Goal: Communication & Community: Answer question/provide support

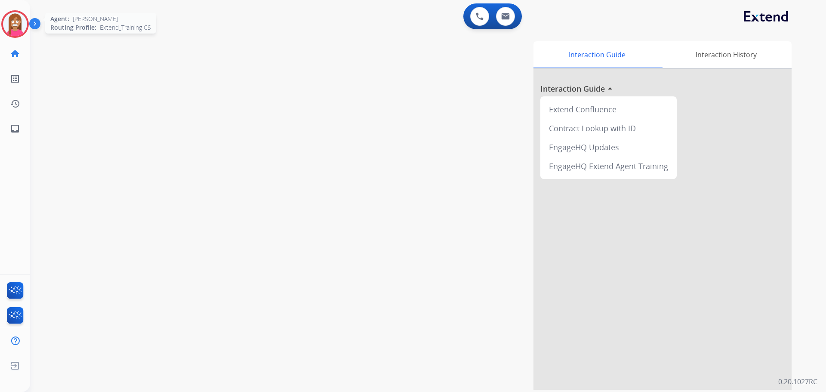
click at [11, 27] on img at bounding box center [15, 24] width 24 height 24
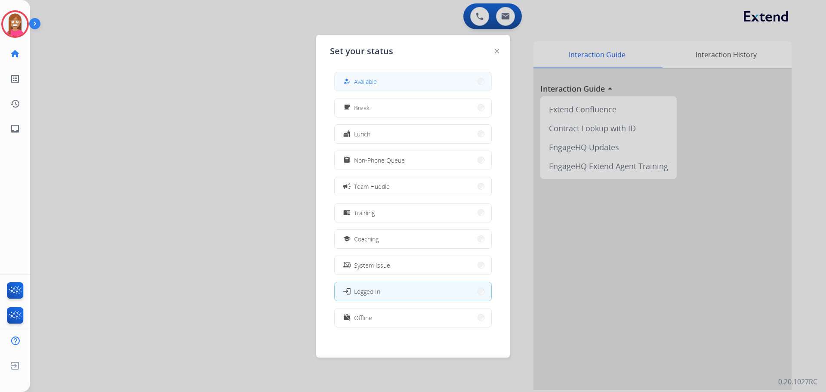
click at [364, 78] on span "Available" at bounding box center [365, 81] width 23 height 9
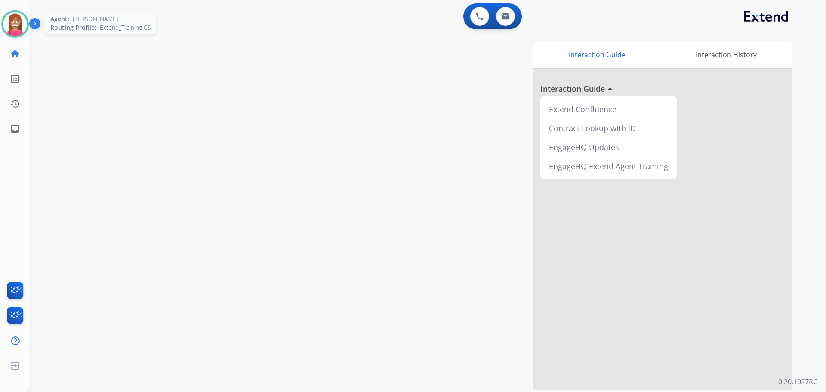
click at [12, 30] on img at bounding box center [15, 24] width 24 height 24
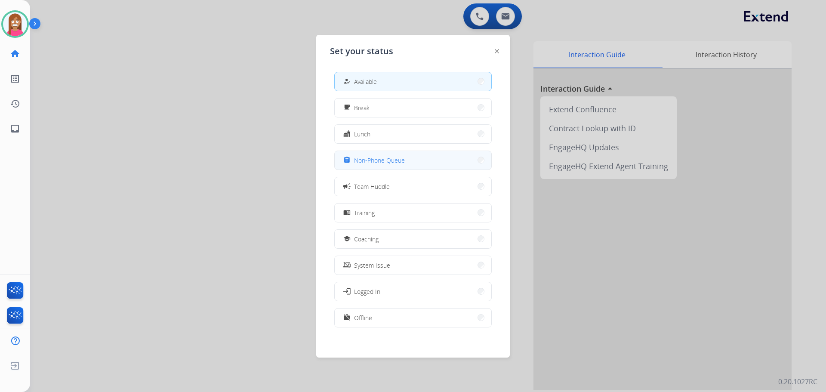
click at [358, 163] on span "Non-Phone Queue" at bounding box center [379, 160] width 51 height 9
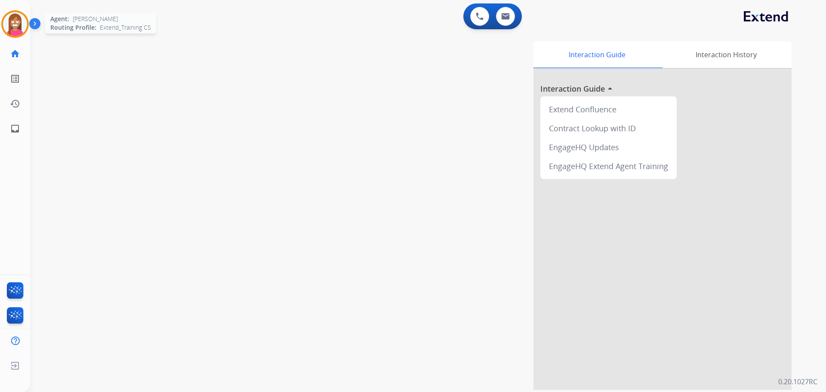
click at [18, 24] on img at bounding box center [15, 24] width 24 height 24
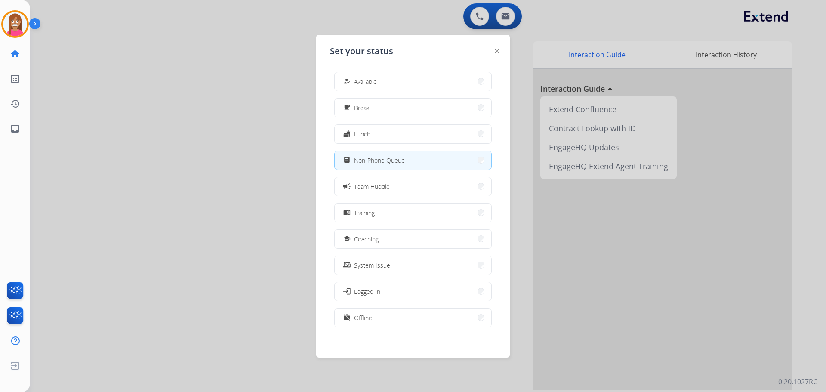
click at [358, 89] on button "how_to_reg Available" at bounding box center [413, 81] width 157 height 18
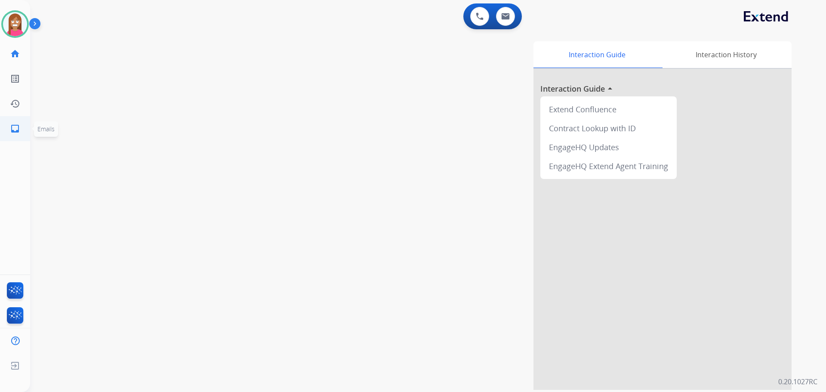
click at [13, 126] on mat-icon "inbox" at bounding box center [15, 128] width 10 height 10
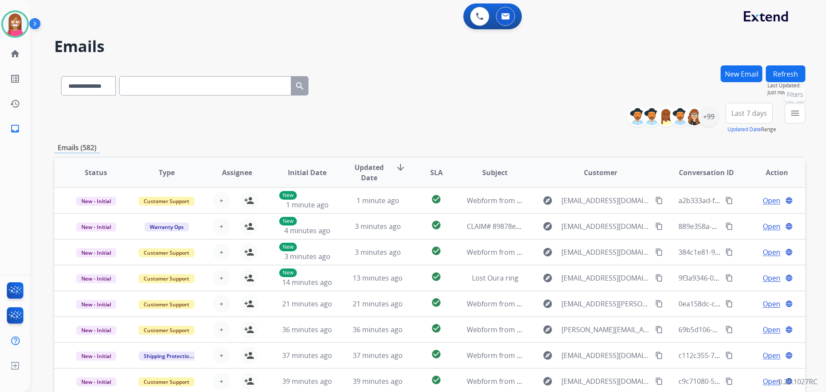
click at [789, 116] on button "menu Filters" at bounding box center [795, 113] width 21 height 21
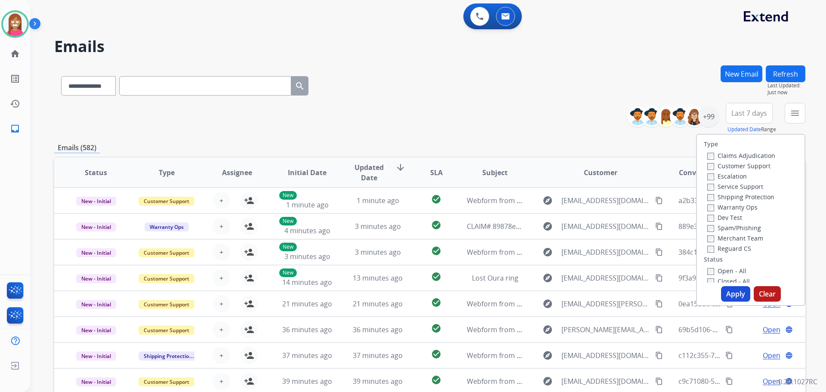
click at [721, 165] on label "Customer Support" at bounding box center [738, 166] width 63 height 8
click at [721, 200] on label "Shipping Protection" at bounding box center [740, 197] width 67 height 8
click at [711, 271] on label "Open - All" at bounding box center [726, 271] width 39 height 8
click at [730, 299] on button "Apply" at bounding box center [735, 293] width 29 height 15
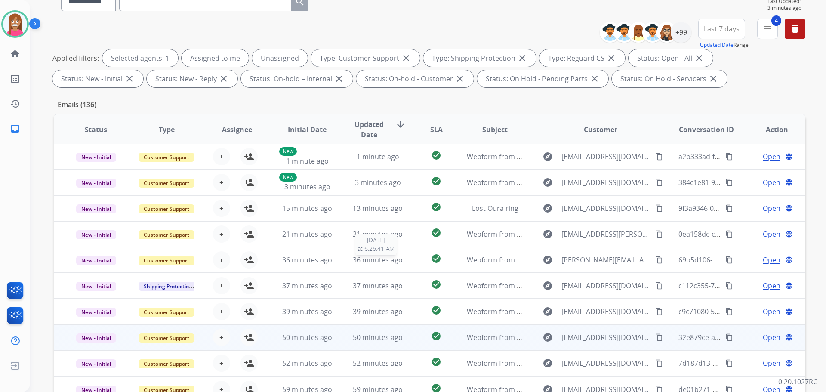
scroll to position [139, 0]
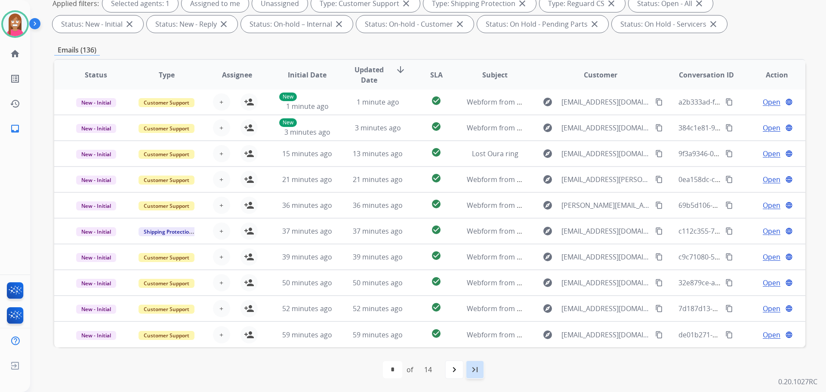
click at [474, 373] on mat-icon "last_page" at bounding box center [475, 369] width 10 height 10
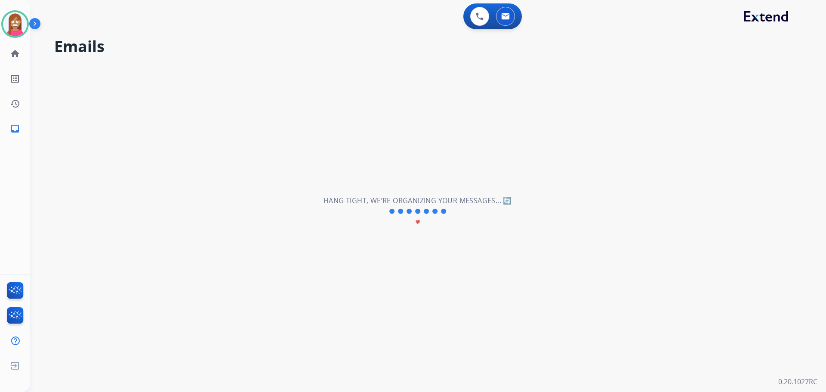
select select "**"
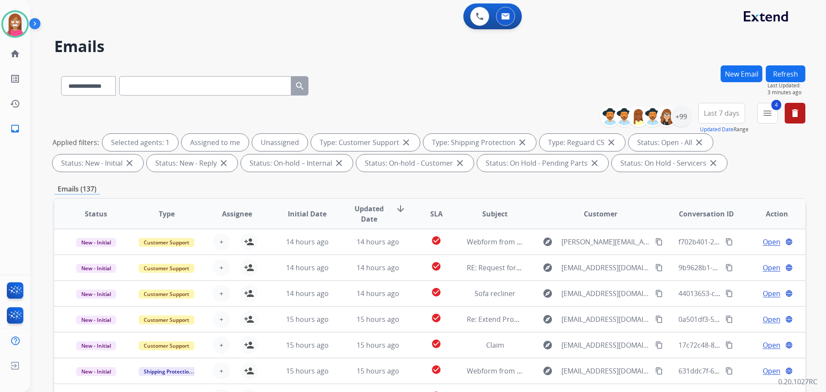
scroll to position [0, 0]
click at [394, 72] on div "**********" at bounding box center [429, 83] width 751 height 37
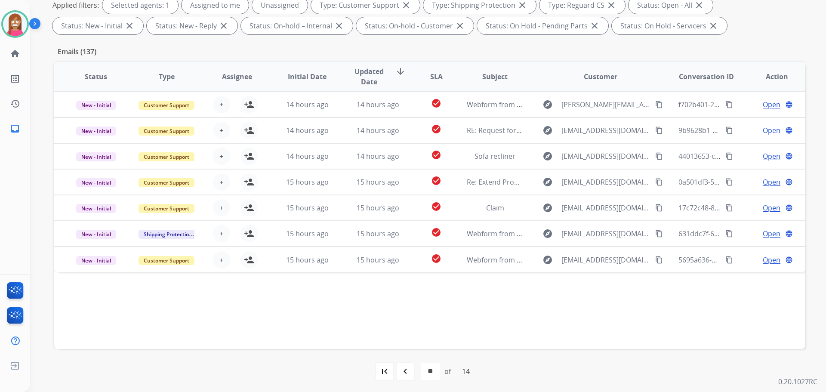
scroll to position [139, 0]
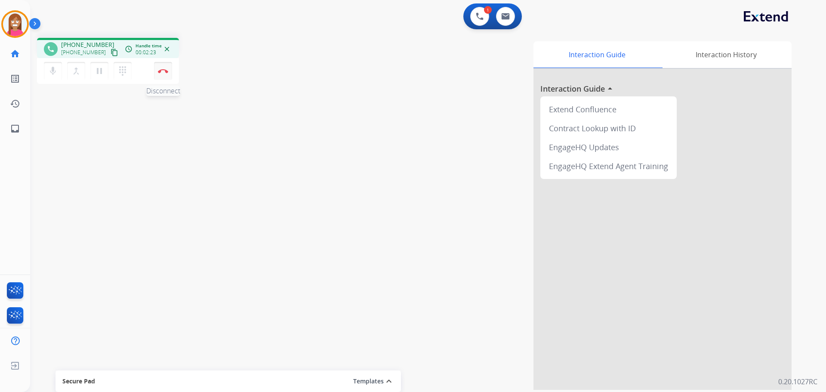
click at [162, 72] on img at bounding box center [163, 71] width 10 height 4
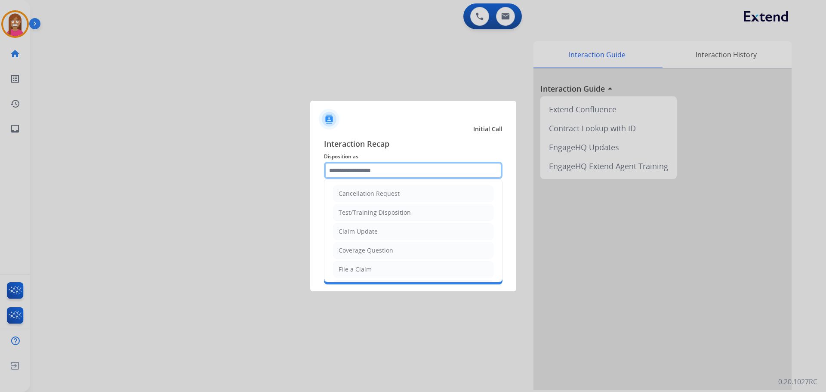
click at [331, 172] on input "text" at bounding box center [413, 170] width 179 height 17
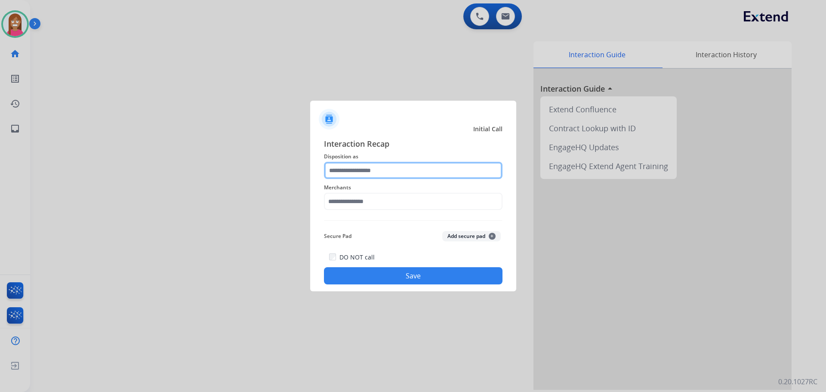
click at [359, 168] on input "text" at bounding box center [413, 170] width 179 height 17
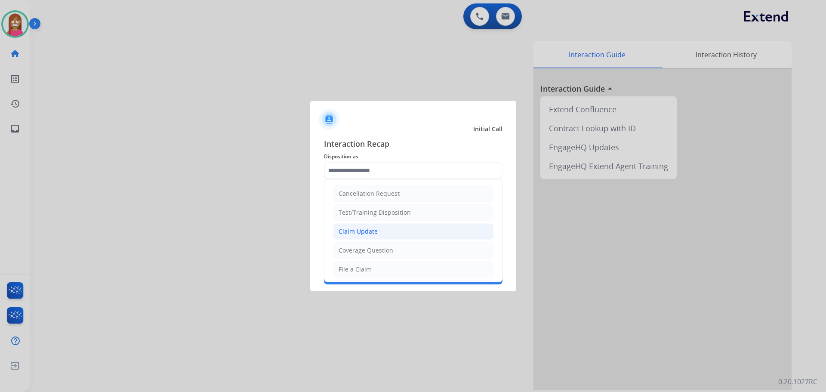
click at [351, 233] on div "Claim Update" at bounding box center [358, 231] width 39 height 9
type input "**********"
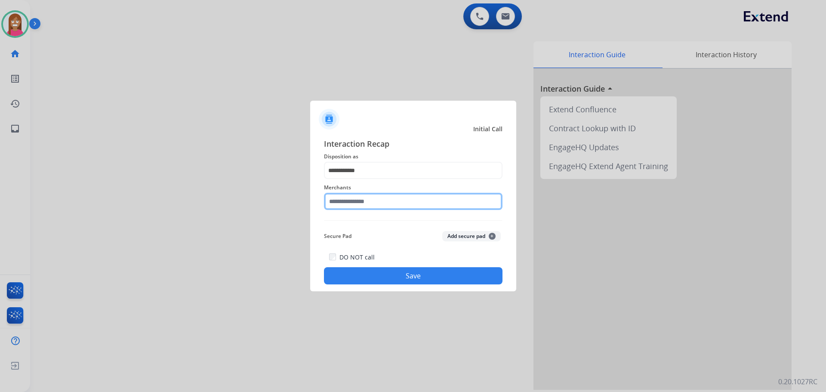
click at [346, 204] on input "text" at bounding box center [413, 201] width 179 height 17
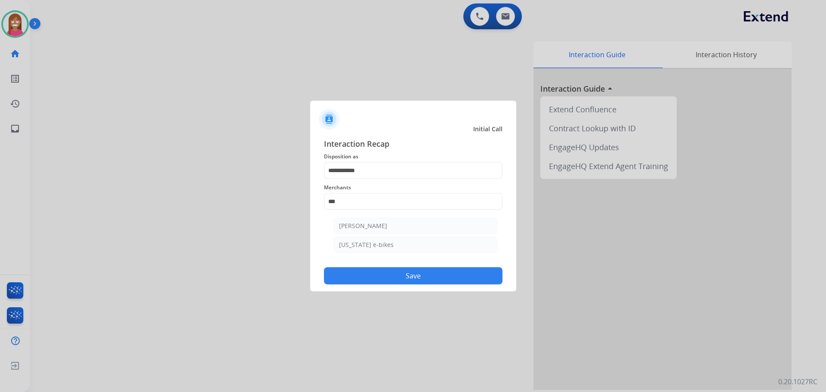
click at [348, 225] on div "[PERSON_NAME]" at bounding box center [363, 226] width 48 height 9
type input "**********"
click at [359, 281] on button "Save" at bounding box center [413, 275] width 179 height 17
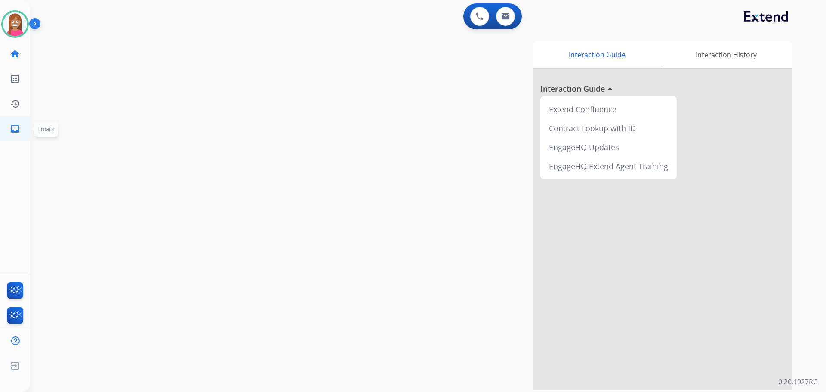
click at [3, 123] on ul "inbox Emails Emails" at bounding box center [15, 128] width 30 height 25
click at [11, 136] on link "inbox Emails" at bounding box center [15, 129] width 24 height 24
select select "**********"
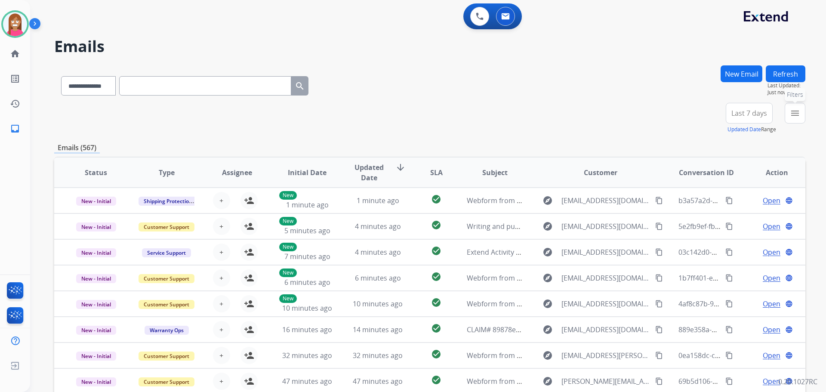
click at [791, 117] on mat-icon "menu" at bounding box center [795, 113] width 10 height 10
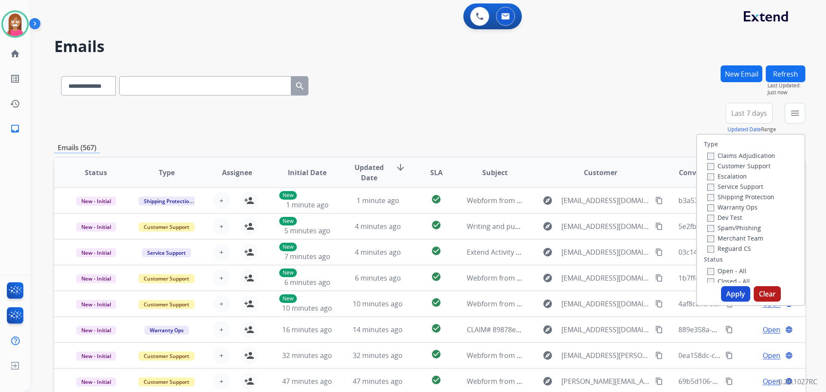
click at [719, 164] on label "Customer Support" at bounding box center [738, 166] width 63 height 8
click at [715, 194] on label "Shipping Protection" at bounding box center [740, 197] width 67 height 8
click at [713, 250] on label "Reguard CS" at bounding box center [729, 248] width 44 height 8
click at [722, 273] on label "Open - All" at bounding box center [726, 271] width 39 height 8
click at [729, 296] on button "Apply" at bounding box center [735, 293] width 29 height 15
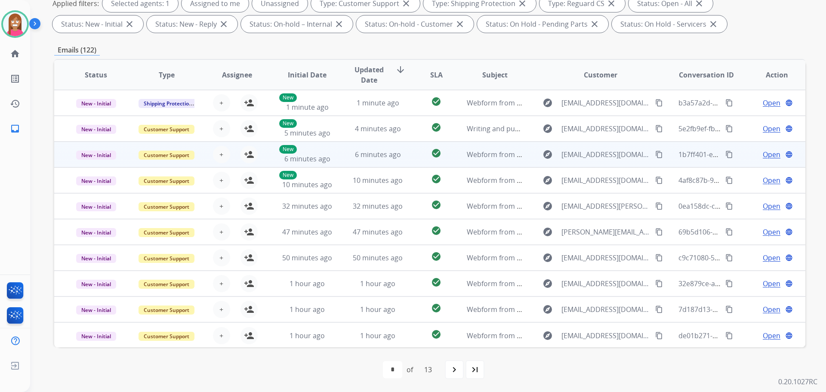
scroll to position [1, 0]
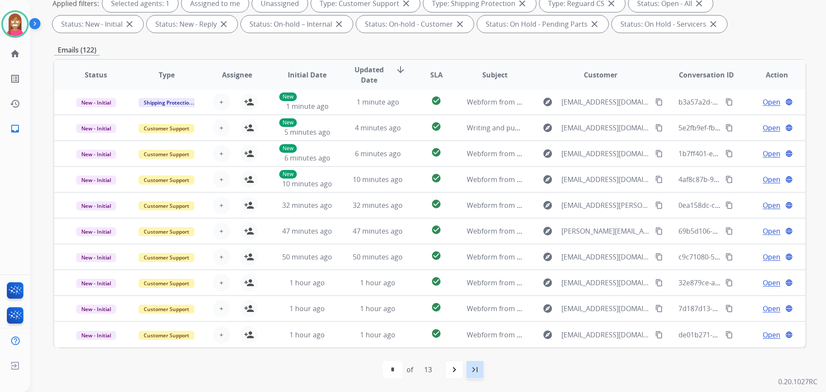
click at [472, 373] on mat-icon "last_page" at bounding box center [475, 369] width 10 height 10
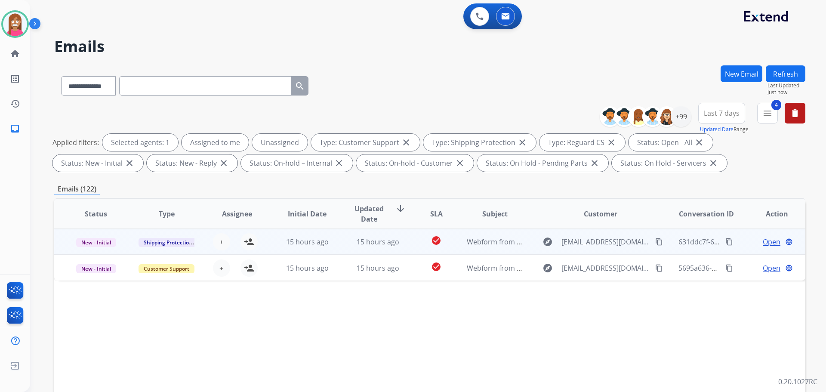
scroll to position [0, 0]
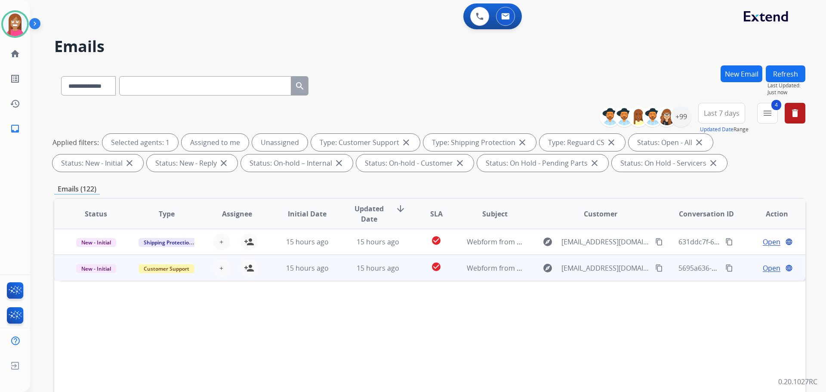
click at [341, 274] on td "15 hours ago" at bounding box center [371, 268] width 71 height 26
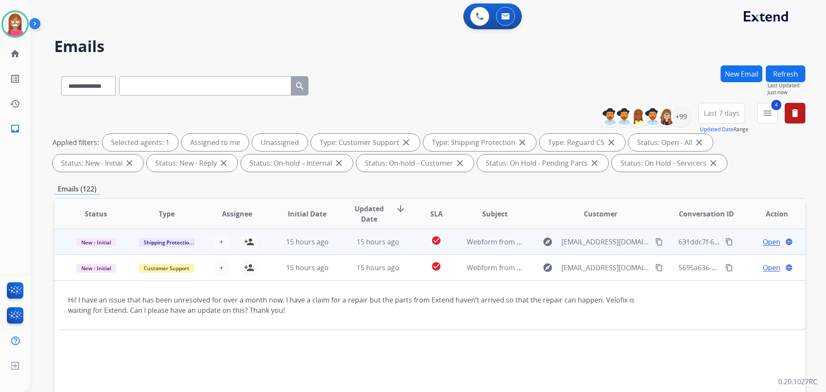
click at [274, 249] on td "15 hours ago" at bounding box center [300, 242] width 71 height 26
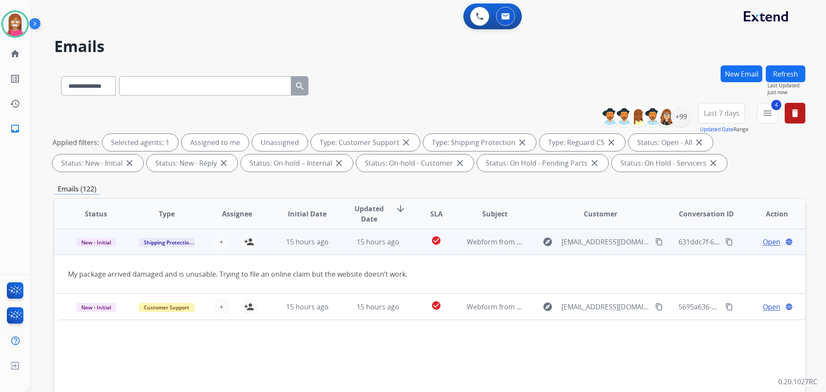
click at [655, 241] on mat-icon "content_copy" at bounding box center [659, 242] width 8 height 8
click at [247, 242] on mat-icon "person_add" at bounding box center [249, 242] width 10 height 10
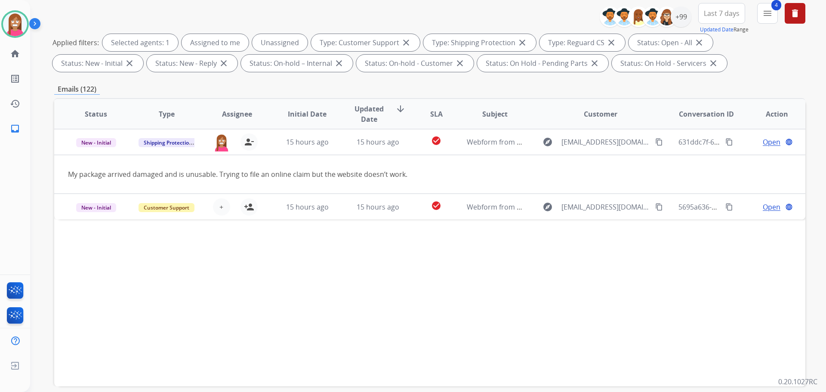
scroll to position [139, 0]
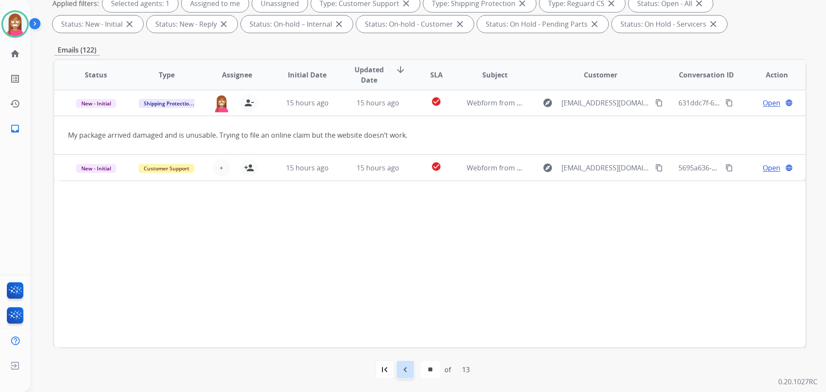
click at [401, 371] on mat-icon "navigate_before" at bounding box center [405, 369] width 10 height 10
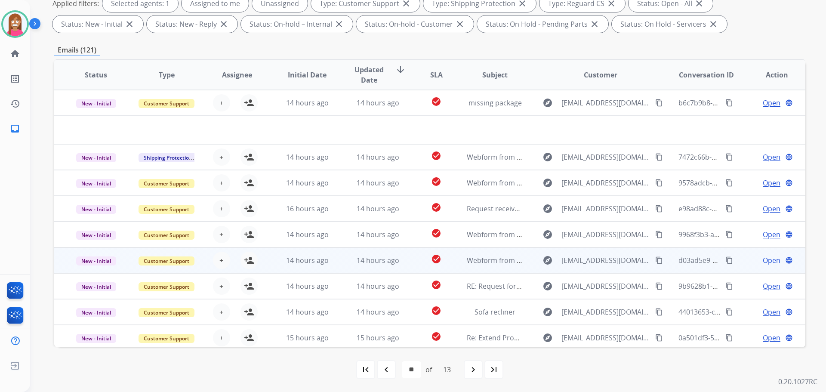
click at [401, 270] on td "14 hours ago" at bounding box center [371, 260] width 71 height 26
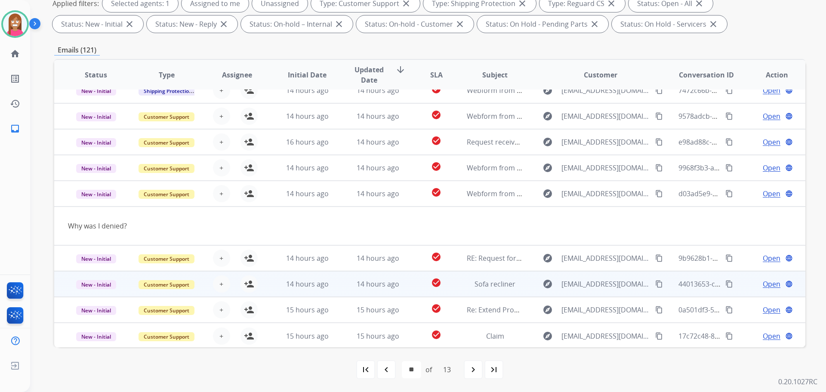
scroll to position [40, 0]
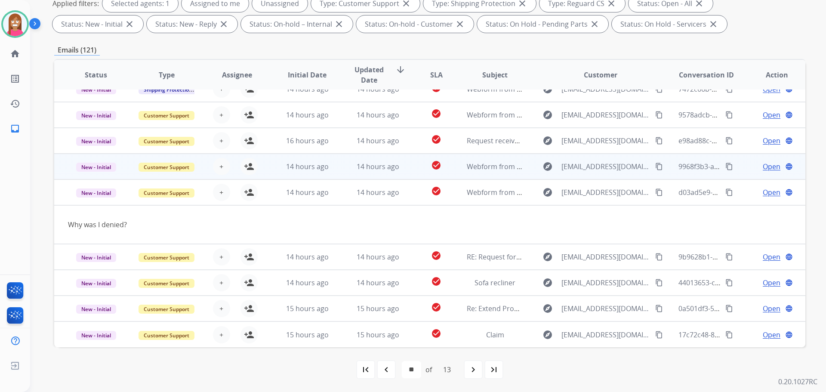
click at [336, 161] on td "14 hours ago" at bounding box center [371, 167] width 71 height 26
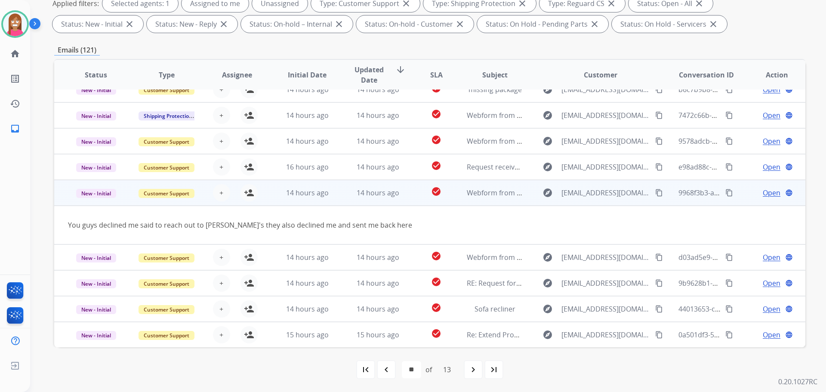
scroll to position [0, 0]
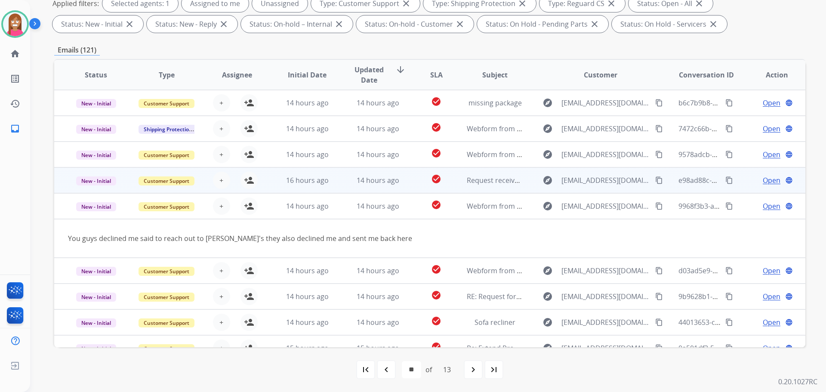
click at [339, 182] on td "14 hours ago" at bounding box center [371, 180] width 71 height 26
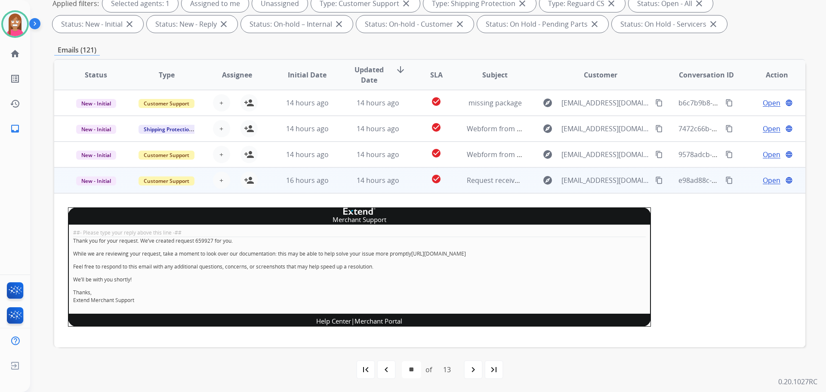
scroll to position [77, 0]
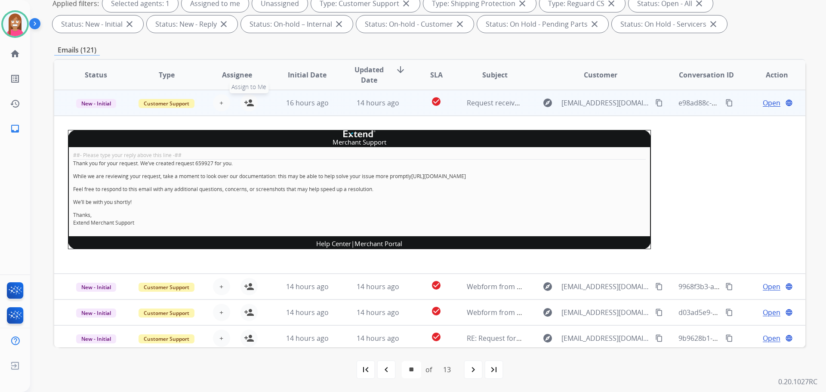
drag, startPoint x: 250, startPoint y: 103, endPoint x: 162, endPoint y: 108, distance: 88.8
click at [250, 103] on mat-icon "person_add" at bounding box center [249, 103] width 10 height 10
click at [109, 102] on span "New - Initial" at bounding box center [96, 103] width 40 height 9
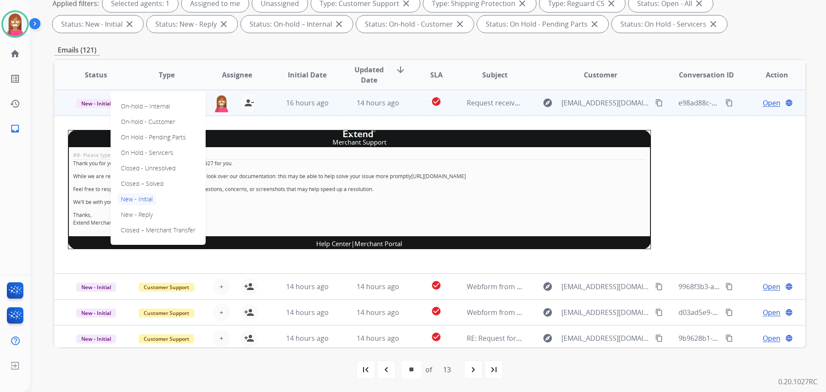
click at [140, 182] on p "Closed – Solved" at bounding box center [141, 184] width 49 height 12
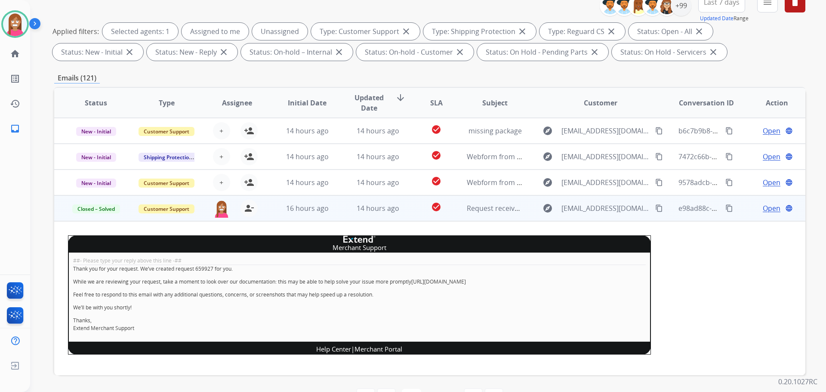
scroll to position [96, 0]
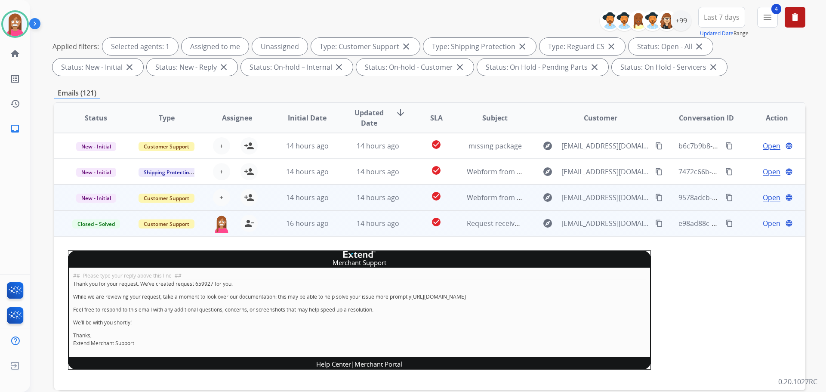
click at [338, 200] on td "14 hours ago" at bounding box center [371, 198] width 71 height 26
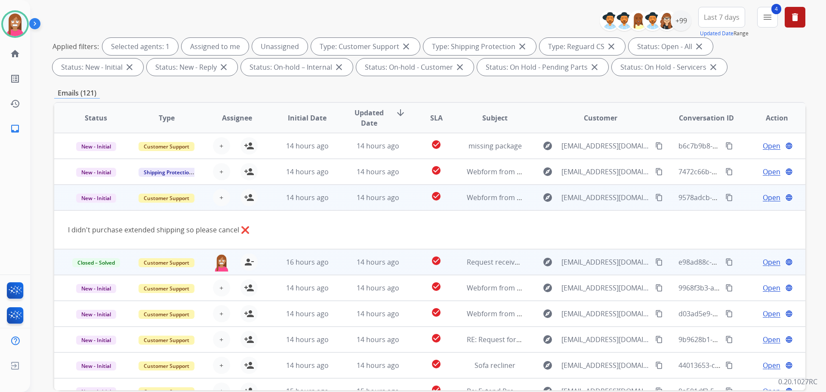
scroll to position [40, 0]
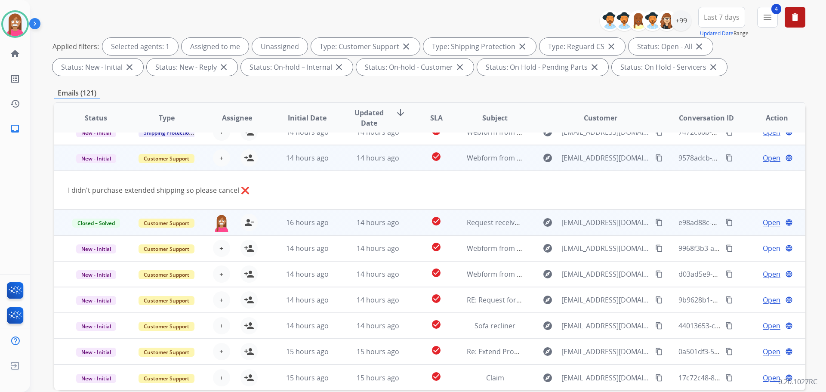
click at [656, 157] on mat-icon "content_copy" at bounding box center [659, 158] width 8 height 8
click at [249, 162] on mat-icon "person_add" at bounding box center [249, 158] width 10 height 10
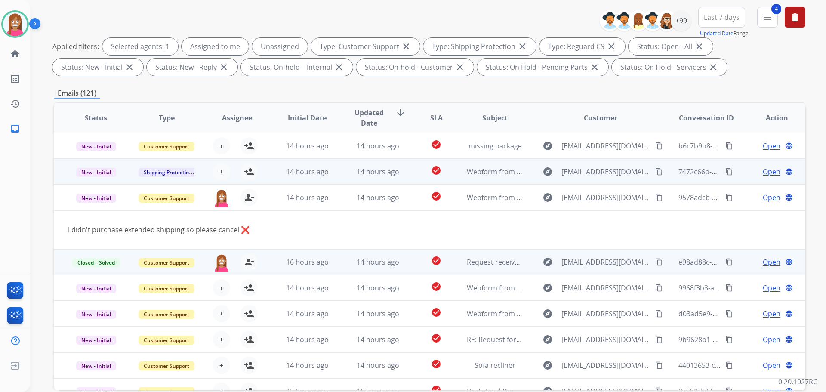
click at [344, 176] on td "14 hours ago" at bounding box center [371, 172] width 71 height 26
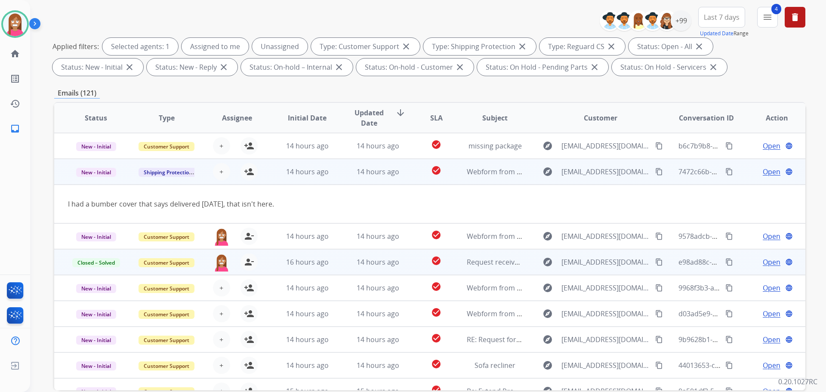
scroll to position [26, 0]
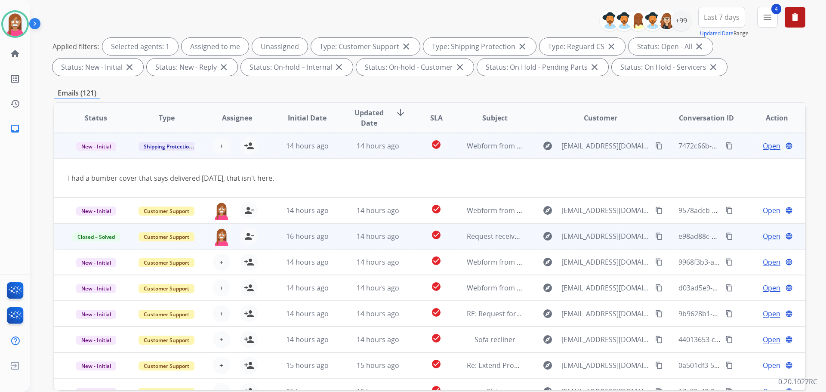
click at [655, 146] on mat-icon "content_copy" at bounding box center [659, 146] width 8 height 8
drag, startPoint x: 249, startPoint y: 147, endPoint x: 253, endPoint y: 149, distance: 5.0
click at [249, 147] on mat-icon "person_add" at bounding box center [249, 146] width 10 height 10
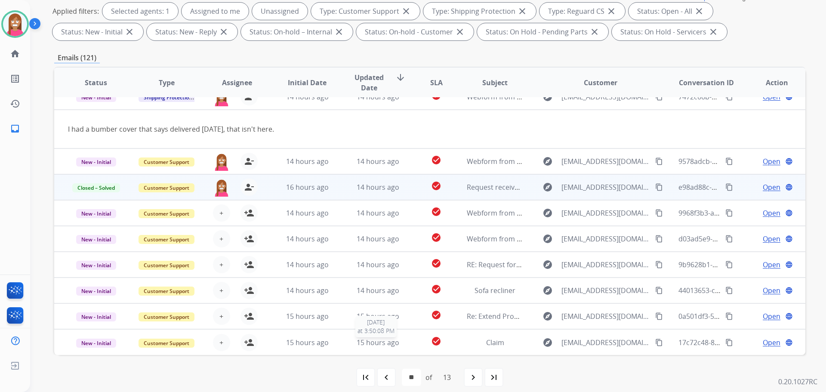
scroll to position [139, 0]
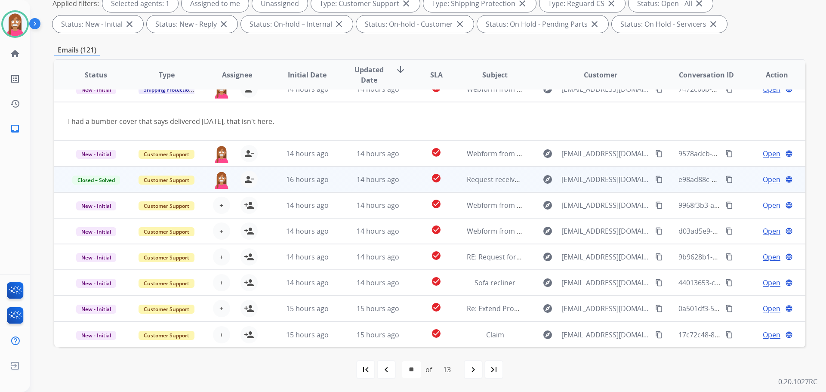
click at [385, 373] on mat-icon "navigate_before" at bounding box center [386, 369] width 10 height 10
select select "**"
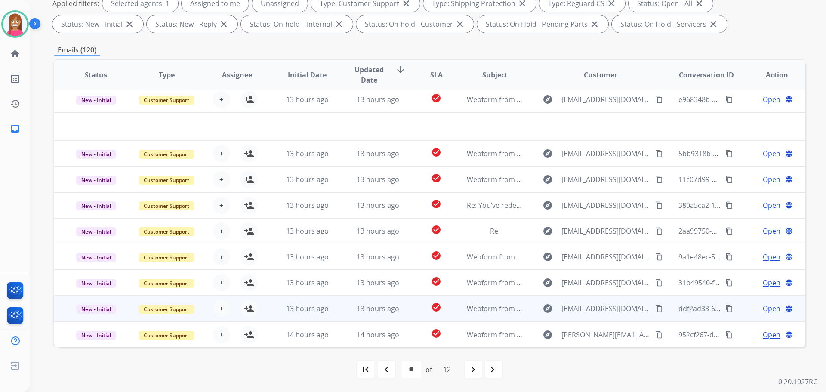
click at [339, 313] on td "13 hours ago" at bounding box center [371, 309] width 71 height 26
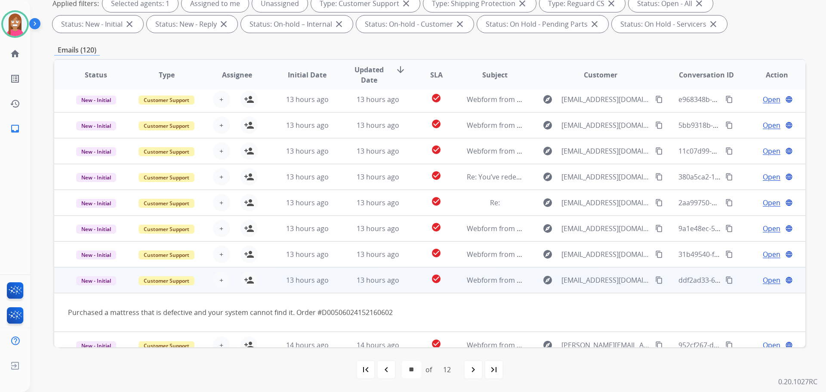
scroll to position [40, 0]
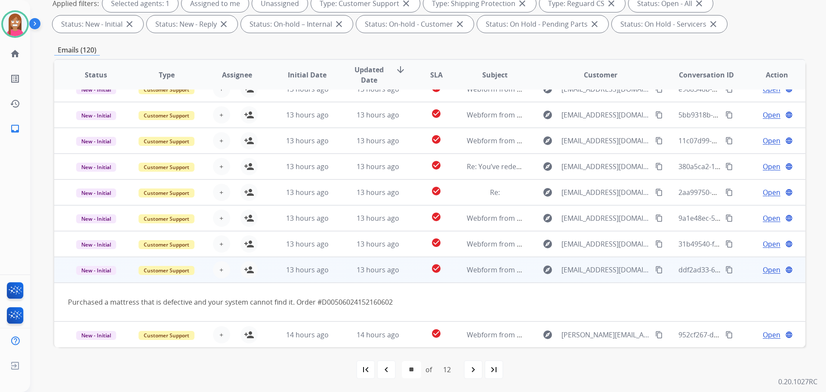
click at [656, 268] on mat-icon "content_copy" at bounding box center [659, 270] width 8 height 8
click at [247, 273] on mat-icon "person_add" at bounding box center [249, 270] width 10 height 10
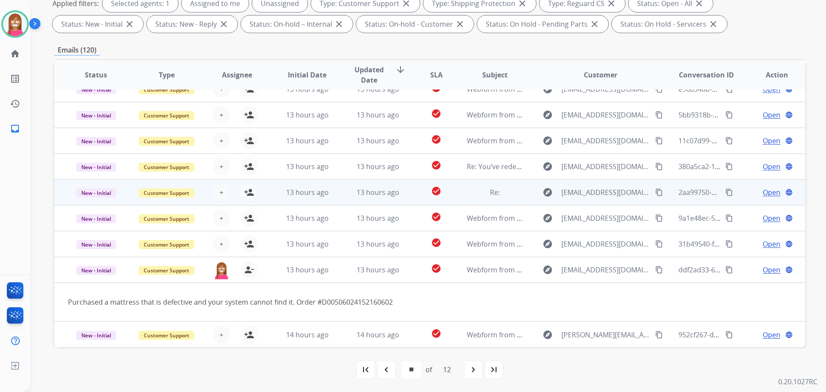
scroll to position [0, 0]
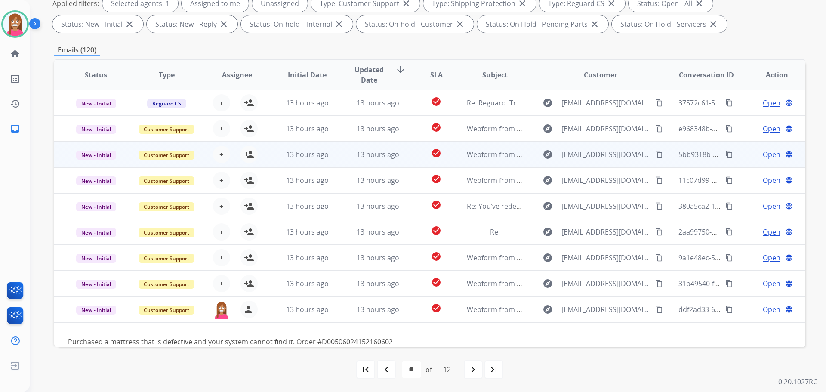
click at [342, 159] on td "13 hours ago" at bounding box center [371, 155] width 71 height 26
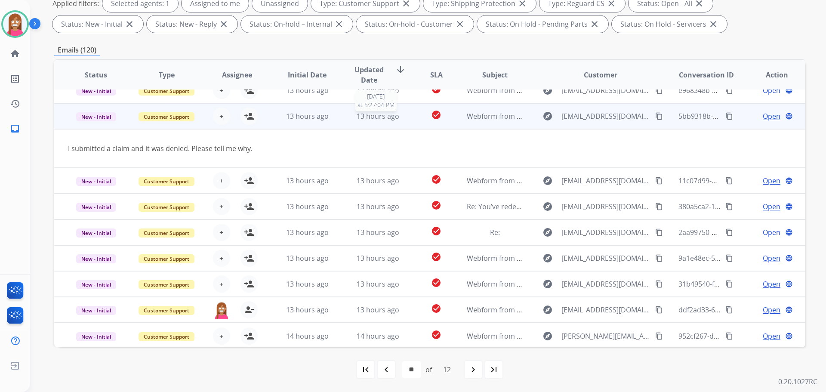
scroll to position [40, 0]
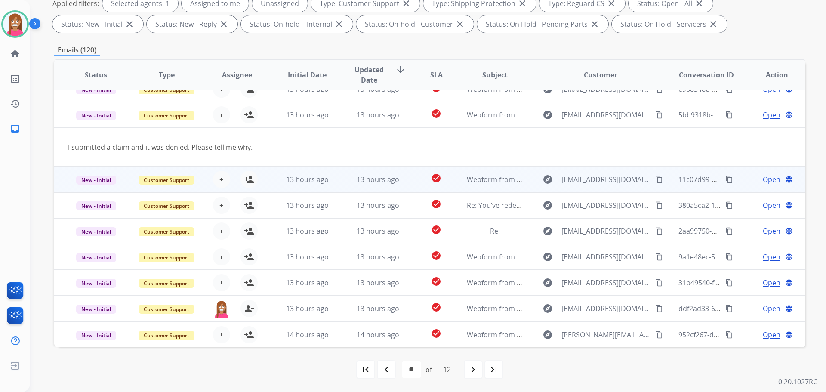
click at [339, 182] on td "13 hours ago" at bounding box center [371, 179] width 71 height 26
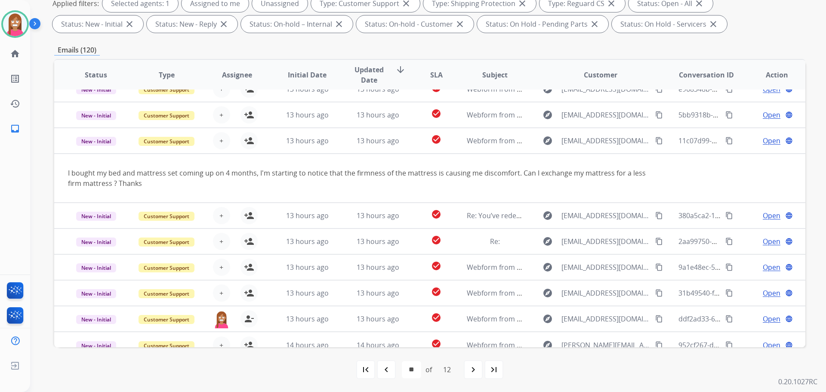
scroll to position [50, 0]
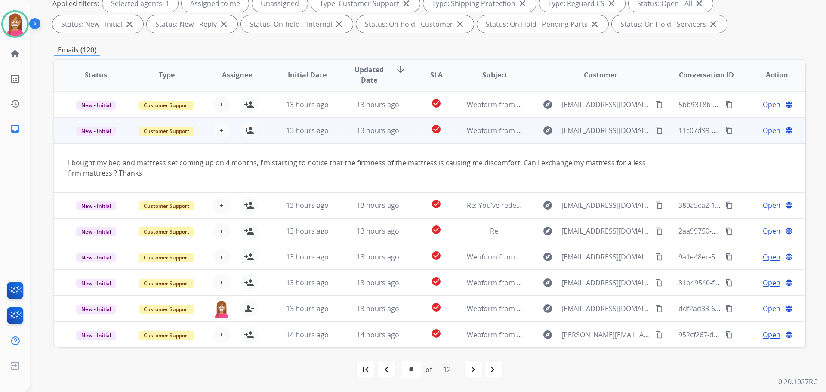
click at [655, 129] on mat-icon "content_copy" at bounding box center [659, 130] width 8 height 8
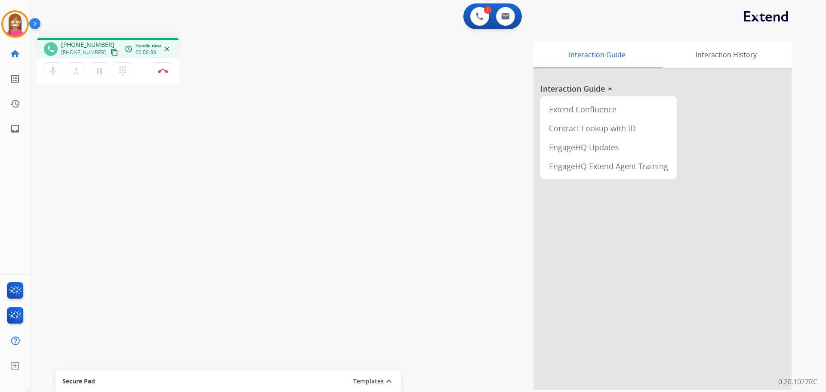
click at [111, 52] on mat-icon "content_copy" at bounding box center [115, 53] width 8 height 8
click at [166, 74] on button "Disconnect" at bounding box center [163, 71] width 18 height 18
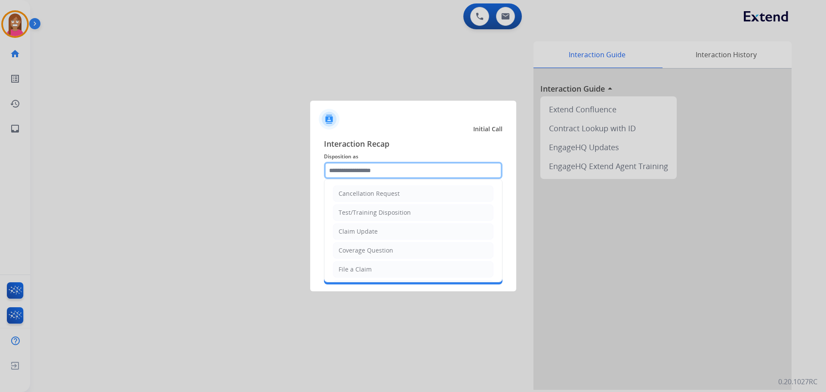
click at [360, 172] on input "text" at bounding box center [413, 170] width 179 height 17
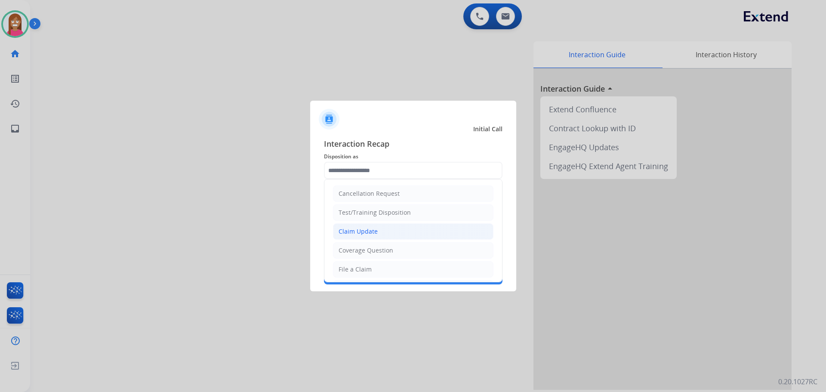
click at [342, 231] on div "Claim Update" at bounding box center [358, 231] width 39 height 9
type input "**********"
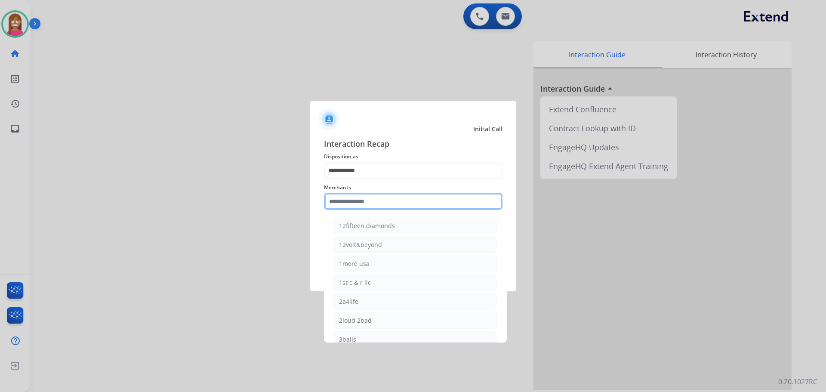
click at [343, 204] on input "text" at bounding box center [413, 201] width 179 height 17
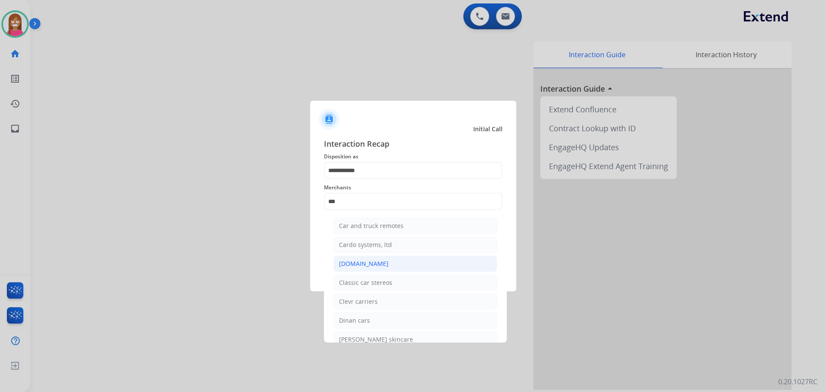
click at [385, 264] on li "[DOMAIN_NAME]" at bounding box center [415, 264] width 164 height 16
type input "**********"
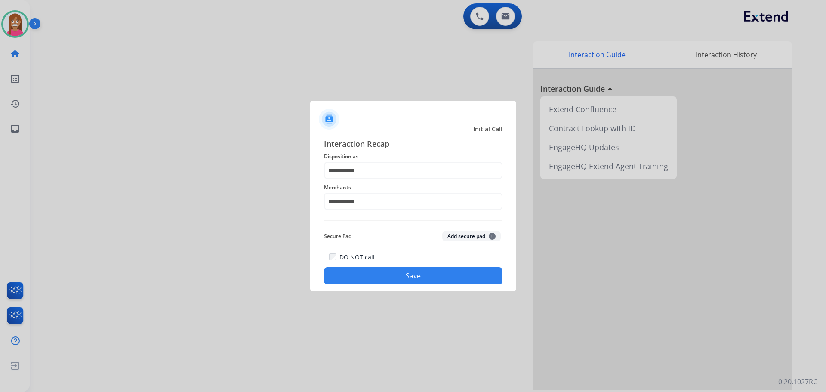
click at [352, 277] on button "Save" at bounding box center [413, 275] width 179 height 17
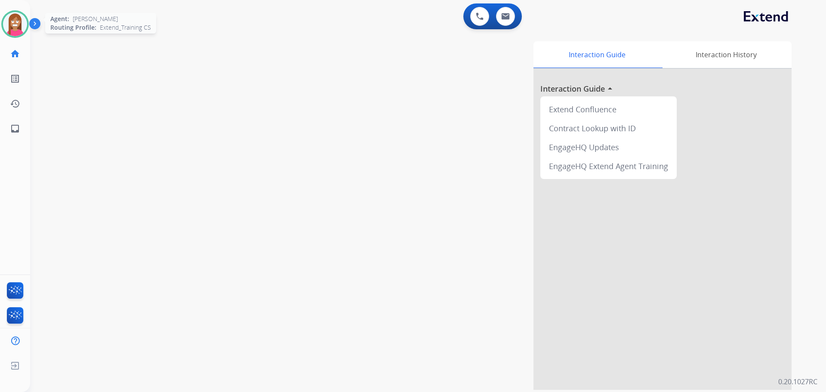
click at [7, 27] on img at bounding box center [15, 24] width 24 height 24
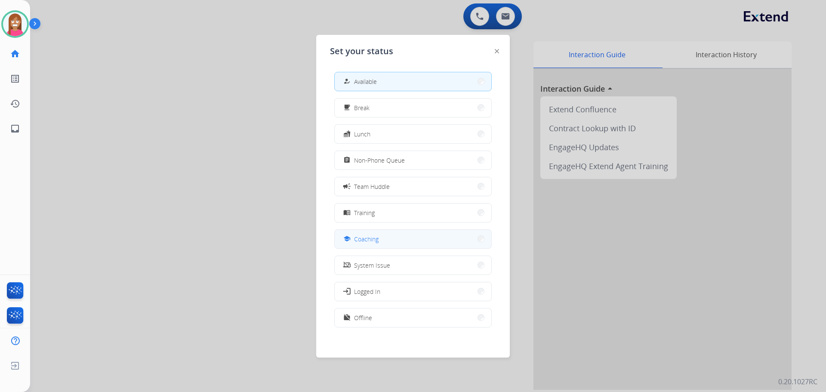
click at [367, 240] on span "Coaching" at bounding box center [366, 238] width 25 height 9
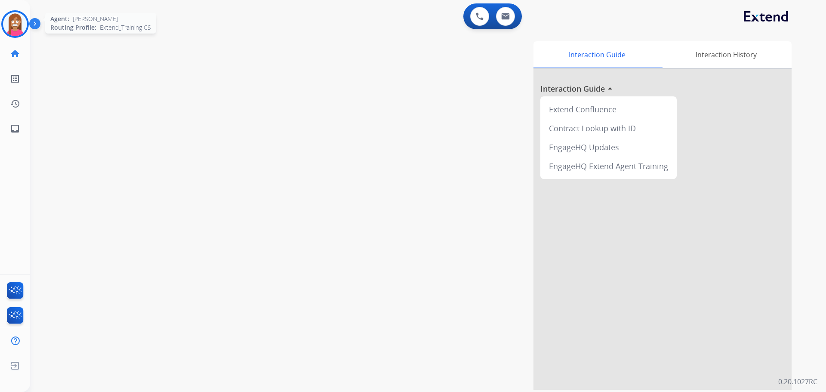
click at [12, 21] on img at bounding box center [15, 24] width 24 height 24
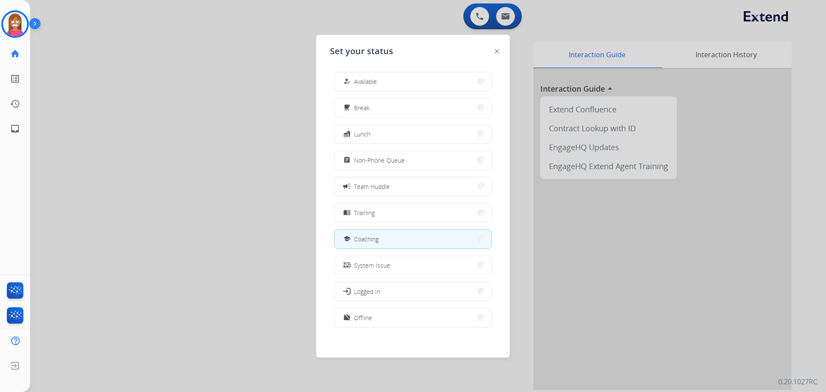
click at [383, 82] on button "how_to_reg Available" at bounding box center [413, 81] width 157 height 18
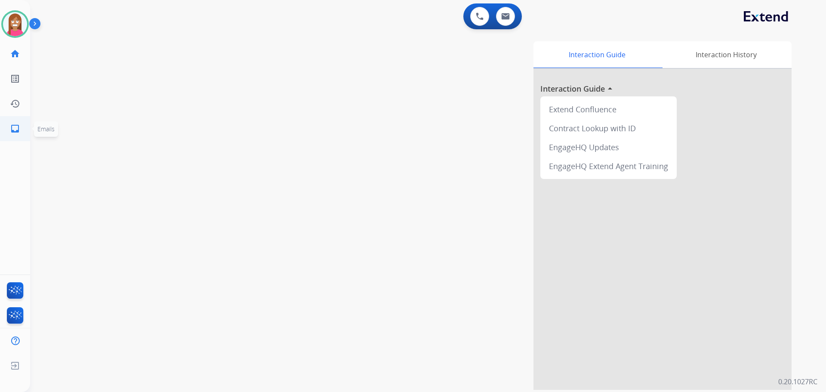
click at [9, 121] on link "inbox Emails" at bounding box center [15, 129] width 24 height 24
select select "**********"
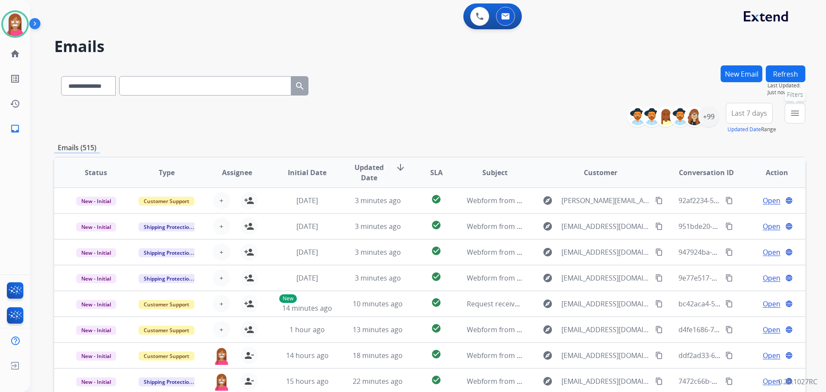
click at [796, 118] on mat-icon "menu" at bounding box center [795, 113] width 10 height 10
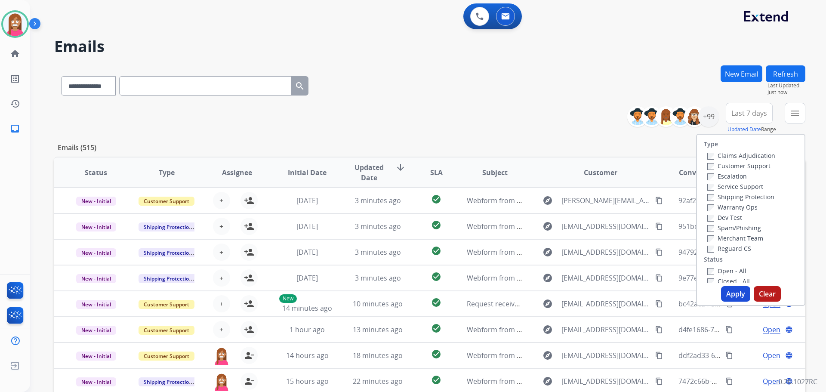
click at [714, 164] on label "Customer Support" at bounding box center [738, 166] width 63 height 8
click at [716, 195] on label "Shipping Protection" at bounding box center [740, 197] width 67 height 8
click at [711, 246] on label "Reguard CS" at bounding box center [729, 248] width 44 height 8
click at [717, 272] on label "Open - All" at bounding box center [726, 271] width 39 height 8
click at [728, 293] on button "Apply" at bounding box center [735, 293] width 29 height 15
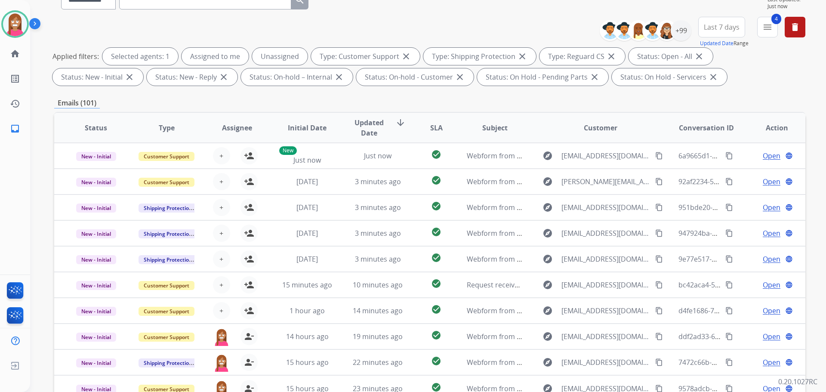
scroll to position [139, 0]
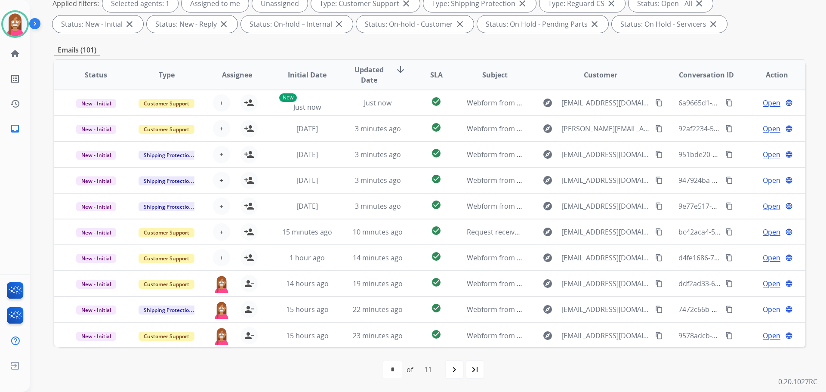
drag, startPoint x: 475, startPoint y: 376, endPoint x: 468, endPoint y: 345, distance: 32.2
click at [475, 376] on div "last_page" at bounding box center [474, 369] width 19 height 19
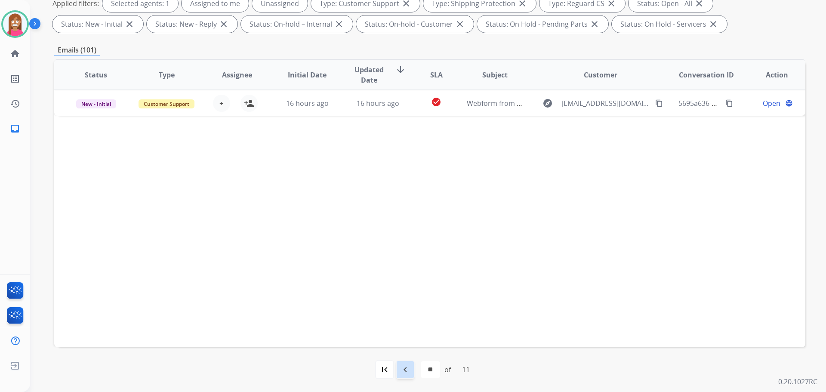
click at [401, 366] on mat-icon "navigate_before" at bounding box center [405, 369] width 10 height 10
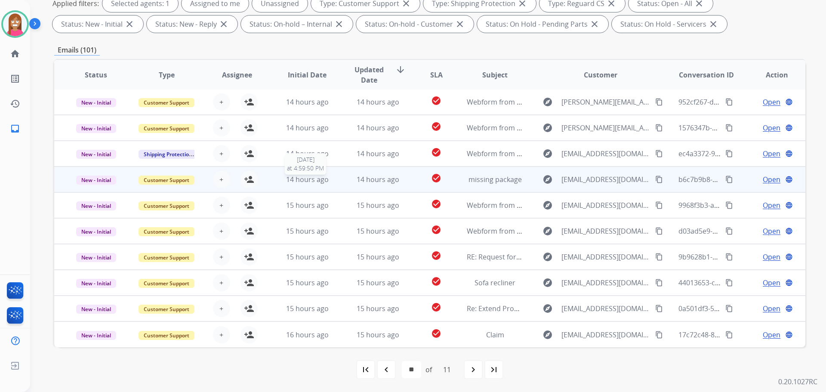
click at [327, 183] on div "14 hours ago" at bounding box center [307, 179] width 56 height 10
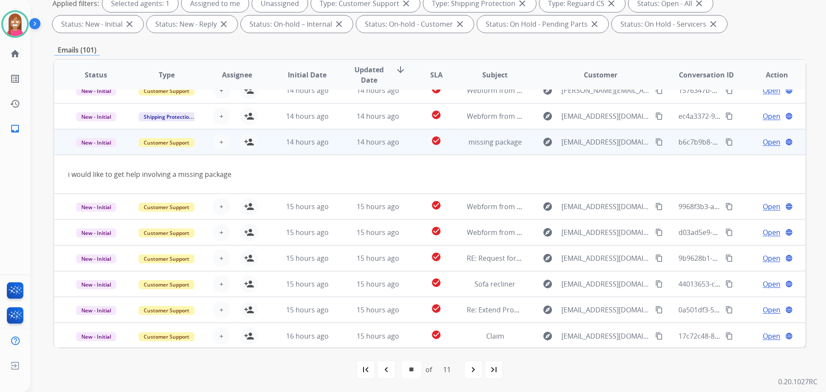
scroll to position [40, 0]
click at [655, 142] on mat-icon "content_copy" at bounding box center [659, 141] width 8 height 8
click at [252, 142] on mat-icon "person_add" at bounding box center [249, 141] width 10 height 10
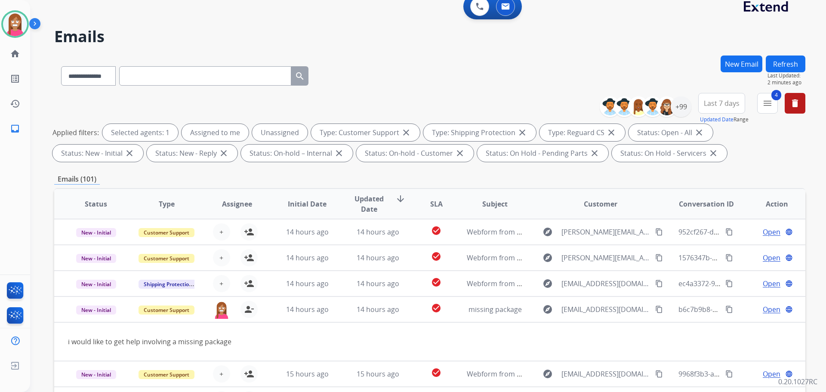
scroll to position [139, 0]
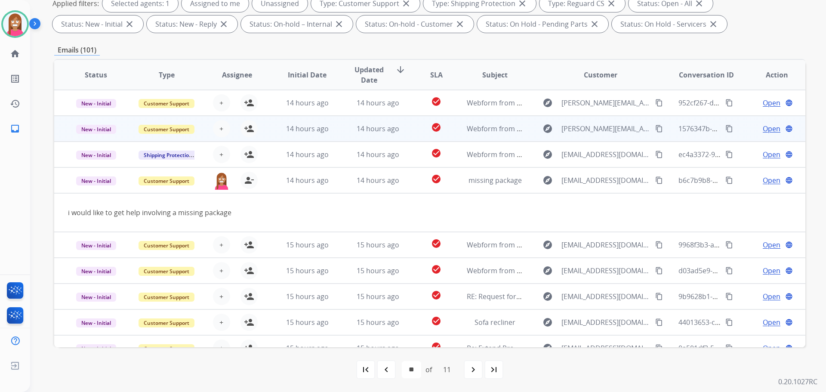
drag, startPoint x: 343, startPoint y: 129, endPoint x: 352, endPoint y: 131, distance: 9.3
click at [342, 129] on td "14 hours ago" at bounding box center [371, 129] width 71 height 26
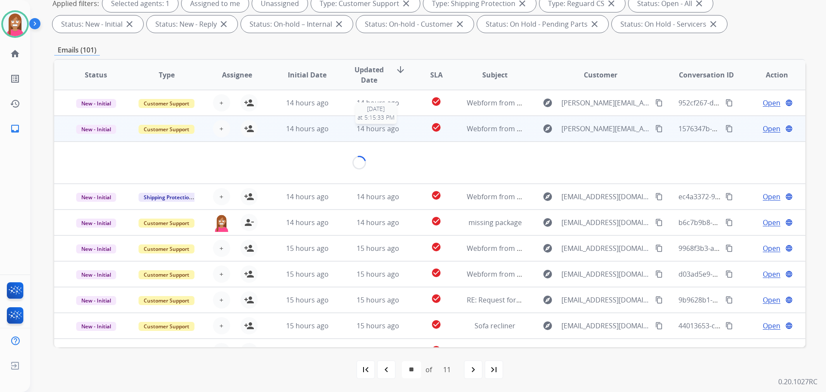
scroll to position [26, 0]
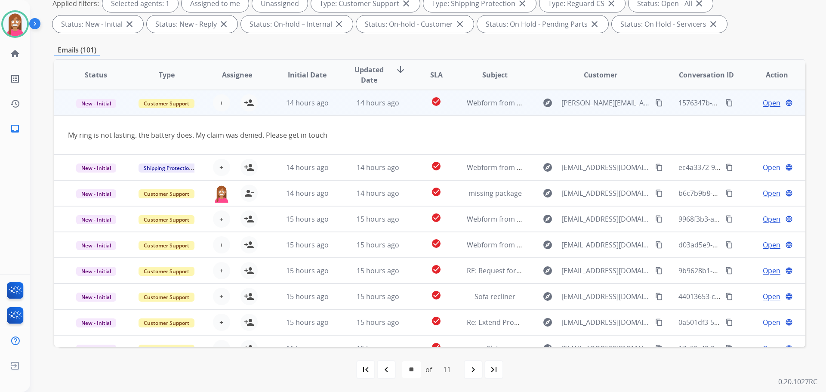
click at [655, 105] on mat-icon "content_copy" at bounding box center [659, 103] width 8 height 8
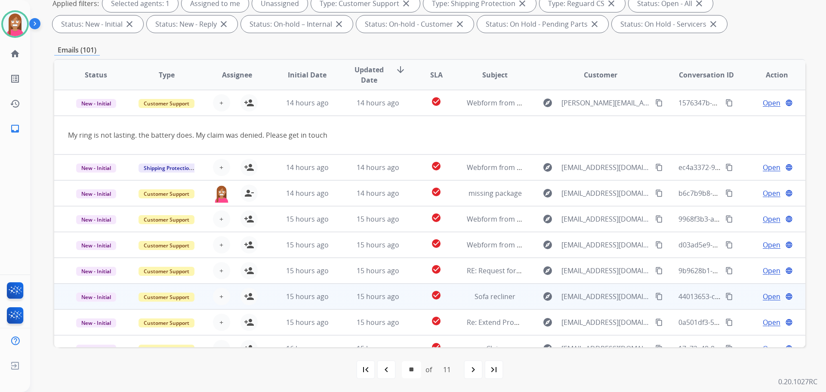
scroll to position [40, 0]
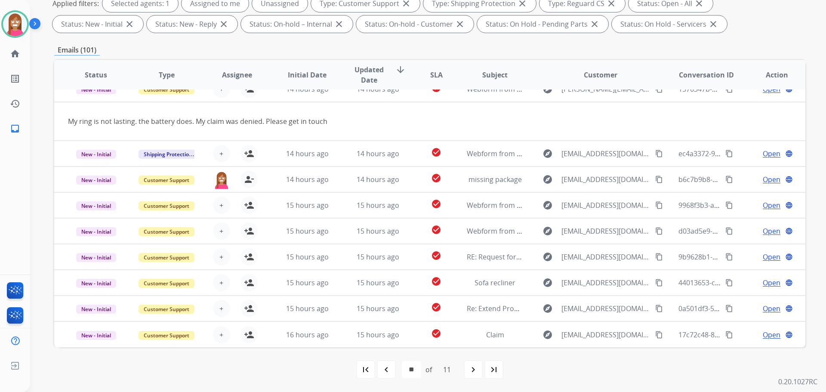
drag, startPoint x: 381, startPoint y: 376, endPoint x: 385, endPoint y: 374, distance: 4.8
click at [385, 374] on div "navigate_before" at bounding box center [386, 369] width 19 height 19
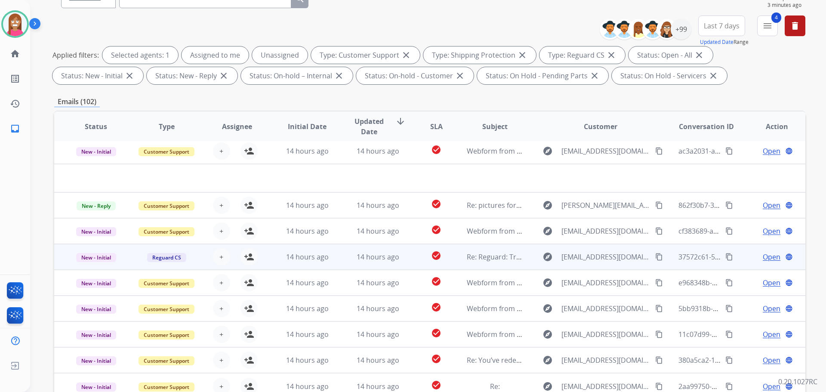
scroll to position [139, 0]
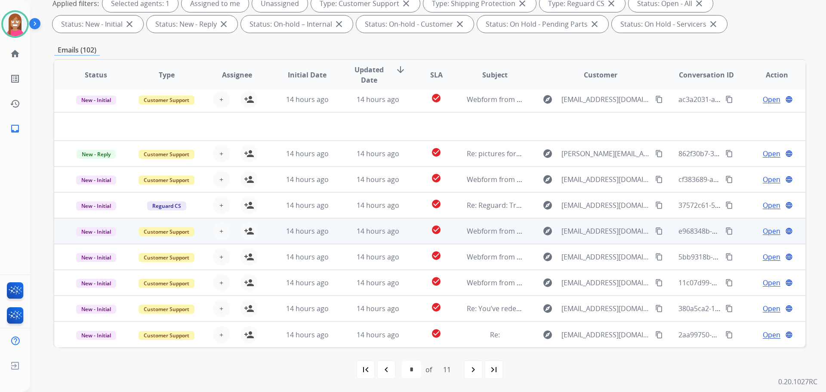
click at [346, 240] on td "14 hours ago" at bounding box center [371, 231] width 71 height 26
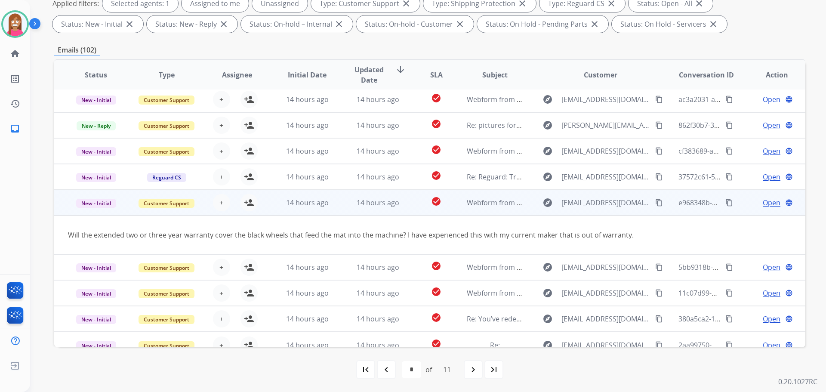
scroll to position [40, 0]
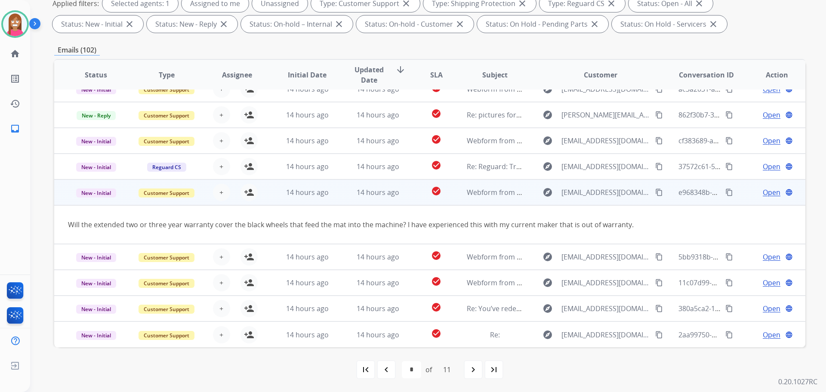
click at [655, 193] on mat-icon "content_copy" at bounding box center [659, 192] width 8 height 8
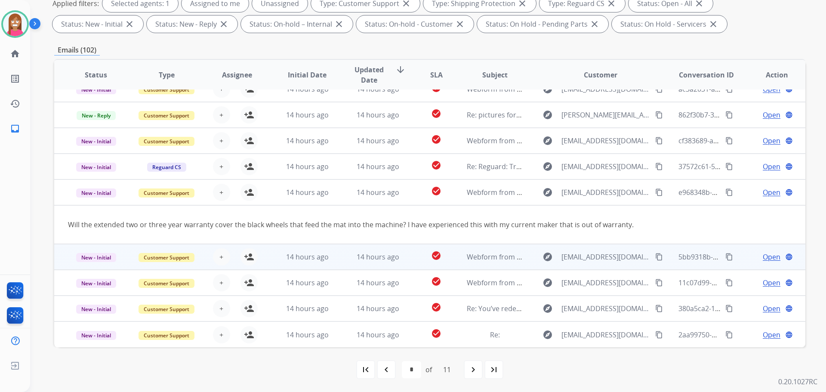
click at [342, 264] on td "14 hours ago" at bounding box center [371, 257] width 71 height 26
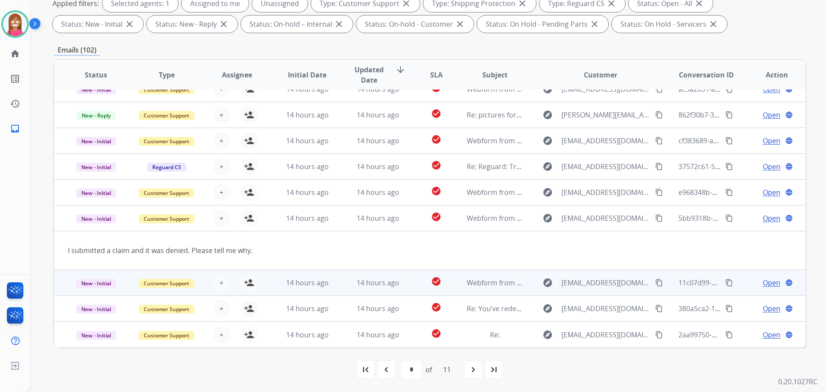
click at [341, 287] on td "14 hours ago" at bounding box center [371, 283] width 71 height 26
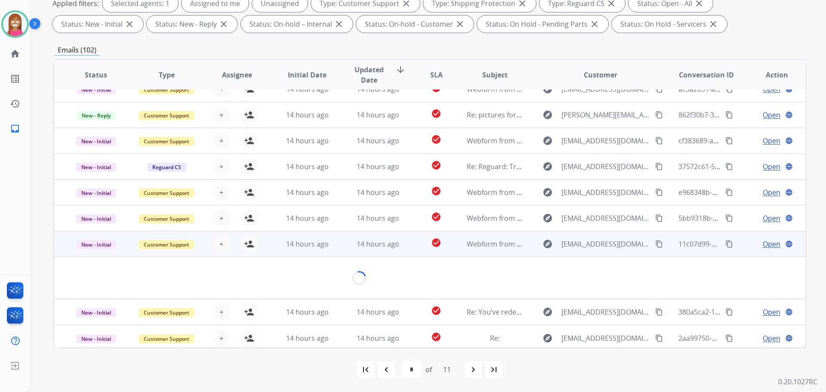
scroll to position [50, 0]
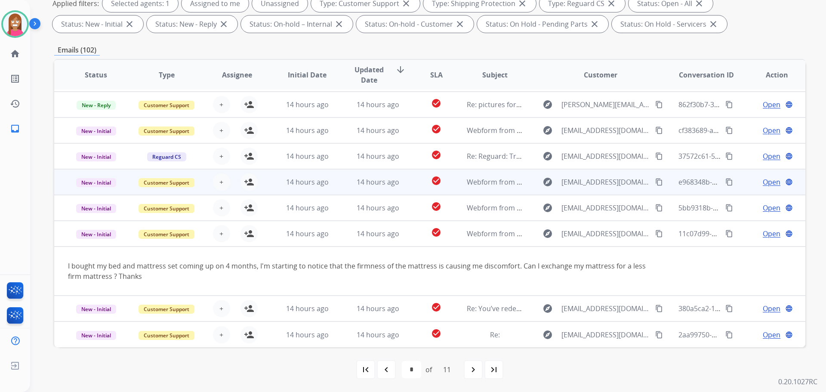
drag, startPoint x: 652, startPoint y: 234, endPoint x: 726, endPoint y: 177, distance: 93.5
click at [655, 234] on mat-icon "content_copy" at bounding box center [659, 234] width 8 height 8
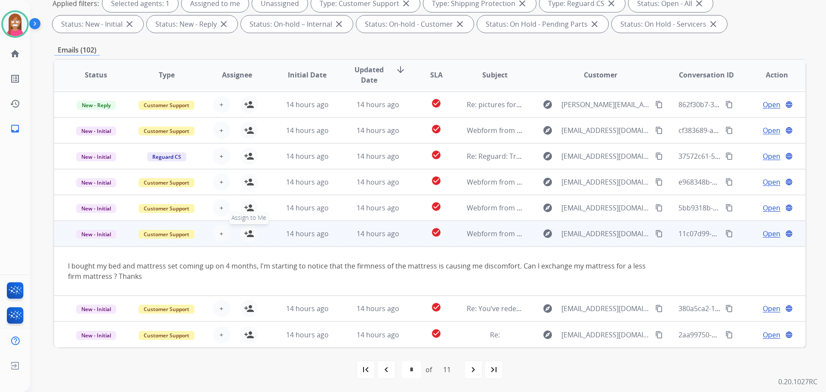
click at [249, 235] on mat-icon "person_add" at bounding box center [249, 233] width 10 height 10
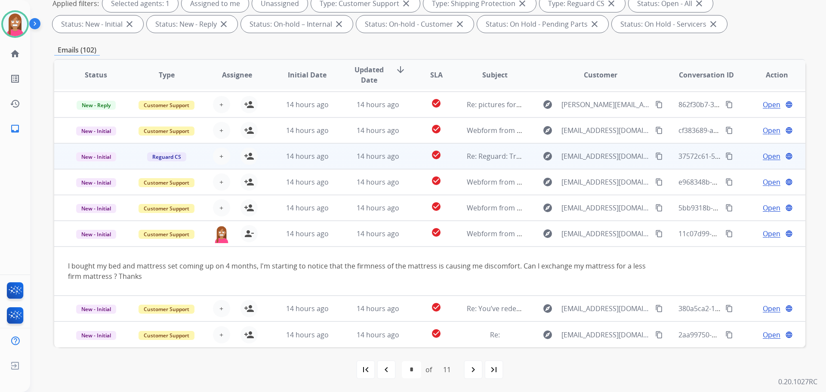
drag, startPoint x: 268, startPoint y: 131, endPoint x: 268, endPoint y: 147, distance: 15.5
click at [269, 144] on table "Status Type Assignee Initial Date Updated Date arrow_downward SLA Subject Custo…" at bounding box center [429, 178] width 751 height 337
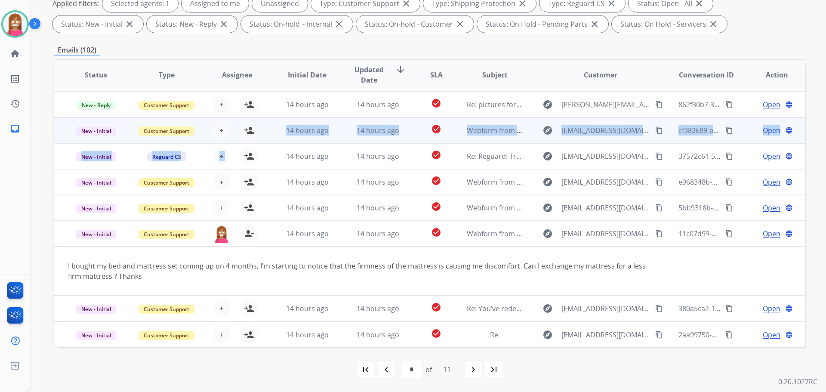
click at [266, 138] on td "14 hours ago" at bounding box center [300, 130] width 71 height 26
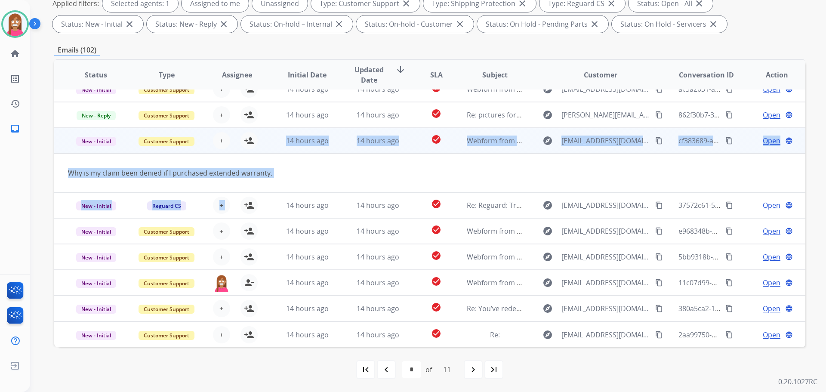
scroll to position [40, 0]
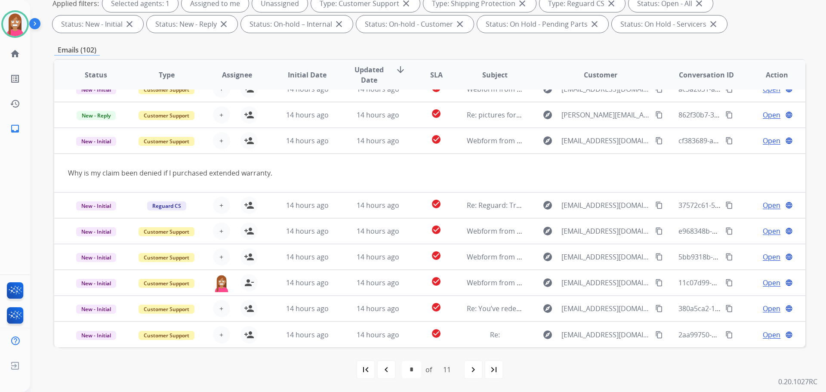
drag, startPoint x: 404, startPoint y: 41, endPoint x: 407, endPoint y: 47, distance: 6.6
click at [405, 44] on div "**********" at bounding box center [429, 158] width 751 height 465
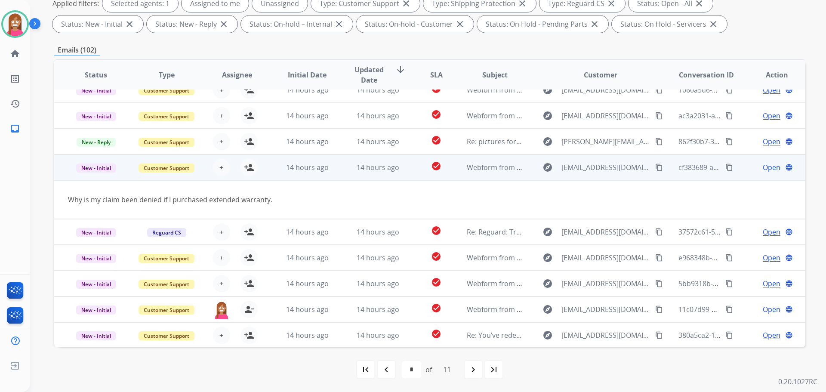
scroll to position [0, 0]
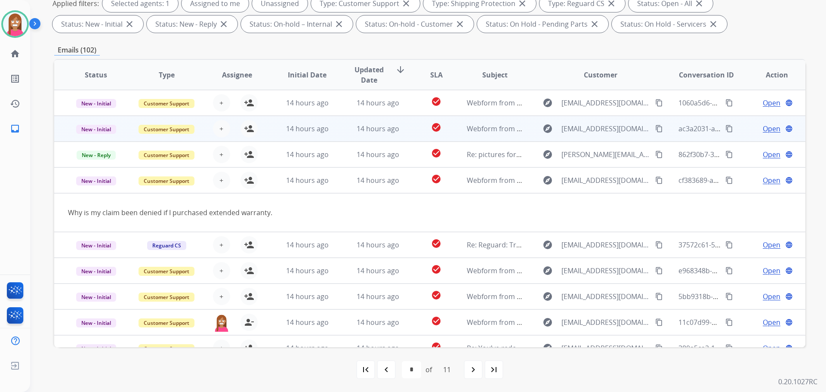
click at [342, 131] on td "14 hours ago" at bounding box center [371, 129] width 71 height 26
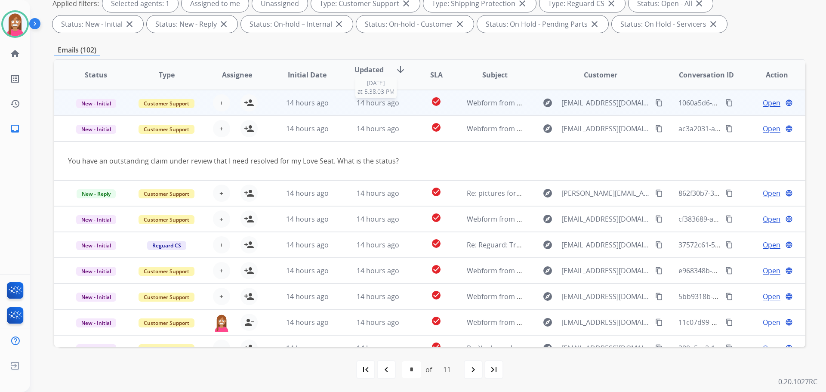
click at [350, 108] on div "14 hours ago" at bounding box center [378, 103] width 56 height 10
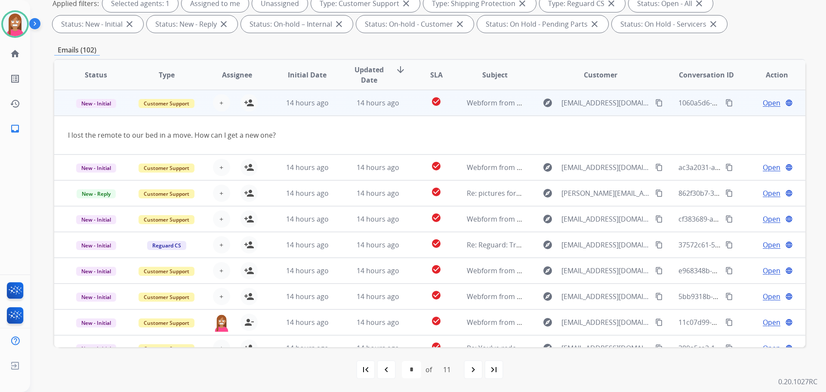
click at [655, 101] on mat-icon "content_copy" at bounding box center [659, 103] width 8 height 8
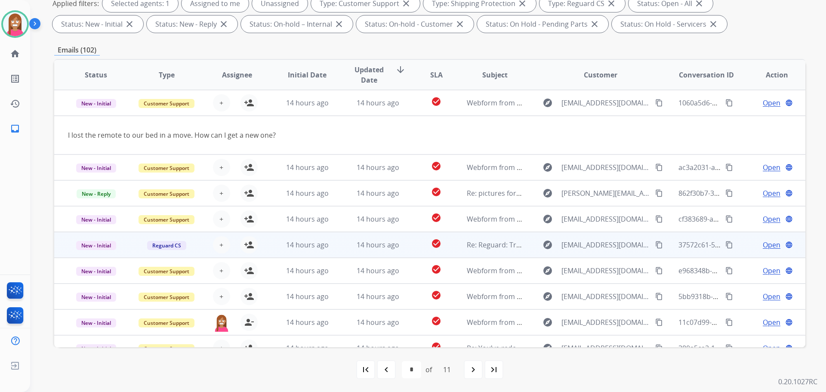
scroll to position [40, 0]
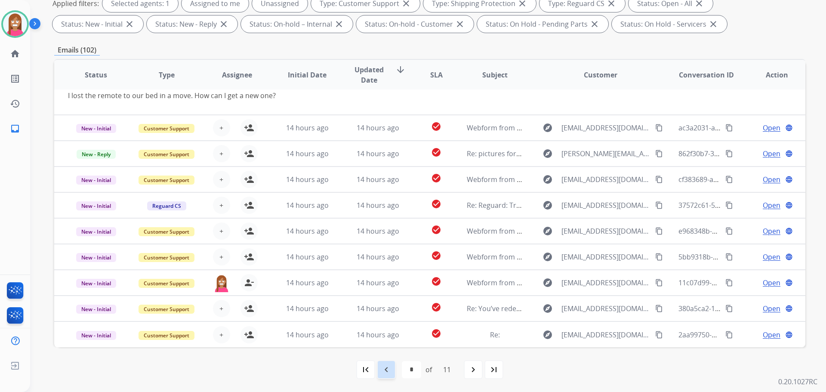
drag, startPoint x: 396, startPoint y: 370, endPoint x: 390, endPoint y: 370, distance: 5.6
click at [396, 370] on div "first_page navigate_before * * * * * * * * * ** ** of 11 navigate_next last_page" at bounding box center [429, 369] width 751 height 17
drag, startPoint x: 385, startPoint y: 369, endPoint x: 327, endPoint y: 335, distance: 66.9
click at [383, 367] on mat-icon "navigate_before" at bounding box center [386, 369] width 10 height 10
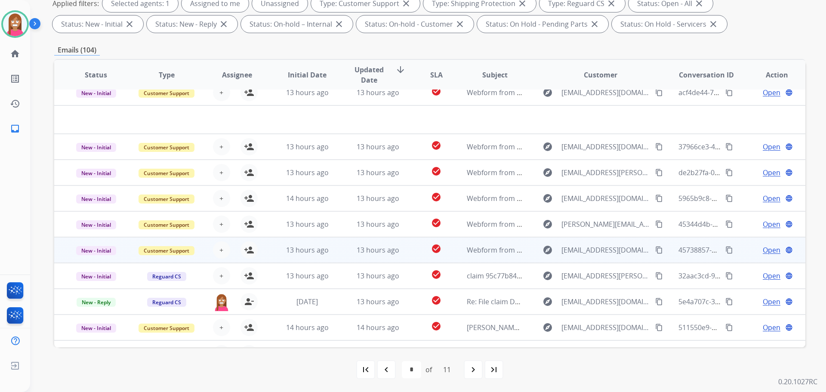
scroll to position [0, 0]
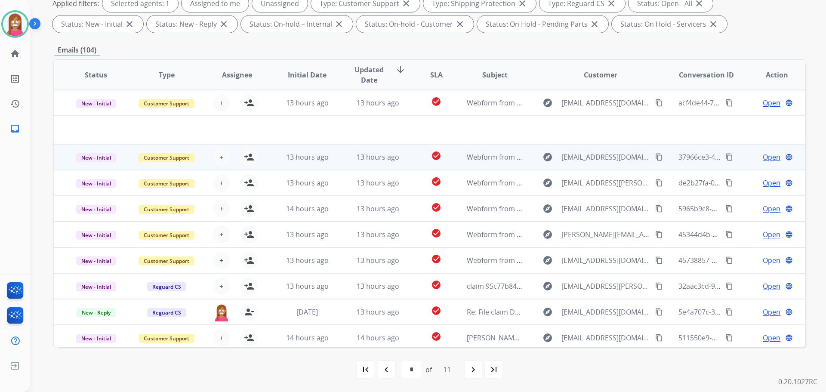
click at [339, 163] on td "13 hours ago" at bounding box center [371, 157] width 71 height 26
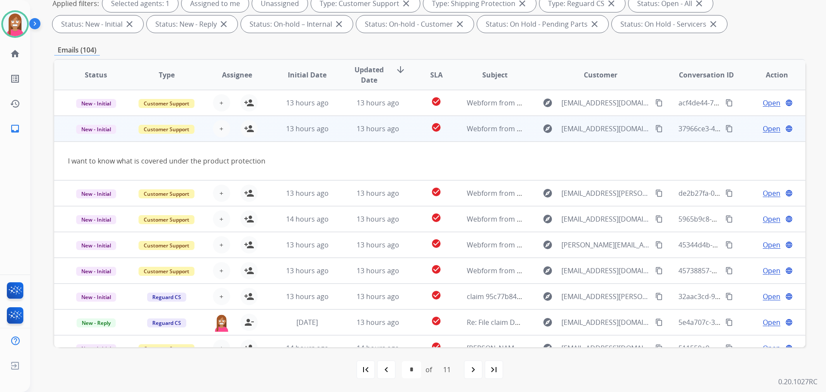
scroll to position [26, 0]
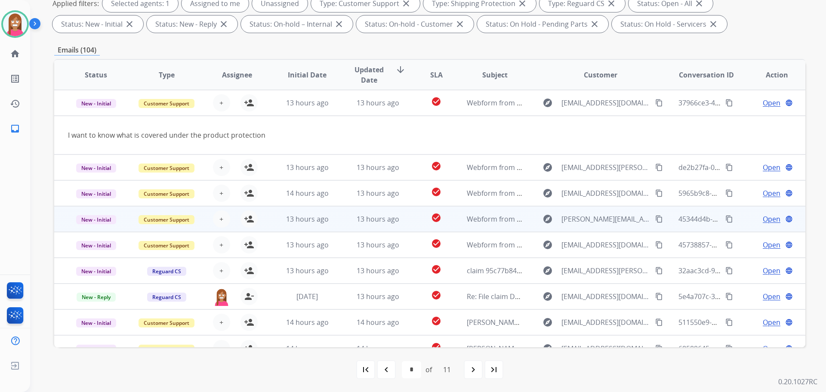
click at [336, 216] on td "13 hours ago" at bounding box center [371, 219] width 71 height 26
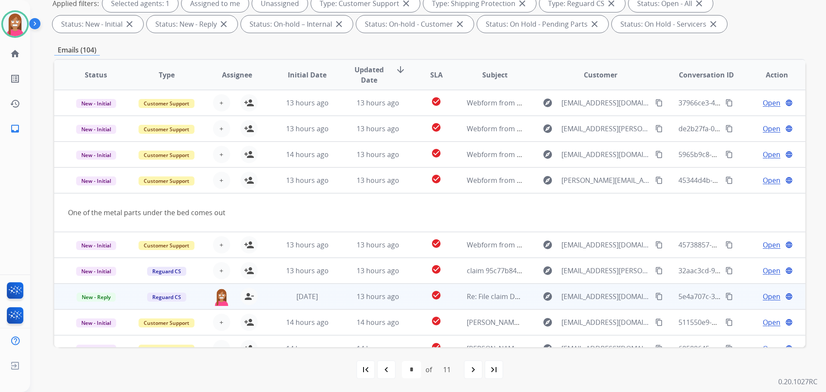
scroll to position [40, 0]
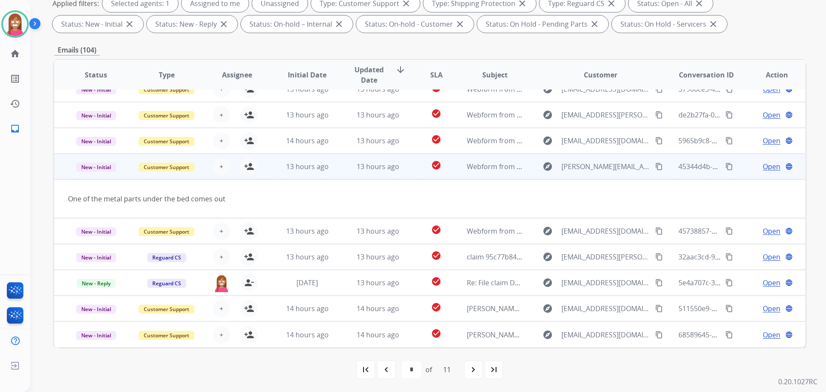
click at [655, 166] on mat-icon "content_copy" at bounding box center [659, 167] width 8 height 8
click at [252, 166] on mat-icon "person_add" at bounding box center [249, 166] width 10 height 10
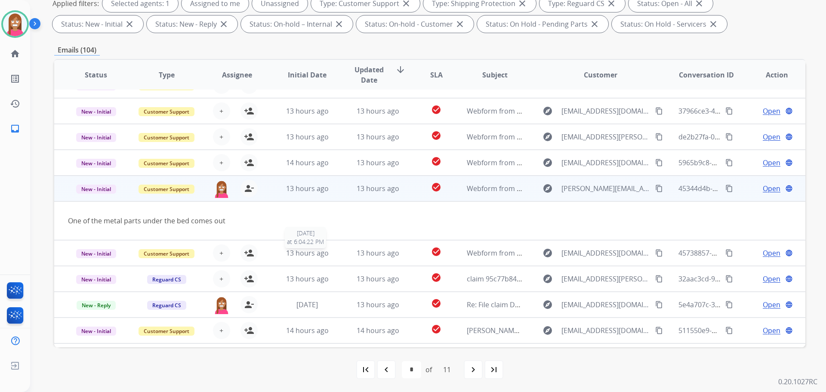
scroll to position [0, 0]
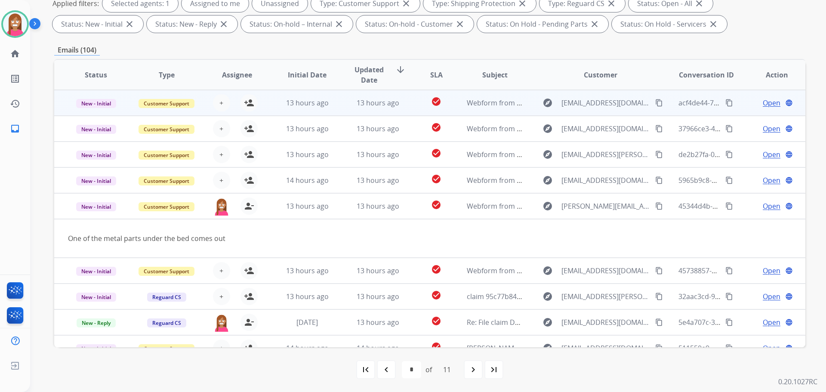
click at [342, 113] on td "13 hours ago" at bounding box center [371, 103] width 71 height 26
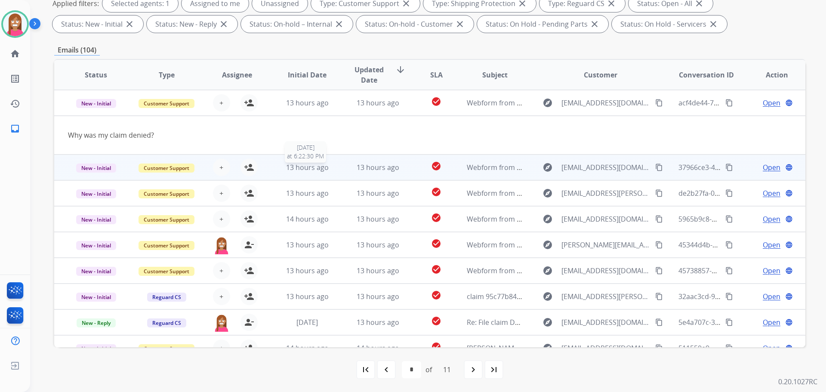
click at [330, 166] on div "13 hours ago" at bounding box center [307, 167] width 56 height 10
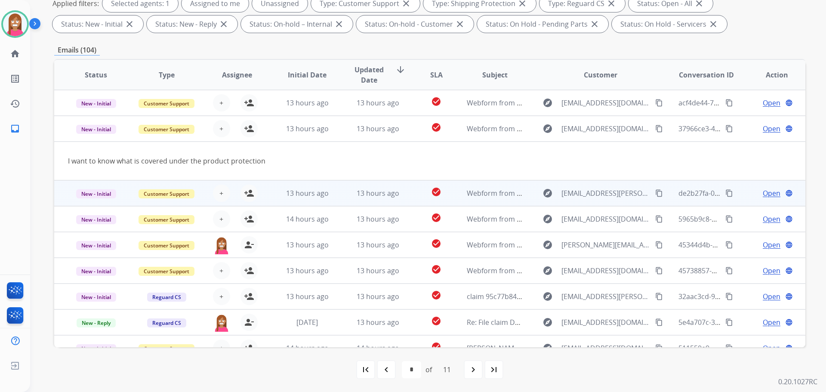
scroll to position [26, 0]
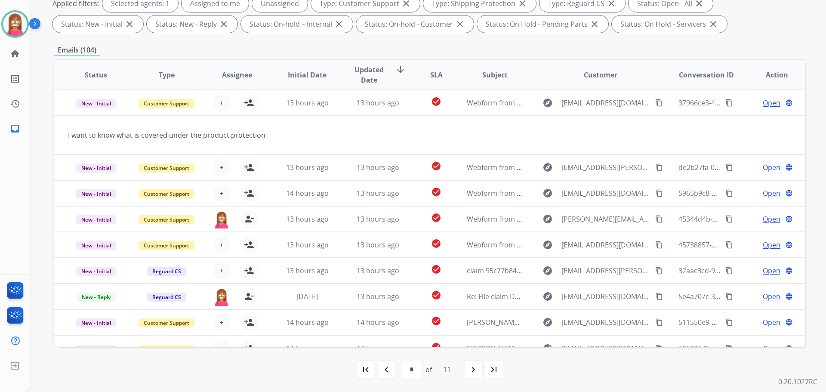
drag, startPoint x: 394, startPoint y: 375, endPoint x: 381, endPoint y: 380, distance: 14.1
click at [392, 375] on div "navigate_before" at bounding box center [386, 369] width 19 height 19
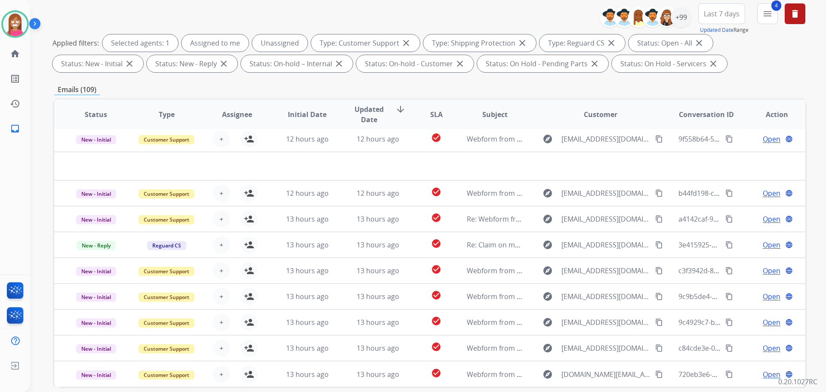
scroll to position [139, 0]
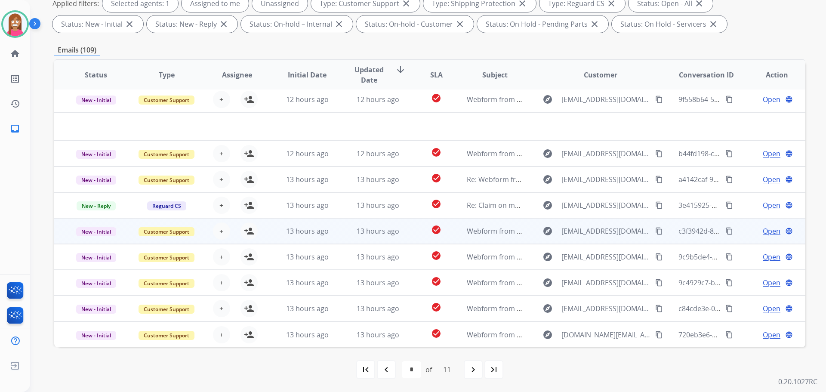
click at [340, 233] on td "13 hours ago" at bounding box center [371, 231] width 71 height 26
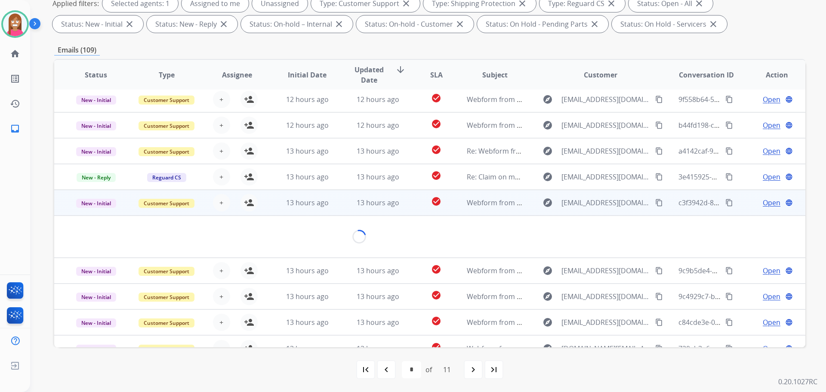
scroll to position [40, 0]
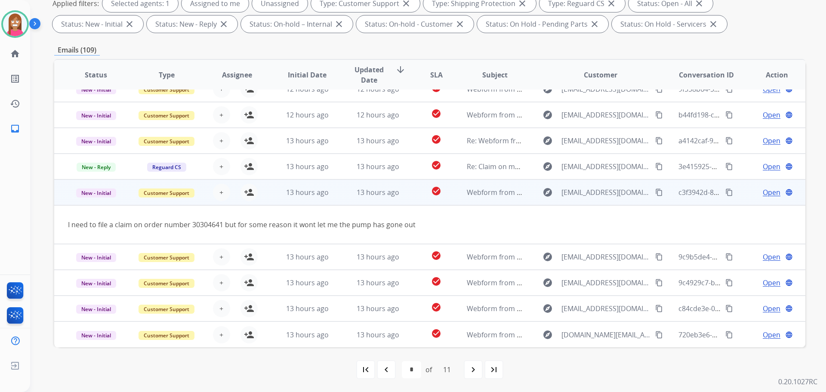
drag, startPoint x: 655, startPoint y: 191, endPoint x: 654, endPoint y: 201, distance: 10.3
click at [655, 194] on mat-icon "content_copy" at bounding box center [659, 192] width 8 height 8
click at [249, 194] on mat-icon "person_add" at bounding box center [249, 192] width 10 height 10
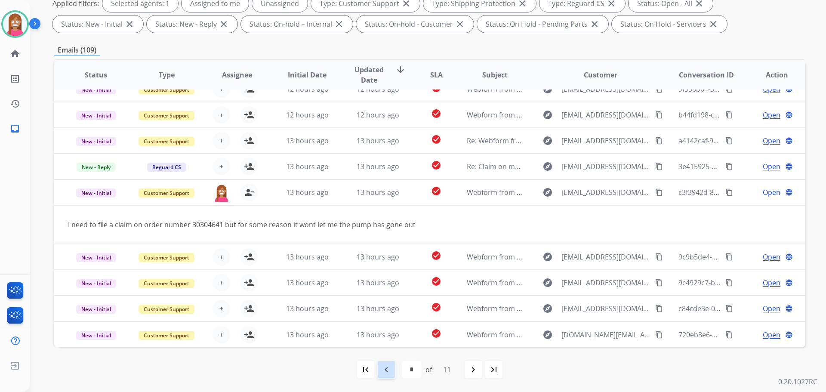
click at [388, 377] on div "navigate_before" at bounding box center [386, 369] width 19 height 19
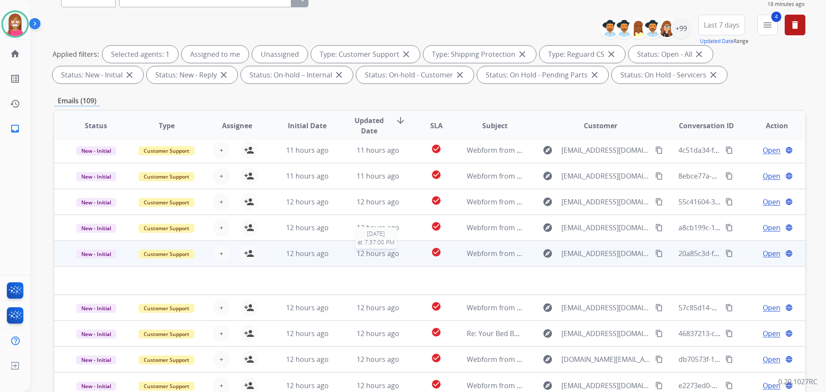
scroll to position [129, 0]
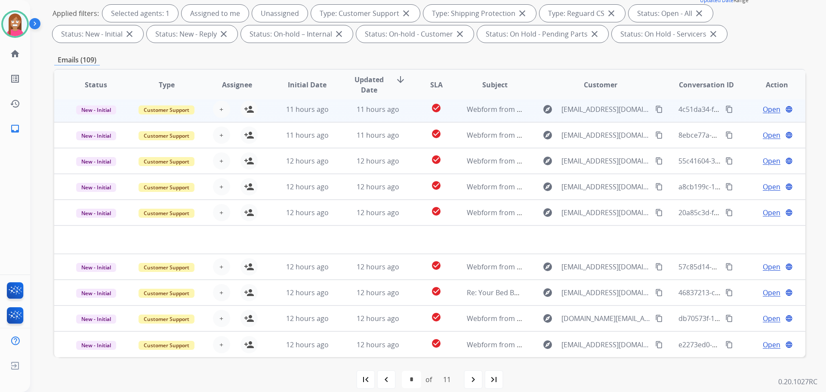
click at [339, 116] on td "11 hours ago" at bounding box center [371, 109] width 71 height 26
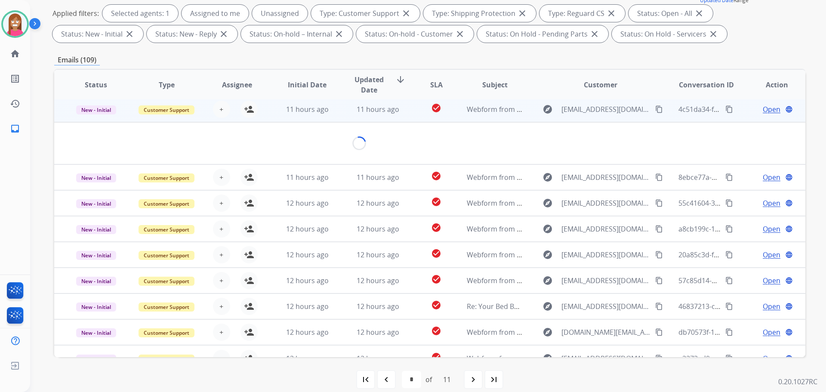
scroll to position [26, 0]
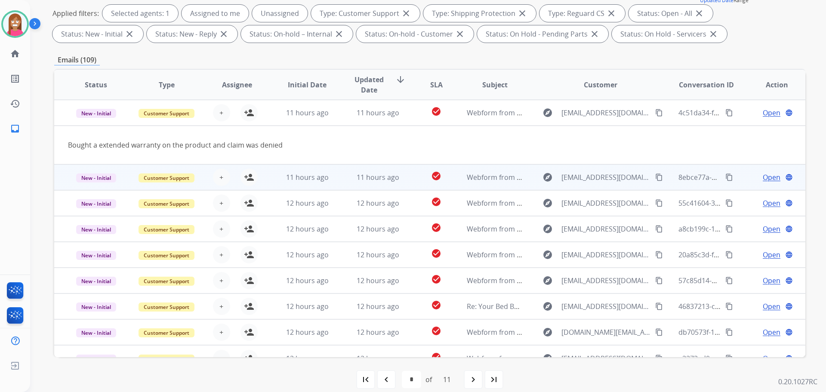
click at [343, 182] on td "11 hours ago" at bounding box center [371, 177] width 71 height 26
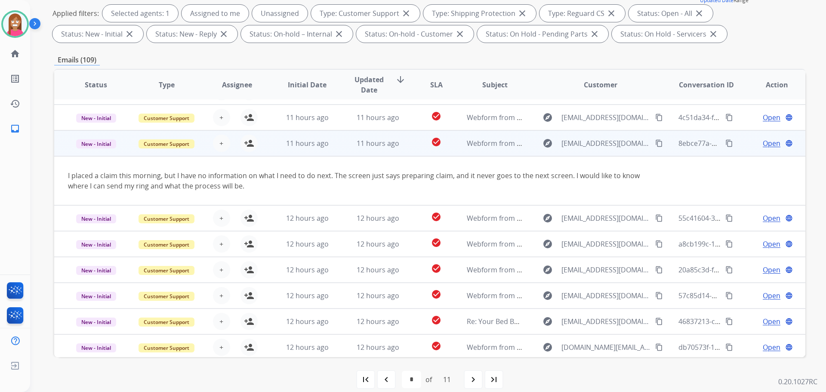
scroll to position [7, 0]
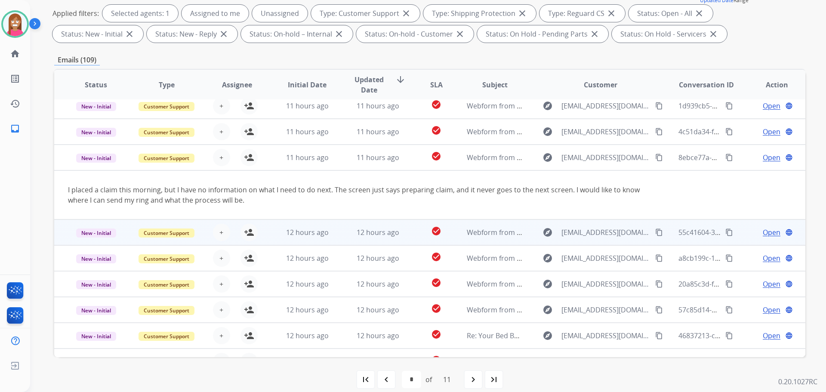
click at [336, 236] on td "12 hours ago" at bounding box center [371, 232] width 71 height 26
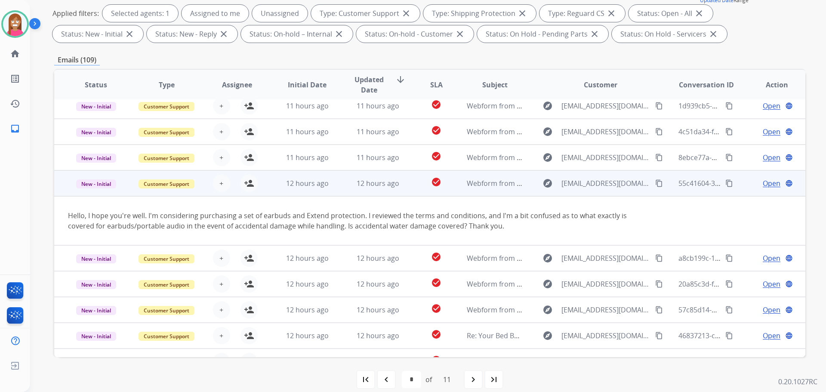
scroll to position [50, 0]
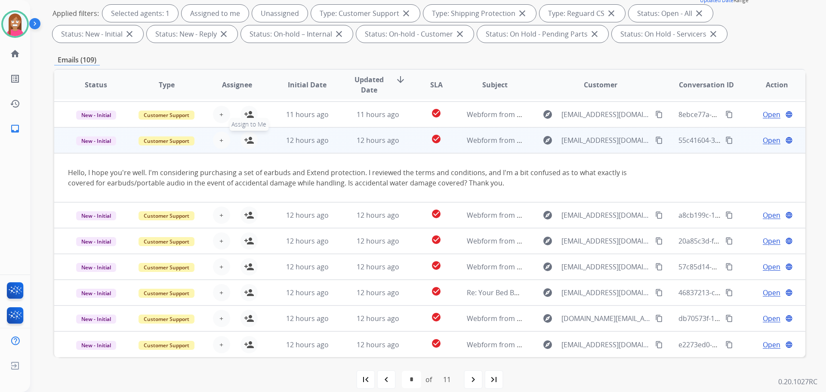
click at [250, 140] on mat-icon "person_add" at bounding box center [249, 140] width 10 height 10
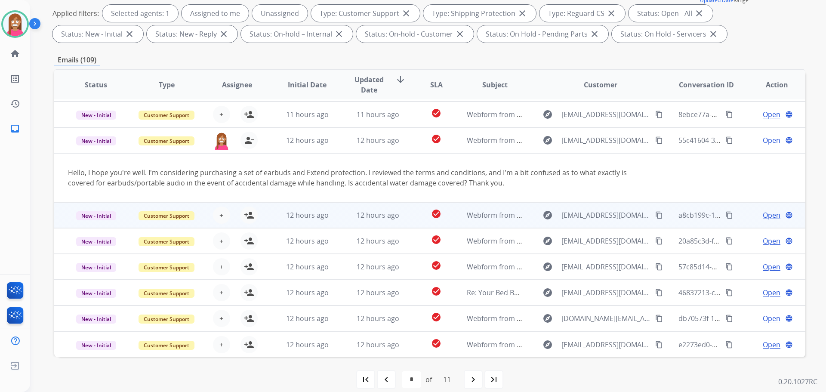
click at [339, 216] on td "12 hours ago" at bounding box center [371, 215] width 71 height 26
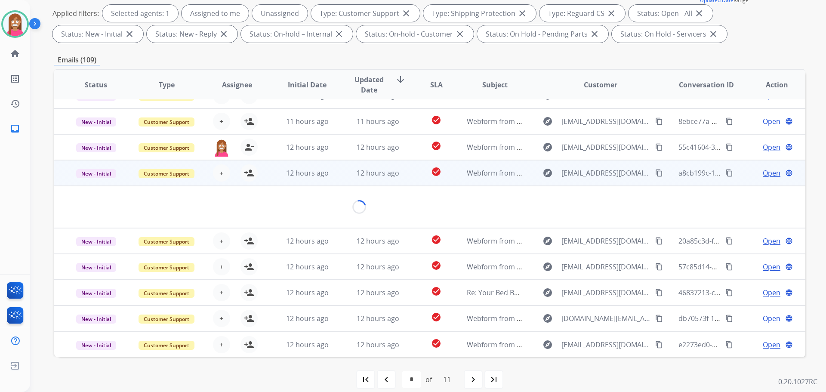
scroll to position [40, 0]
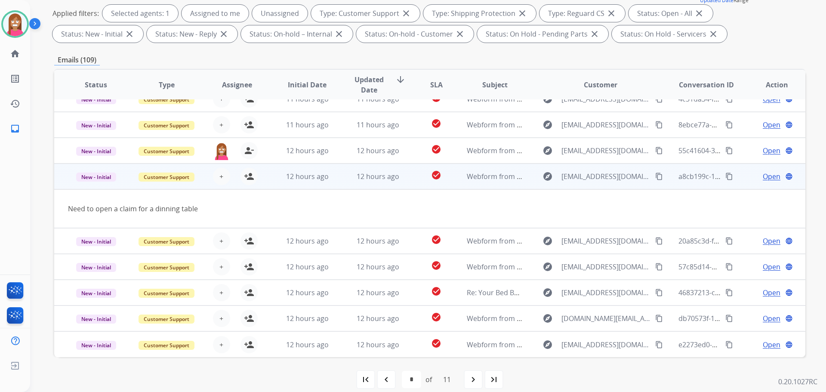
click at [654, 180] on button "content_copy" at bounding box center [659, 176] width 10 height 10
click at [244, 176] on mat-icon "person_add" at bounding box center [249, 176] width 10 height 10
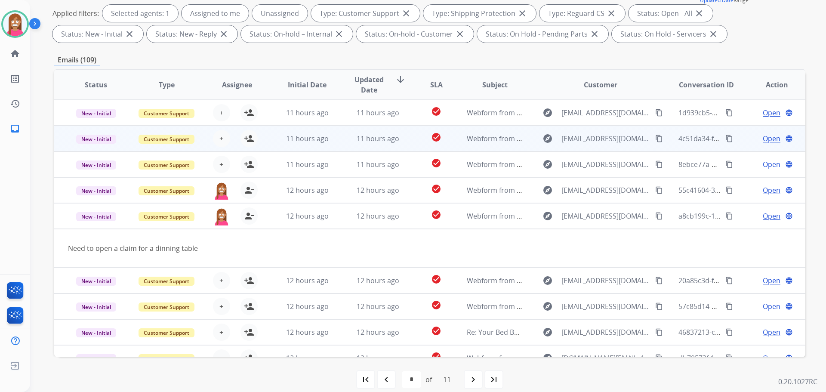
click at [344, 140] on td "11 hours ago" at bounding box center [371, 139] width 71 height 26
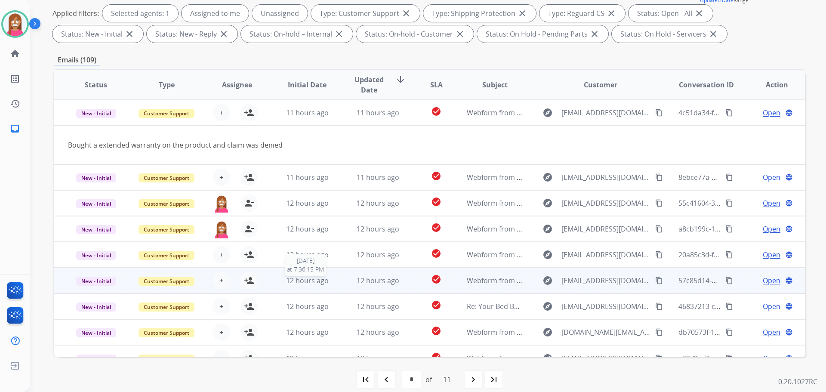
scroll to position [40, 0]
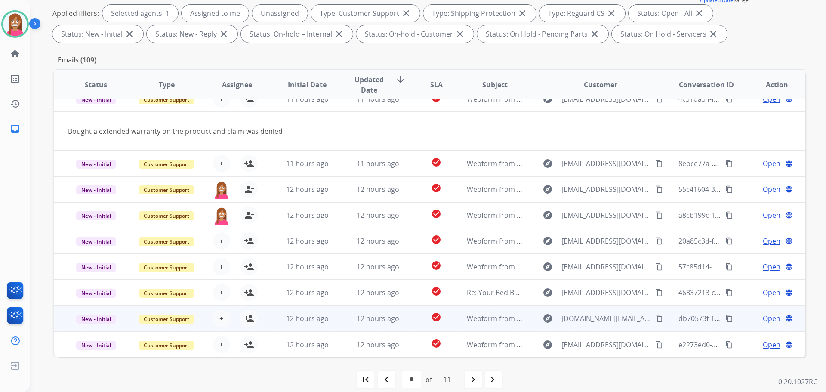
click at [327, 325] on td "12 hours ago" at bounding box center [300, 318] width 71 height 26
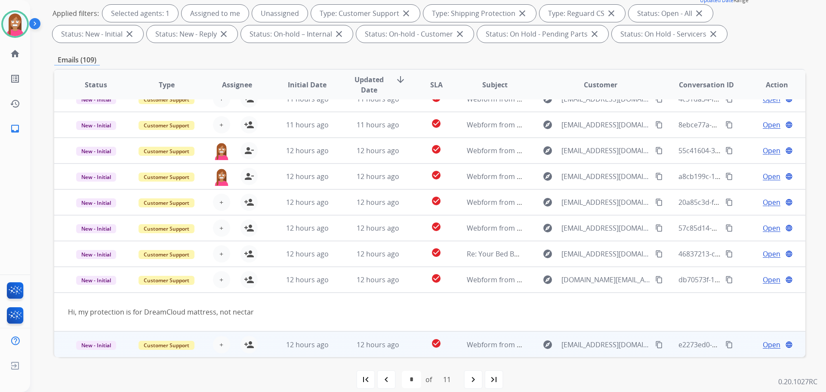
click at [342, 352] on td "12 hours ago" at bounding box center [371, 344] width 71 height 26
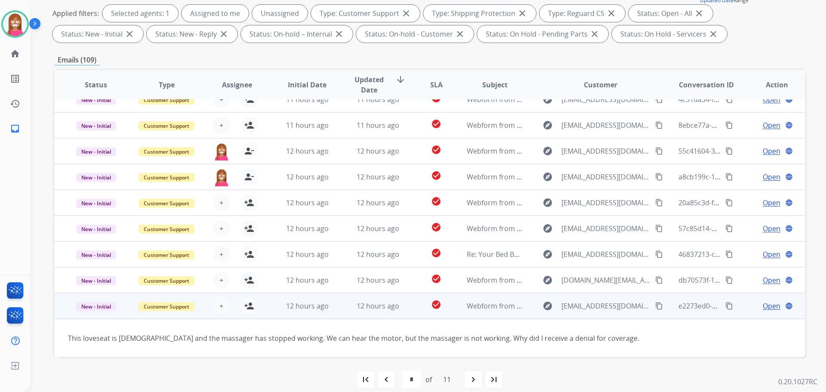
scroll to position [39, 0]
click at [655, 306] on mat-icon "content_copy" at bounding box center [659, 306] width 8 height 8
click at [248, 306] on mat-icon "person_add" at bounding box center [249, 306] width 10 height 10
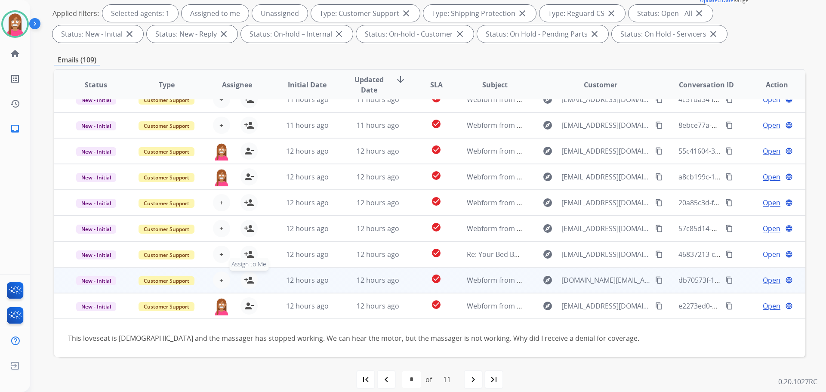
scroll to position [139, 0]
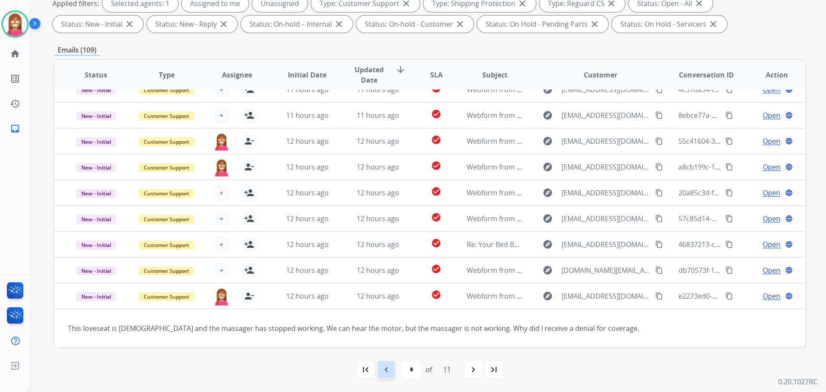
click at [390, 372] on div "navigate_before" at bounding box center [386, 369] width 19 height 19
select select "*"
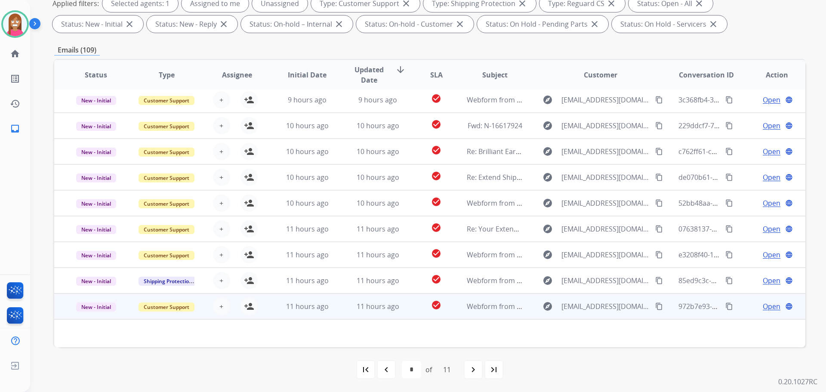
click at [343, 309] on td "11 hours ago" at bounding box center [371, 306] width 71 height 26
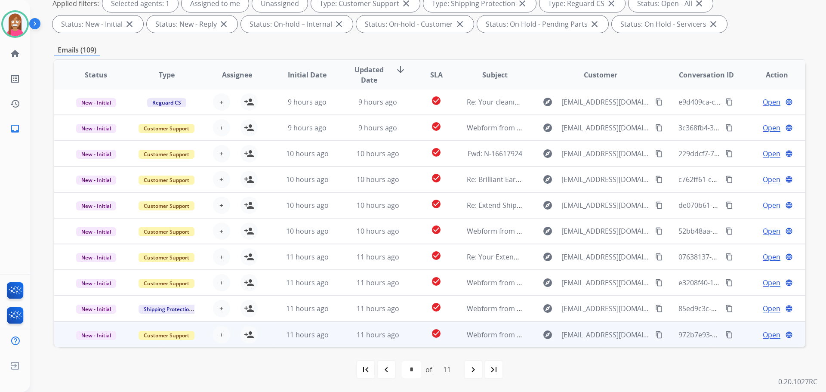
click at [338, 333] on div "**********" at bounding box center [413, 196] width 826 height 392
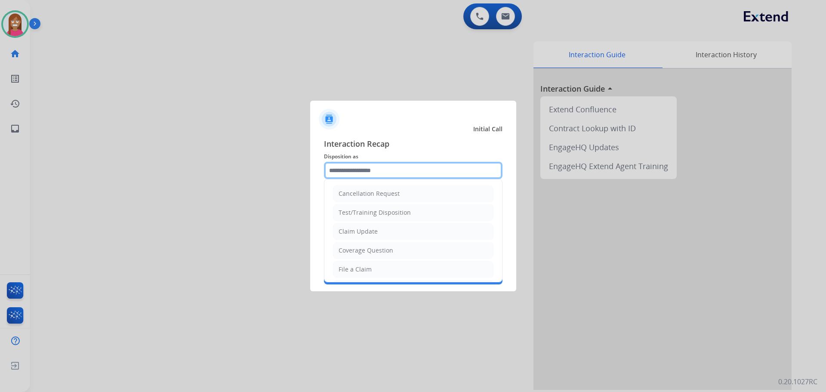
click at [360, 170] on input "text" at bounding box center [413, 170] width 179 height 17
click at [346, 228] on div "Claim Update" at bounding box center [358, 231] width 39 height 9
type input "**********"
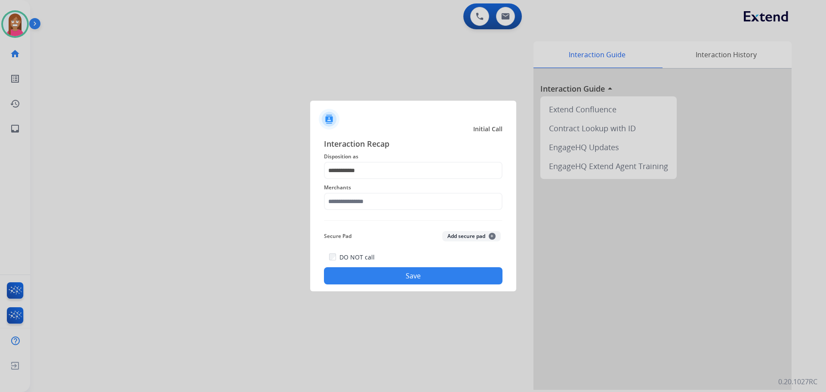
drag, startPoint x: 348, startPoint y: 211, endPoint x: 344, endPoint y: 205, distance: 7.2
click at [346, 210] on div "Merchants" at bounding box center [413, 196] width 179 height 34
click at [343, 204] on input "text" at bounding box center [413, 201] width 179 height 17
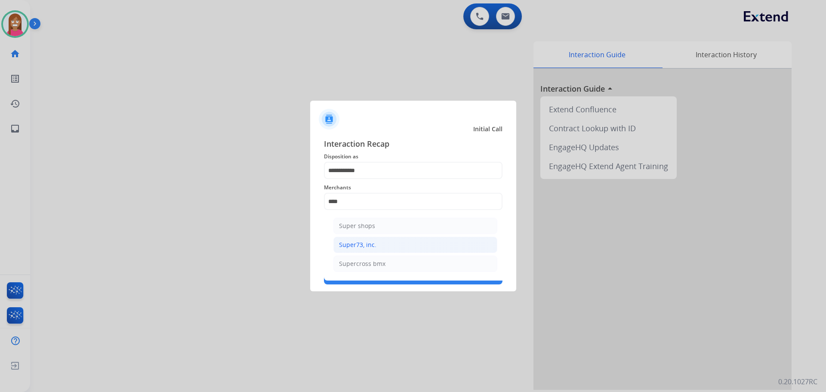
click at [351, 244] on div "Super73, inc." at bounding box center [357, 244] width 37 height 9
type input "**********"
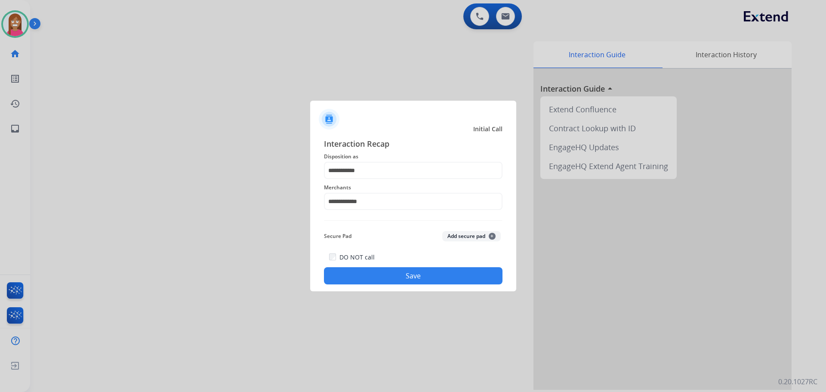
click at [360, 273] on button "Save" at bounding box center [413, 275] width 179 height 17
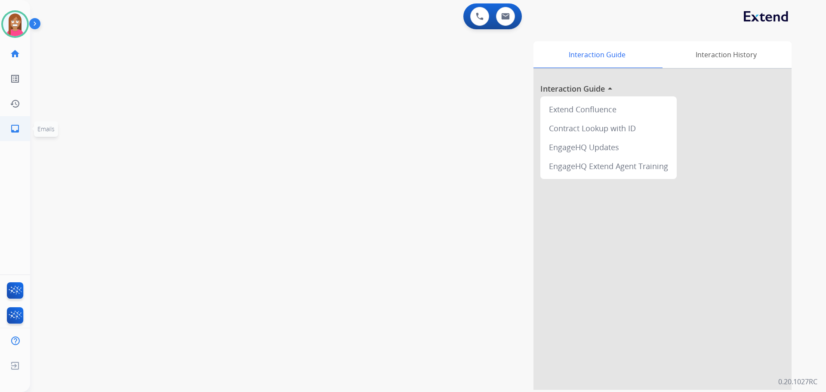
click at [16, 136] on link "inbox Emails" at bounding box center [15, 129] width 24 height 24
select select "**********"
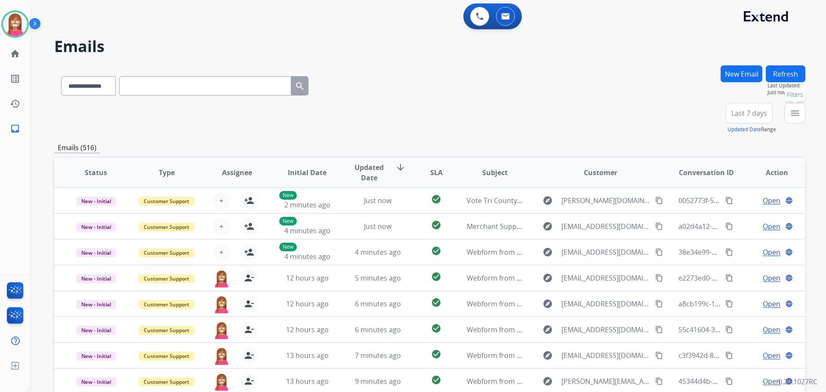
click at [795, 114] on mat-icon "menu" at bounding box center [795, 113] width 10 height 10
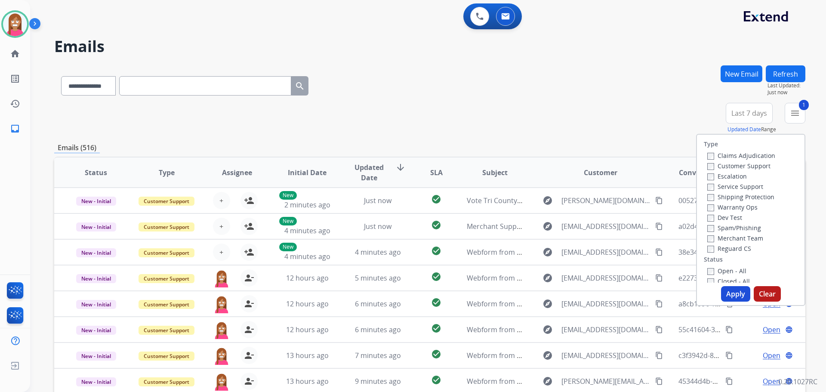
click at [712, 196] on label "Shipping Protection" at bounding box center [740, 197] width 67 height 8
click at [718, 248] on label "Reguard CS" at bounding box center [729, 248] width 44 height 8
click at [707, 267] on label "Open - All" at bounding box center [726, 271] width 39 height 8
click at [745, 293] on button "Apply" at bounding box center [735, 293] width 29 height 15
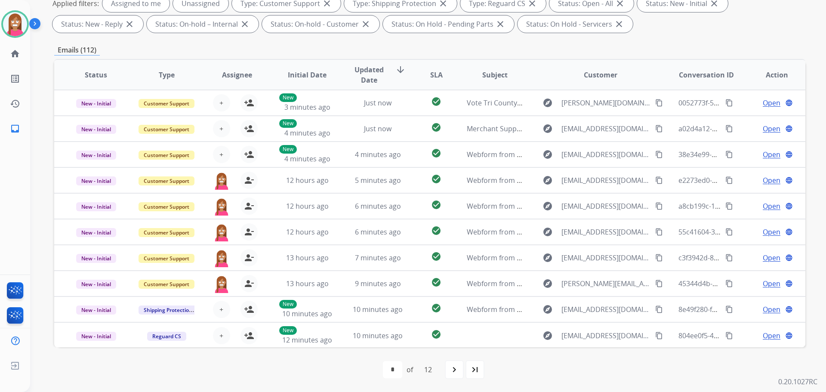
scroll to position [1, 0]
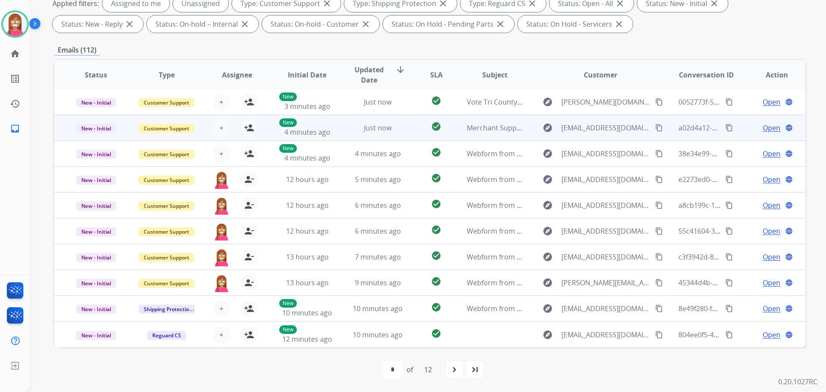
click at [339, 135] on td "Just now" at bounding box center [371, 128] width 71 height 26
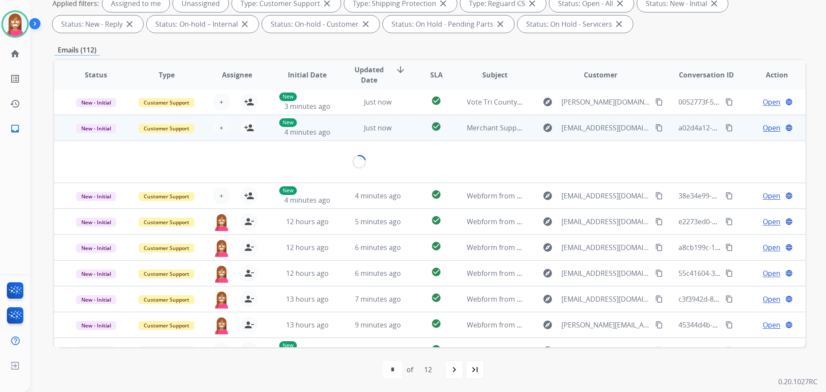
scroll to position [26, 0]
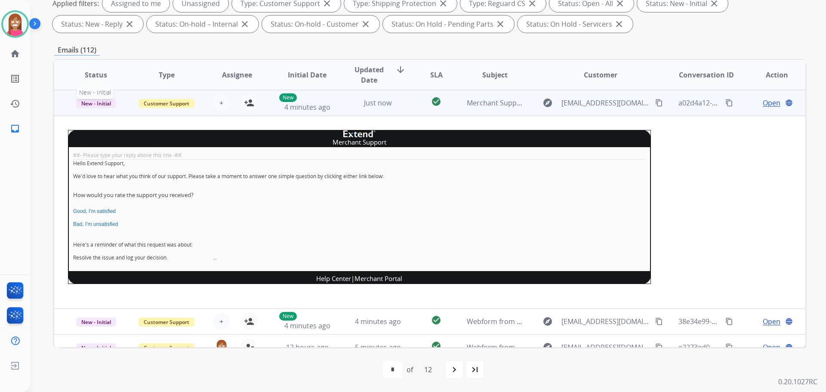
click at [85, 103] on span "New - Initial" at bounding box center [96, 103] width 40 height 9
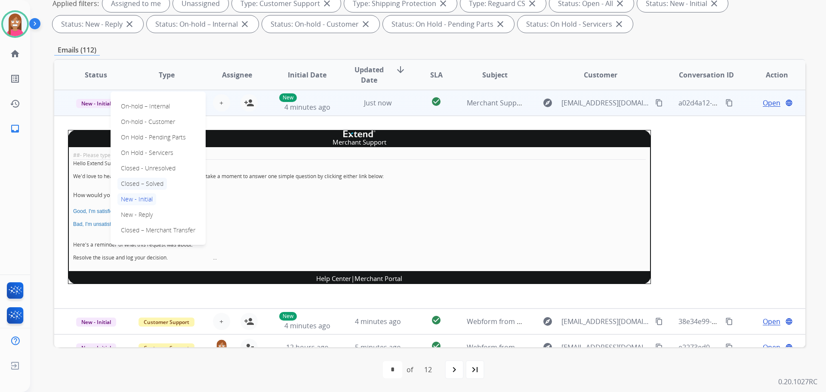
click at [136, 181] on p "Closed – Solved" at bounding box center [141, 184] width 49 height 12
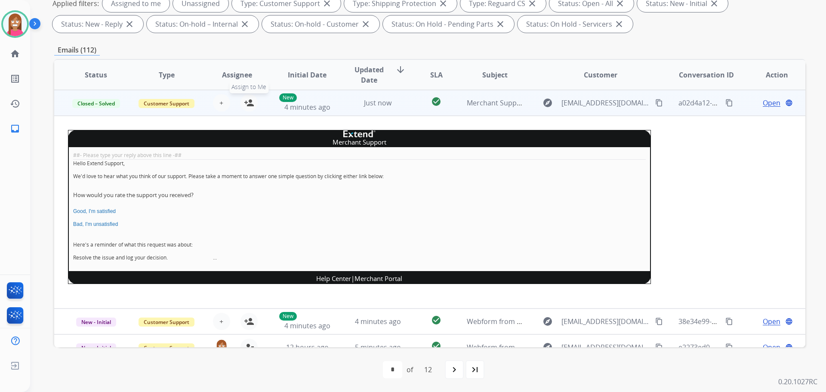
click at [245, 101] on mat-icon "person_add" at bounding box center [249, 103] width 10 height 10
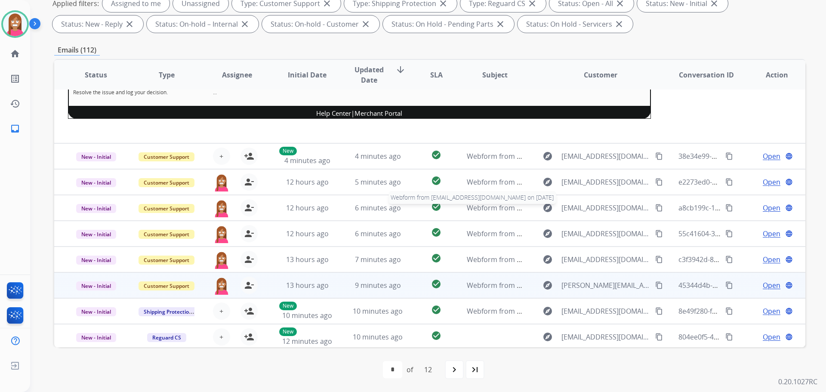
scroll to position [194, 0]
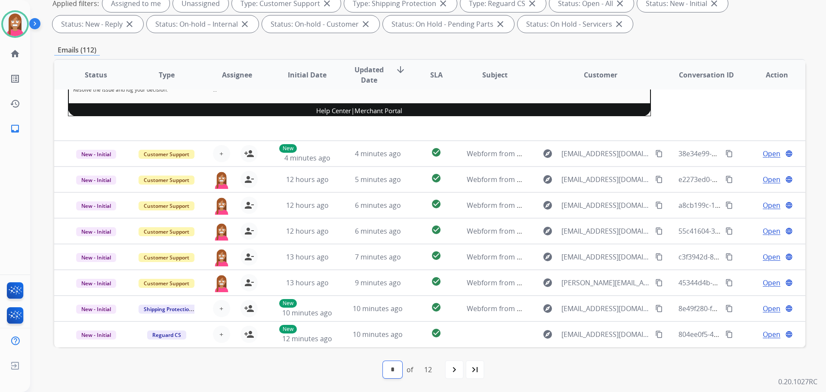
click at [391, 376] on select "* * * * * * * * * ** ** **" at bounding box center [392, 369] width 19 height 17
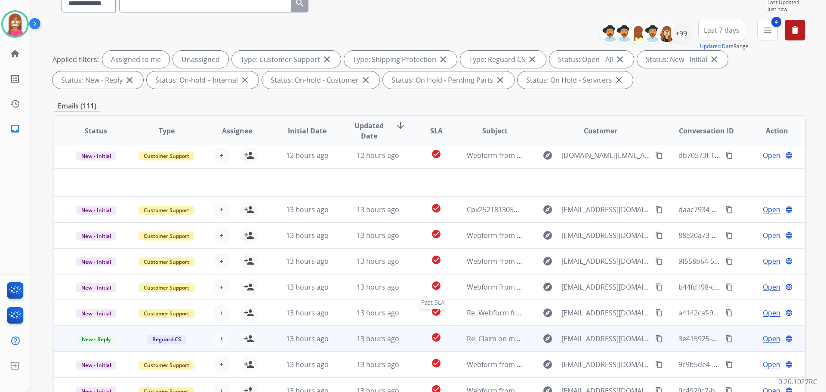
scroll to position [139, 0]
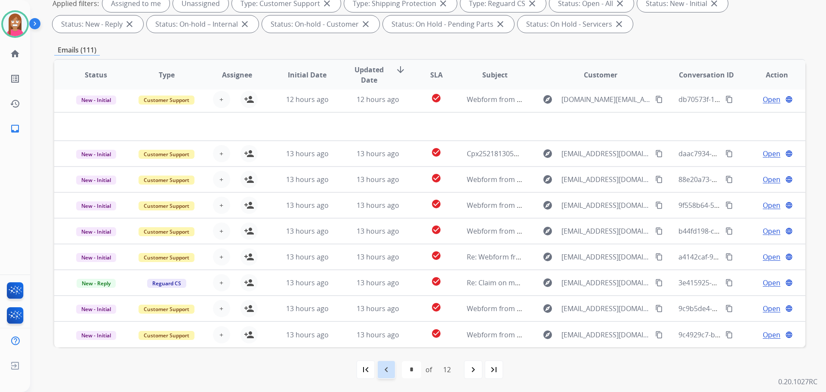
click at [385, 369] on mat-icon "navigate_before" at bounding box center [386, 369] width 10 height 10
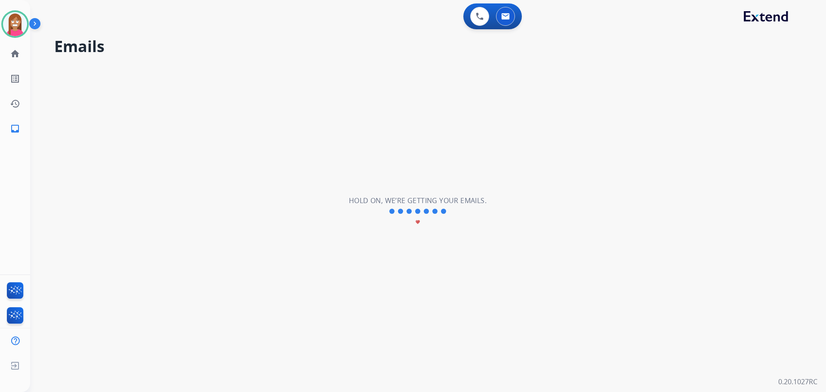
scroll to position [0, 0]
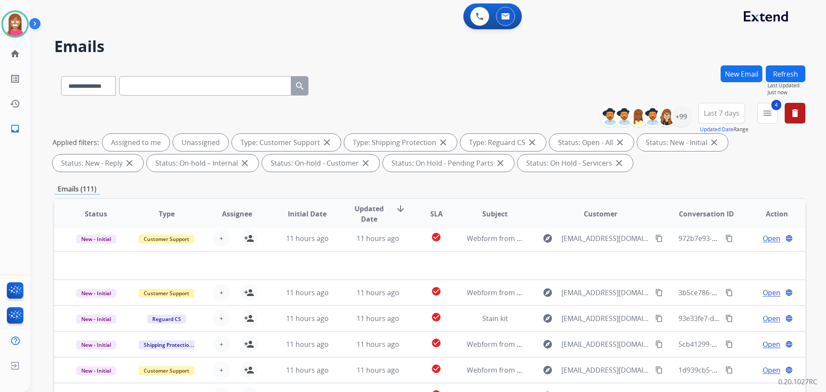
click at [318, 23] on div "0 Voice Interactions 0 Email Interactions" at bounding box center [422, 17] width 765 height 28
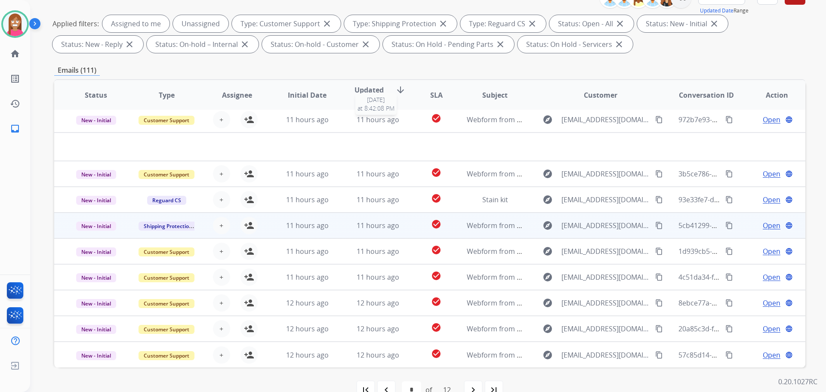
scroll to position [139, 0]
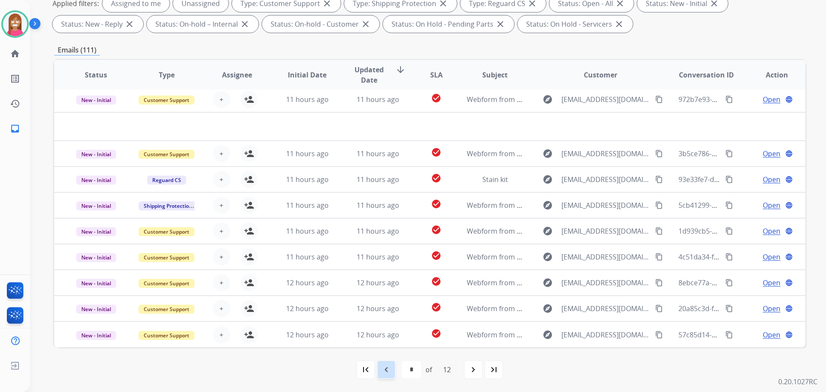
click at [383, 370] on mat-icon "navigate_before" at bounding box center [386, 369] width 10 height 10
select select "*"
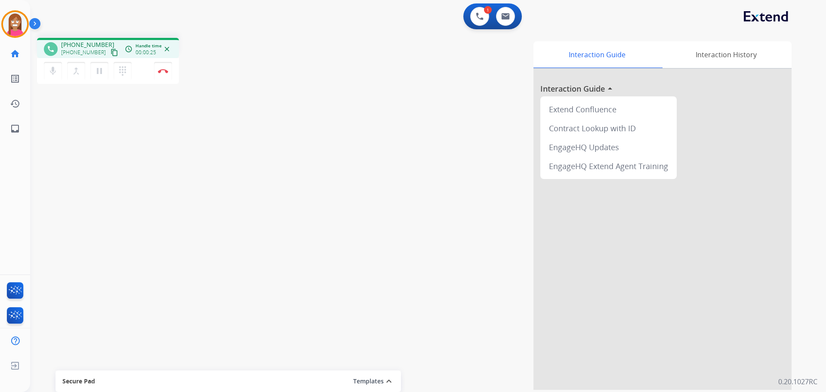
click at [111, 52] on mat-icon "content_copy" at bounding box center [115, 53] width 8 height 8
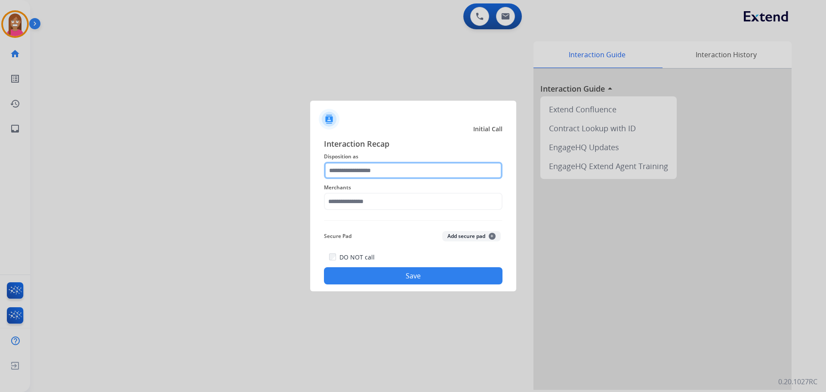
click at [353, 168] on input "text" at bounding box center [413, 170] width 179 height 17
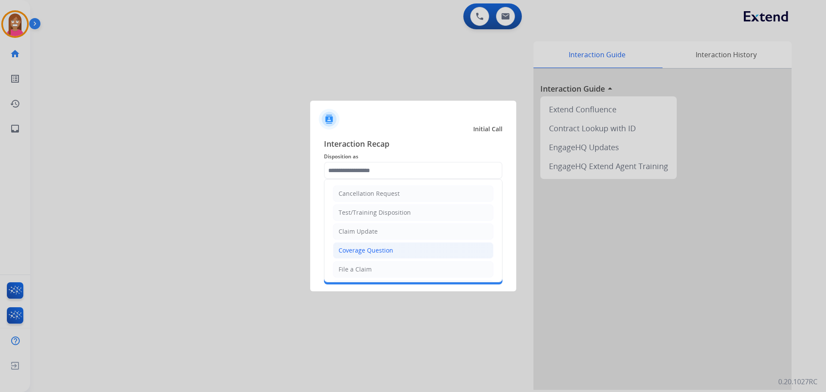
click at [360, 250] on div "Coverage Question" at bounding box center [366, 250] width 55 height 9
type input "**********"
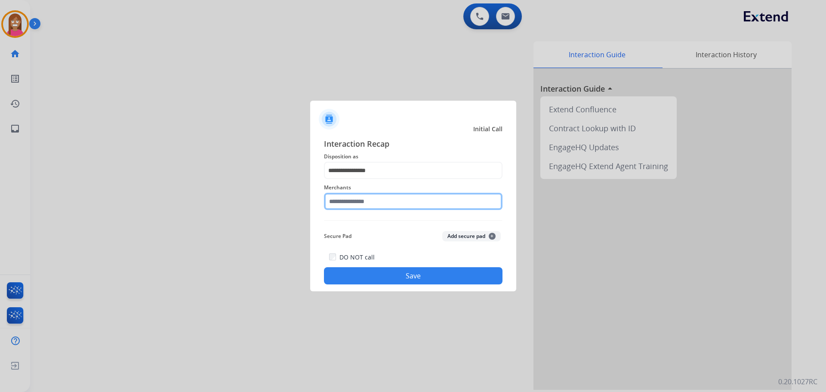
click at [331, 200] on input "text" at bounding box center [413, 201] width 179 height 17
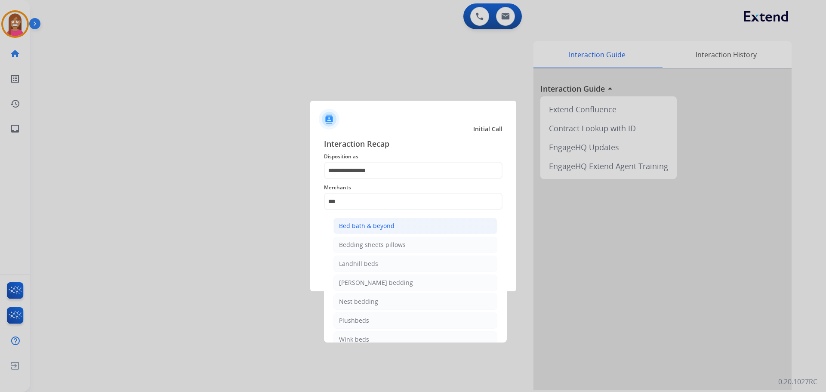
click at [379, 219] on li "Bed bath & beyond" at bounding box center [415, 226] width 164 height 16
type input "**********"
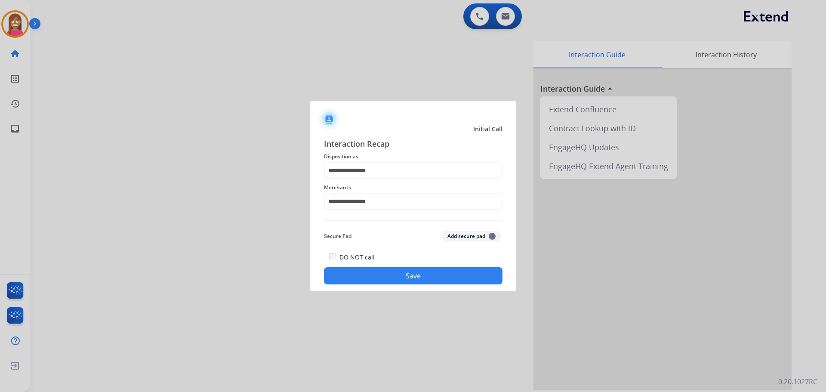
click at [378, 271] on button "Save" at bounding box center [413, 275] width 179 height 17
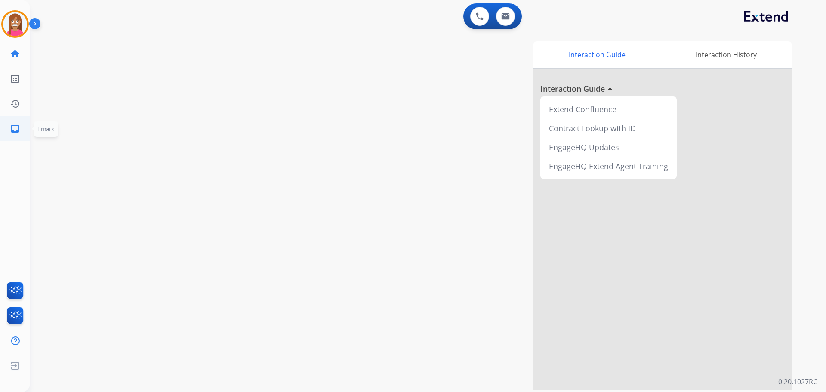
click at [16, 124] on mat-icon "inbox" at bounding box center [15, 128] width 10 height 10
select select "**********"
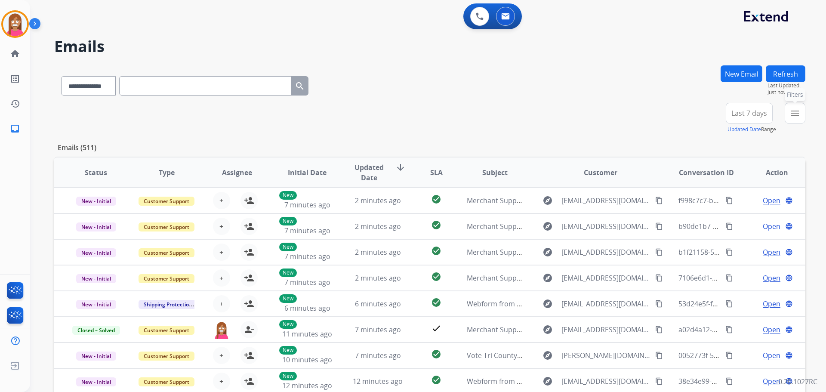
click at [793, 116] on mat-icon "menu" at bounding box center [795, 113] width 10 height 10
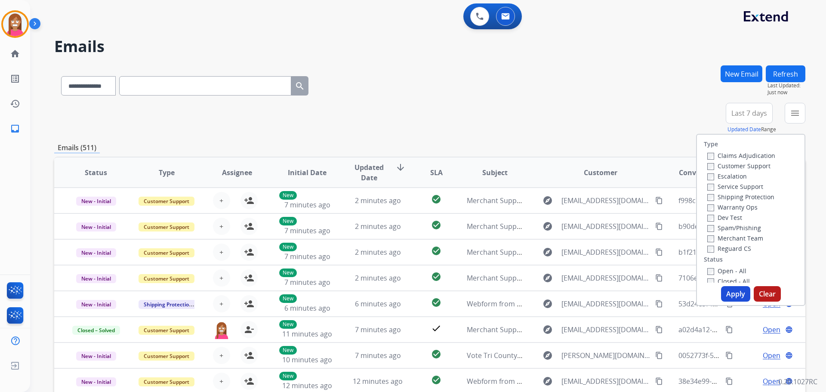
click at [720, 165] on label "Customer Support" at bounding box center [738, 166] width 63 height 8
click at [728, 195] on label "Shipping Protection" at bounding box center [740, 197] width 67 height 8
click at [715, 247] on label "Reguard CS" at bounding box center [729, 248] width 44 height 8
click at [715, 268] on label "Open - All" at bounding box center [726, 271] width 39 height 8
click at [731, 296] on button "Apply" at bounding box center [735, 293] width 29 height 15
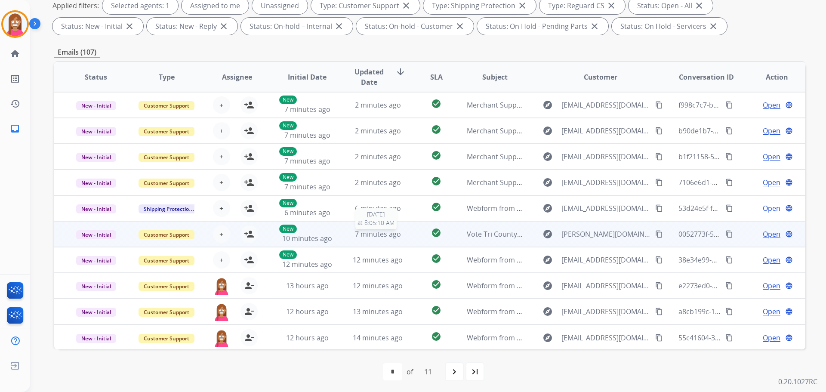
scroll to position [139, 0]
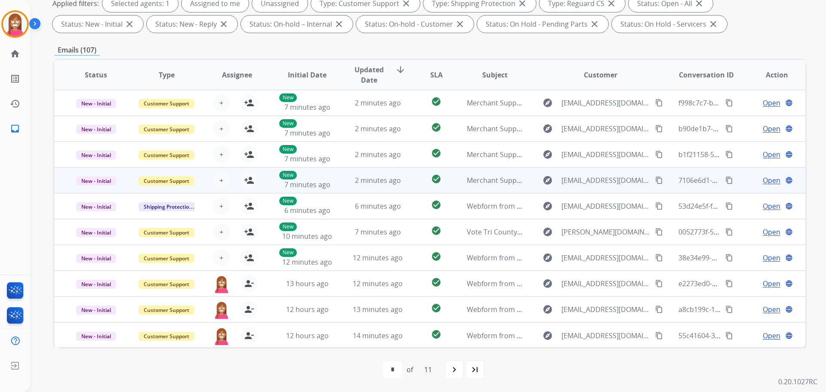
click at [340, 185] on td "2 minutes ago" at bounding box center [371, 180] width 71 height 26
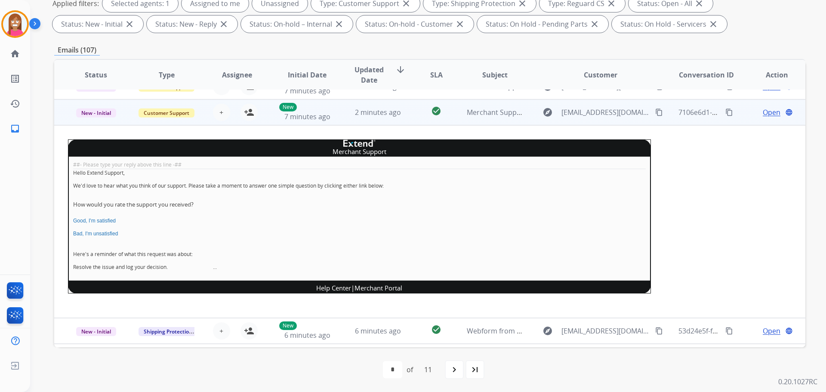
scroll to position [77, 0]
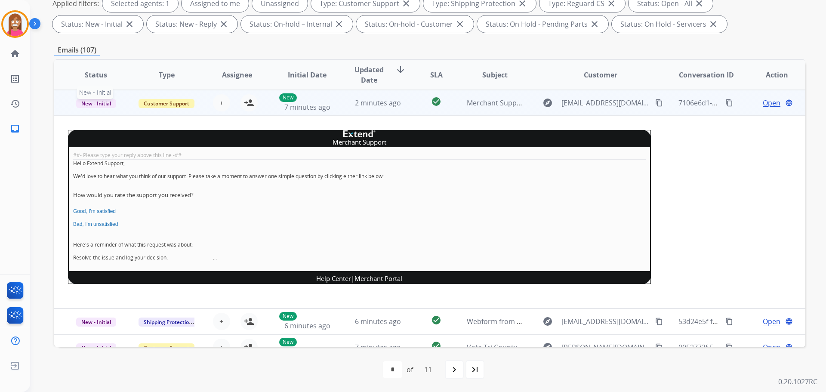
click at [80, 102] on span "New - Initial" at bounding box center [96, 103] width 40 height 9
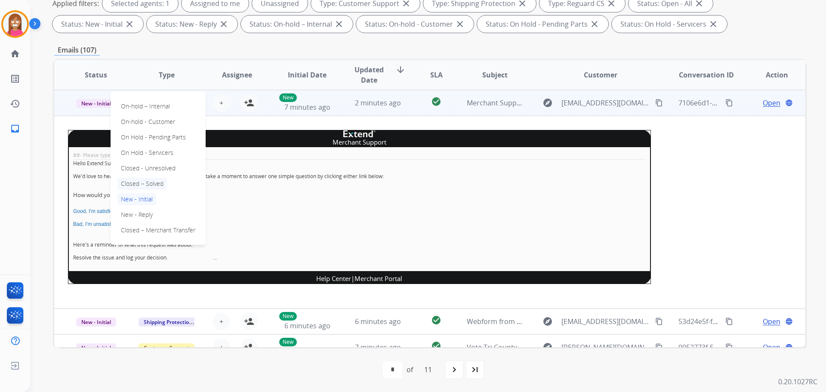
click at [141, 178] on p "Closed – Solved" at bounding box center [141, 184] width 49 height 12
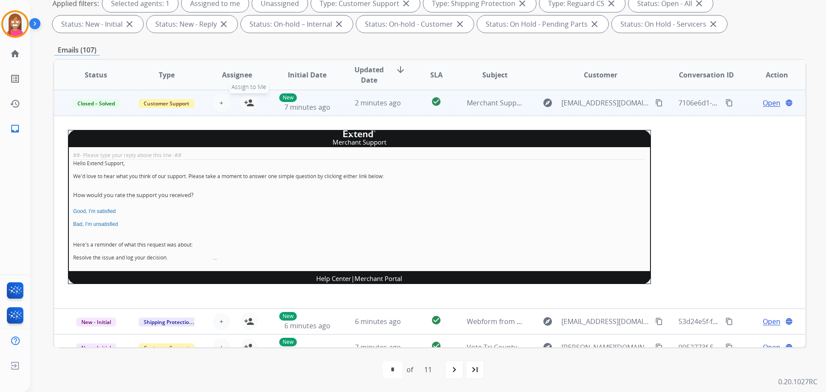
click at [251, 104] on mat-icon "person_add" at bounding box center [249, 103] width 10 height 10
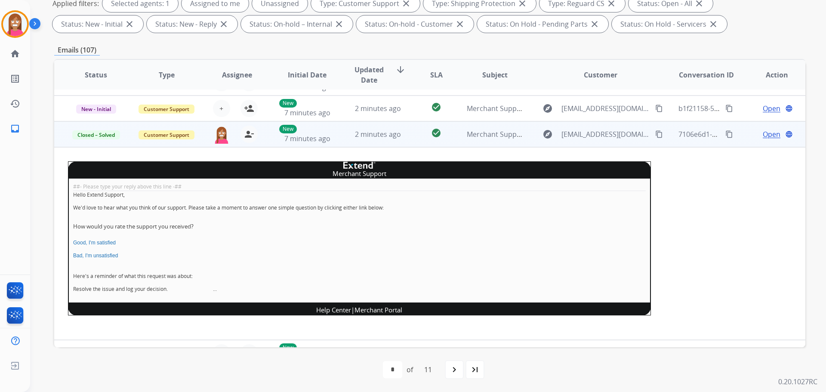
scroll to position [0, 0]
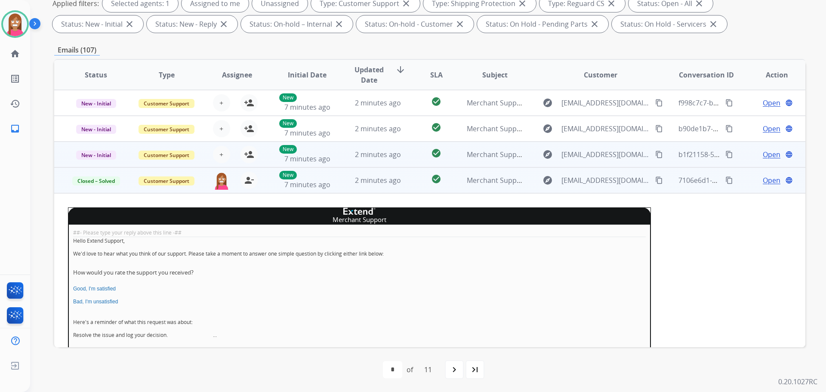
click at [339, 161] on td "2 minutes ago" at bounding box center [371, 155] width 71 height 26
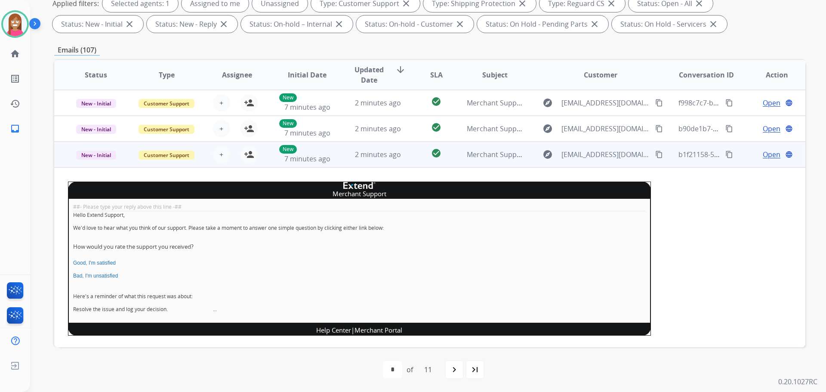
scroll to position [52, 0]
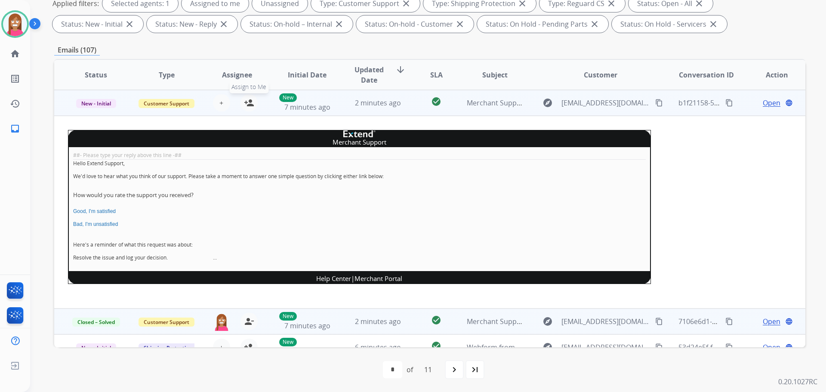
click at [247, 102] on mat-icon "person_add" at bounding box center [249, 103] width 10 height 10
click at [106, 102] on span "New - Initial" at bounding box center [96, 103] width 40 height 9
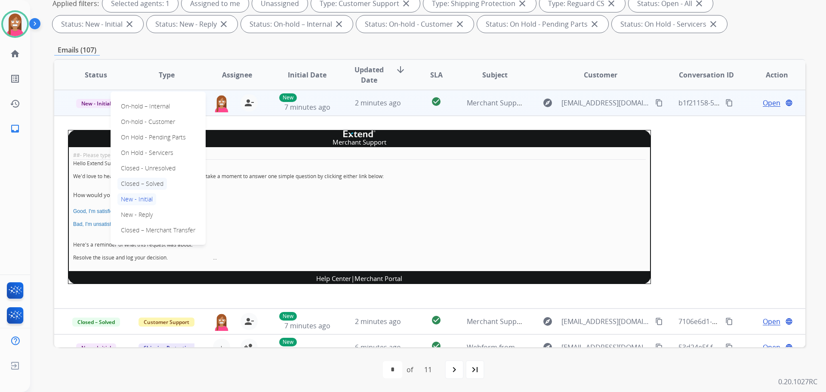
click at [134, 181] on p "Closed – Solved" at bounding box center [141, 184] width 49 height 12
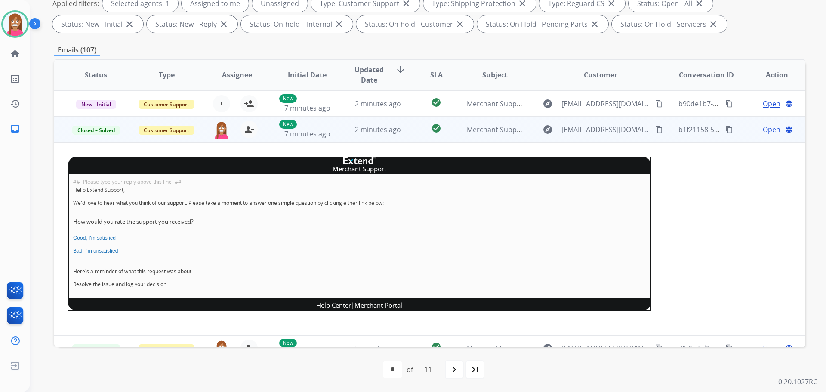
scroll to position [0, 0]
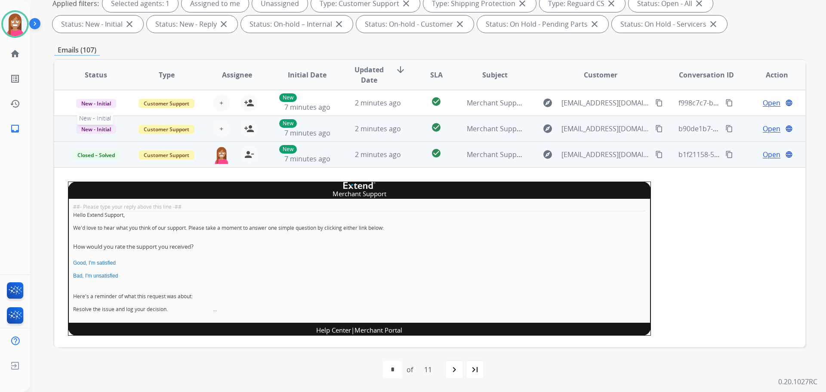
click at [104, 130] on span "New - Initial" at bounding box center [96, 129] width 40 height 9
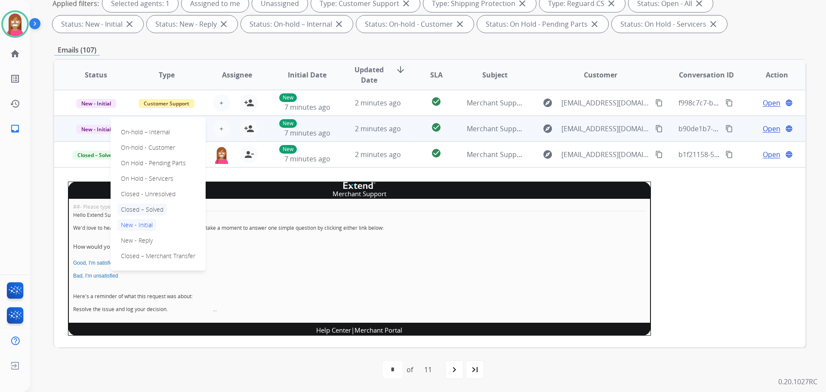
click at [145, 204] on p "Closed – Solved" at bounding box center [141, 209] width 49 height 12
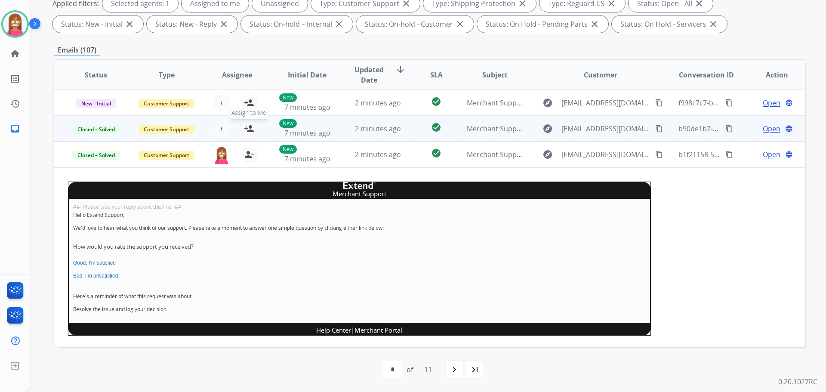
click at [249, 133] on mat-icon "person_add" at bounding box center [249, 128] width 10 height 10
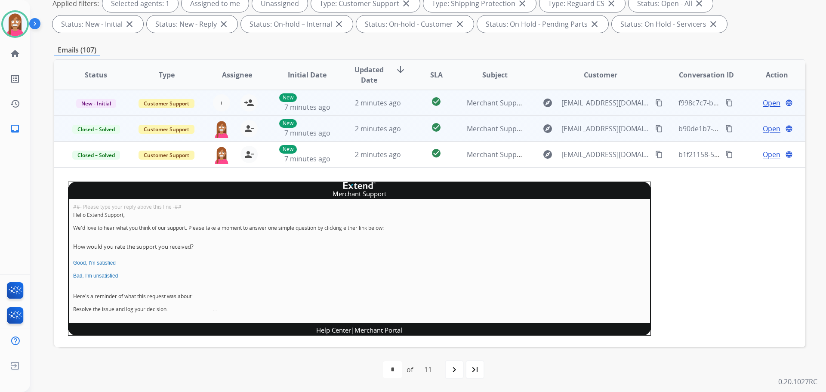
scroll to position [96, 0]
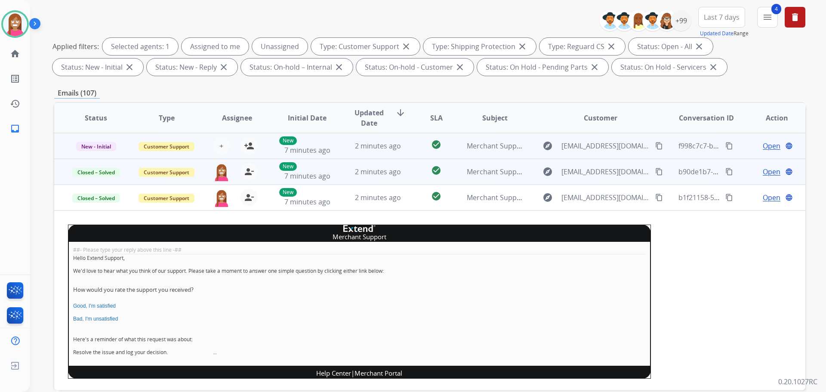
click at [346, 150] on td "2 minutes ago" at bounding box center [371, 146] width 71 height 26
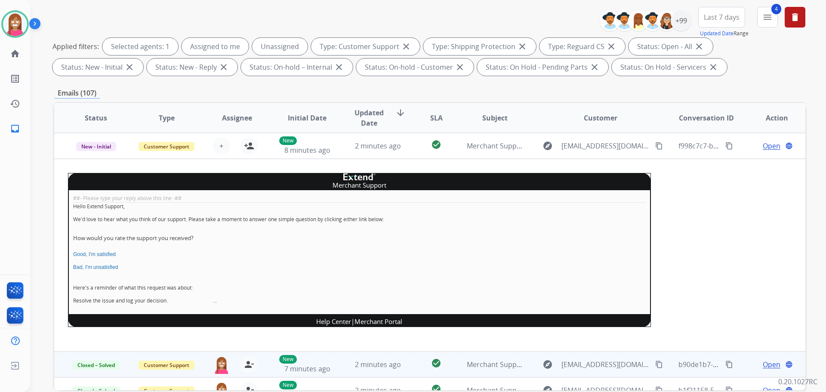
click at [336, 367] on td "2 minutes ago" at bounding box center [371, 364] width 71 height 26
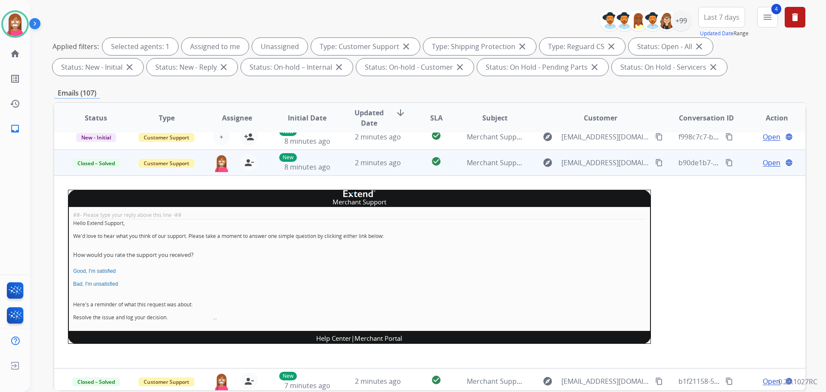
scroll to position [0, 0]
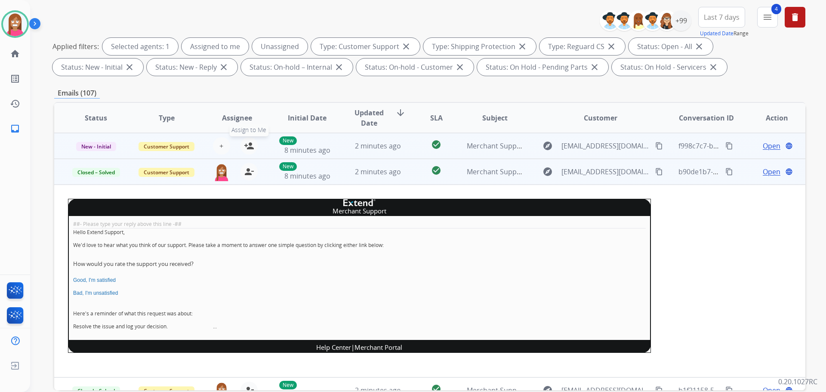
click at [246, 146] on mat-icon "person_add" at bounding box center [249, 146] width 10 height 10
click at [87, 149] on span "New - Initial" at bounding box center [96, 146] width 40 height 9
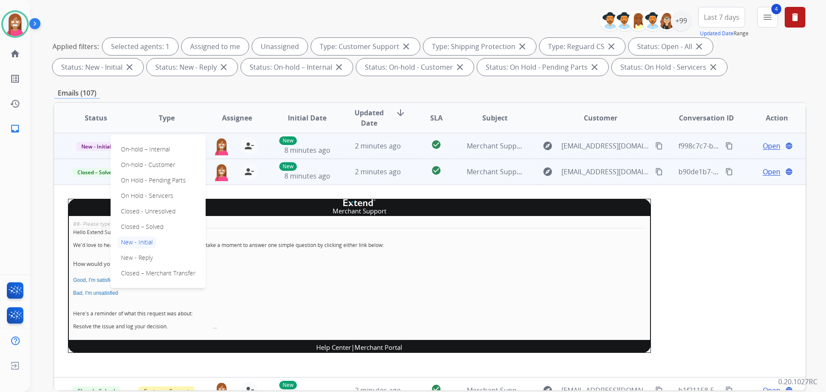
drag, startPoint x: 144, startPoint y: 227, endPoint x: 413, endPoint y: 265, distance: 271.5
click at [144, 227] on p "Closed – Solved" at bounding box center [141, 227] width 49 height 12
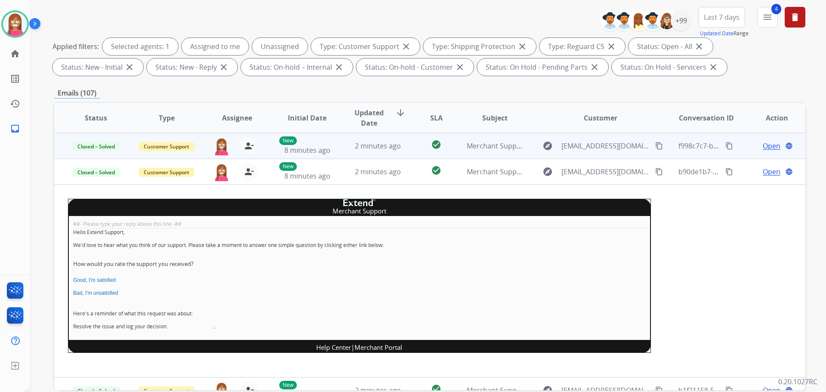
click at [345, 153] on td "2 minutes ago" at bounding box center [371, 146] width 71 height 26
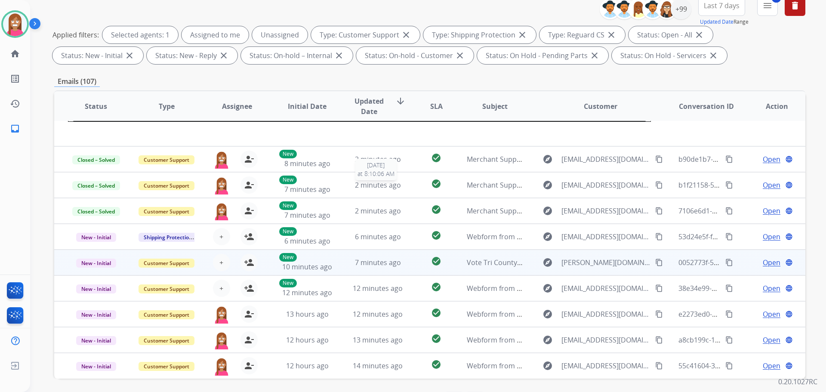
scroll to position [139, 0]
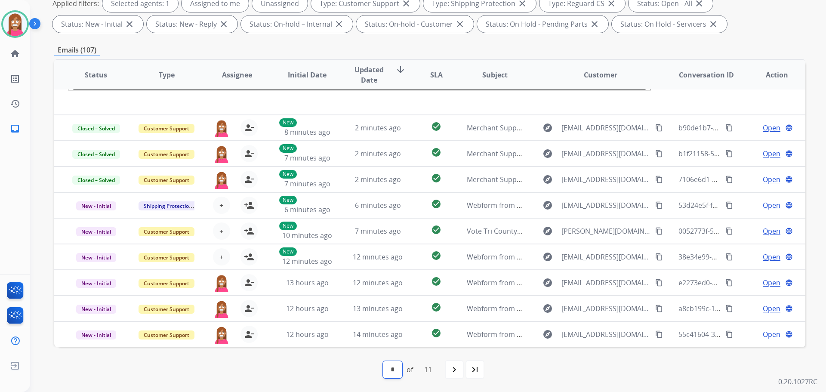
click at [398, 370] on select "* * * * * * * * * ** **" at bounding box center [392, 369] width 19 height 17
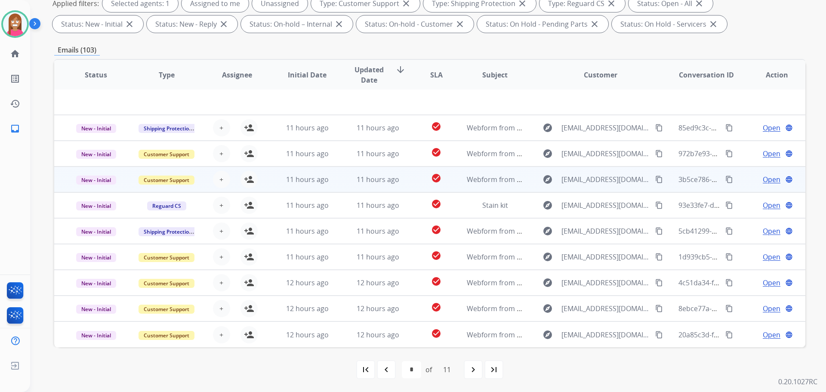
click at [340, 185] on td "11 hours ago" at bounding box center [371, 179] width 71 height 26
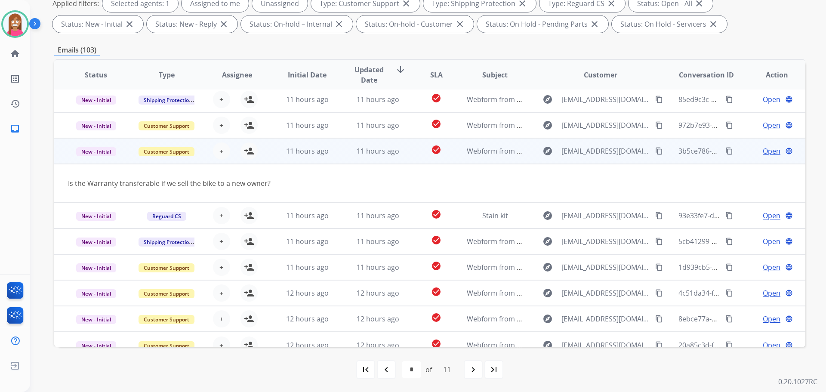
scroll to position [40, 0]
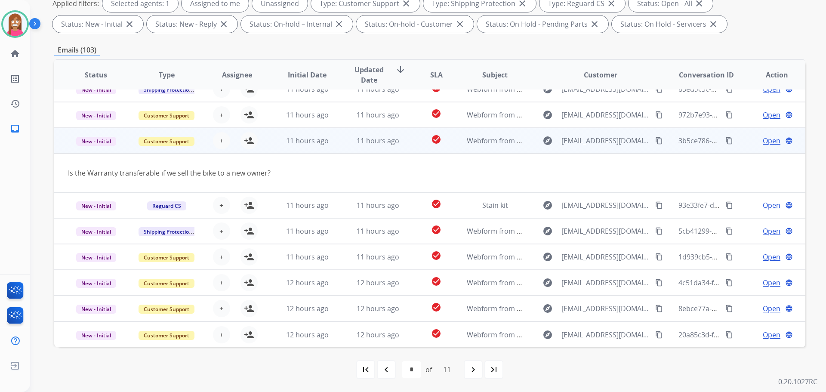
click at [655, 141] on mat-icon "content_copy" at bounding box center [659, 141] width 8 height 8
click at [247, 142] on mat-icon "person_add" at bounding box center [249, 141] width 10 height 10
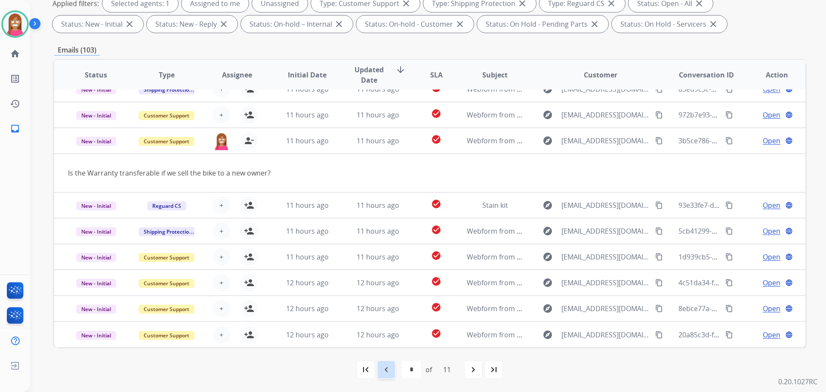
click at [387, 371] on mat-icon "navigate_before" at bounding box center [386, 369] width 10 height 10
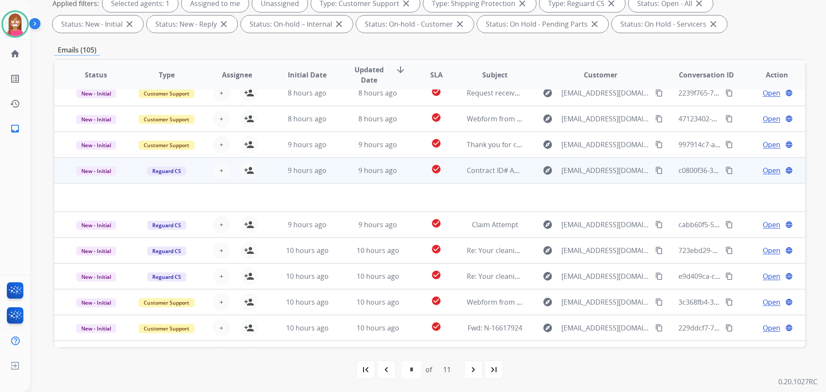
scroll to position [0, 0]
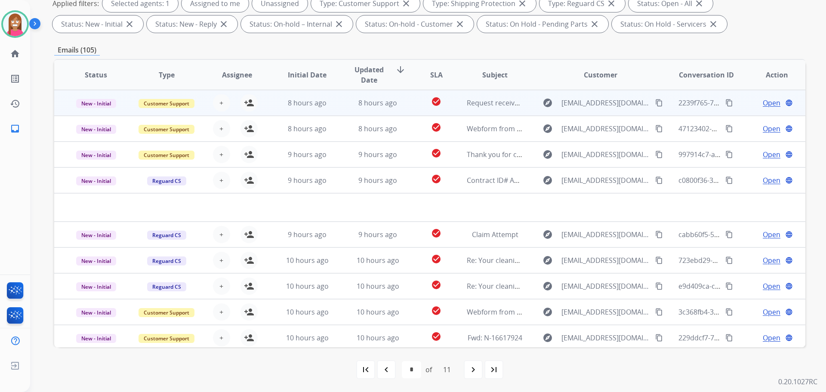
click at [395, 108] on td "8 hours ago" at bounding box center [371, 103] width 71 height 26
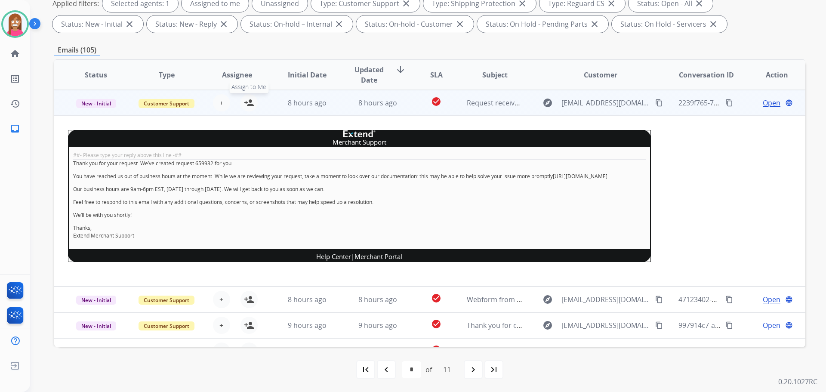
click at [249, 103] on mat-icon "person_add" at bounding box center [249, 103] width 10 height 10
click at [92, 108] on span "New - Initial" at bounding box center [96, 103] width 40 height 9
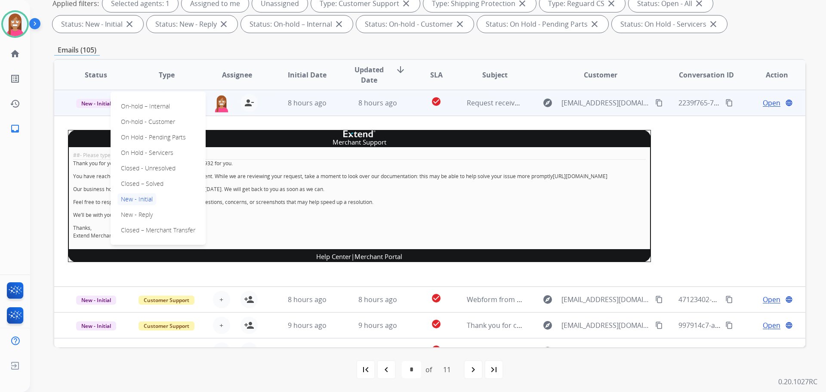
drag, startPoint x: 137, startPoint y: 182, endPoint x: 240, endPoint y: 203, distance: 105.0
click at [138, 182] on p "Closed – Solved" at bounding box center [141, 184] width 49 height 12
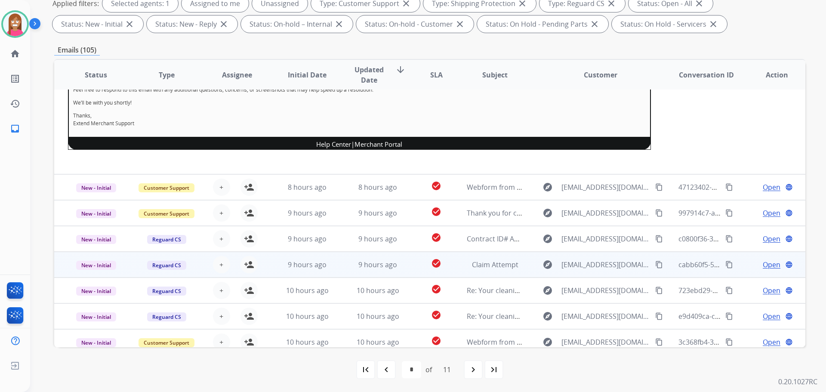
scroll to position [179, 0]
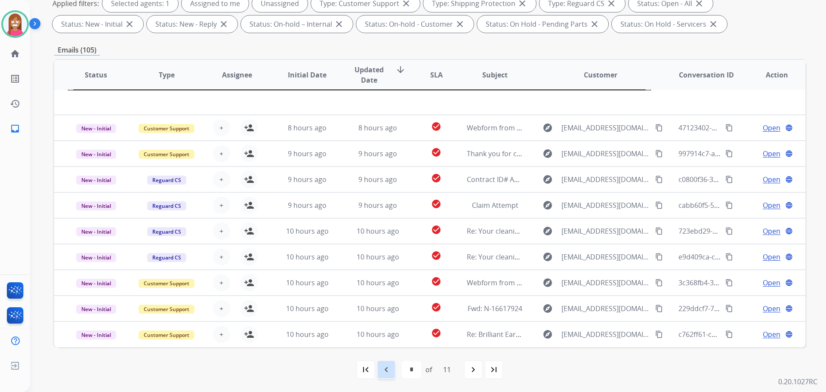
click at [382, 375] on div "navigate_before" at bounding box center [386, 369] width 19 height 19
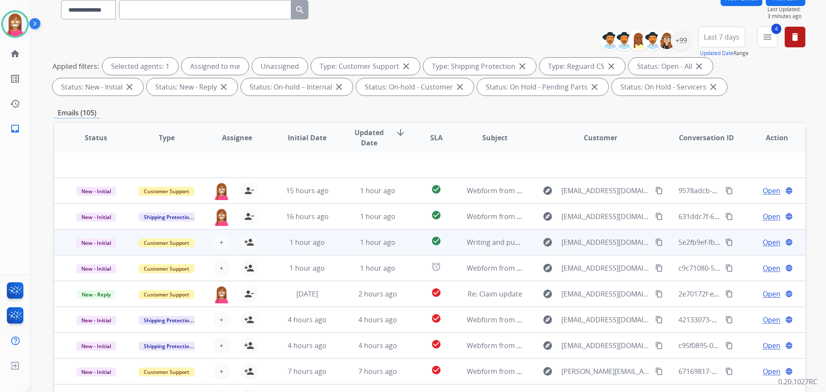
scroll to position [139, 0]
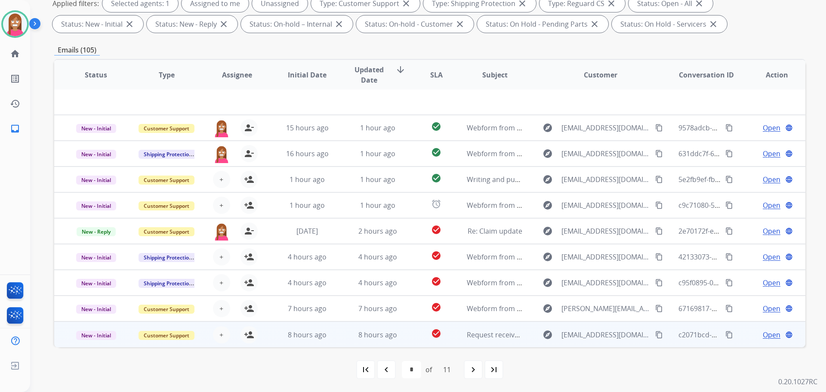
click at [344, 342] on td "8 hours ago" at bounding box center [371, 334] width 71 height 26
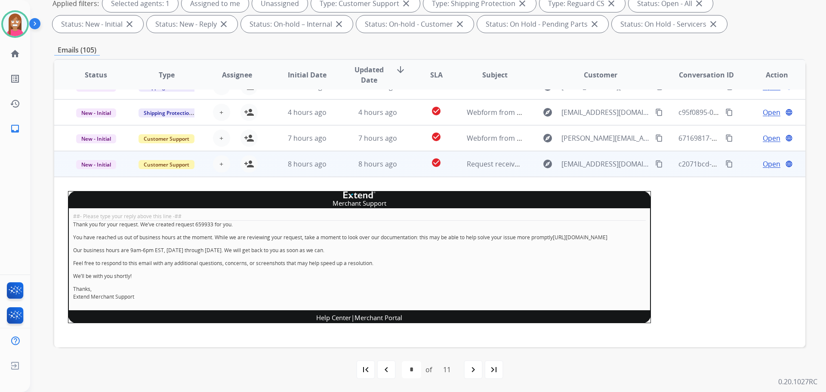
scroll to position [179, 0]
click at [247, 159] on mat-icon "person_add" at bounding box center [249, 164] width 10 height 10
click at [89, 160] on span "New - Initial" at bounding box center [96, 164] width 40 height 9
click at [142, 109] on p "Closed – Solved" at bounding box center [141, 115] width 49 height 12
click at [386, 374] on mat-icon "navigate_before" at bounding box center [386, 369] width 10 height 10
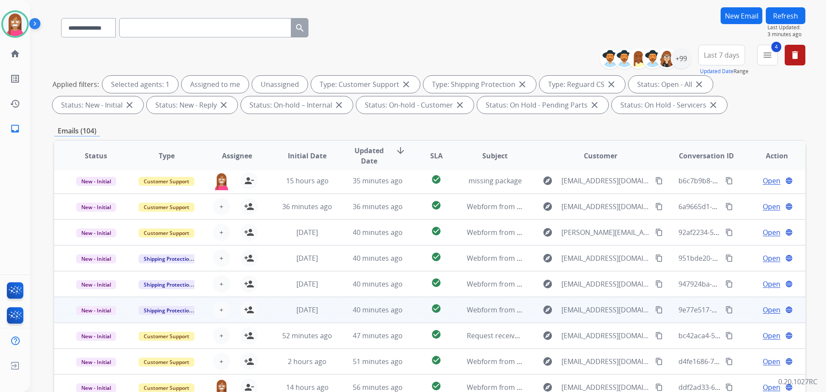
scroll to position [139, 0]
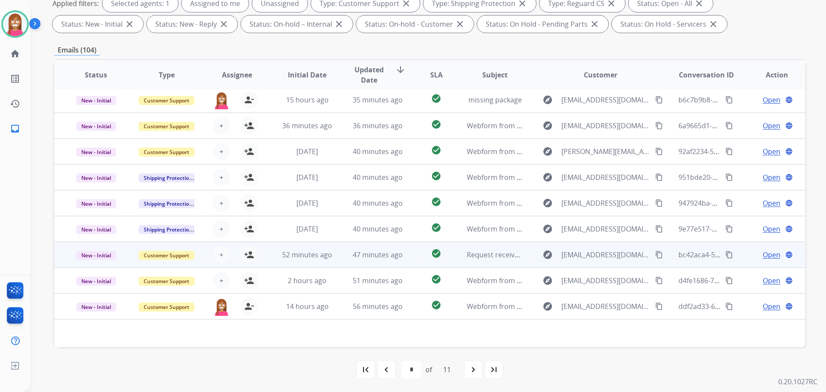
click at [342, 267] on td "47 minutes ago" at bounding box center [371, 255] width 71 height 26
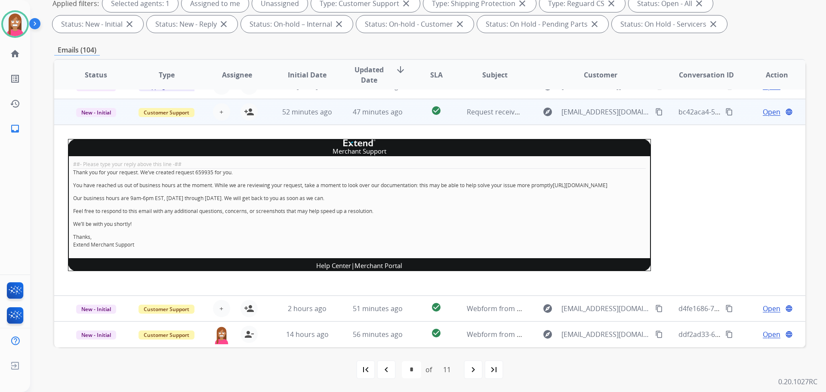
scroll to position [179, 0]
drag, startPoint x: 248, startPoint y: 107, endPoint x: 232, endPoint y: 105, distance: 15.6
click at [247, 107] on mat-icon "person_add" at bounding box center [249, 112] width 10 height 10
click at [90, 108] on span "New - Initial" at bounding box center [96, 112] width 40 height 9
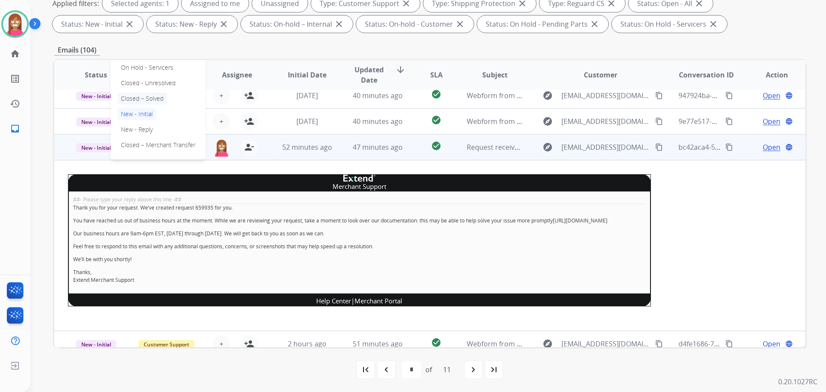
click at [134, 98] on p "Closed – Solved" at bounding box center [141, 98] width 49 height 12
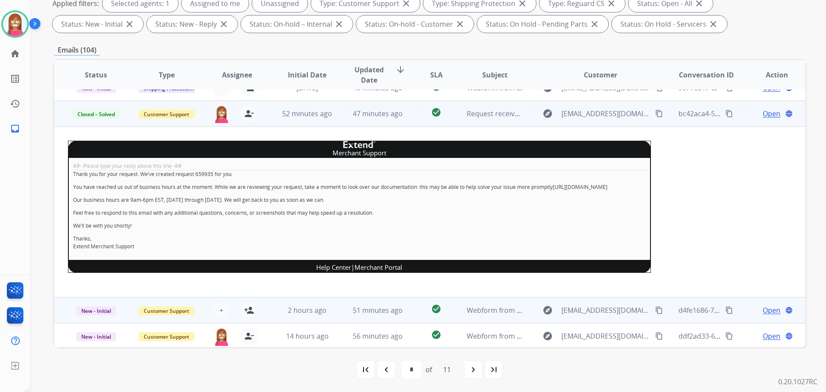
scroll to position [179, 0]
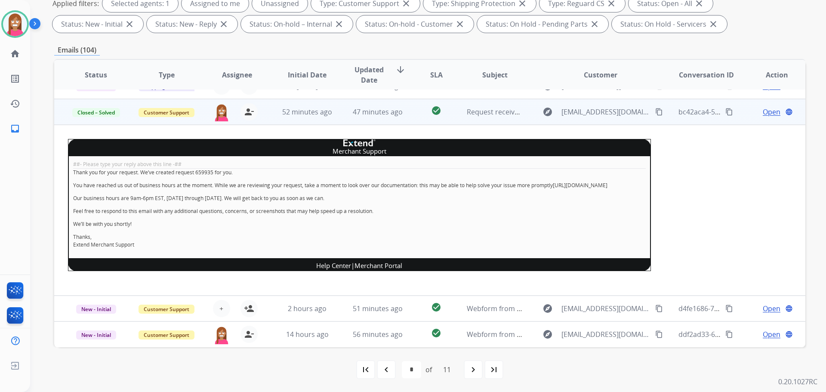
click at [392, 368] on div "navigate_before" at bounding box center [386, 369] width 19 height 19
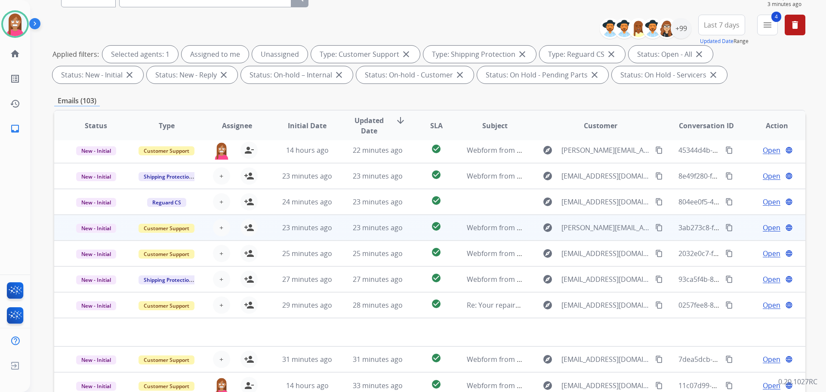
scroll to position [139, 0]
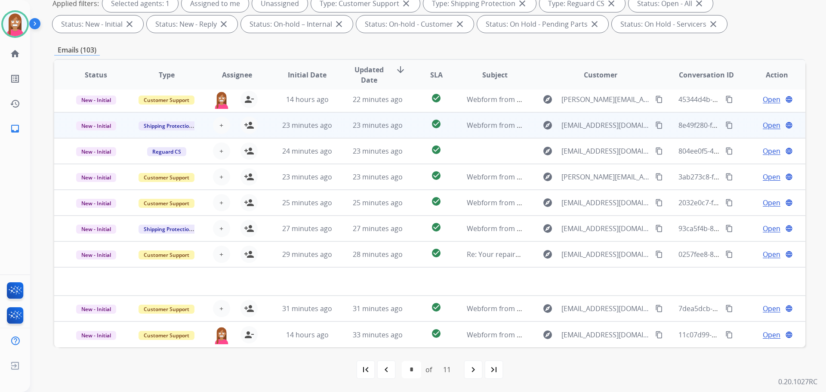
click at [336, 131] on td "23 minutes ago" at bounding box center [371, 125] width 71 height 26
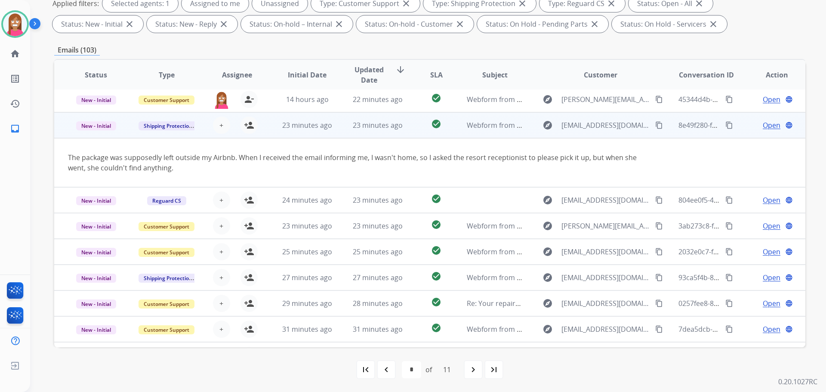
scroll to position [50, 0]
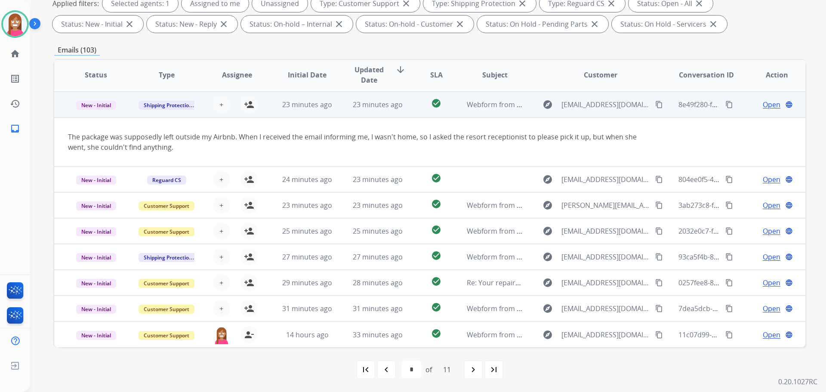
click at [655, 103] on mat-icon "content_copy" at bounding box center [659, 105] width 8 height 8
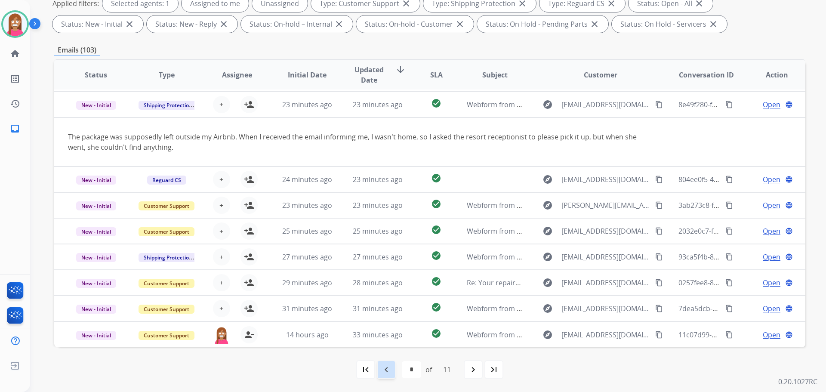
click at [382, 367] on mat-icon "navigate_before" at bounding box center [386, 369] width 10 height 10
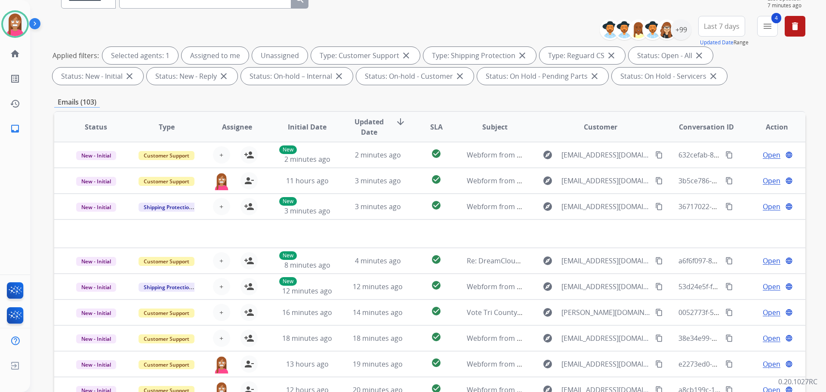
scroll to position [10, 0]
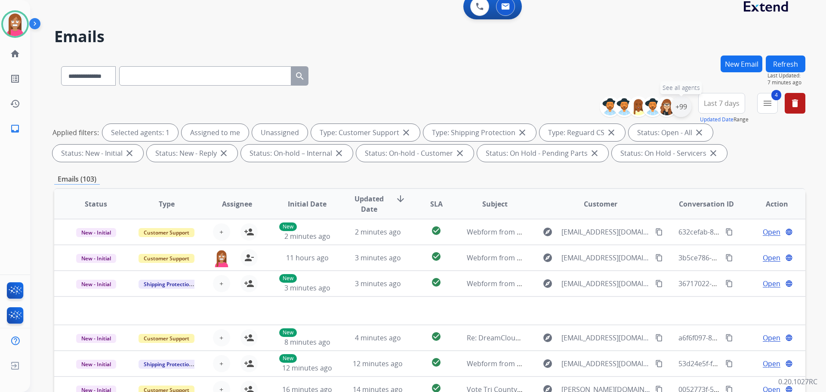
click at [687, 104] on div "+99" at bounding box center [681, 106] width 21 height 21
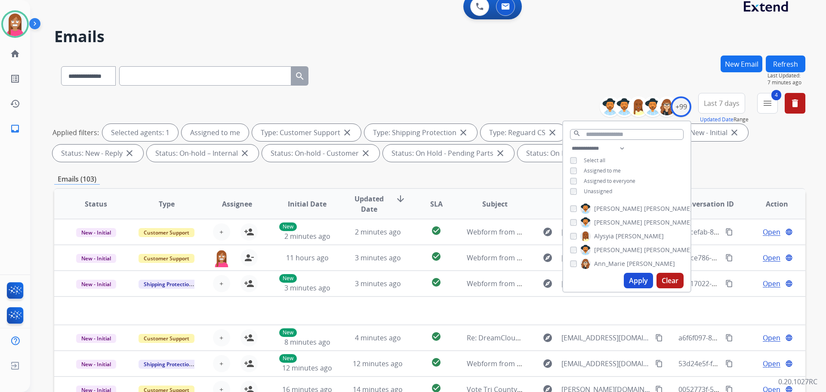
drag, startPoint x: 635, startPoint y: 281, endPoint x: 632, endPoint y: 271, distance: 10.3
click at [635, 280] on button "Apply" at bounding box center [638, 280] width 29 height 15
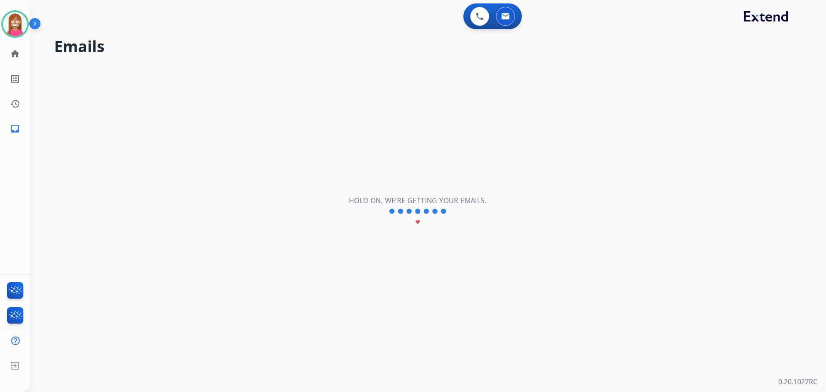
scroll to position [0, 0]
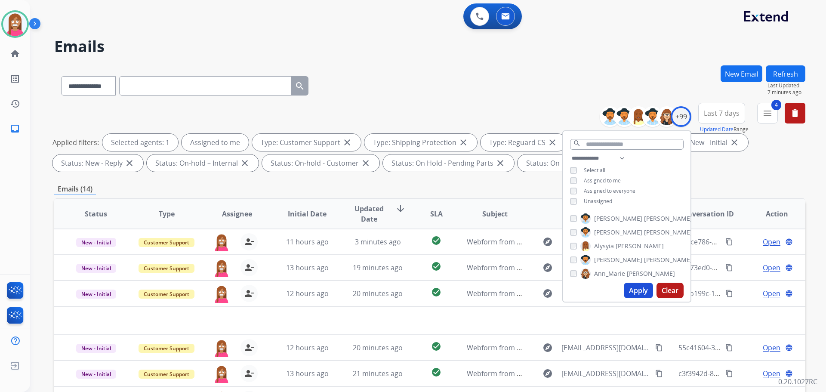
click at [429, 99] on div "**********" at bounding box center [429, 83] width 751 height 37
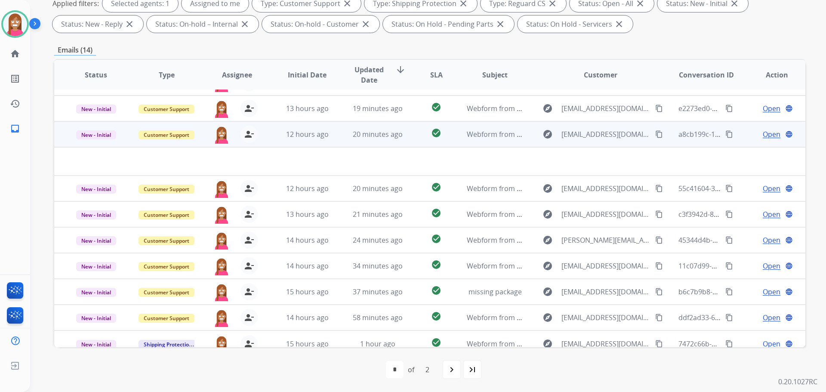
scroll to position [29, 0]
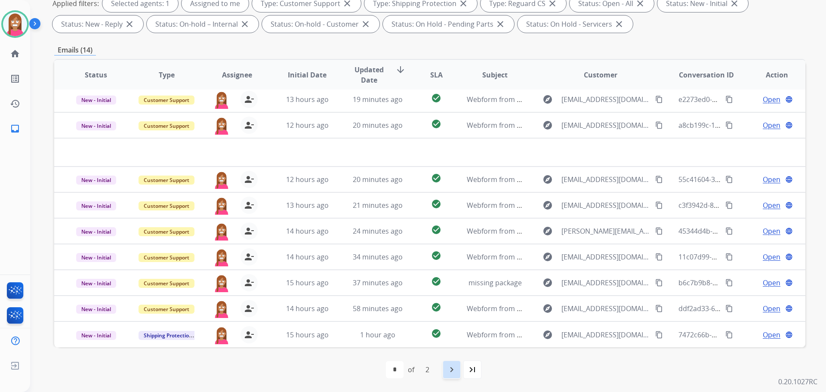
click at [456, 372] on mat-icon "navigate_next" at bounding box center [452, 369] width 10 height 10
select select "*"
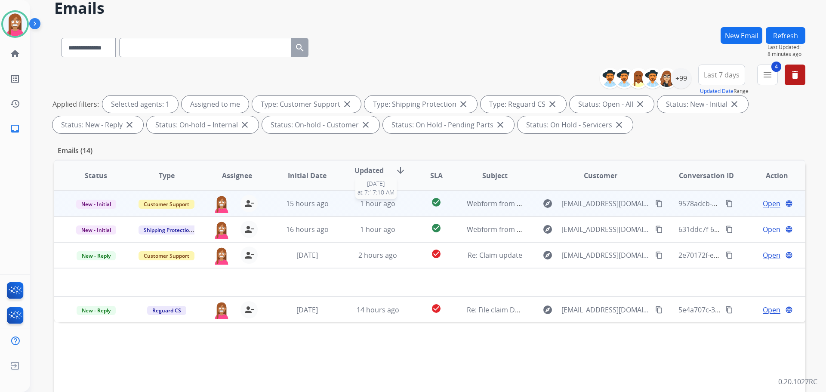
scroll to position [43, 0]
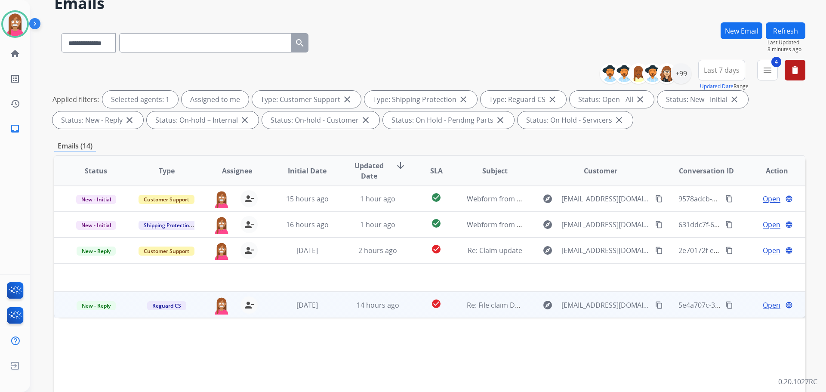
click at [342, 309] on td "14 hours ago" at bounding box center [371, 305] width 71 height 26
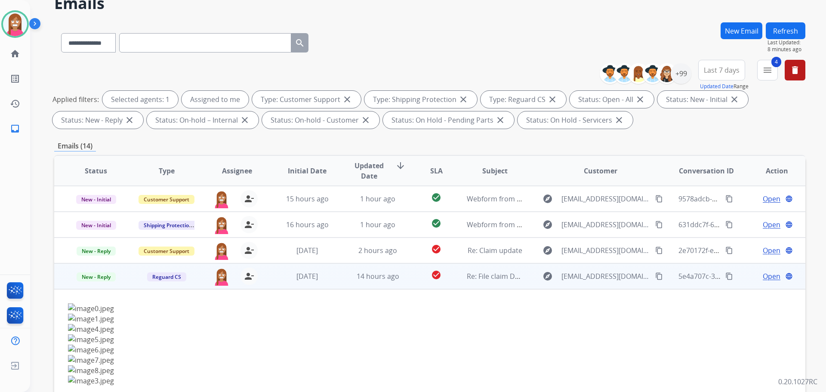
click at [763, 275] on span "Open" at bounding box center [772, 276] width 18 height 10
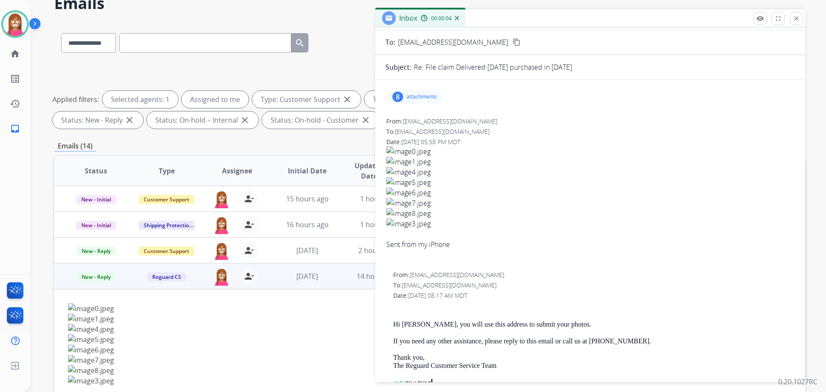
scroll to position [0, 0]
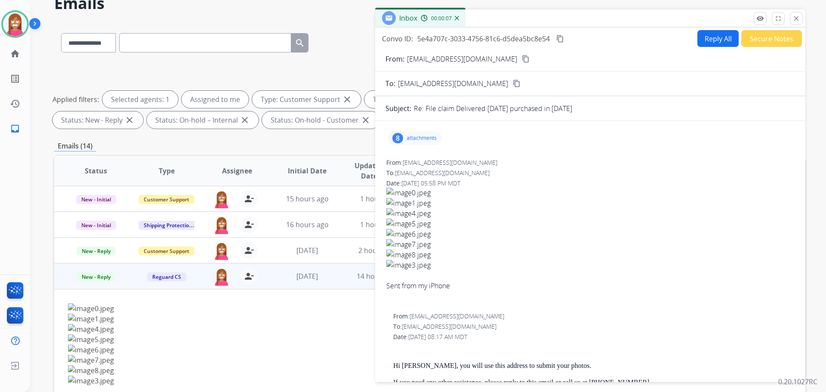
click at [797, 20] on mat-icon "close" at bounding box center [796, 19] width 8 height 8
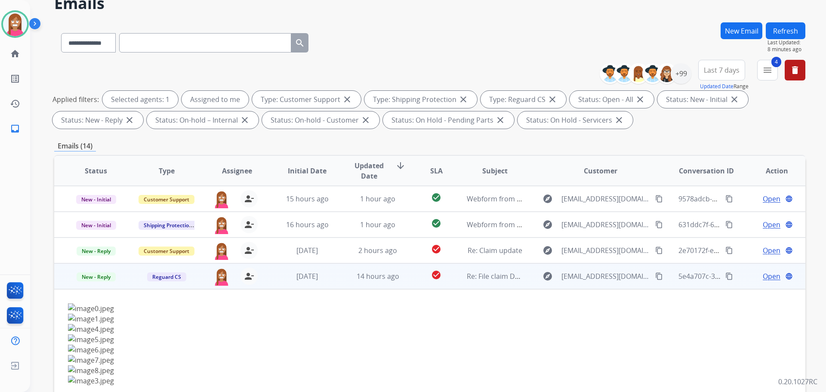
click at [655, 277] on mat-icon "content_copy" at bounding box center [659, 276] width 8 height 8
click at [767, 276] on span "Open" at bounding box center [772, 276] width 18 height 10
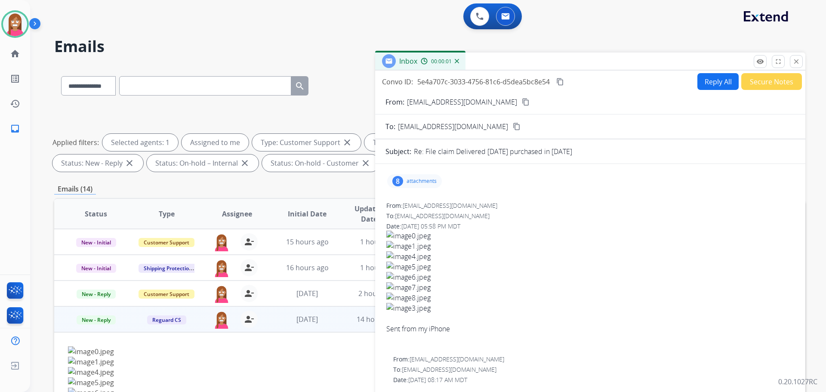
click at [719, 86] on button "Reply All" at bounding box center [717, 81] width 41 height 17
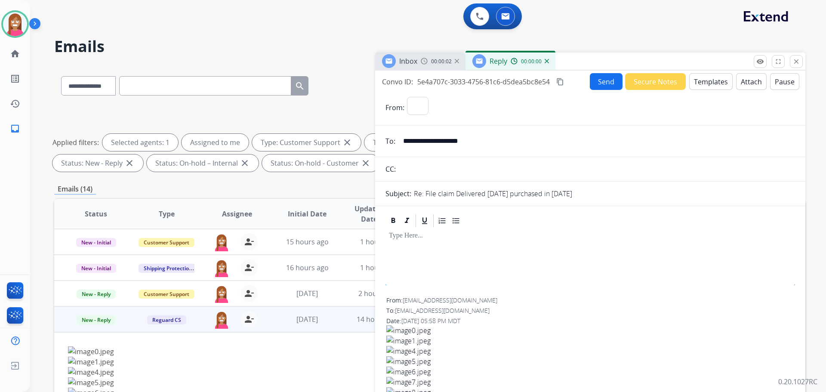
select select "**********"
click at [695, 86] on button "Templates" at bounding box center [710, 81] width 43 height 17
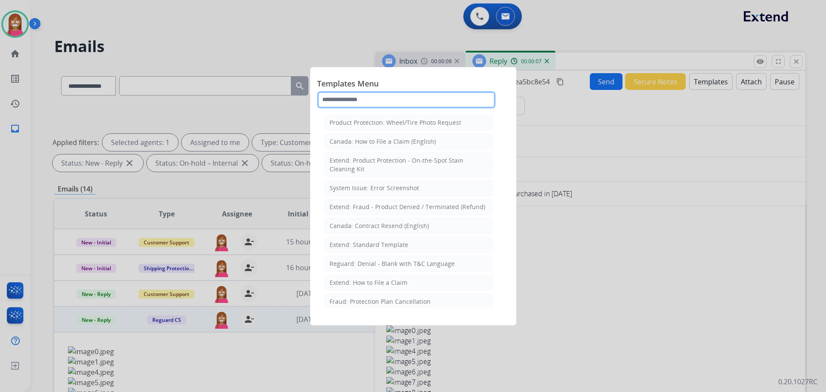
click at [351, 97] on input "text" at bounding box center [406, 99] width 179 height 17
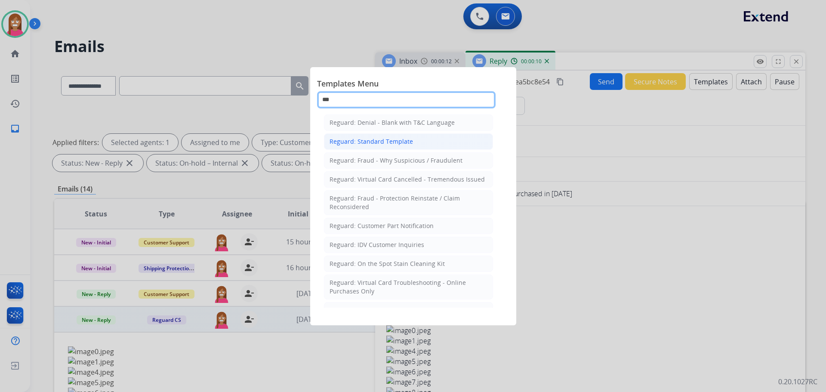
type input "***"
click at [351, 141] on div "Reguard: Standard Template" at bounding box center [371, 141] width 83 height 9
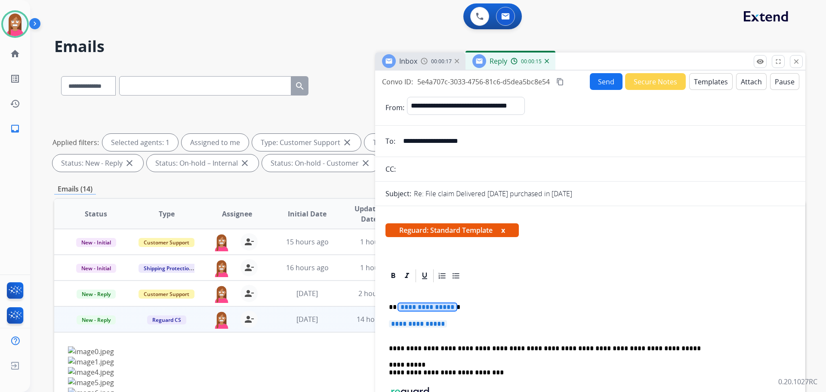
click at [429, 308] on span "**********" at bounding box center [427, 306] width 58 height 7
click at [416, 322] on span "**********" at bounding box center [418, 323] width 58 height 7
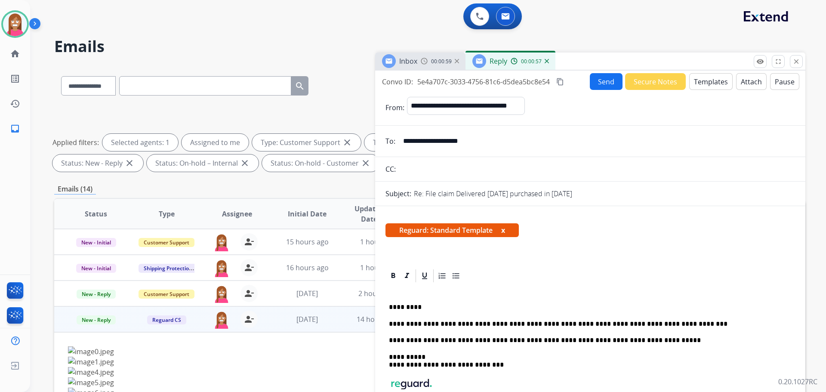
click at [598, 81] on button "Send" at bounding box center [606, 81] width 33 height 17
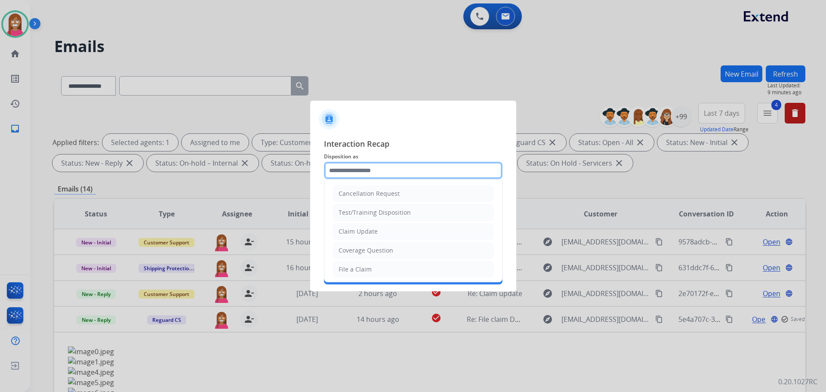
click at [350, 165] on input "text" at bounding box center [413, 170] width 179 height 17
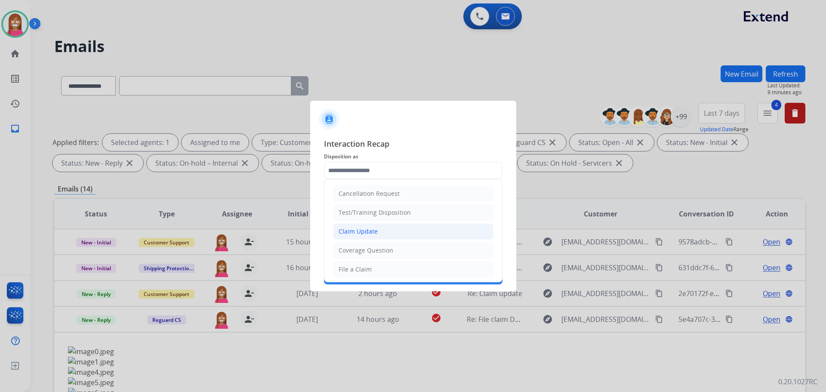
click at [356, 230] on div "Claim Update" at bounding box center [358, 231] width 39 height 9
type input "**********"
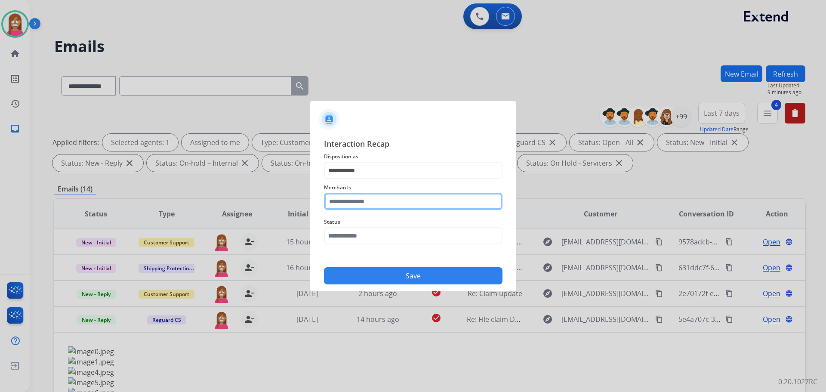
click at [347, 198] on input "text" at bounding box center [413, 201] width 179 height 17
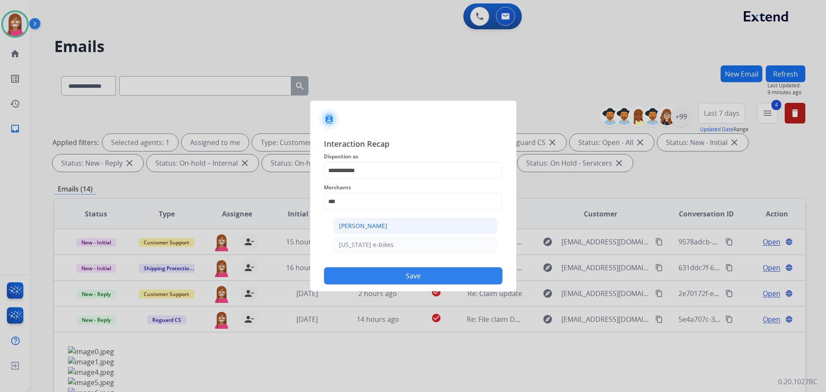
click at [350, 228] on div "[PERSON_NAME]" at bounding box center [363, 226] width 48 height 9
type input "**********"
click at [351, 237] on input "text" at bounding box center [413, 235] width 179 height 17
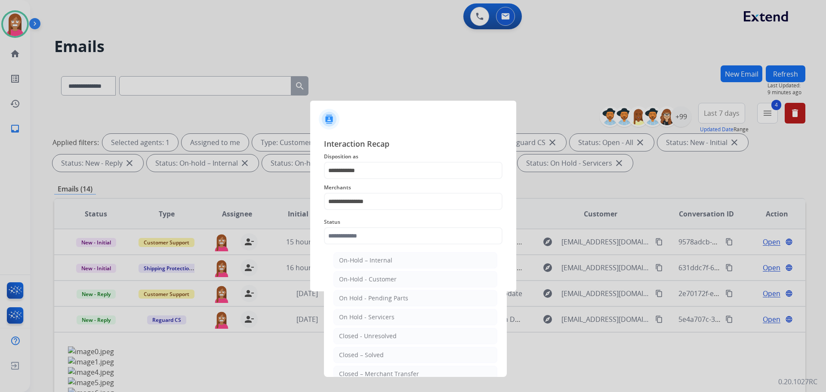
drag, startPoint x: 366, startPoint y: 358, endPoint x: 368, endPoint y: 346, distance: 11.8
click at [367, 358] on div "Closed – Solved" at bounding box center [361, 355] width 45 height 9
type input "**********"
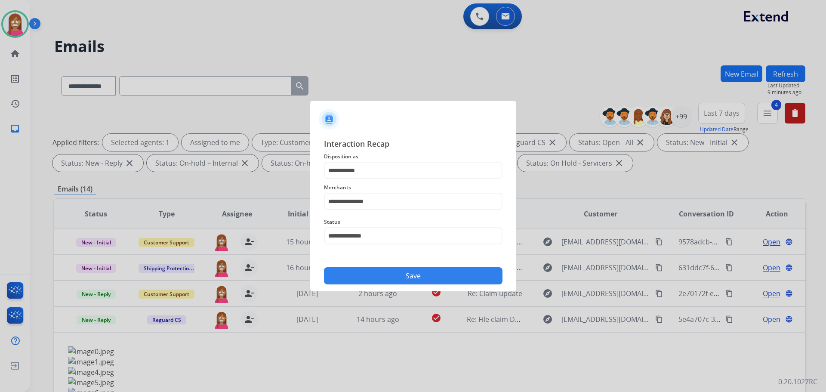
click at [358, 277] on button "Save" at bounding box center [413, 275] width 179 height 17
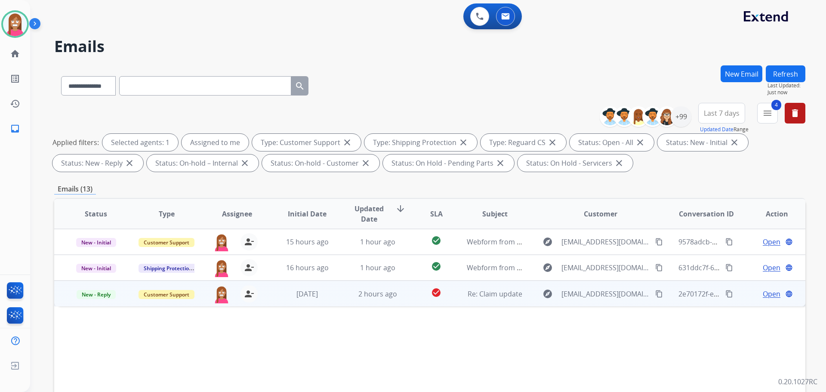
click at [339, 302] on td "2 hours ago" at bounding box center [371, 294] width 71 height 26
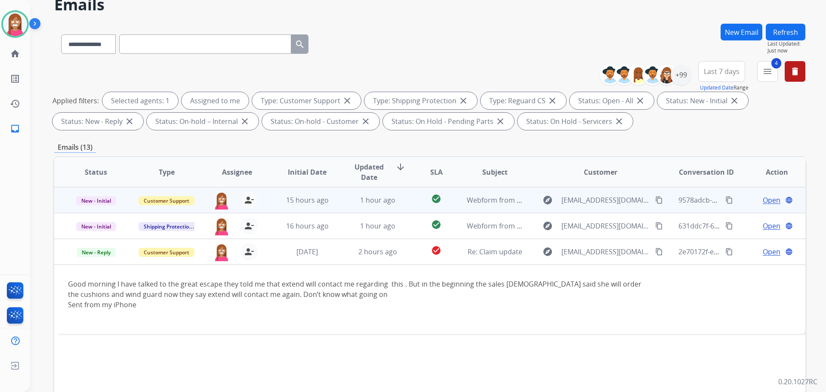
scroll to position [43, 0]
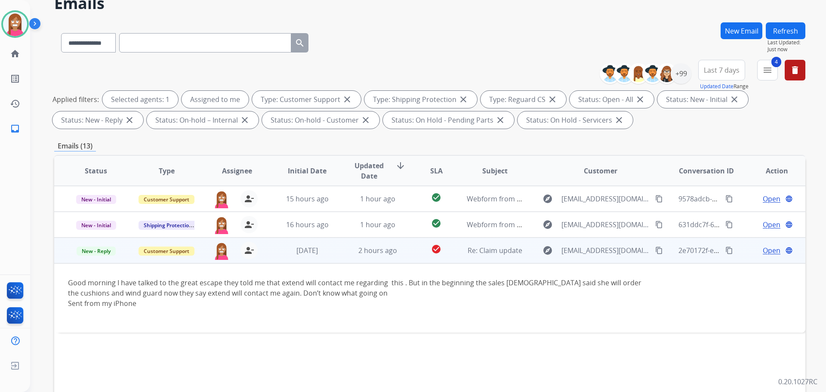
click at [655, 250] on mat-icon "content_copy" at bounding box center [659, 251] width 8 height 8
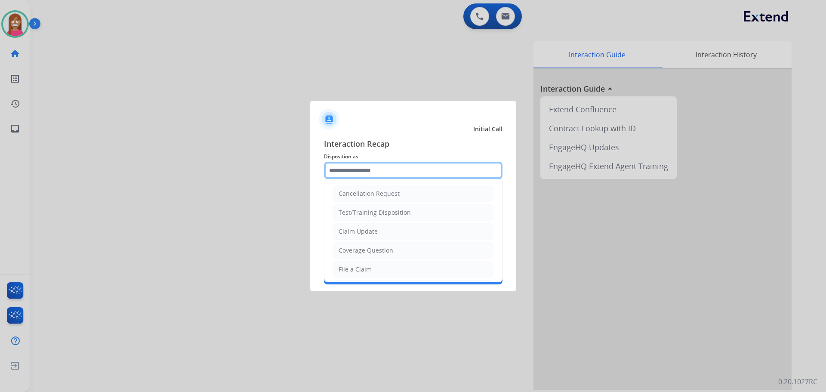
click at [348, 176] on input "text" at bounding box center [413, 170] width 179 height 17
click at [353, 233] on div "Claim Update" at bounding box center [358, 231] width 39 height 9
type input "**********"
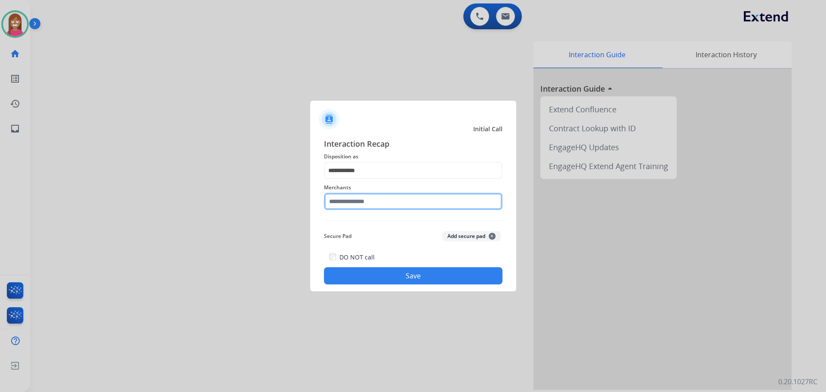
click at [351, 203] on input "text" at bounding box center [413, 201] width 179 height 17
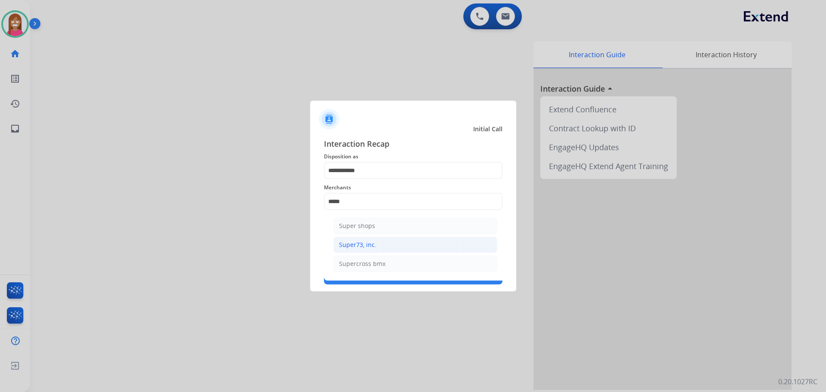
click at [345, 240] on li "Super73, inc." at bounding box center [415, 245] width 164 height 16
type input "**********"
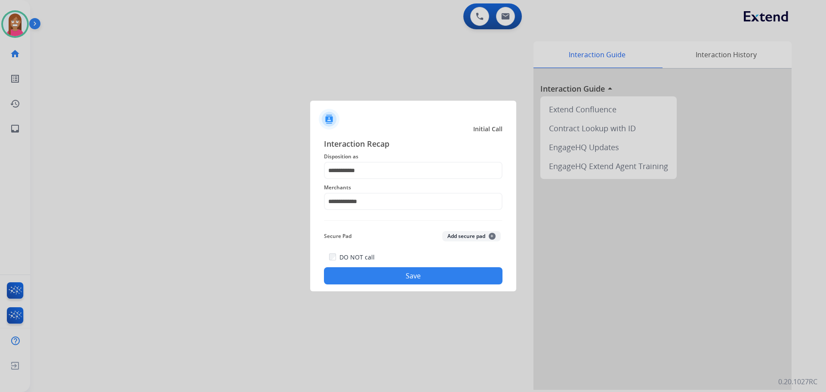
click at [360, 275] on button "Save" at bounding box center [413, 275] width 179 height 17
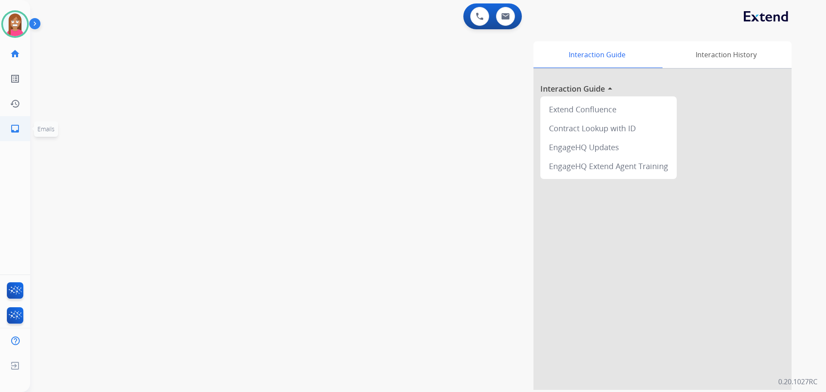
click at [15, 132] on mat-icon "inbox" at bounding box center [15, 128] width 10 height 10
select select "**********"
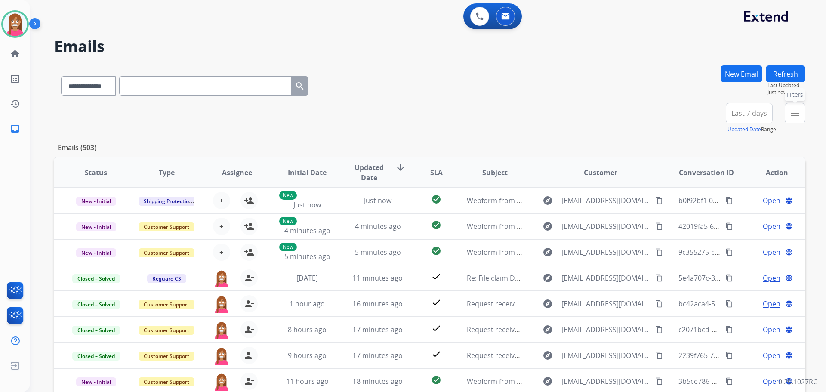
click at [795, 108] on mat-icon "menu" at bounding box center [795, 113] width 10 height 10
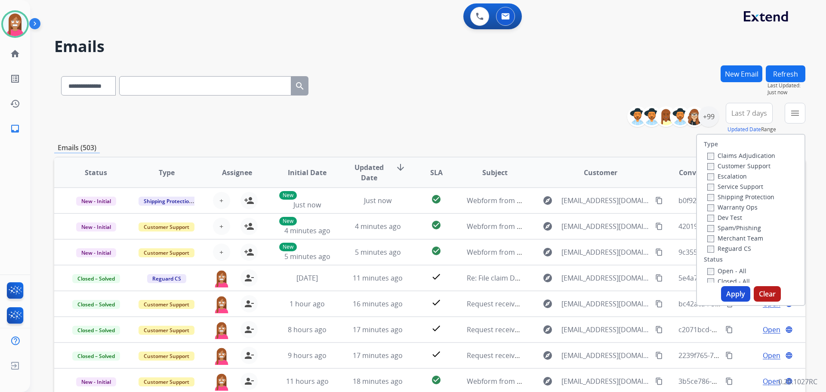
click at [723, 166] on label "Customer Support" at bounding box center [738, 166] width 63 height 8
click at [727, 194] on label "Shipping Protection" at bounding box center [740, 197] width 67 height 8
click at [711, 249] on label "Reguard CS" at bounding box center [729, 248] width 44 height 8
click at [719, 272] on label "Open - All" at bounding box center [726, 271] width 39 height 8
click at [725, 289] on button "Apply" at bounding box center [735, 293] width 29 height 15
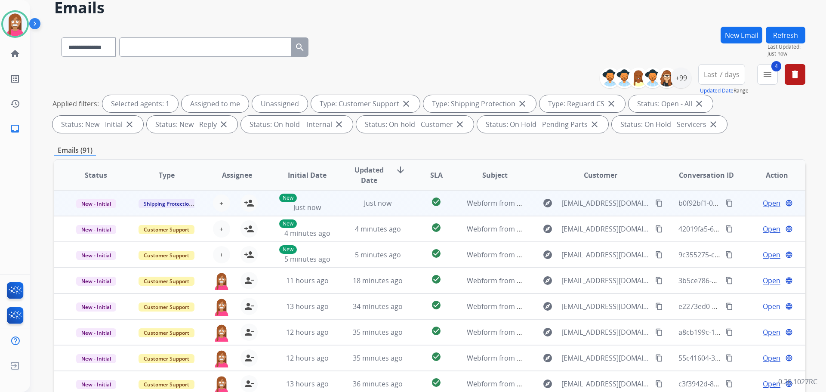
scroll to position [53, 0]
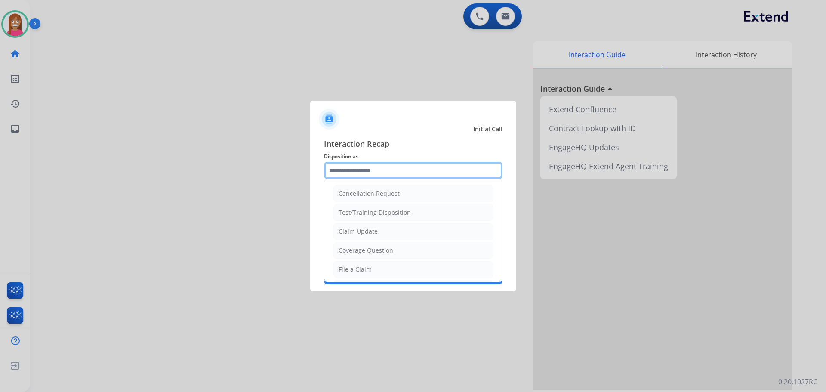
click at [351, 176] on input "text" at bounding box center [413, 170] width 179 height 17
click at [352, 269] on div "File a Claim" at bounding box center [355, 269] width 33 height 9
type input "**********"
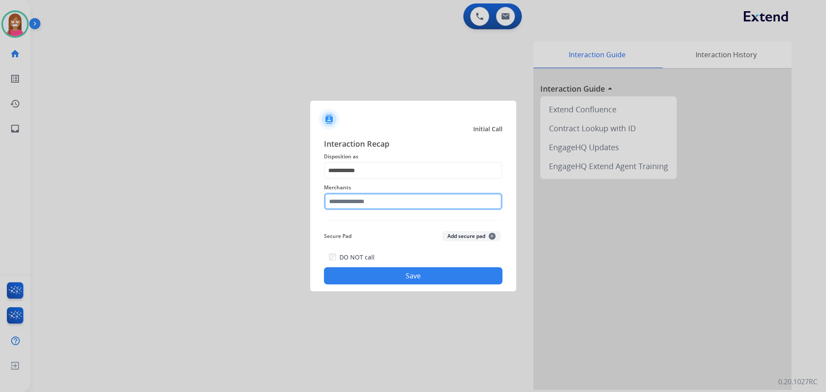
click at [333, 207] on input "text" at bounding box center [413, 201] width 179 height 17
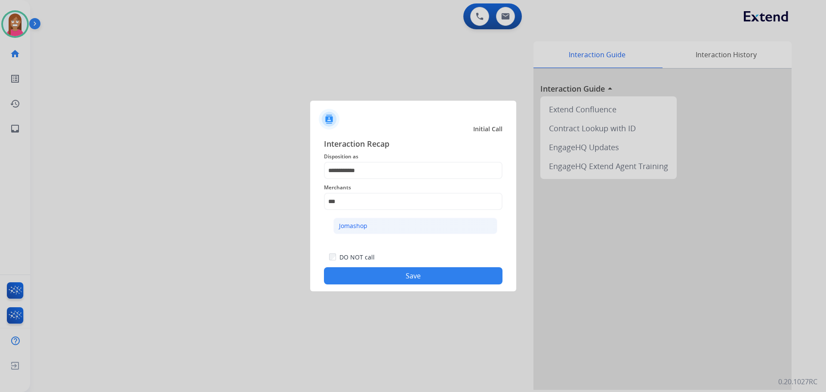
click at [382, 227] on li "Jomashop" at bounding box center [415, 226] width 164 height 16
type input "********"
drag, startPoint x: 403, startPoint y: 274, endPoint x: 394, endPoint y: 268, distance: 10.9
click at [402, 270] on button "Save" at bounding box center [413, 275] width 179 height 17
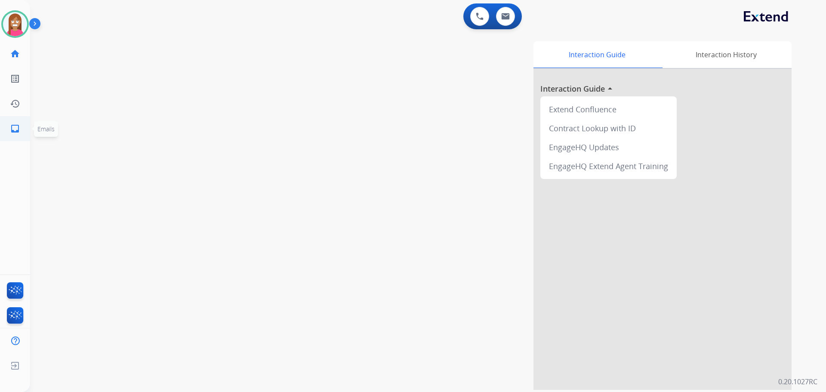
click at [9, 131] on link "inbox Emails" at bounding box center [15, 129] width 24 height 24
select select "**********"
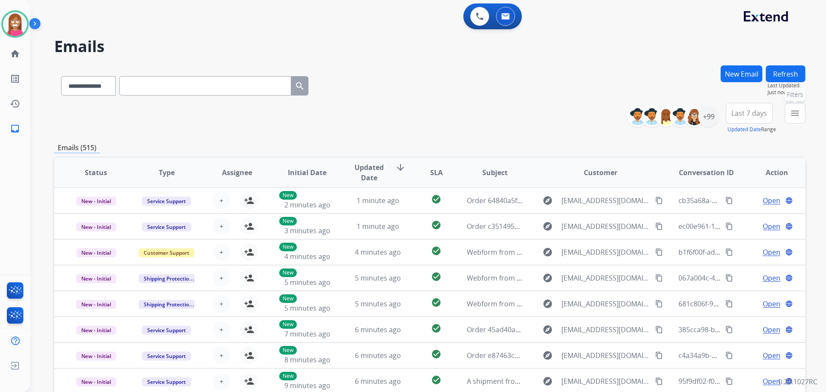
click at [801, 113] on button "menu Filters" at bounding box center [795, 113] width 21 height 21
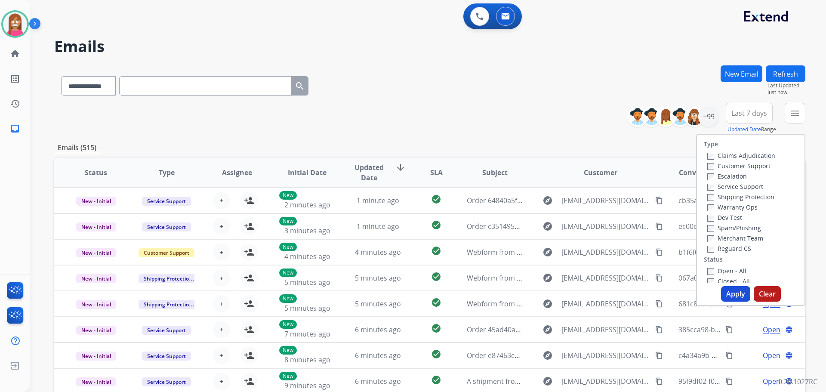
click at [709, 161] on div "Customer Support" at bounding box center [741, 165] width 68 height 10
click at [707, 193] on div "Shipping Protection" at bounding box center [741, 196] width 68 height 10
click at [708, 194] on label "Shipping Protection" at bounding box center [740, 197] width 67 height 8
click at [724, 250] on label "Reguard CS" at bounding box center [729, 248] width 44 height 8
click at [724, 271] on label "Open - All" at bounding box center [726, 271] width 39 height 8
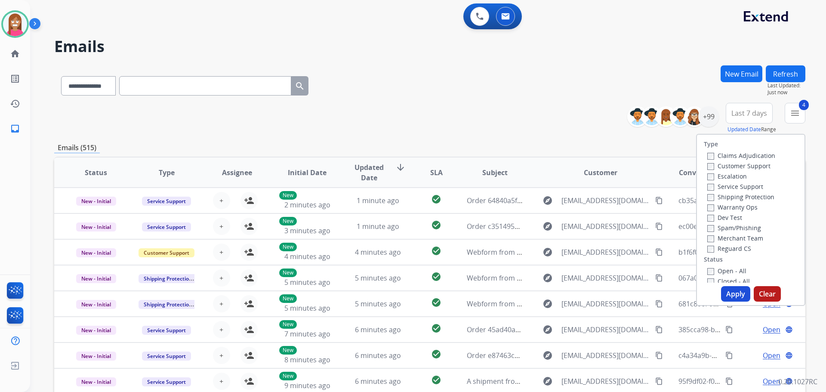
click at [727, 293] on button "Apply" at bounding box center [735, 293] width 29 height 15
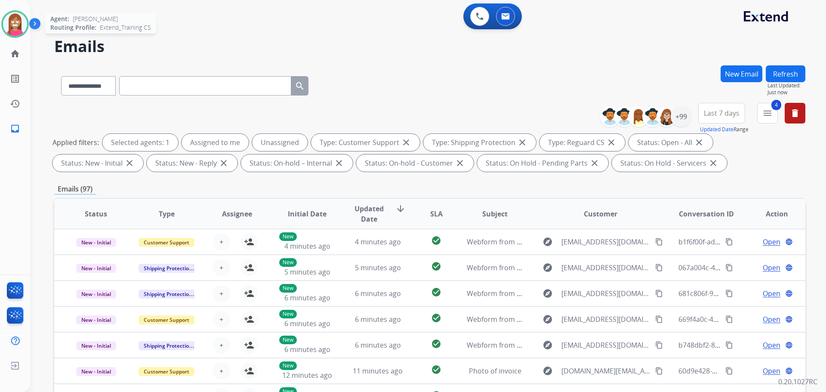
click at [19, 25] on img at bounding box center [15, 24] width 24 height 24
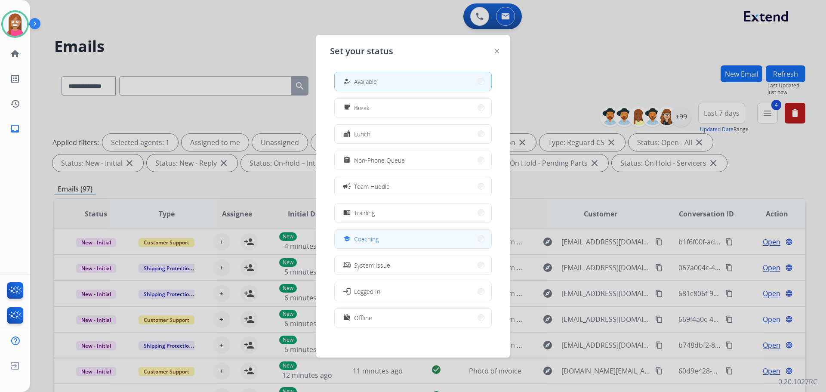
click at [349, 243] on div "school" at bounding box center [348, 239] width 12 height 10
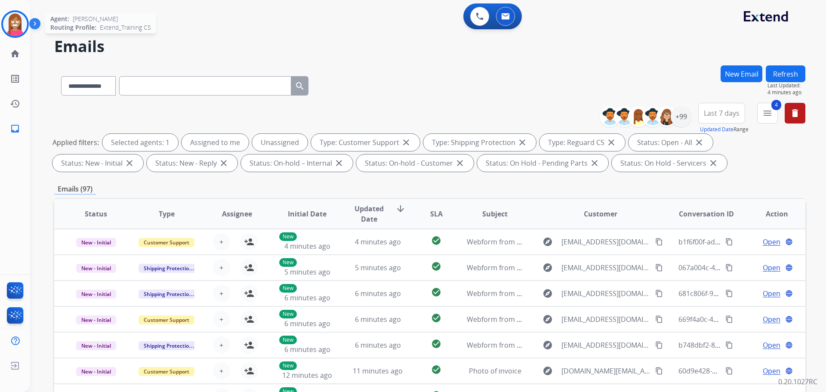
click at [10, 28] on img at bounding box center [15, 24] width 24 height 24
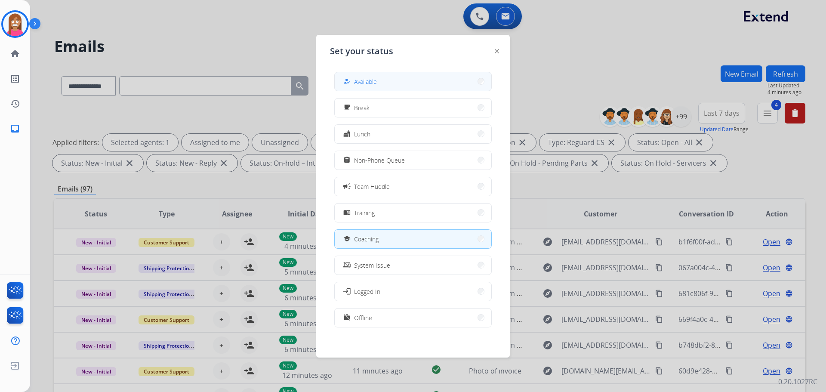
click at [369, 77] on span "Available" at bounding box center [365, 81] width 23 height 9
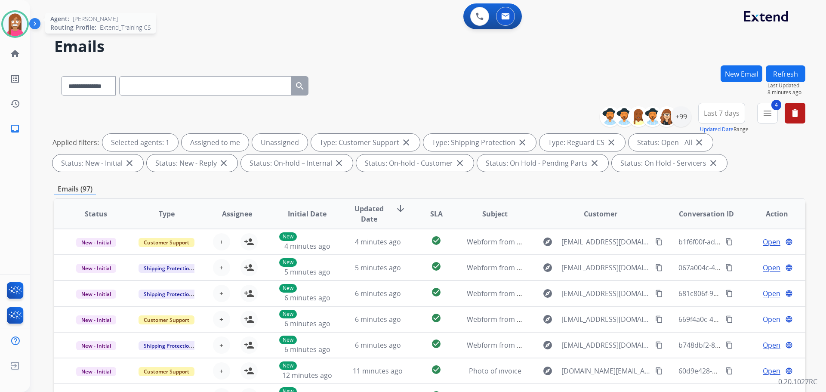
click at [13, 23] on img at bounding box center [15, 24] width 24 height 24
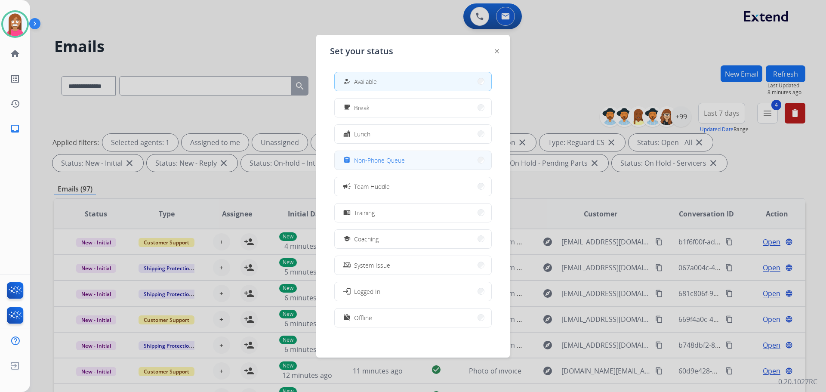
click at [380, 163] on span "Non-Phone Queue" at bounding box center [379, 160] width 51 height 9
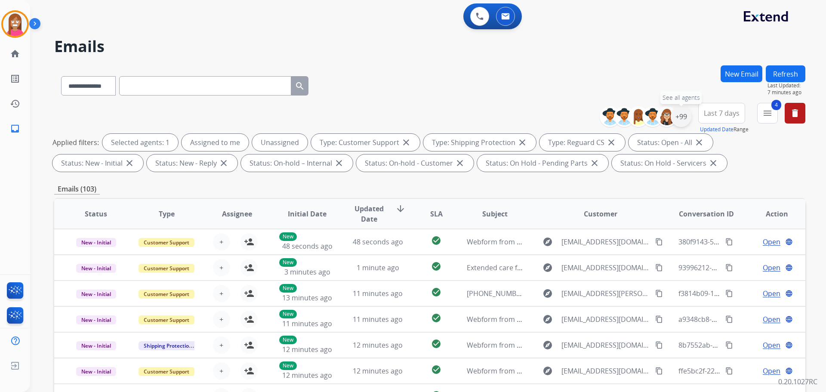
click at [684, 115] on div "+99" at bounding box center [681, 116] width 21 height 21
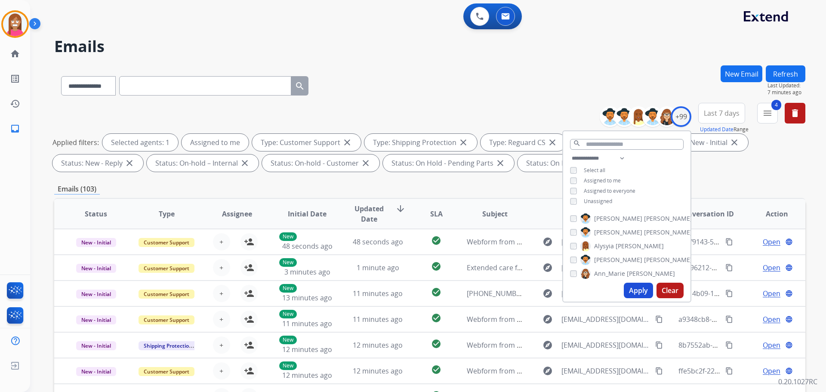
click at [630, 292] on button "Apply" at bounding box center [638, 290] width 29 height 15
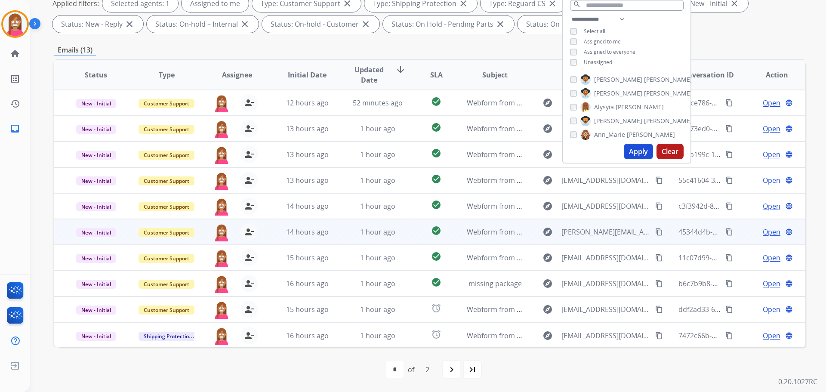
scroll to position [1, 0]
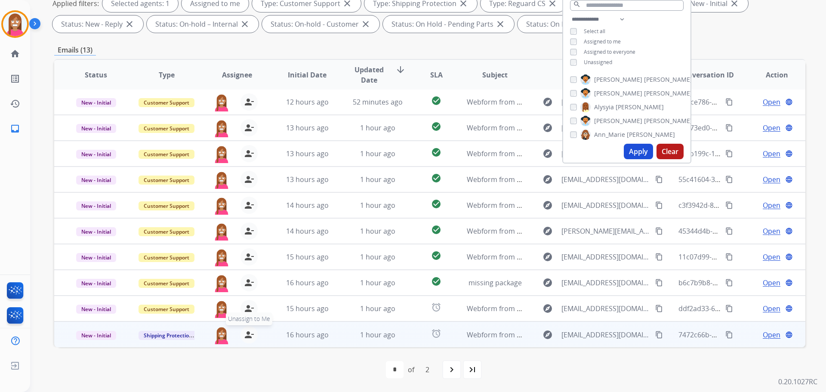
click at [253, 337] on button "person_remove [PERSON_NAME] to Me" at bounding box center [248, 334] width 17 height 17
click at [251, 337] on mat-icon "person_add" at bounding box center [249, 335] width 10 height 10
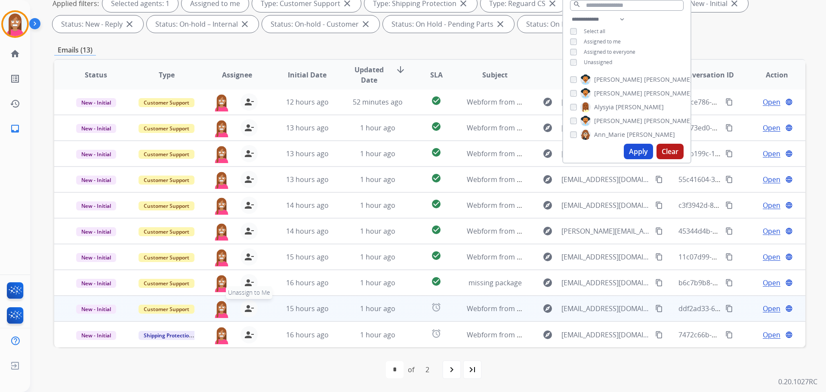
click at [247, 310] on mat-icon "person_remove" at bounding box center [249, 308] width 10 height 10
click at [247, 310] on mat-icon "person_add" at bounding box center [249, 308] width 10 height 10
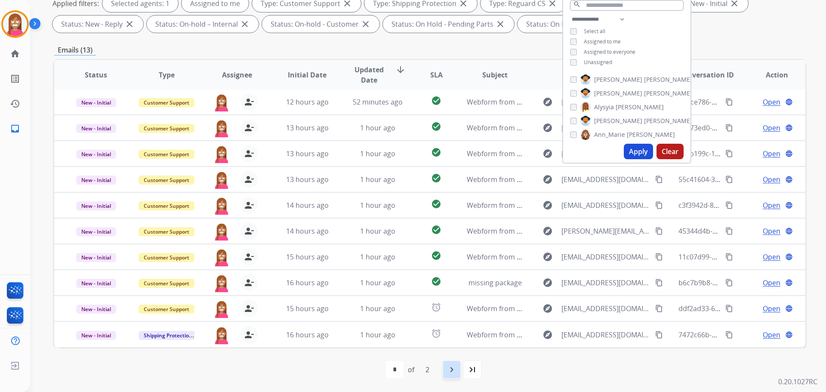
click at [451, 366] on mat-icon "navigate_next" at bounding box center [452, 369] width 10 height 10
select select "*"
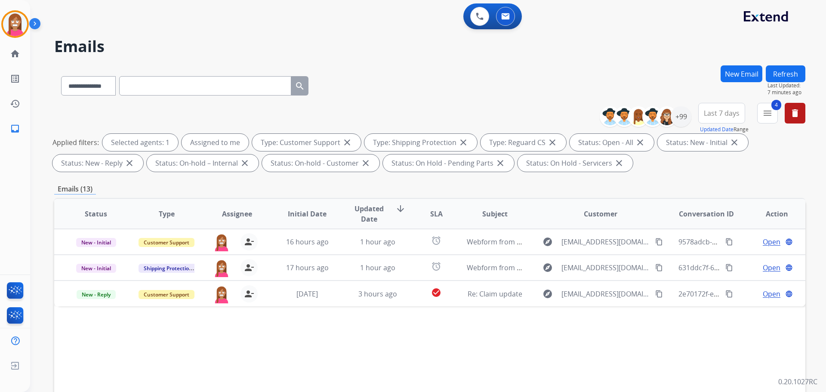
scroll to position [0, 0]
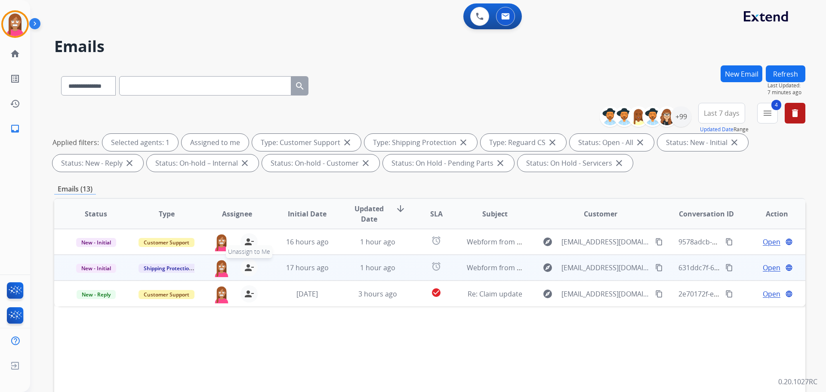
click at [248, 267] on mat-icon "person_remove" at bounding box center [249, 267] width 10 height 10
click at [248, 267] on mat-icon "person_add" at bounding box center [249, 267] width 10 height 10
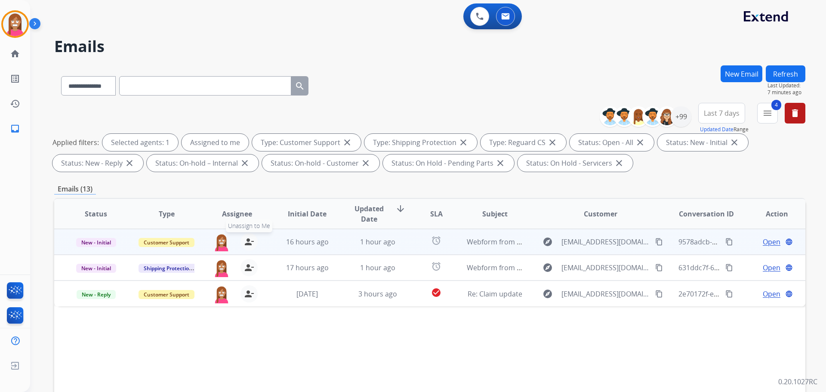
click at [246, 240] on mat-icon "person_remove" at bounding box center [249, 242] width 10 height 10
click at [246, 240] on mat-icon "person_add" at bounding box center [249, 242] width 10 height 10
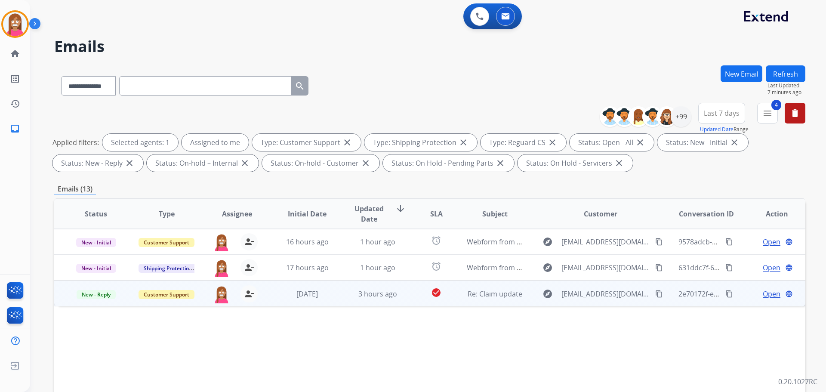
click at [476, 299] on td "Re: Claim update" at bounding box center [488, 294] width 71 height 26
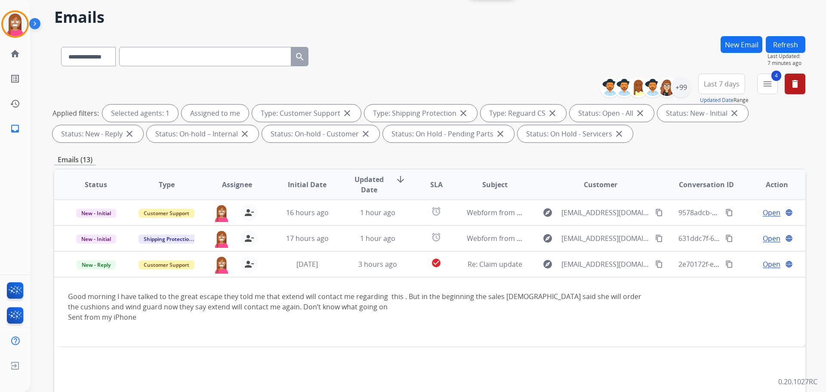
scroll to position [43, 0]
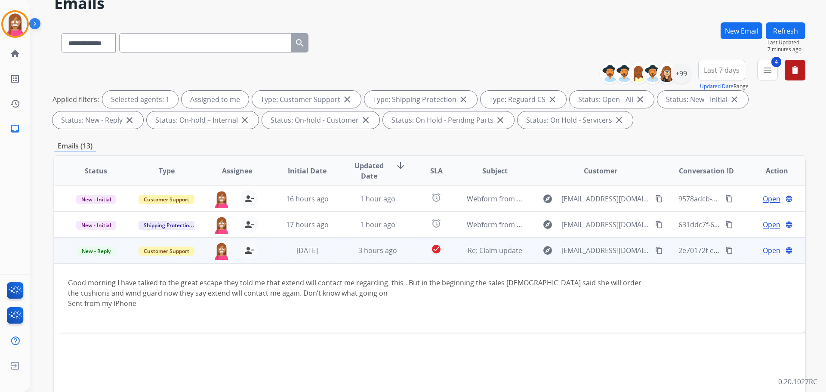
click at [764, 254] on span "Open" at bounding box center [772, 250] width 18 height 10
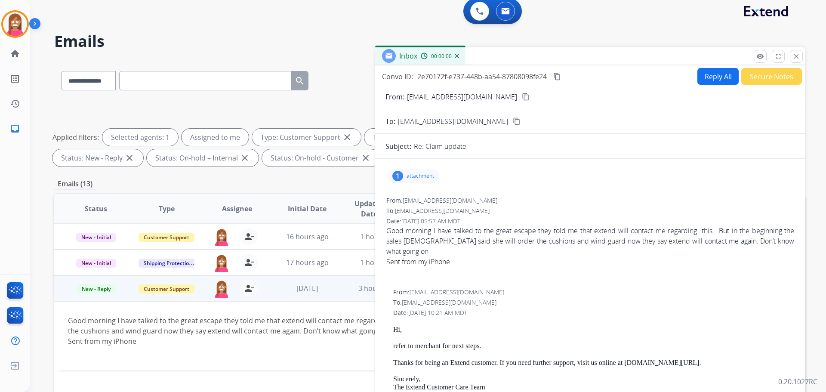
scroll to position [0, 0]
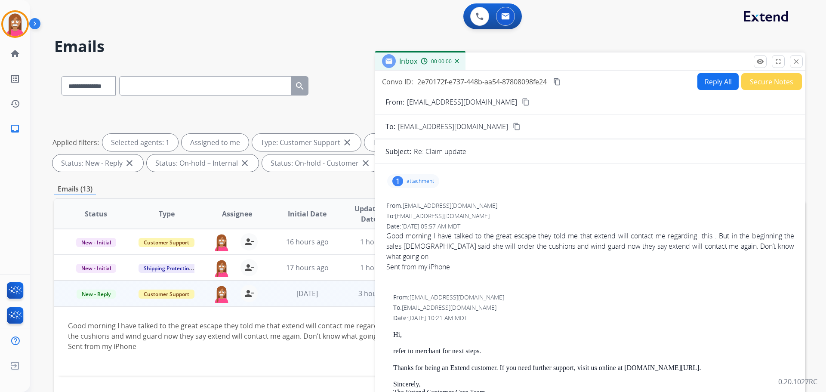
click at [709, 80] on button "Reply All" at bounding box center [717, 81] width 41 height 17
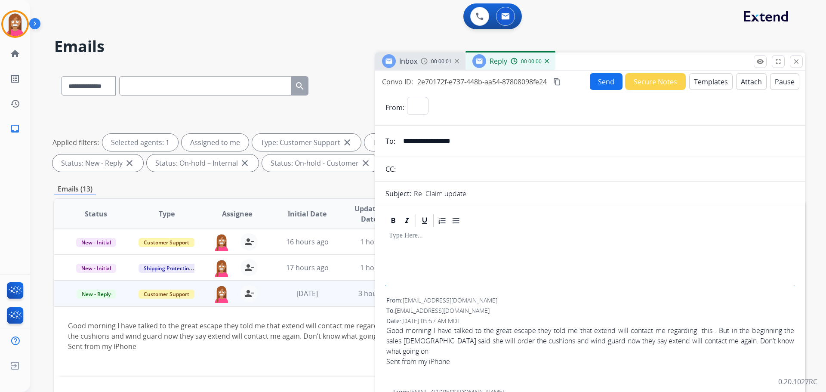
select select "**********"
click at [695, 83] on button "Templates" at bounding box center [710, 81] width 43 height 17
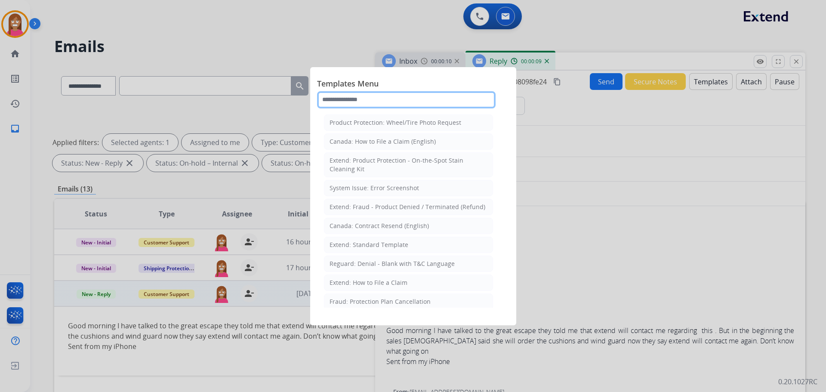
click at [353, 99] on input "text" at bounding box center [406, 99] width 179 height 17
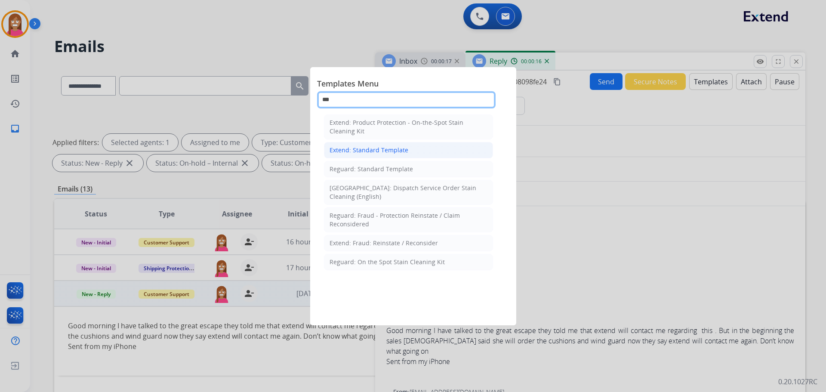
type input "***"
click at [361, 149] on div "Extend: Standard Template" at bounding box center [369, 150] width 79 height 9
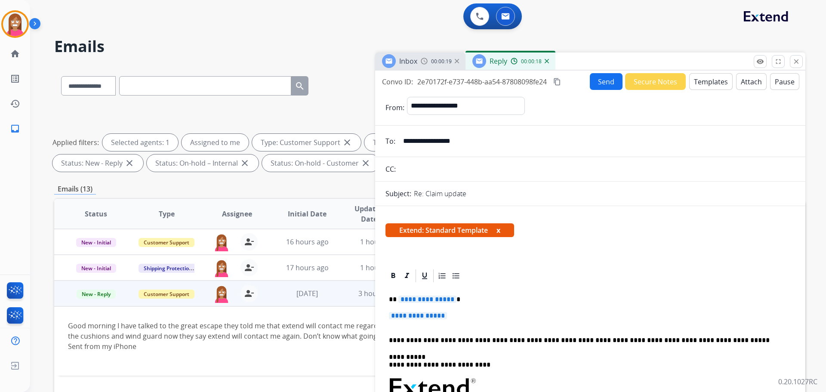
click at [440, 318] on span "**********" at bounding box center [418, 315] width 58 height 7
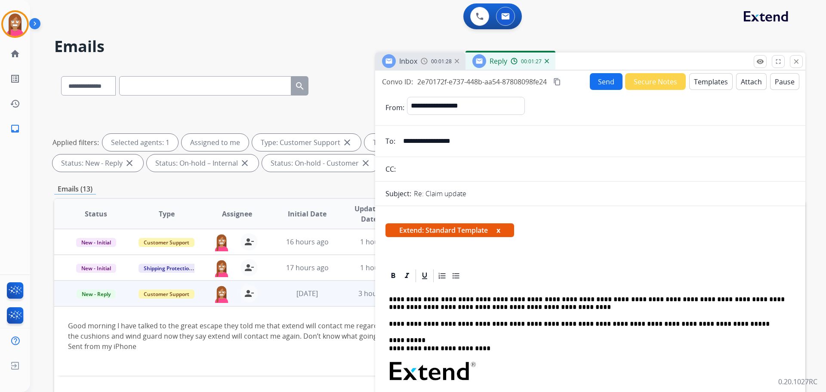
click at [593, 81] on button "Send" at bounding box center [606, 81] width 33 height 17
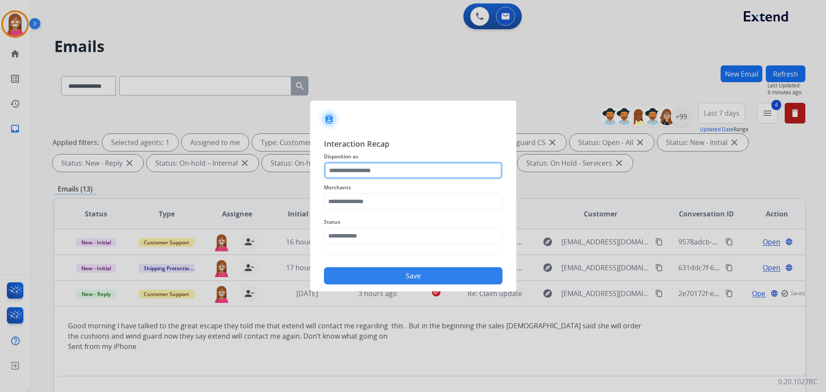
click at [372, 169] on input "text" at bounding box center [413, 170] width 179 height 17
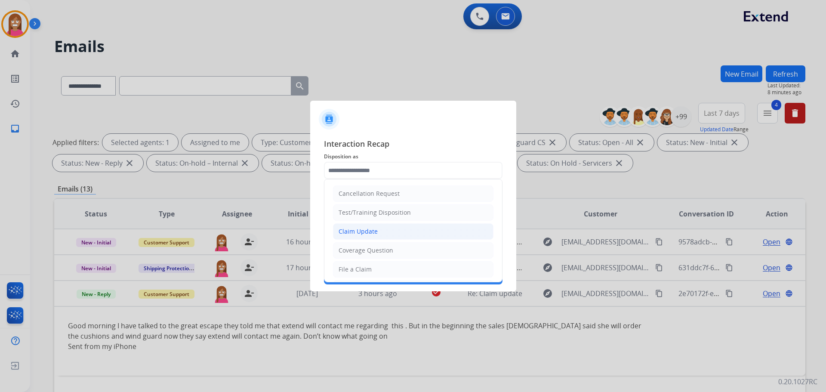
click at [348, 231] on div "Claim Update" at bounding box center [358, 231] width 39 height 9
type input "**********"
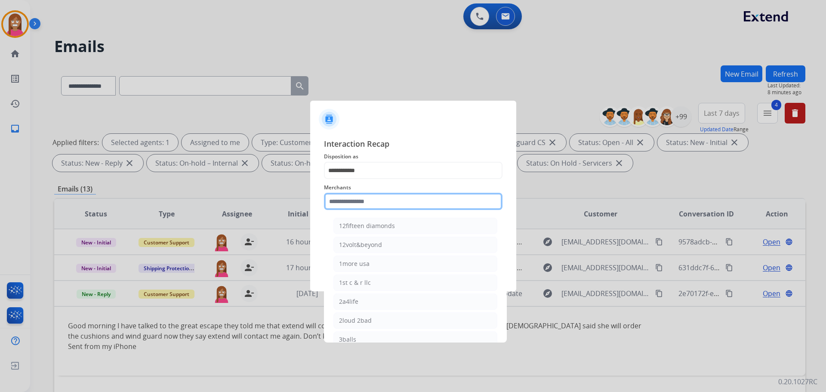
click at [348, 202] on input "text" at bounding box center [413, 201] width 179 height 17
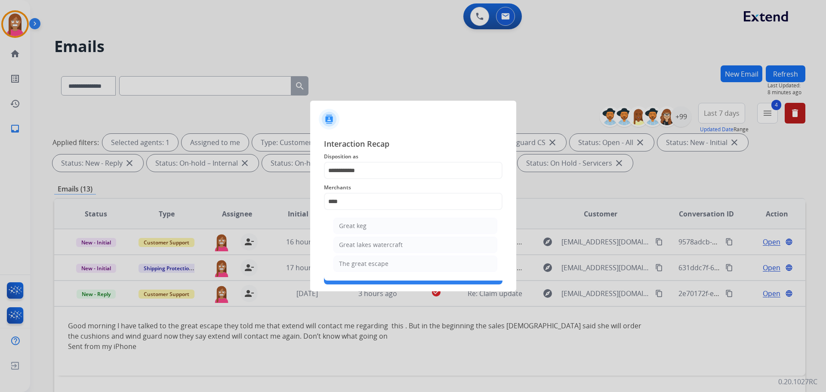
click at [362, 264] on div "The great escape" at bounding box center [363, 263] width 49 height 9
type input "**********"
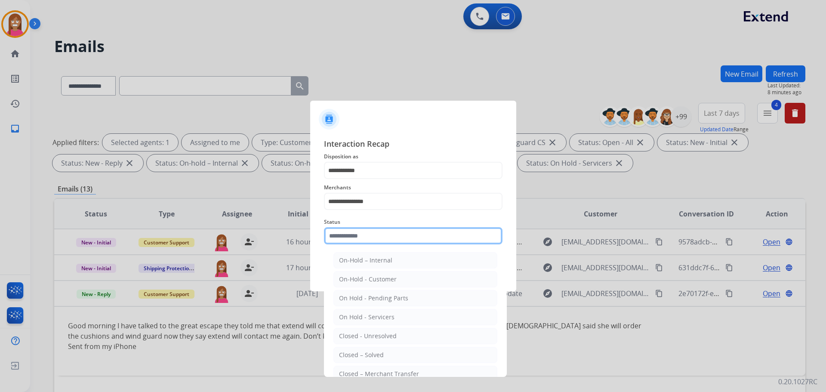
click at [346, 236] on input "text" at bounding box center [413, 235] width 179 height 17
click at [367, 355] on div "Closed – Solved" at bounding box center [361, 355] width 45 height 9
type input "**********"
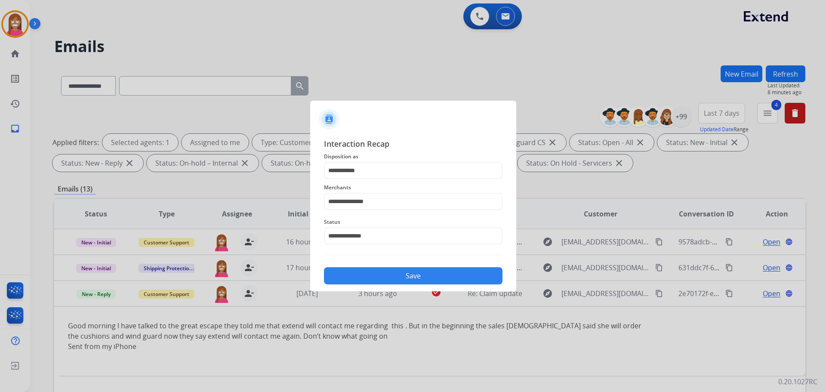
click at [354, 266] on div "Save" at bounding box center [413, 273] width 179 height 22
click at [356, 275] on button "Save" at bounding box center [413, 275] width 179 height 17
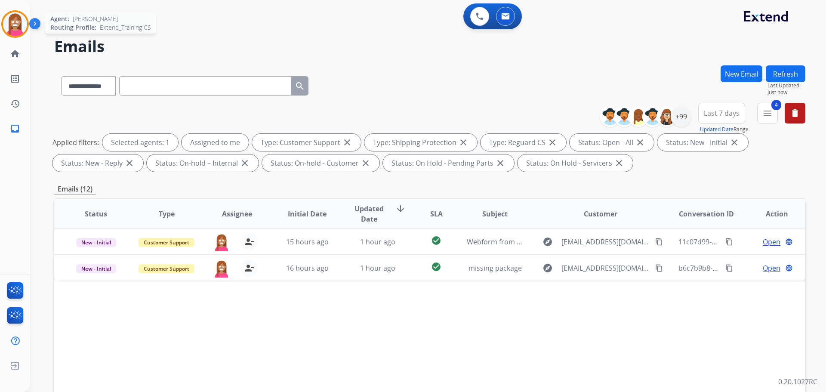
click at [9, 26] on img at bounding box center [15, 24] width 24 height 24
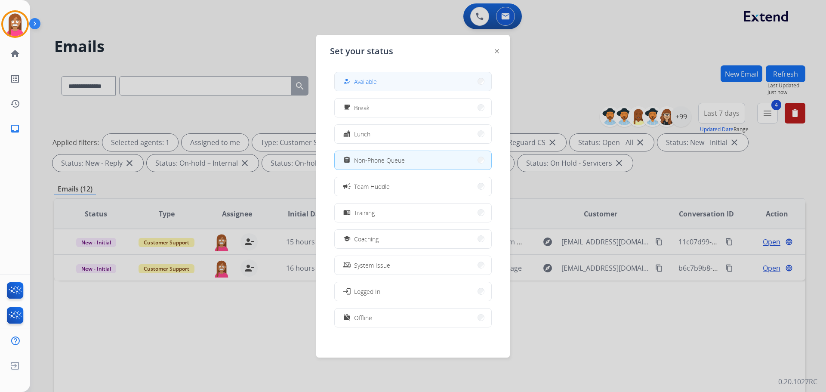
click at [351, 85] on div "how_to_reg" at bounding box center [348, 81] width 12 height 10
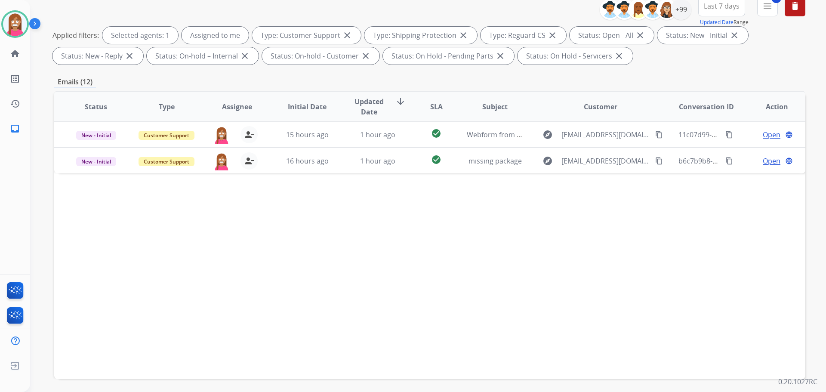
scroll to position [139, 0]
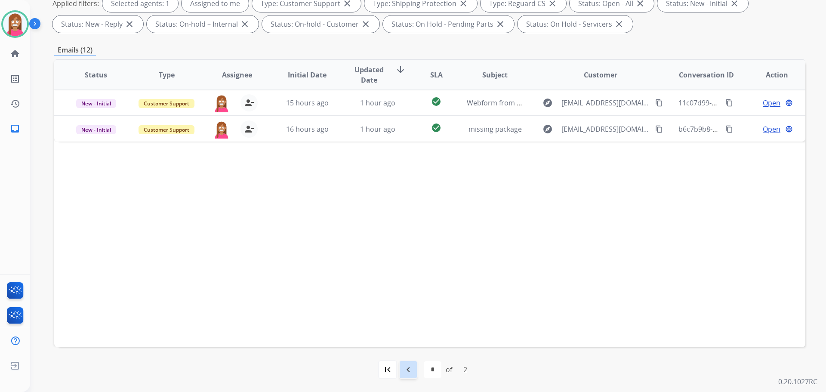
click at [412, 375] on div "navigate_before" at bounding box center [408, 369] width 19 height 19
select select "*"
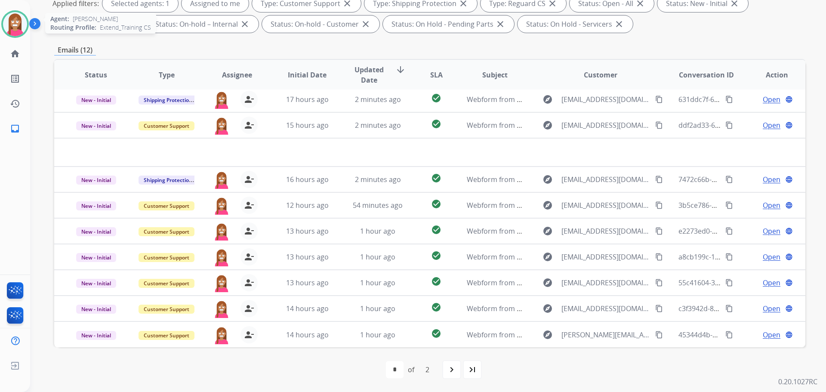
click at [16, 30] on img at bounding box center [15, 24] width 24 height 24
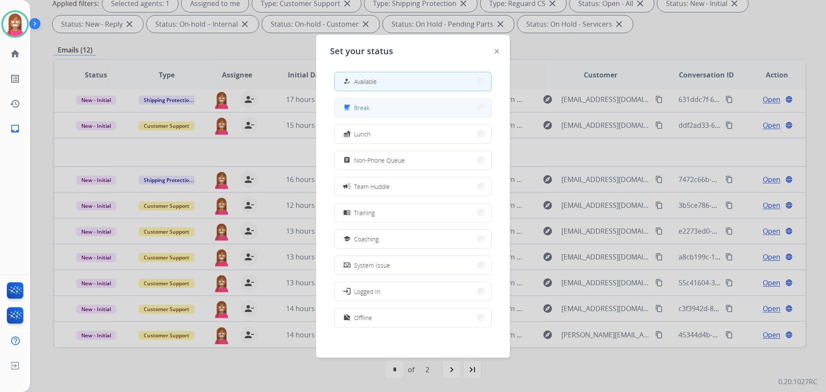
drag, startPoint x: 355, startPoint y: 105, endPoint x: 358, endPoint y: 96, distance: 9.9
click at [357, 98] on div "free_breakfast Break" at bounding box center [412, 107] width 157 height 19
click at [373, 105] on button "free_breakfast Break" at bounding box center [413, 108] width 157 height 18
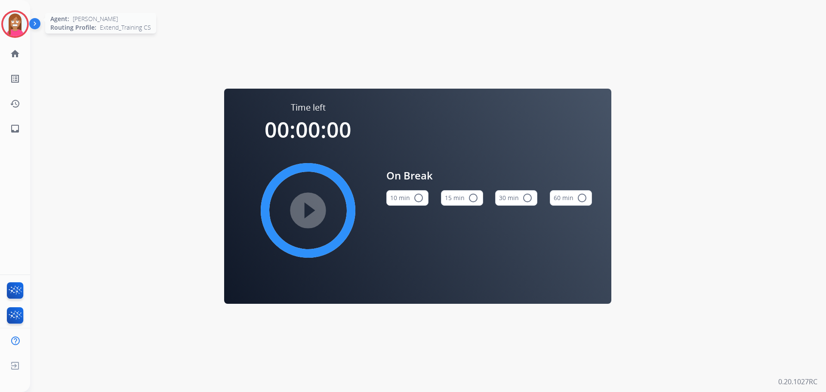
click at [16, 37] on div at bounding box center [15, 24] width 28 height 28
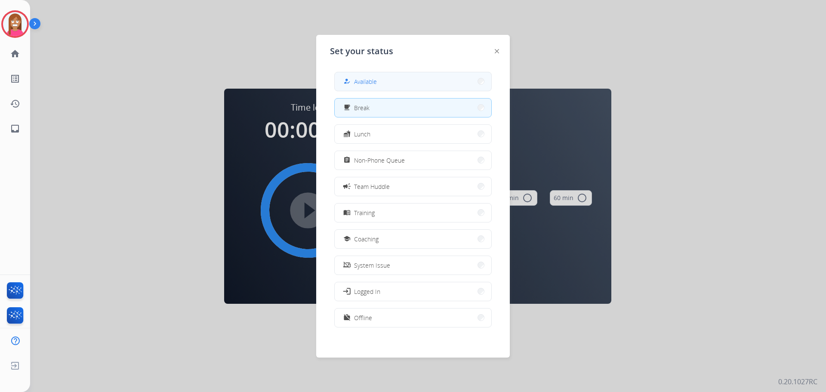
click at [377, 85] on span "Available" at bounding box center [365, 81] width 23 height 9
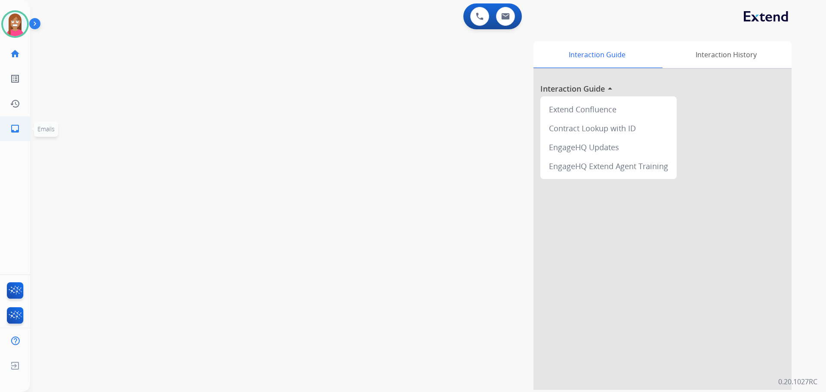
click at [12, 129] on mat-icon "inbox" at bounding box center [15, 128] width 10 height 10
select select "**********"
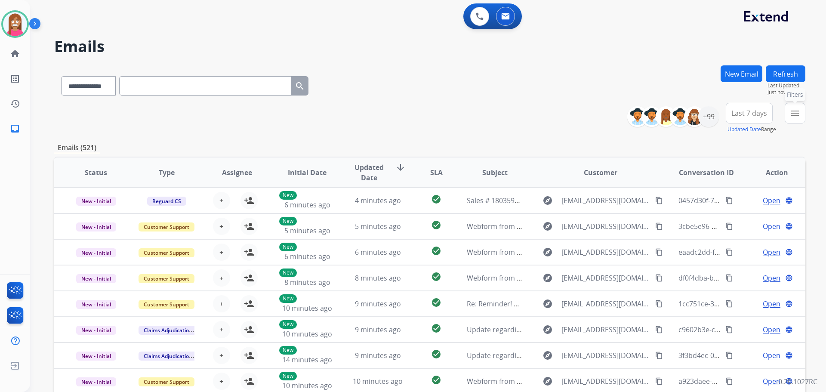
click at [789, 114] on button "menu Filters" at bounding box center [795, 113] width 21 height 21
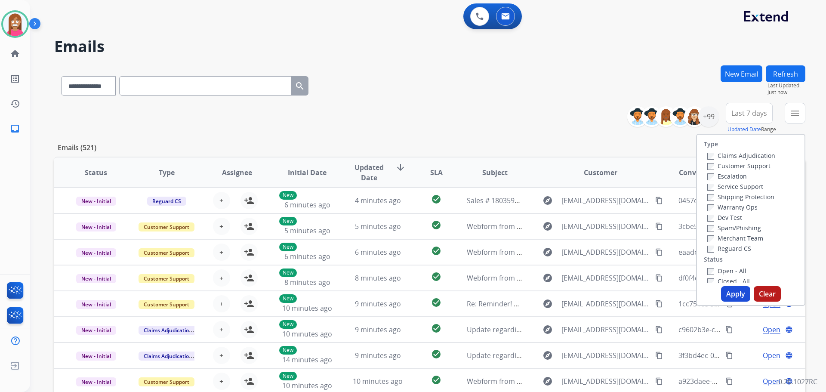
click at [712, 163] on label "Customer Support" at bounding box center [738, 166] width 63 height 8
click at [709, 270] on label "Open - All" at bounding box center [726, 271] width 39 height 8
click at [723, 287] on button "Apply" at bounding box center [735, 293] width 29 height 15
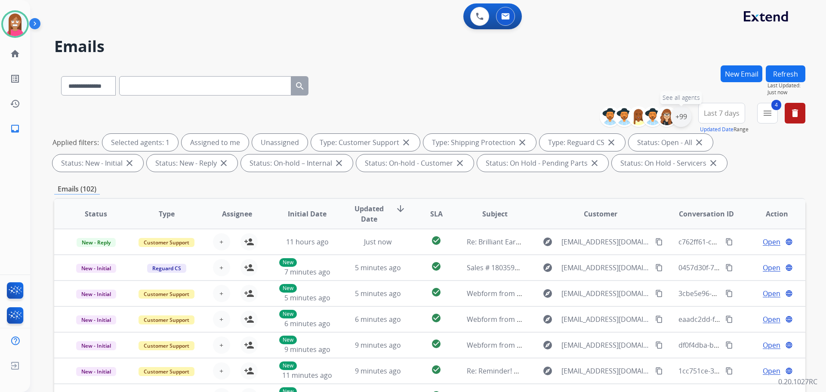
click at [681, 118] on div "+99" at bounding box center [681, 116] width 21 height 21
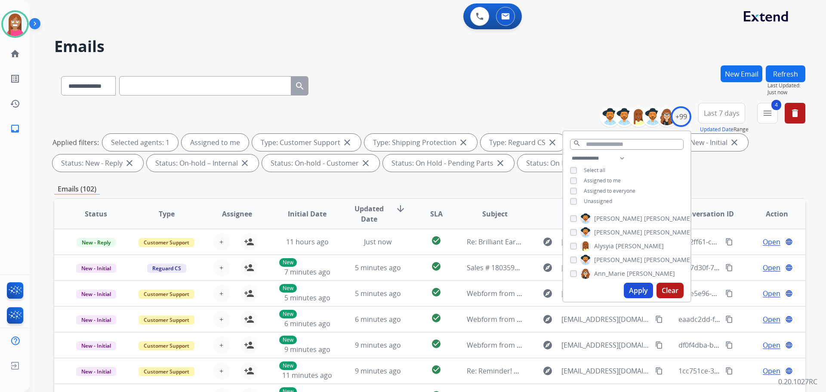
click at [629, 287] on button "Apply" at bounding box center [638, 290] width 29 height 15
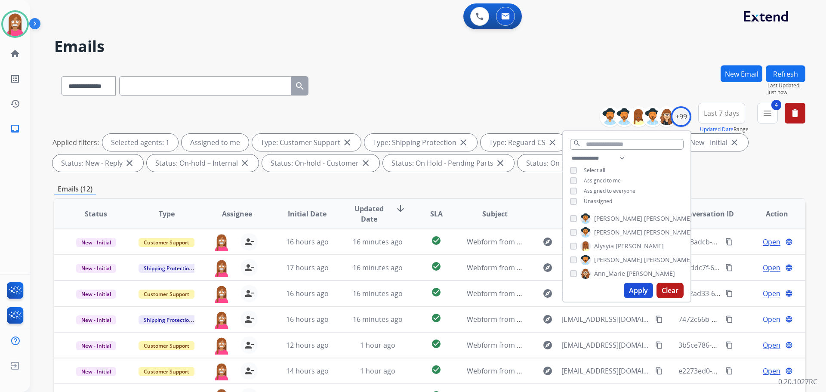
drag, startPoint x: 379, startPoint y: 74, endPoint x: 384, endPoint y: 82, distance: 9.4
click at [380, 77] on div "**********" at bounding box center [429, 83] width 751 height 37
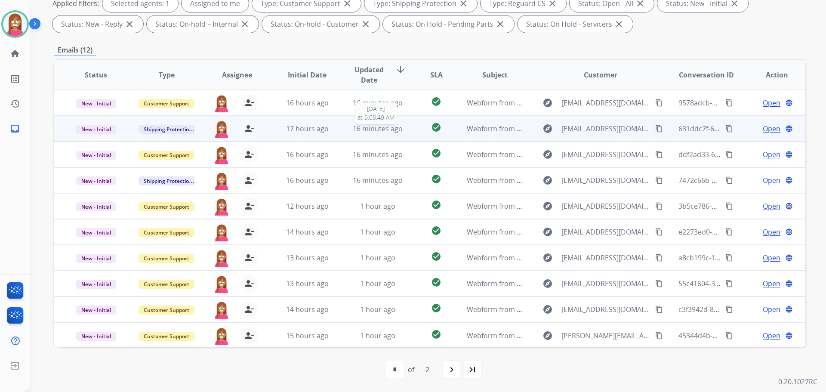
scroll to position [1, 0]
click at [341, 134] on td "16 minutes ago" at bounding box center [371, 128] width 71 height 26
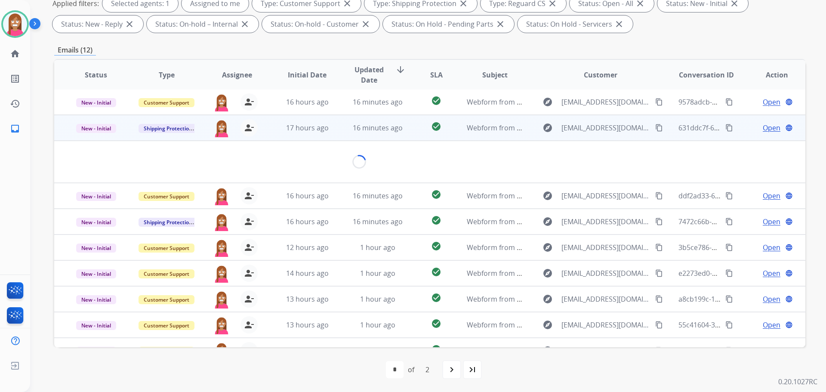
scroll to position [26, 0]
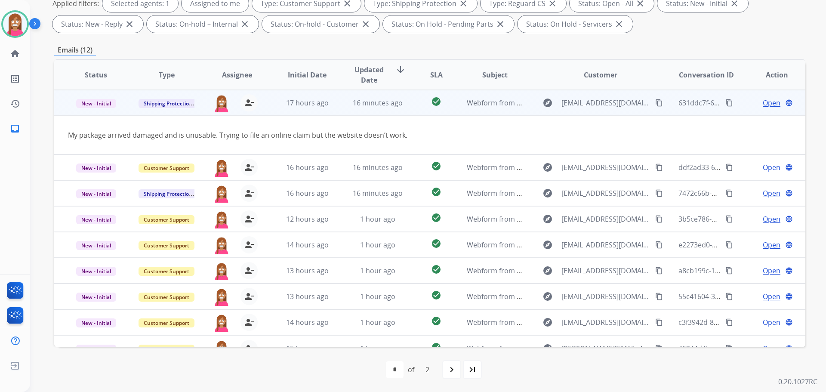
click at [773, 102] on span "Open" at bounding box center [772, 103] width 18 height 10
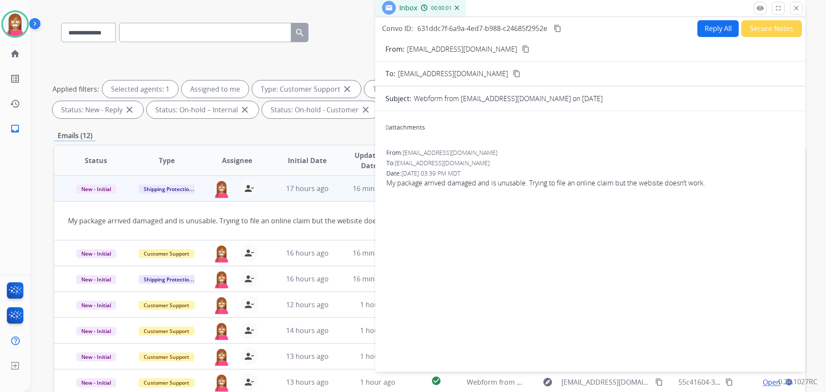
scroll to position [53, 0]
click at [715, 31] on button "Reply All" at bounding box center [717, 29] width 41 height 17
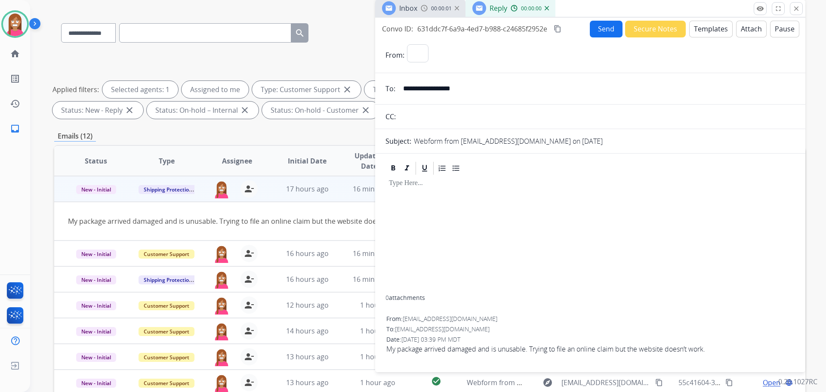
select select "**********"
drag, startPoint x: 709, startPoint y: 34, endPoint x: 714, endPoint y: 42, distance: 9.1
click at [710, 38] on div "**********" at bounding box center [590, 193] width 430 height 351
click at [695, 23] on button "Templates" at bounding box center [710, 29] width 43 height 17
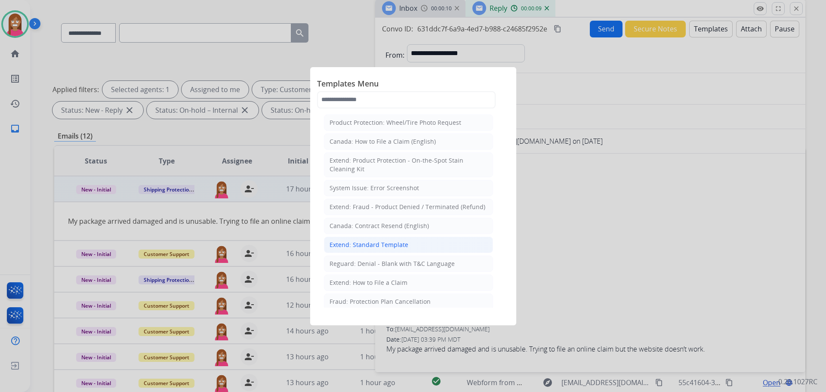
click at [374, 241] on div "Extend: Standard Template" at bounding box center [369, 244] width 79 height 9
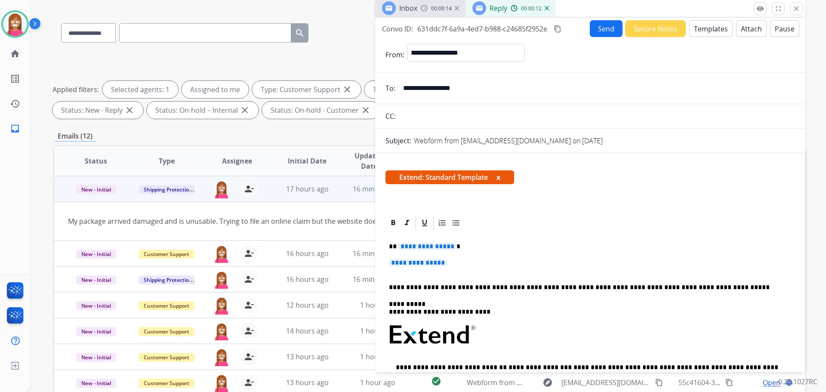
drag, startPoint x: 485, startPoint y: 90, endPoint x: 398, endPoint y: 88, distance: 86.9
click at [398, 88] on input "**********" at bounding box center [596, 88] width 397 height 17
drag, startPoint x: 462, startPoint y: 262, endPoint x: 436, endPoint y: 252, distance: 27.6
click at [434, 252] on div "**********" at bounding box center [590, 358] width 410 height 254
click at [422, 245] on span "**********" at bounding box center [427, 246] width 58 height 7
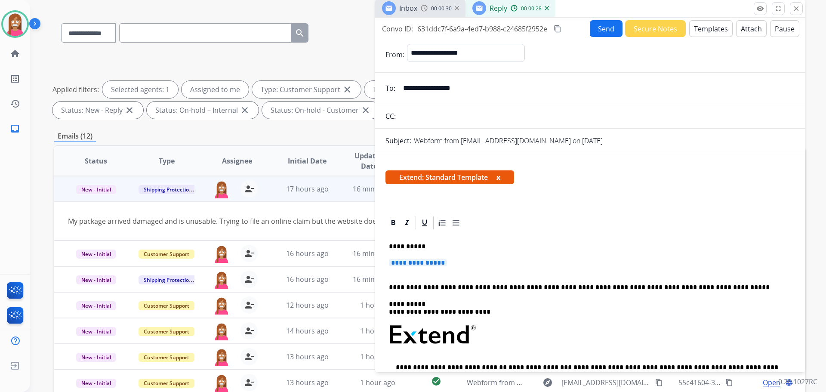
click at [412, 264] on span "**********" at bounding box center [418, 262] width 58 height 7
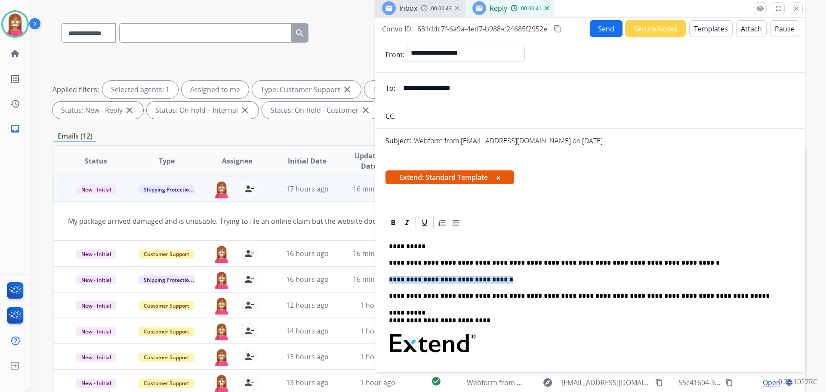
drag, startPoint x: 499, startPoint y: 278, endPoint x: 387, endPoint y: 280, distance: 111.9
click at [387, 280] on div "**********" at bounding box center [590, 362] width 410 height 263
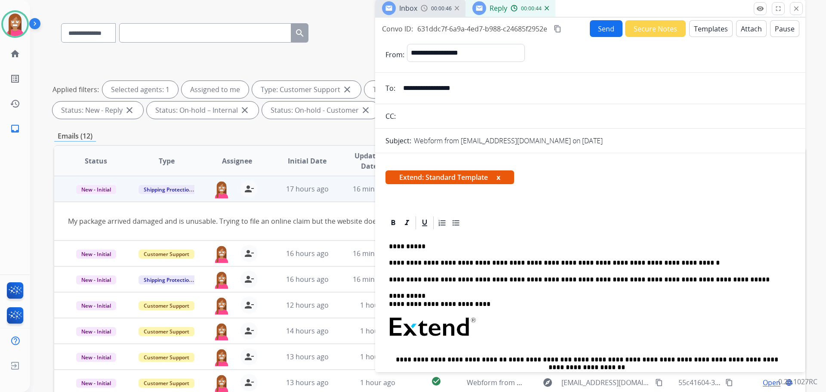
click at [595, 27] on button "Send" at bounding box center [606, 28] width 33 height 17
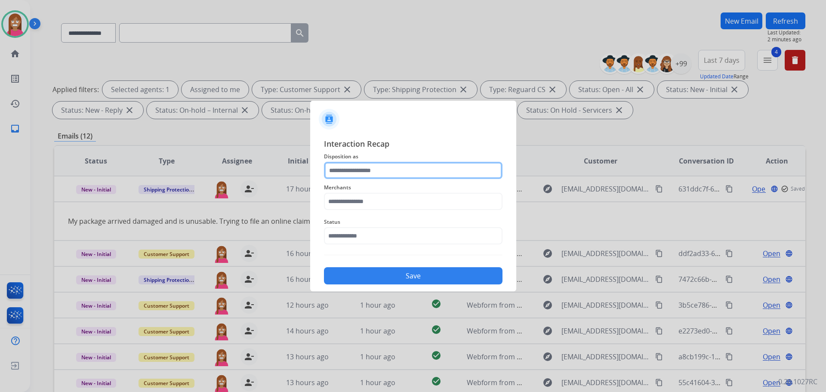
click at [358, 170] on input "text" at bounding box center [413, 170] width 179 height 17
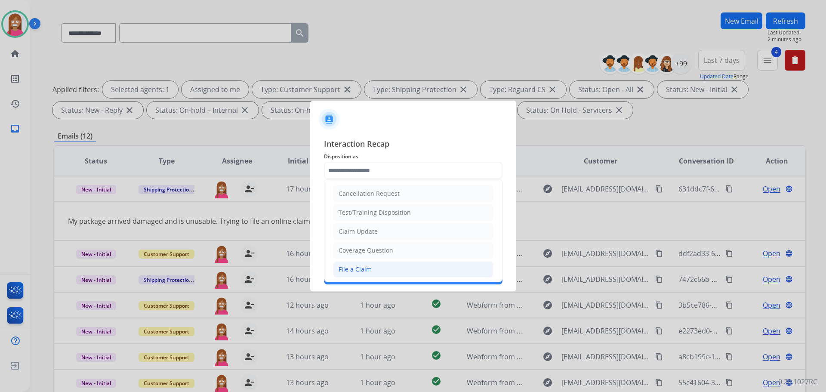
click at [361, 269] on div "File a Claim" at bounding box center [355, 269] width 33 height 9
type input "**********"
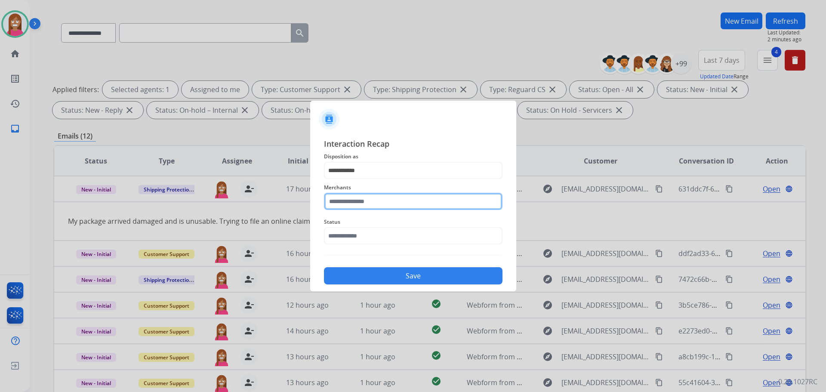
click at [346, 198] on input "text" at bounding box center [413, 201] width 179 height 17
click at [368, 222] on div "Cj pony parts" at bounding box center [358, 226] width 38 height 9
type input "**********"
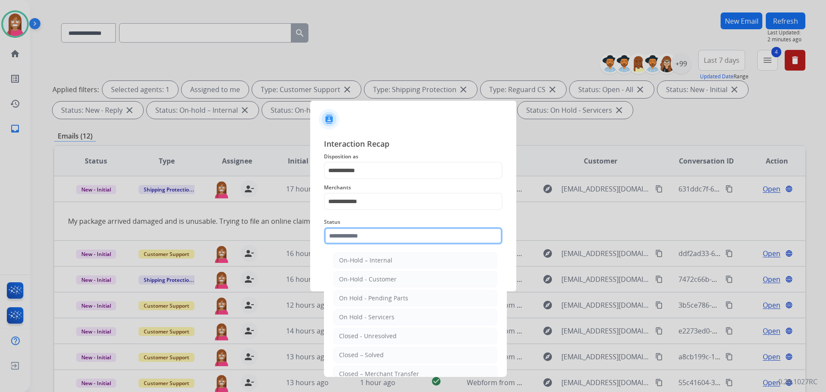
click at [351, 237] on input "text" at bounding box center [413, 235] width 179 height 17
click at [357, 355] on div "Closed – Solved" at bounding box center [361, 355] width 45 height 9
type input "**********"
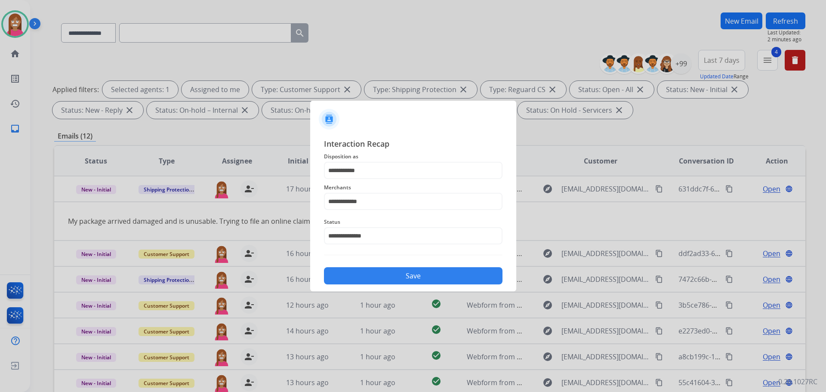
click at [340, 278] on button "Save" at bounding box center [413, 275] width 179 height 17
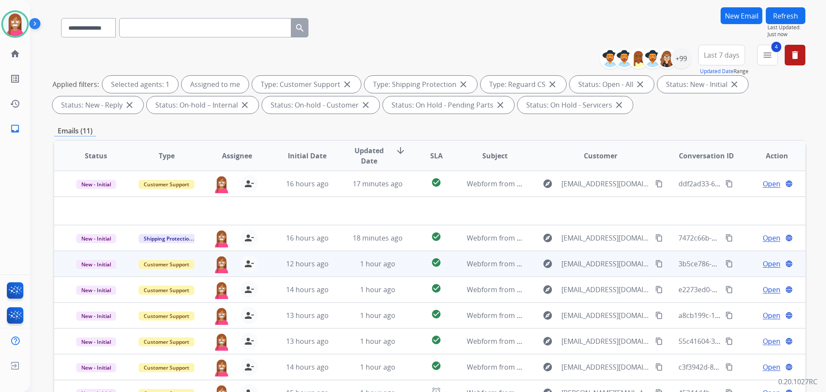
scroll to position [139, 0]
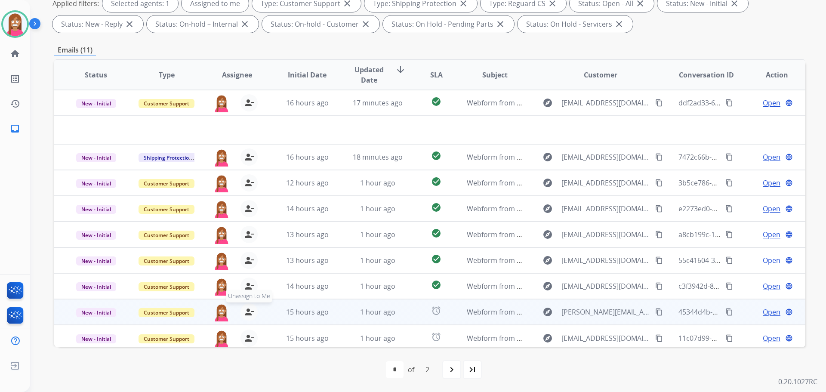
click at [245, 310] on mat-icon "person_remove" at bounding box center [249, 312] width 10 height 10
click at [245, 310] on mat-icon "person_add" at bounding box center [249, 312] width 10 height 10
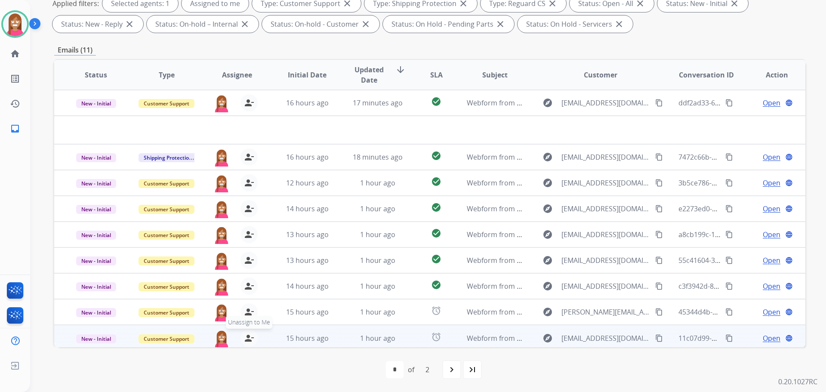
click at [248, 336] on mat-icon "person_remove" at bounding box center [249, 338] width 10 height 10
click at [248, 337] on mat-icon "person_add" at bounding box center [249, 338] width 10 height 10
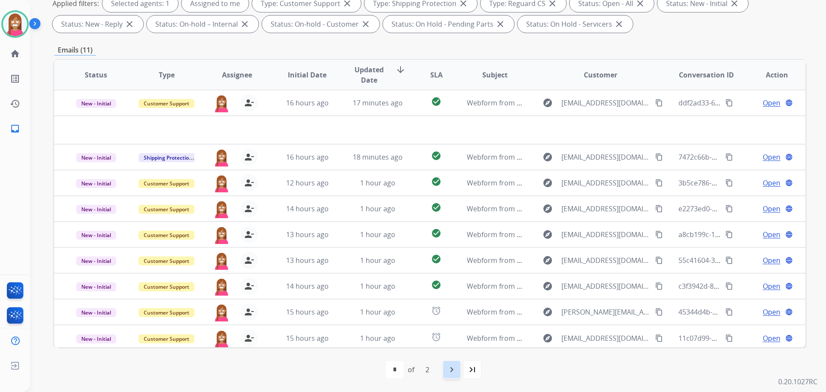
click at [445, 373] on div "navigate_next" at bounding box center [451, 369] width 19 height 19
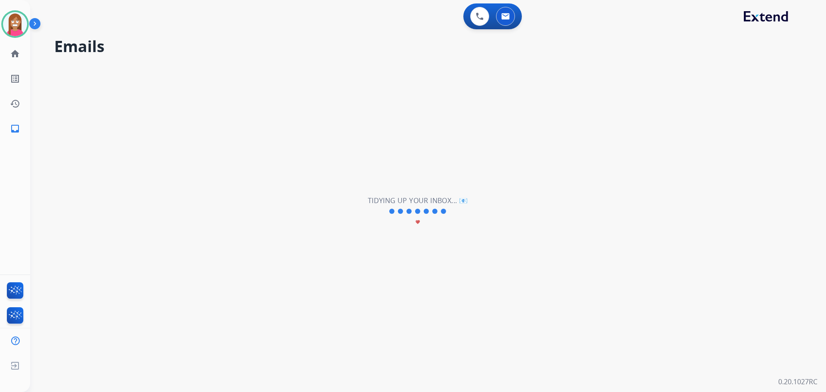
scroll to position [0, 0]
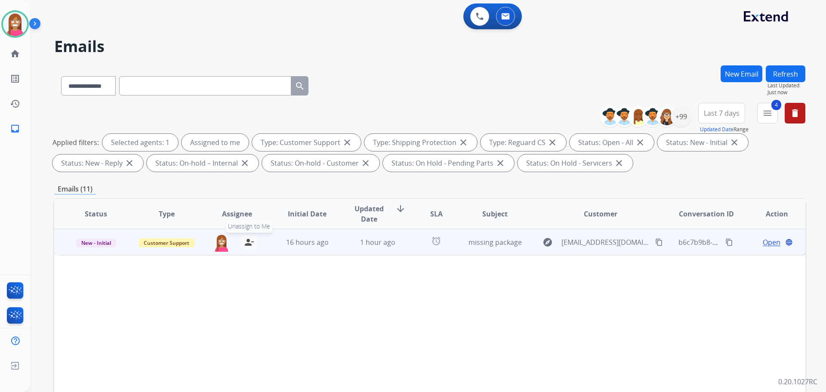
click at [246, 243] on mat-icon "person_remove" at bounding box center [249, 242] width 10 height 10
click at [246, 243] on mat-icon "person_add" at bounding box center [249, 242] width 10 height 10
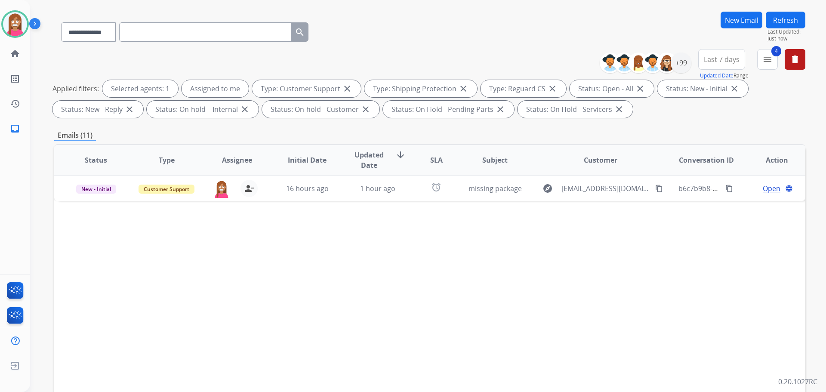
scroll to position [139, 0]
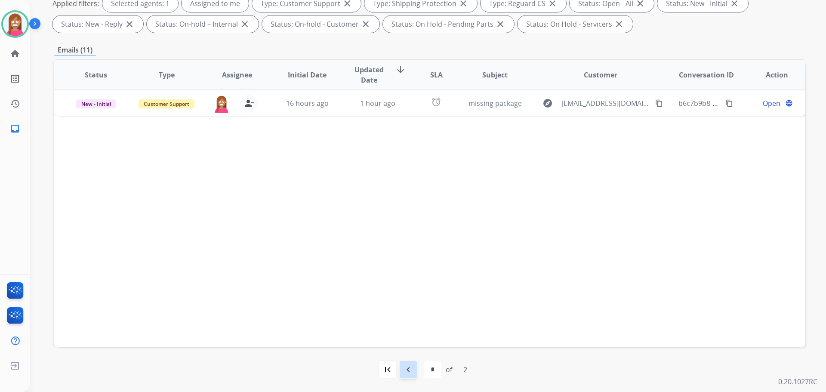
click at [409, 373] on mat-icon "navigate_before" at bounding box center [408, 369] width 10 height 10
select select "*"
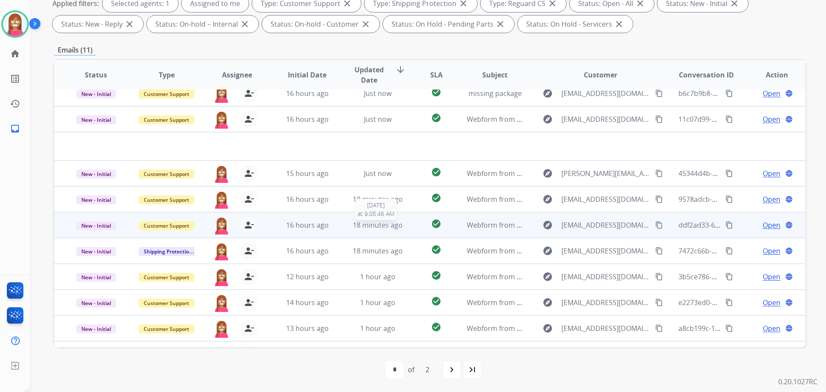
scroll to position [0, 0]
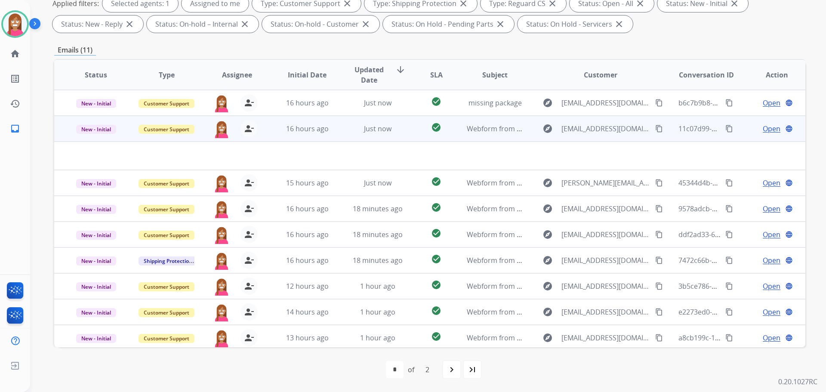
click at [347, 138] on td "Just now" at bounding box center [371, 129] width 71 height 26
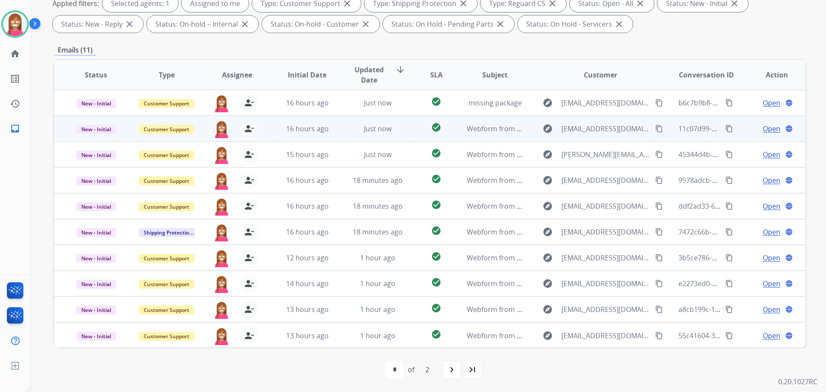
click at [347, 138] on td "Just now" at bounding box center [371, 129] width 71 height 26
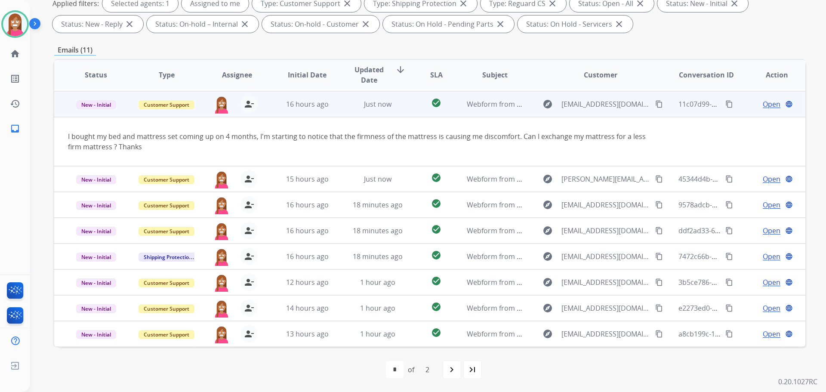
scroll to position [26, 0]
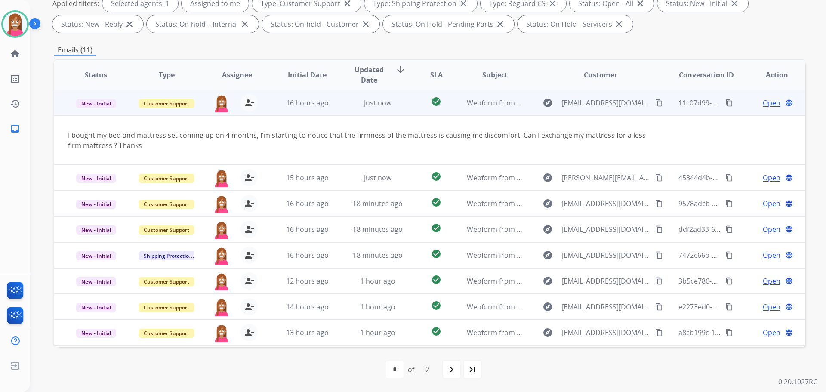
click at [763, 103] on span "Open" at bounding box center [772, 103] width 18 height 10
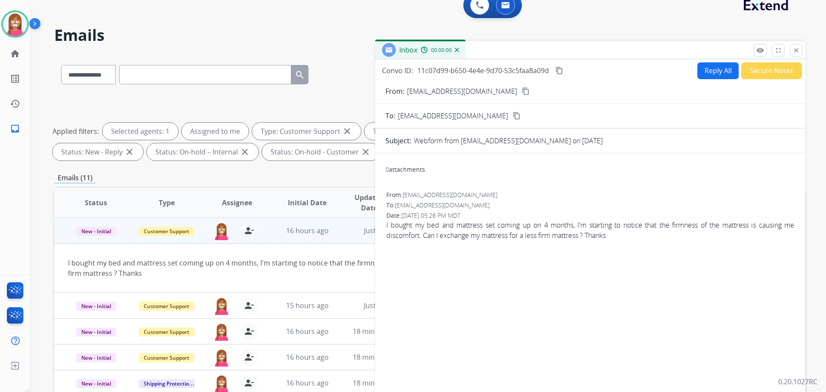
scroll to position [10, 0]
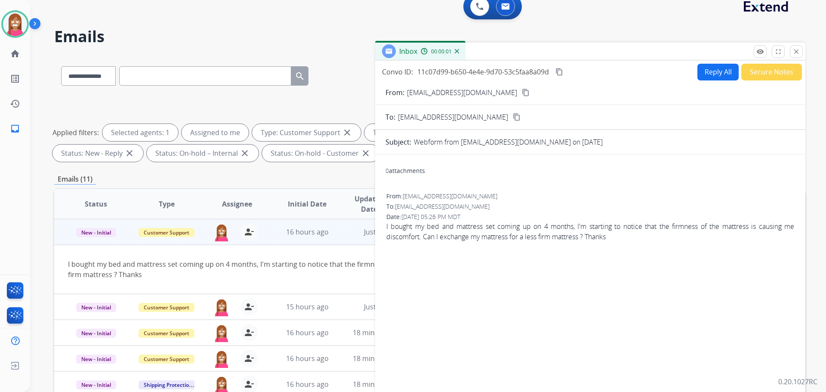
click at [697, 74] on button "Reply All" at bounding box center [717, 72] width 41 height 17
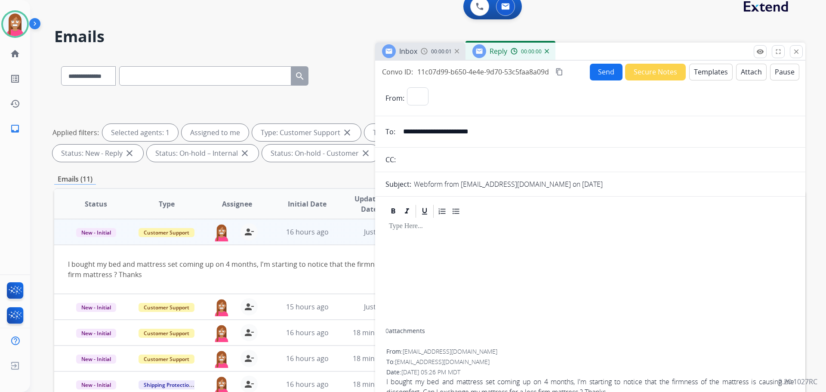
select select "**********"
click at [697, 75] on button "Templates" at bounding box center [710, 72] width 43 height 17
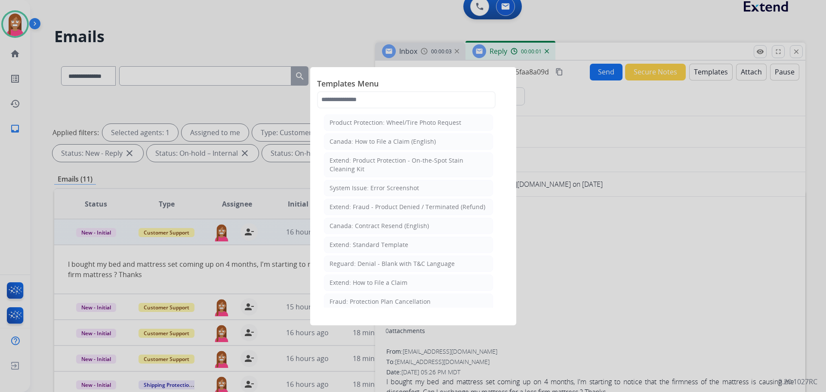
click at [594, 99] on div at bounding box center [413, 196] width 826 height 392
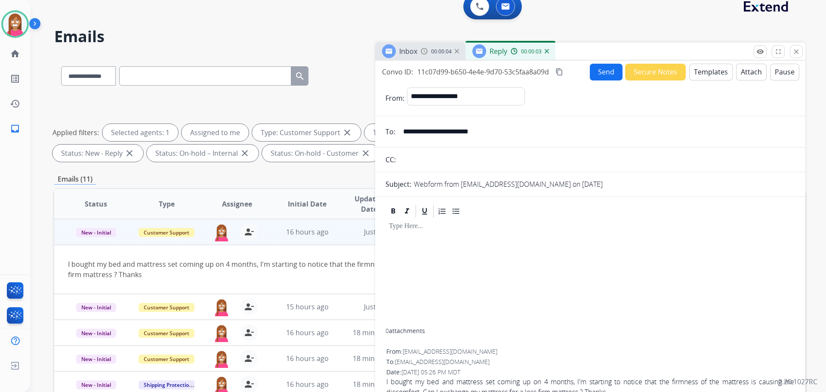
drag, startPoint x: 503, startPoint y: 136, endPoint x: 383, endPoint y: 138, distance: 120.0
click at [383, 138] on div "**********" at bounding box center [590, 131] width 430 height 17
click at [710, 80] on button "Templates" at bounding box center [710, 72] width 43 height 17
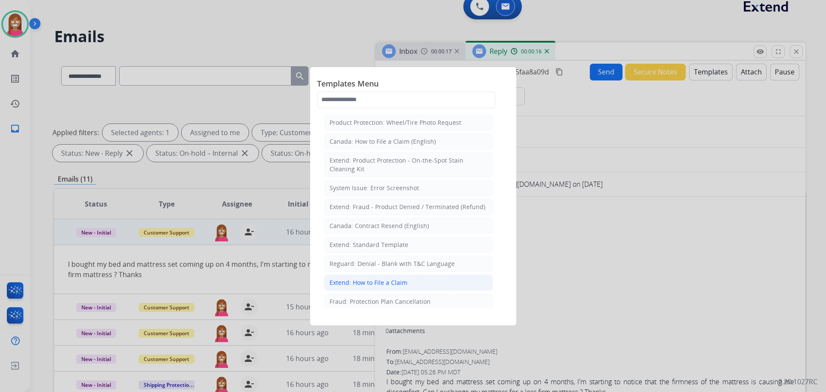
click at [343, 284] on div "Extend: How to File a Claim" at bounding box center [369, 282] width 78 height 9
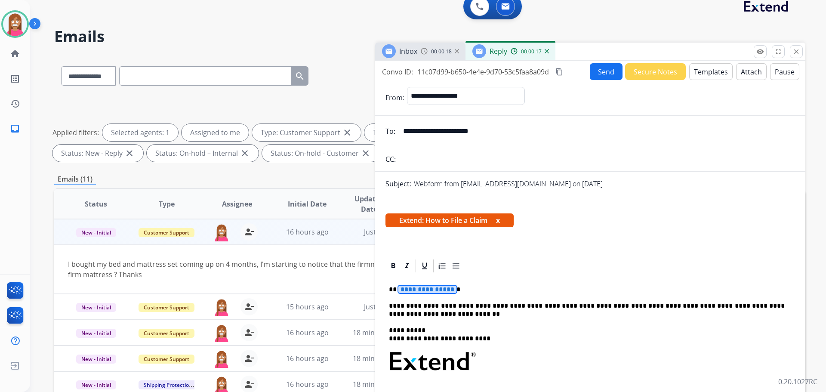
click at [416, 292] on span "**********" at bounding box center [427, 289] width 58 height 7
click at [606, 77] on button "Send" at bounding box center [606, 71] width 33 height 17
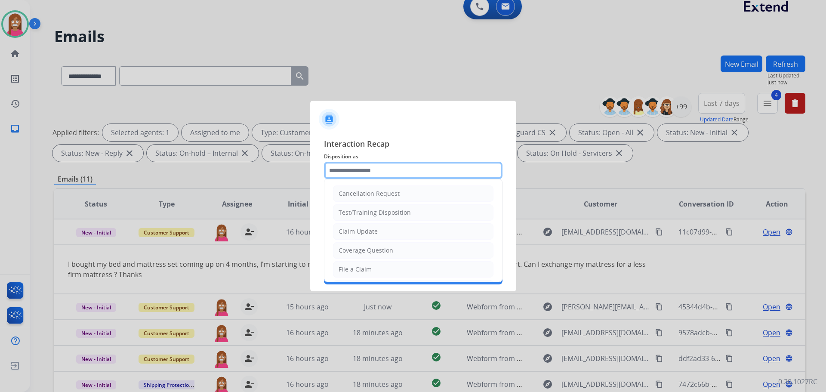
click at [345, 173] on input "text" at bounding box center [413, 170] width 179 height 17
click at [339, 269] on div "File a Claim" at bounding box center [355, 269] width 33 height 9
type input "**********"
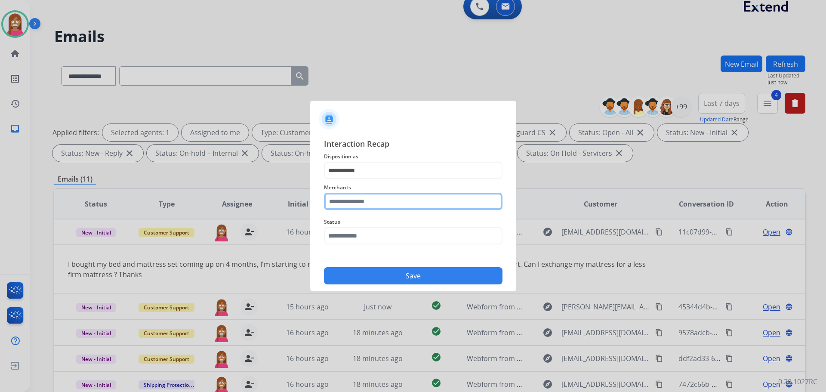
click at [342, 205] on input "text" at bounding box center [413, 201] width 179 height 17
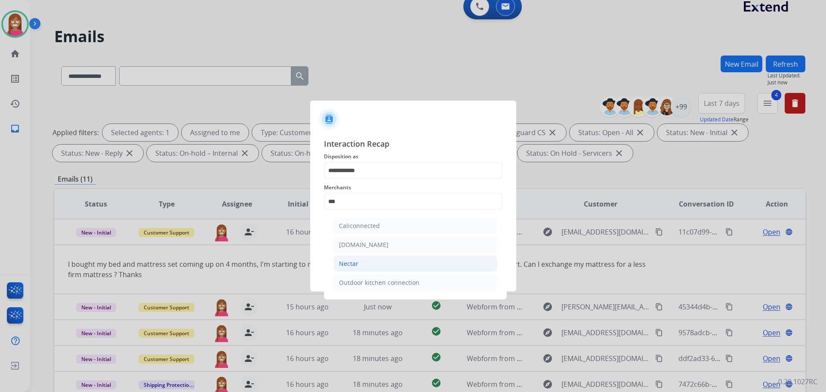
click at [367, 264] on li "Nectar" at bounding box center [415, 264] width 164 height 16
type input "******"
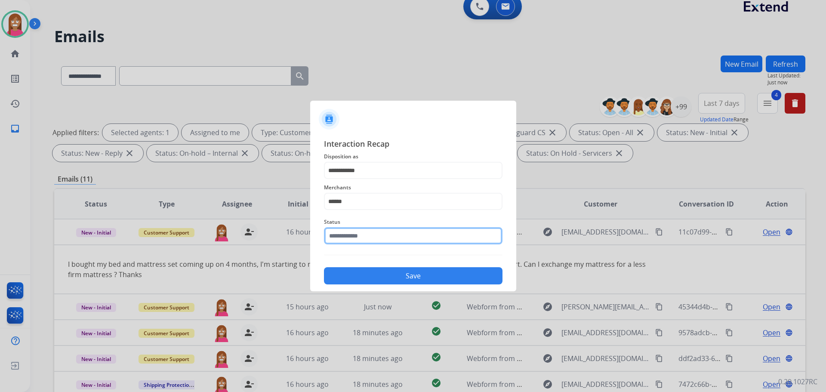
click at [361, 237] on input "text" at bounding box center [413, 235] width 179 height 17
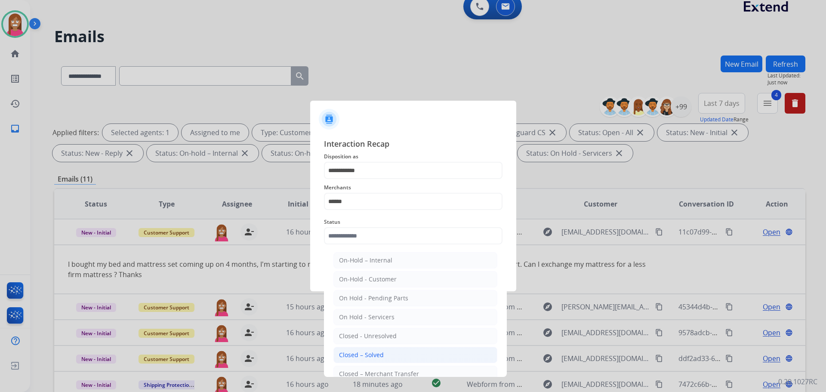
click at [375, 358] on div "Closed – Solved" at bounding box center [361, 355] width 45 height 9
type input "**********"
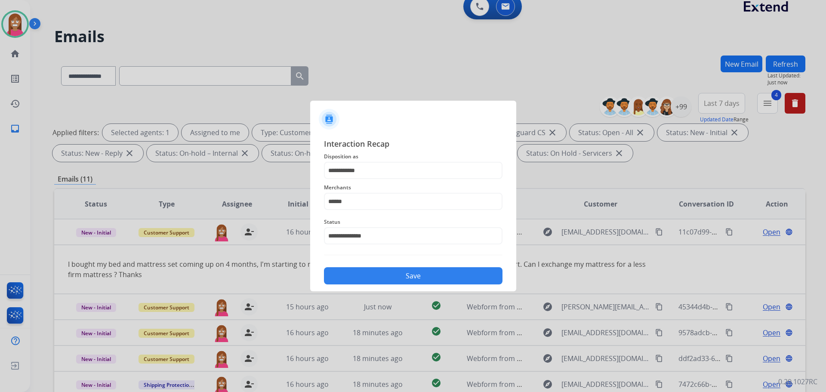
click at [360, 275] on button "Save" at bounding box center [413, 275] width 179 height 17
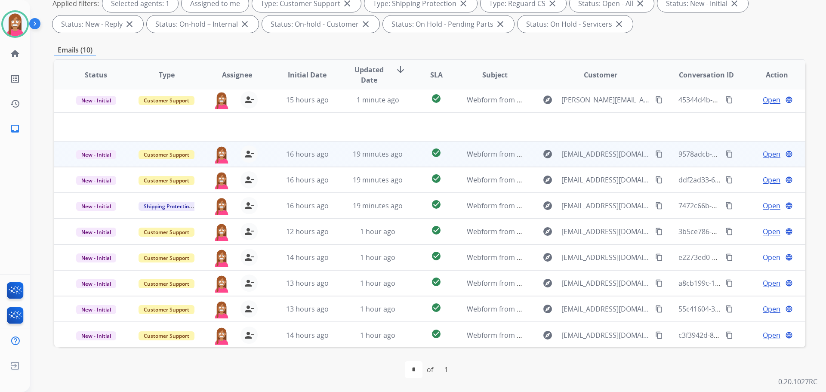
scroll to position [29, 0]
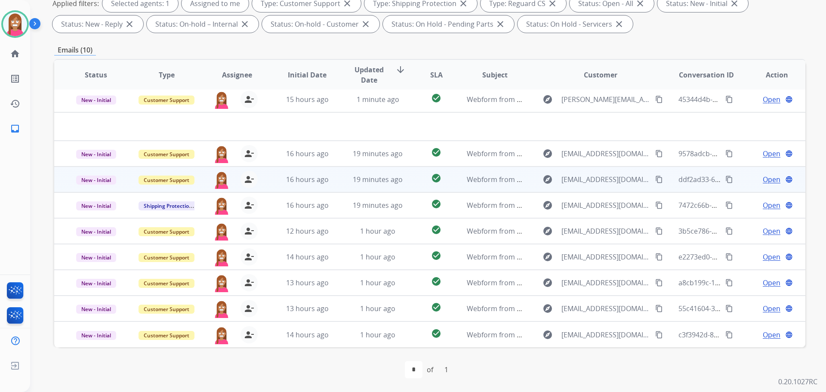
click at [336, 187] on td "19 minutes ago" at bounding box center [371, 179] width 71 height 26
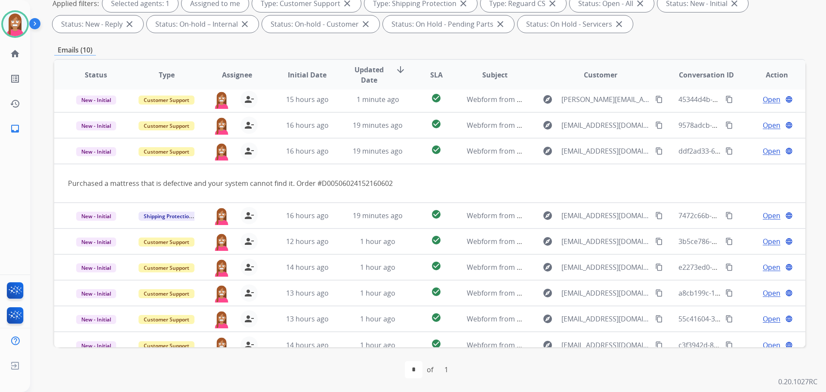
scroll to position [40, 0]
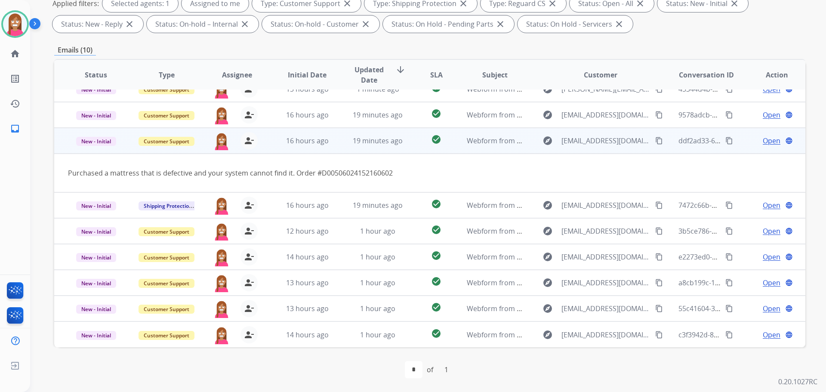
click at [766, 141] on span "Open" at bounding box center [772, 141] width 18 height 10
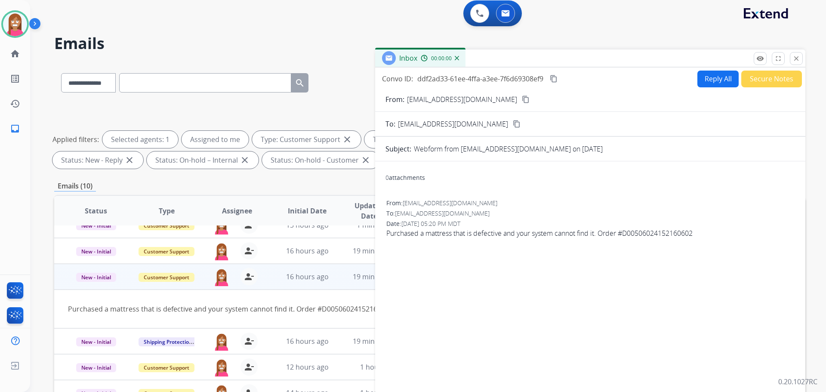
scroll to position [0, 0]
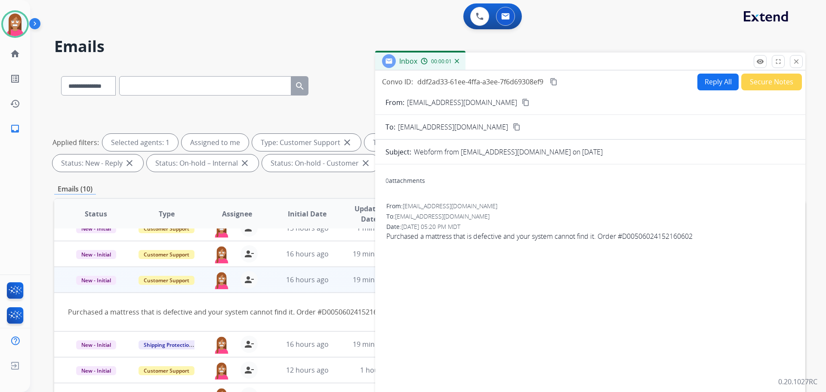
click at [709, 80] on button "Reply All" at bounding box center [717, 82] width 41 height 17
select select "**********"
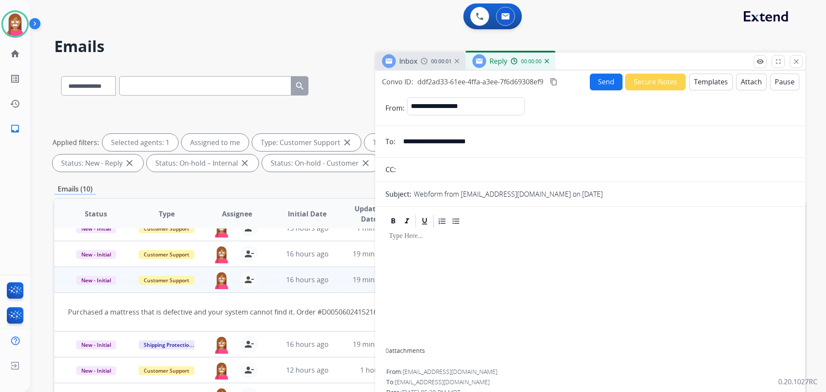
click at [709, 83] on button "Templates" at bounding box center [710, 82] width 43 height 17
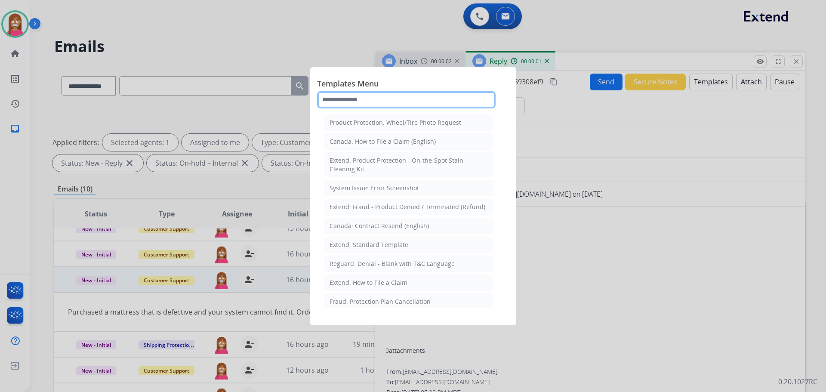
click at [340, 96] on input "text" at bounding box center [406, 99] width 179 height 17
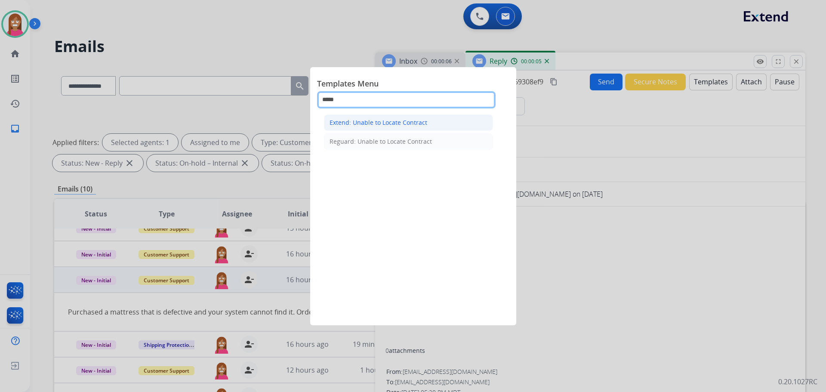
type input "*****"
click at [373, 126] on div "Extend: Unable to Locate Contract" at bounding box center [379, 122] width 98 height 9
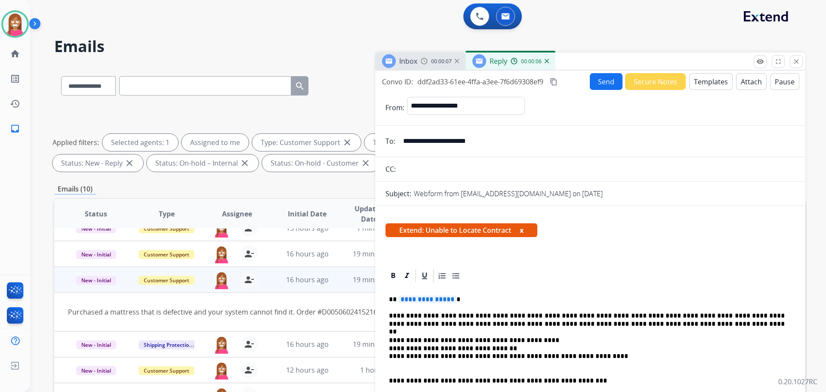
click at [432, 301] on span "**********" at bounding box center [427, 299] width 58 height 7
click at [593, 89] on button "Send" at bounding box center [606, 81] width 33 height 17
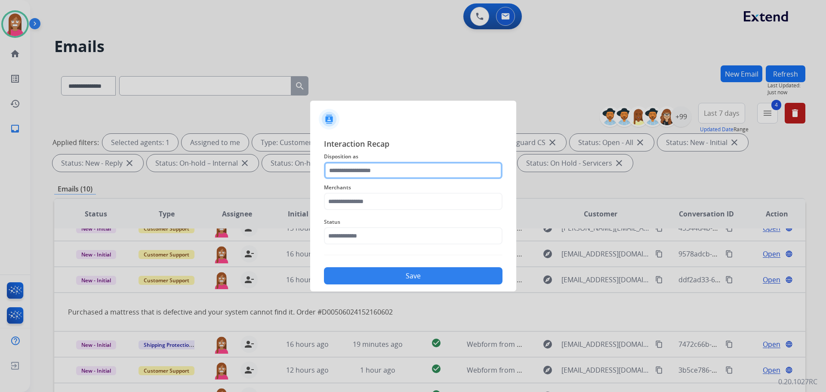
click at [351, 177] on input "text" at bounding box center [413, 170] width 179 height 17
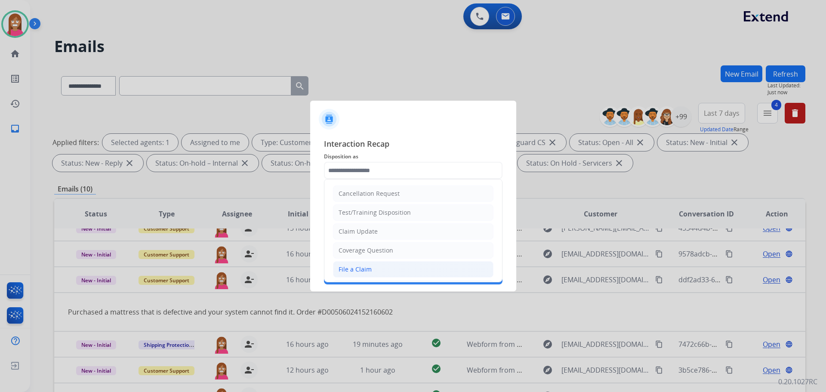
click at [345, 268] on div "File a Claim" at bounding box center [355, 269] width 33 height 9
type input "**********"
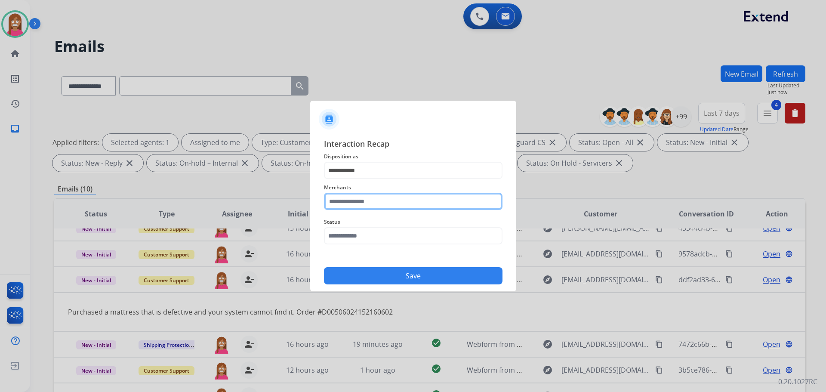
click at [347, 204] on input "text" at bounding box center [413, 201] width 179 height 17
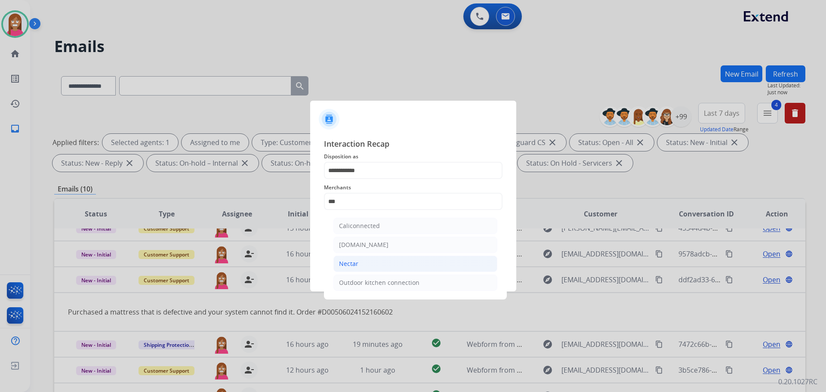
click at [356, 269] on li "Nectar" at bounding box center [415, 264] width 164 height 16
type input "******"
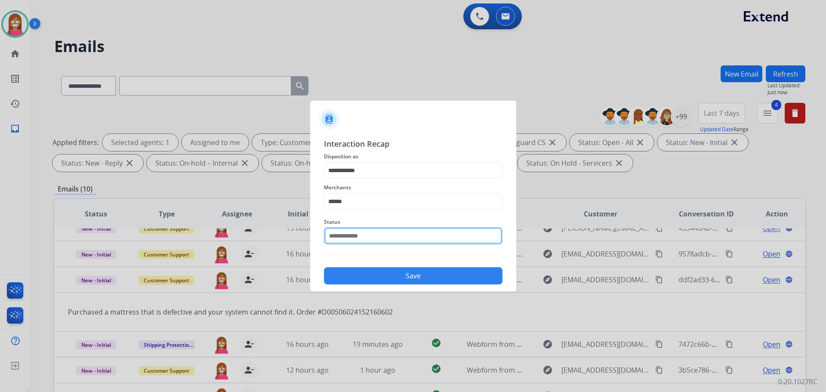
click at [345, 240] on input "text" at bounding box center [413, 235] width 179 height 17
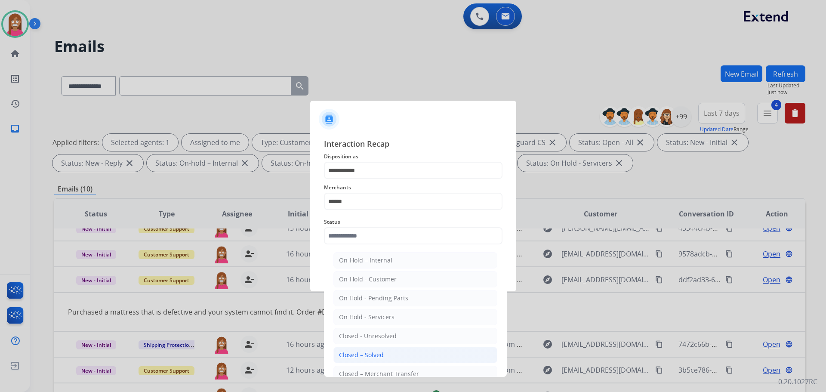
click at [355, 356] on div "Closed – Solved" at bounding box center [361, 355] width 45 height 9
type input "**********"
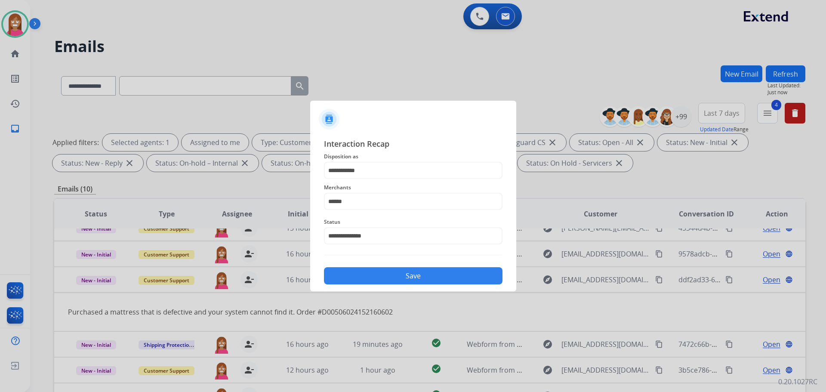
click at [355, 287] on div "**********" at bounding box center [413, 211] width 206 height 160
click at [355, 278] on button "Save" at bounding box center [413, 275] width 179 height 17
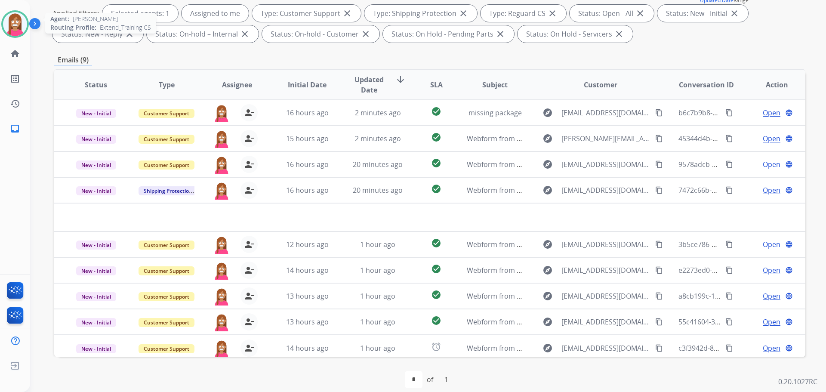
click at [8, 22] on img at bounding box center [15, 24] width 24 height 24
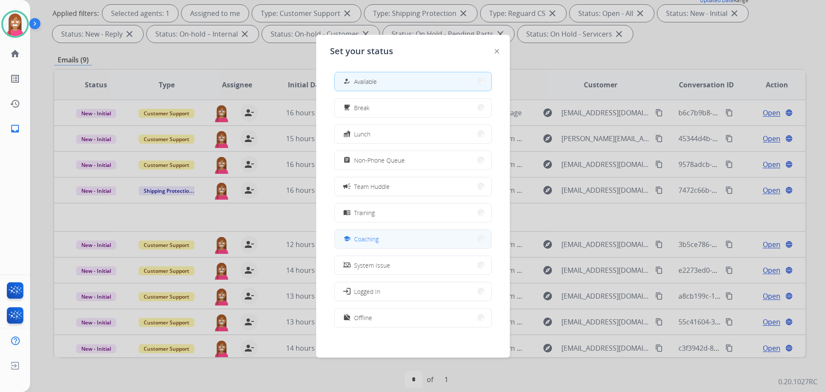
click at [376, 239] on span "Coaching" at bounding box center [366, 238] width 25 height 9
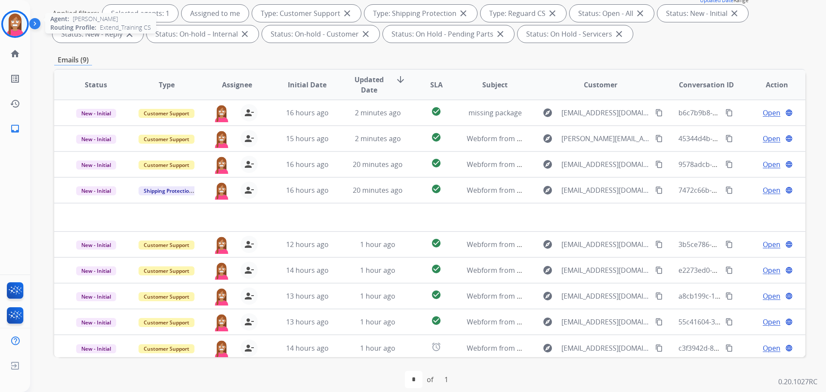
click at [15, 18] on img at bounding box center [15, 24] width 24 height 24
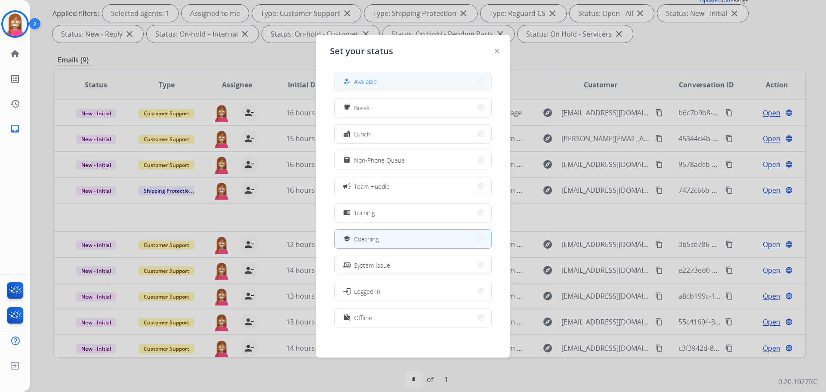
click at [358, 84] on span "Available" at bounding box center [365, 81] width 23 height 9
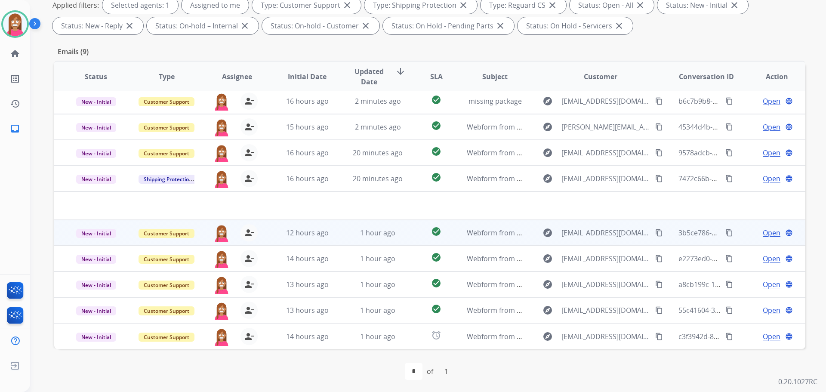
scroll to position [139, 0]
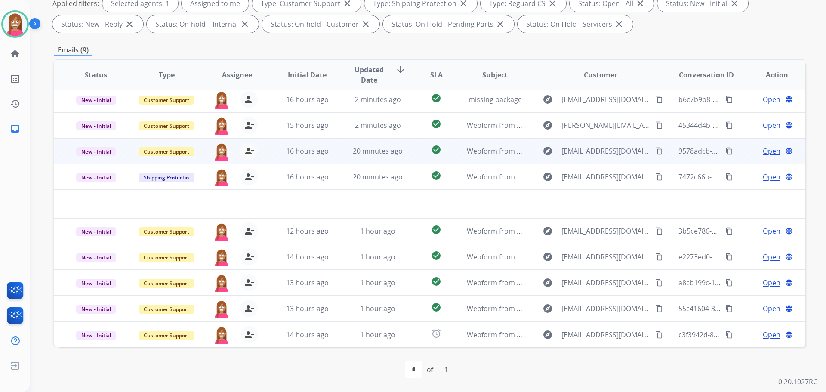
click at [340, 153] on td "20 minutes ago" at bounding box center [371, 151] width 71 height 26
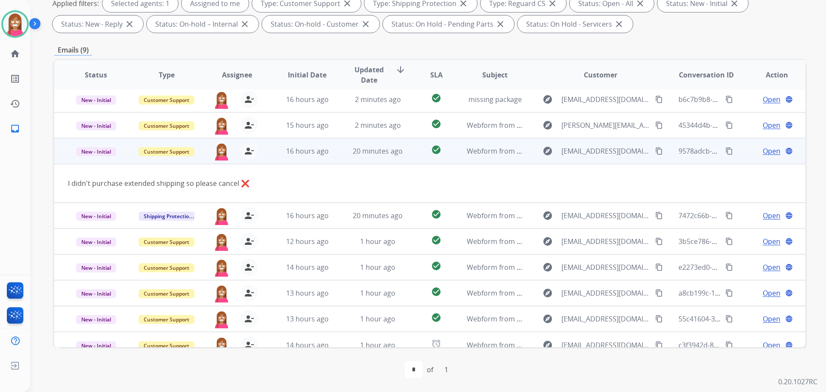
scroll to position [14, 0]
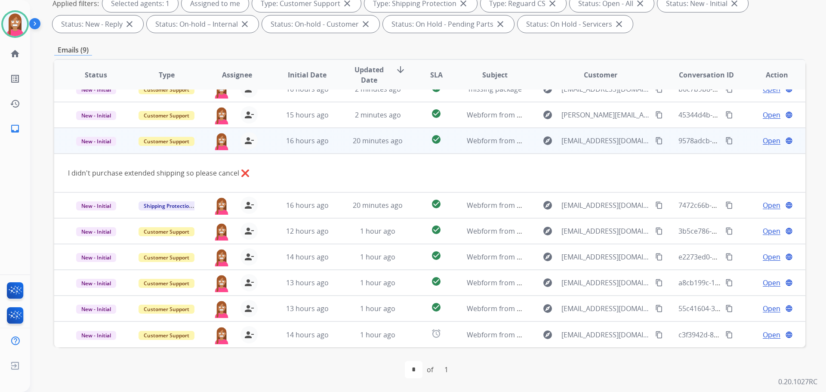
click at [763, 142] on span "Open" at bounding box center [772, 141] width 18 height 10
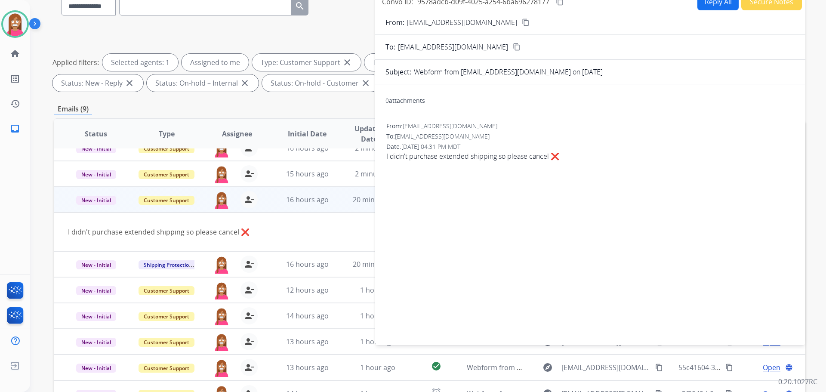
scroll to position [10, 0]
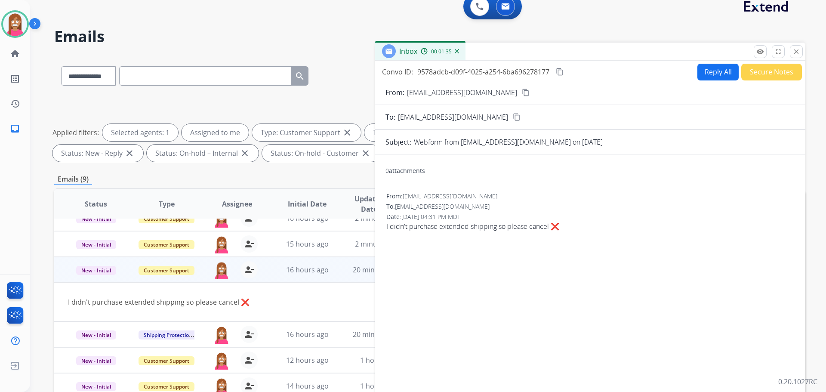
click at [704, 74] on button "Reply All" at bounding box center [717, 72] width 41 height 17
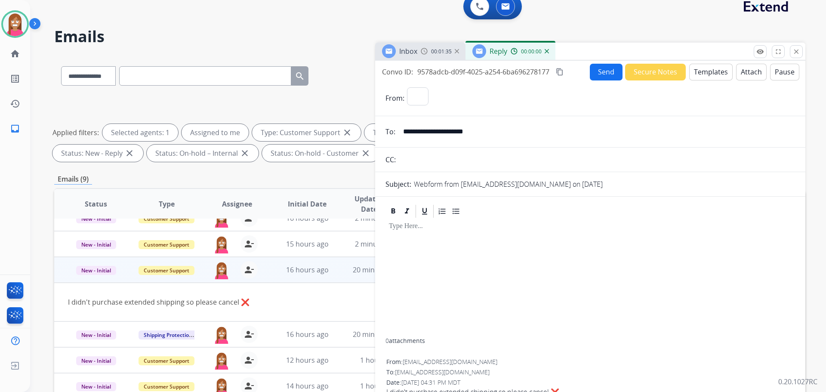
select select "**********"
click at [705, 76] on button "Templates" at bounding box center [710, 72] width 43 height 17
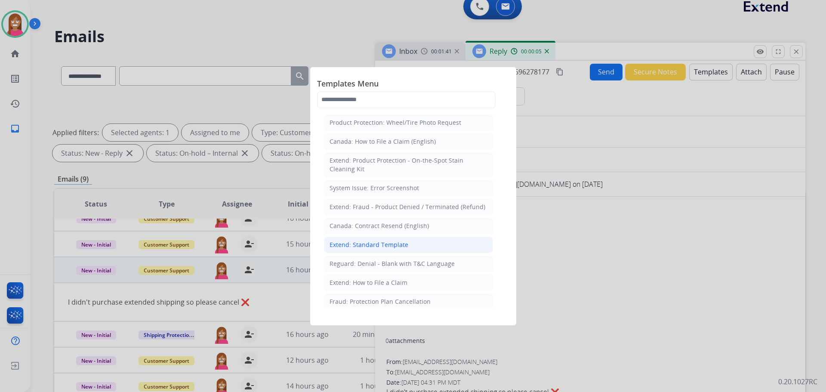
click at [349, 241] on div "Extend: Standard Template" at bounding box center [369, 244] width 79 height 9
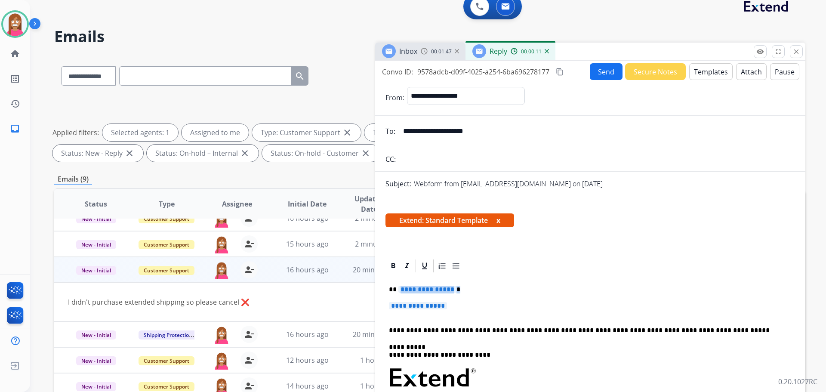
drag, startPoint x: 460, startPoint y: 311, endPoint x: 432, endPoint y: 292, distance: 34.4
click at [451, 309] on p "**********" at bounding box center [590, 310] width 403 height 16
drag, startPoint x: 454, startPoint y: 307, endPoint x: 388, endPoint y: 292, distance: 67.4
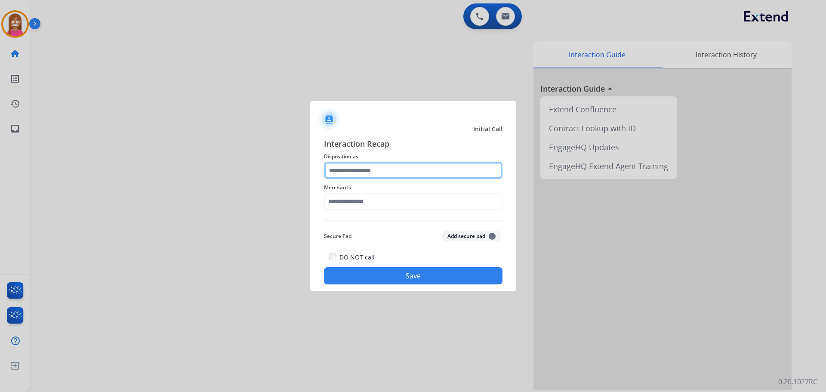
click at [376, 173] on input "text" at bounding box center [413, 170] width 179 height 17
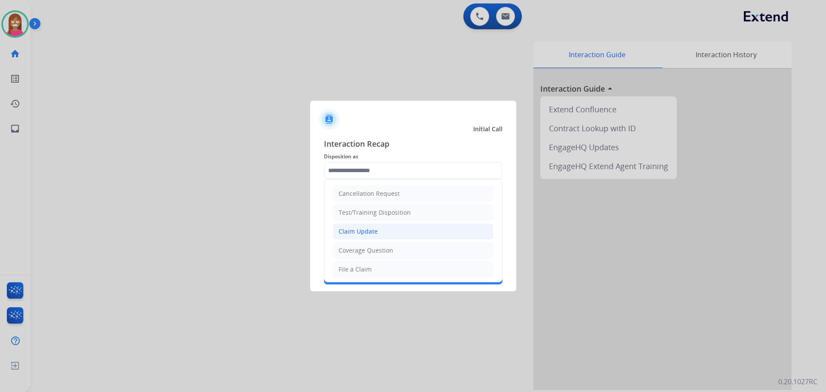
click at [384, 233] on li "Claim Update" at bounding box center [413, 231] width 160 height 16
type input "**********"
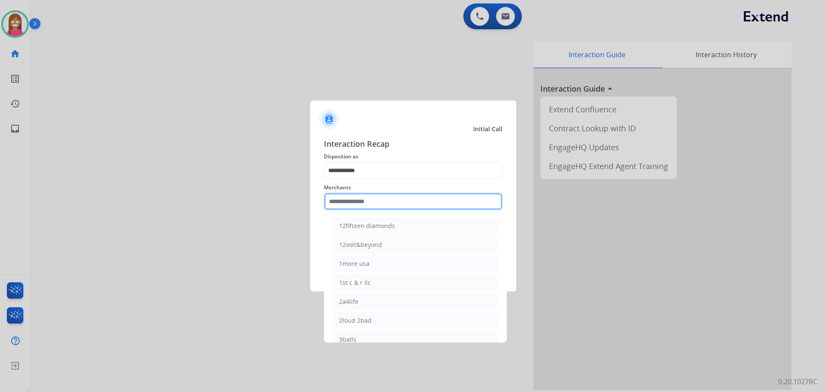
click at [371, 204] on input "text" at bounding box center [413, 201] width 179 height 17
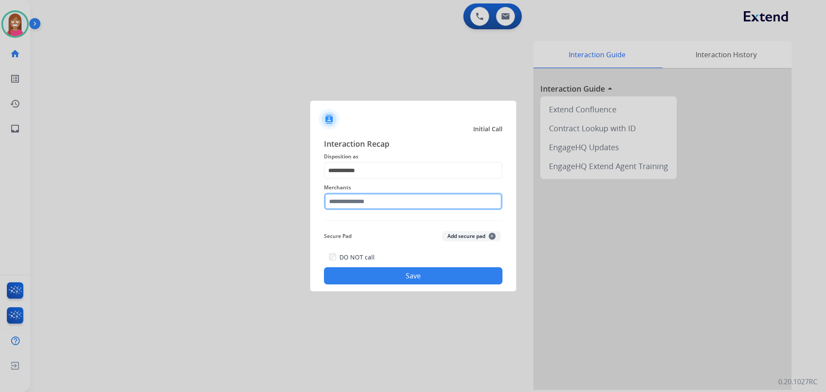
click at [364, 203] on input "text" at bounding box center [413, 201] width 179 height 17
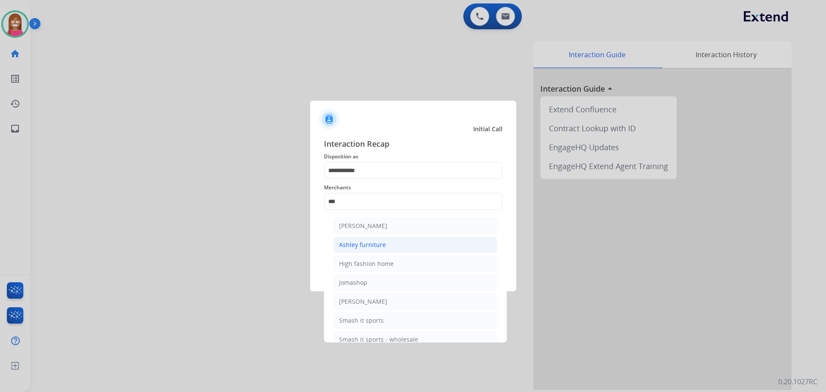
click at [392, 243] on li "Ashley furniture" at bounding box center [415, 245] width 164 height 16
type input "**********"
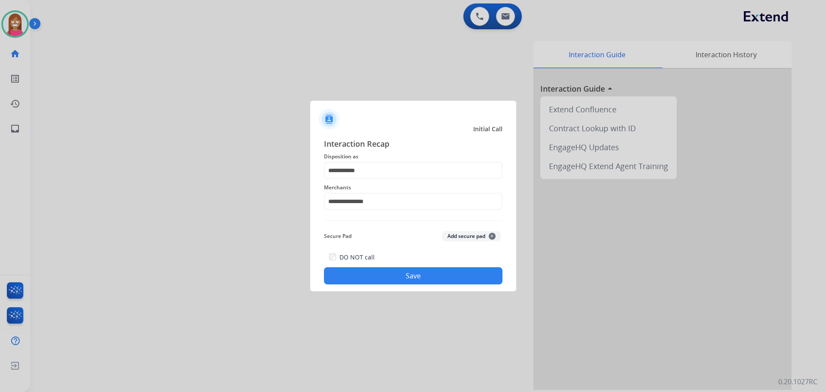
click at [367, 275] on button "Save" at bounding box center [413, 275] width 179 height 17
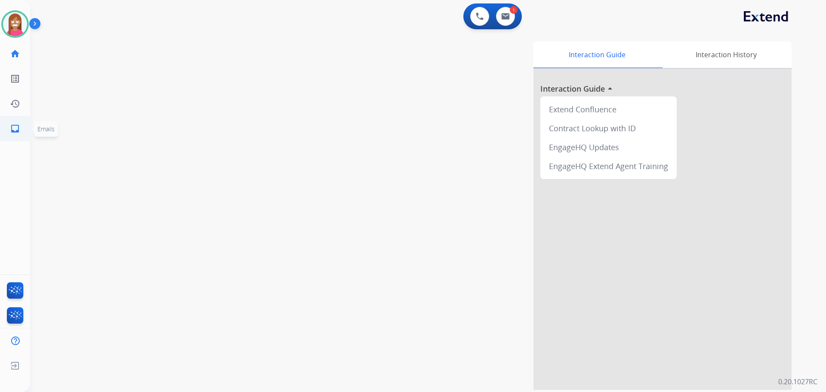
click at [7, 130] on link "inbox Emails" at bounding box center [15, 129] width 24 height 24
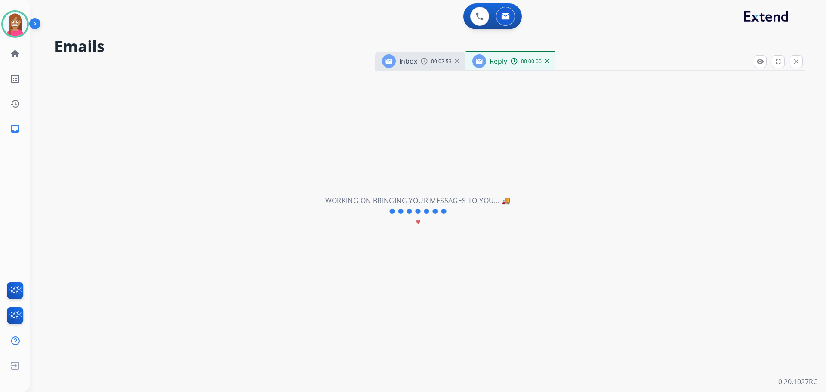
select select "**********"
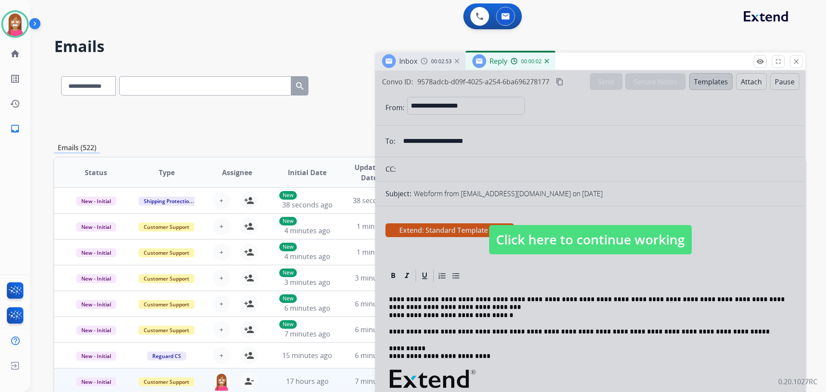
click at [559, 247] on span "Click here to continue working" at bounding box center [590, 239] width 203 height 29
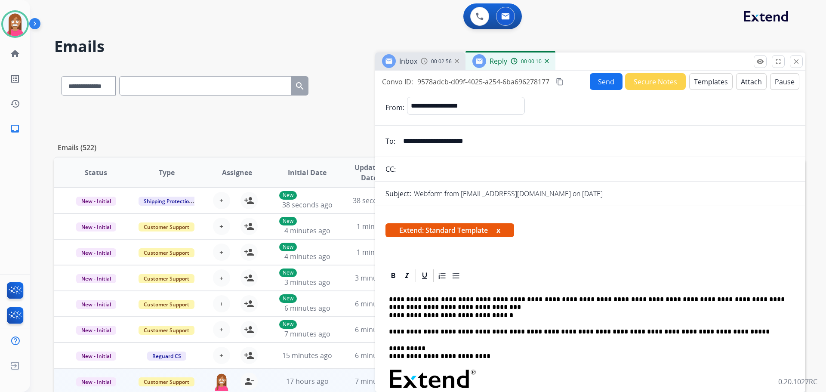
click at [599, 83] on button "Send" at bounding box center [606, 81] width 33 height 17
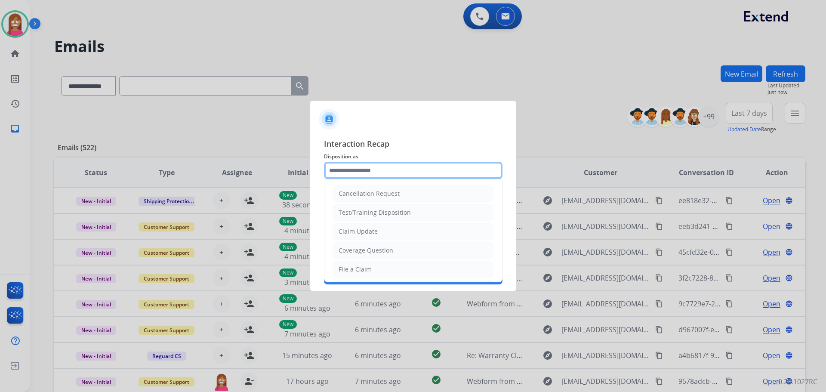
click at [366, 173] on input "text" at bounding box center [413, 170] width 179 height 17
click at [357, 194] on div "Cancellation Request" at bounding box center [369, 193] width 61 height 9
type input "**********"
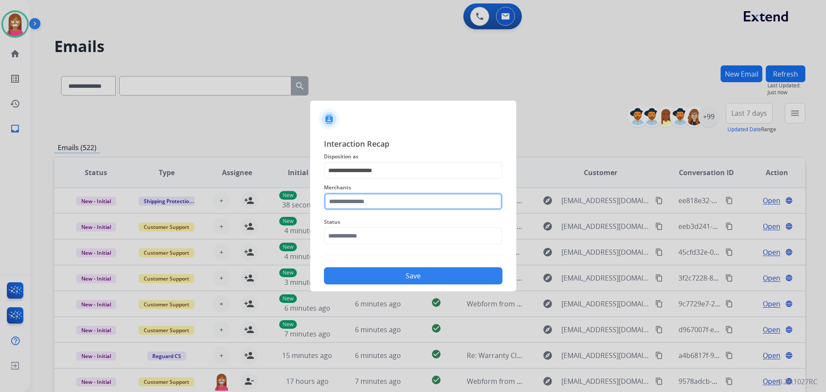
click at [356, 205] on input "text" at bounding box center [413, 201] width 179 height 17
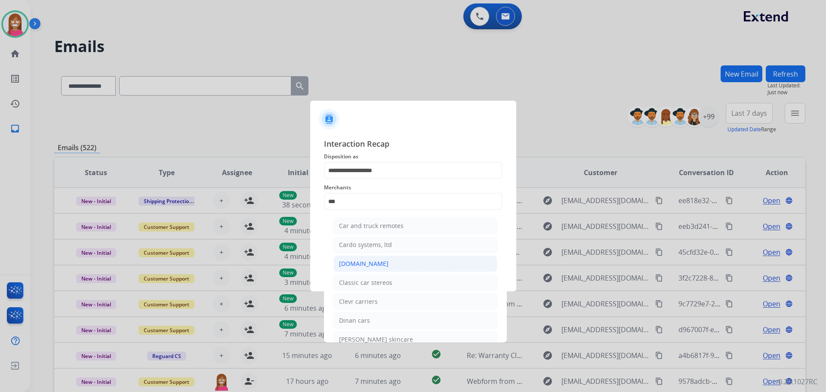
click at [349, 265] on div "[DOMAIN_NAME]" at bounding box center [363, 263] width 49 height 9
type input "**********"
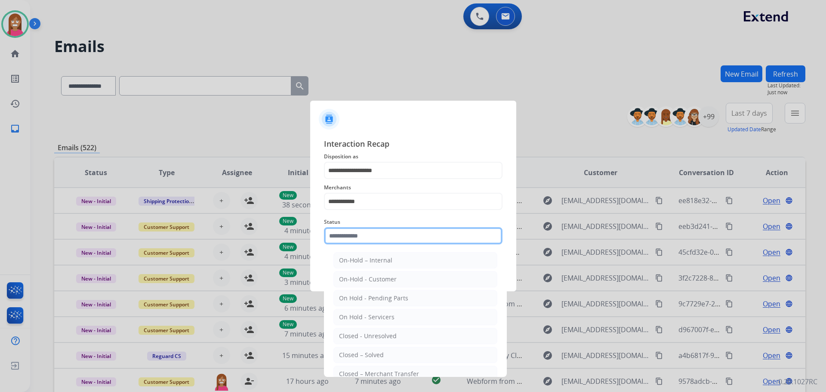
click at [355, 239] on input "text" at bounding box center [413, 235] width 179 height 17
drag, startPoint x: 356, startPoint y: 355, endPoint x: 358, endPoint y: 351, distance: 4.7
click at [357, 356] on div "Closed – Solved" at bounding box center [361, 355] width 45 height 9
type input "**********"
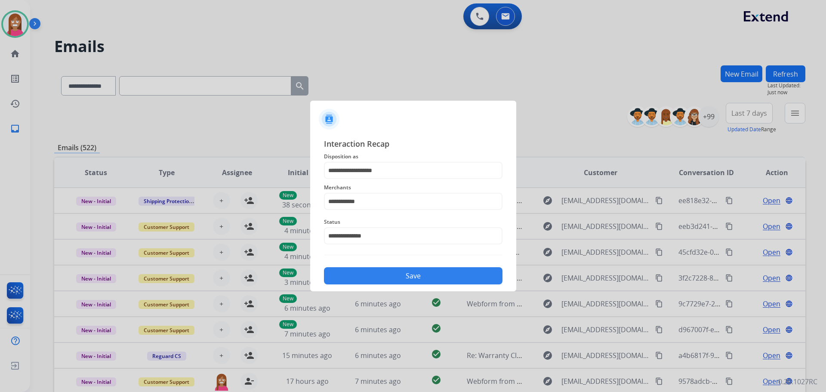
click at [366, 268] on button "Save" at bounding box center [413, 275] width 179 height 17
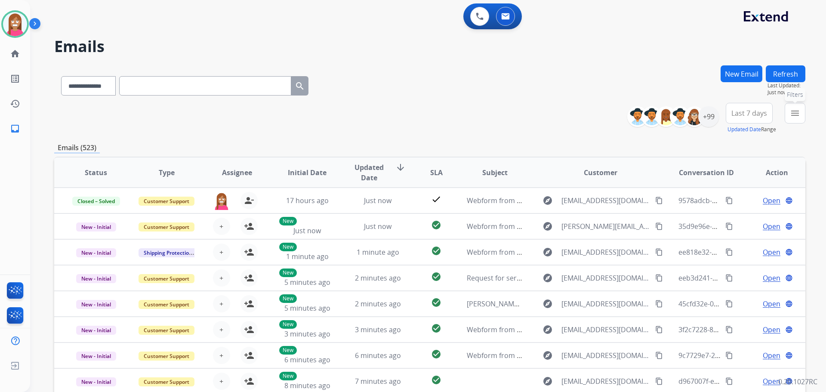
drag, startPoint x: 797, startPoint y: 117, endPoint x: 787, endPoint y: 121, distance: 11.0
click at [796, 117] on mat-icon "menu" at bounding box center [795, 113] width 10 height 10
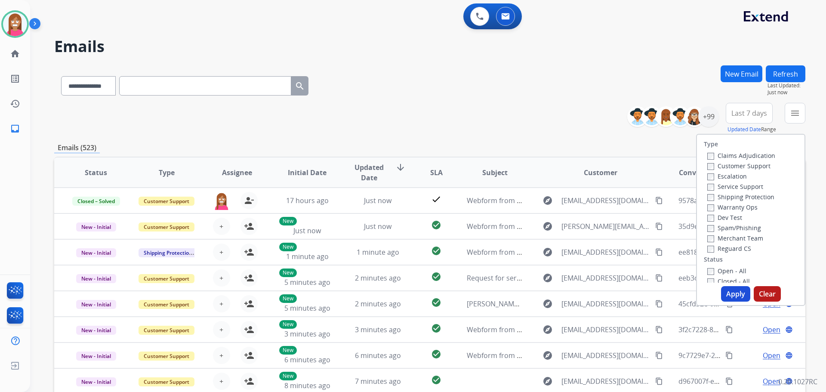
click at [718, 168] on label "Customer Support" at bounding box center [738, 166] width 63 height 8
click at [728, 197] on label "Shipping Protection" at bounding box center [740, 197] width 67 height 8
click at [720, 250] on label "Reguard CS" at bounding box center [729, 248] width 44 height 8
click at [717, 268] on label "Open - All" at bounding box center [726, 271] width 39 height 8
click at [724, 293] on button "Apply" at bounding box center [735, 293] width 29 height 15
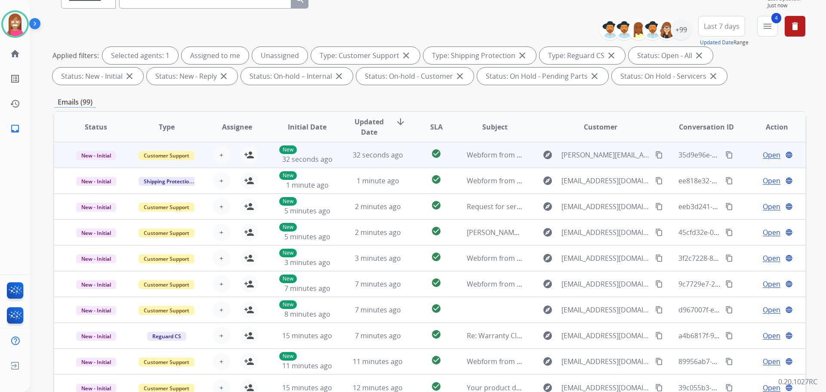
scroll to position [139, 0]
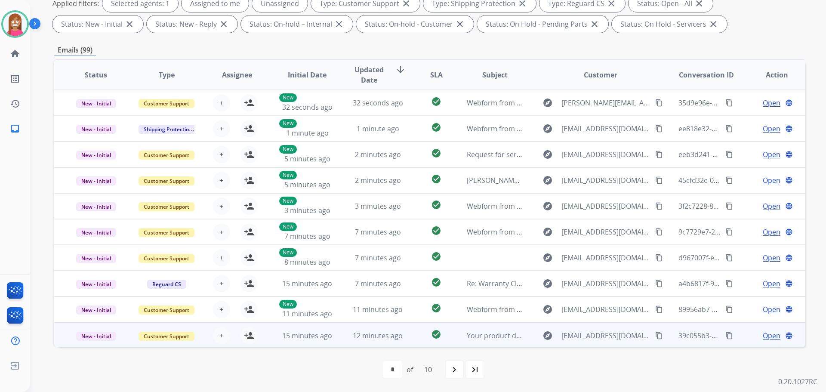
click at [279, 344] on td "15 minutes ago" at bounding box center [300, 335] width 71 height 26
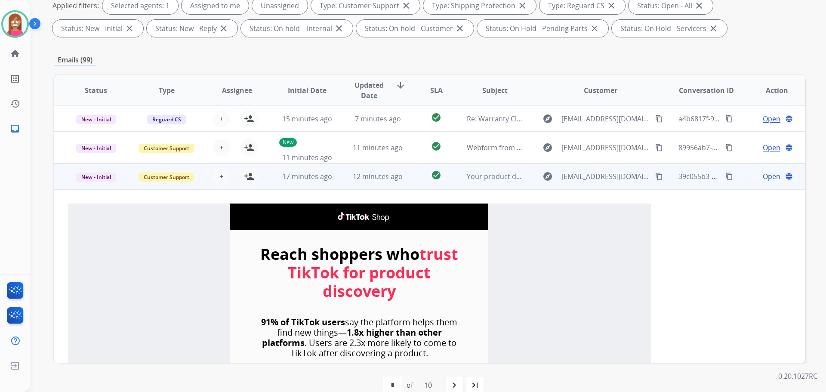
scroll to position [232, 0]
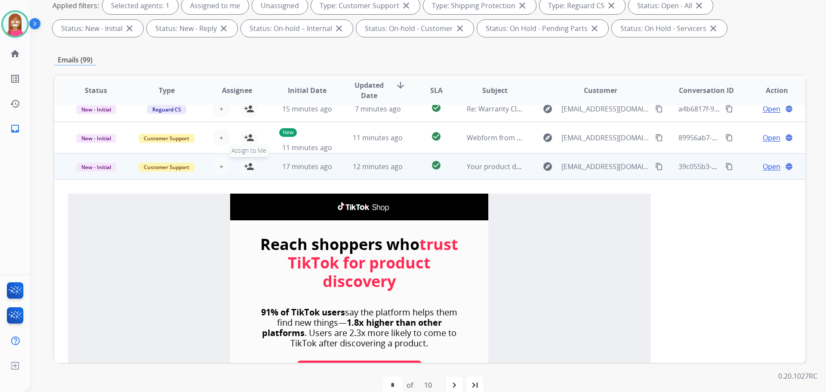
click at [246, 165] on mat-icon "person_add" at bounding box center [249, 166] width 10 height 10
click at [105, 166] on span "New - Initial" at bounding box center [96, 167] width 40 height 9
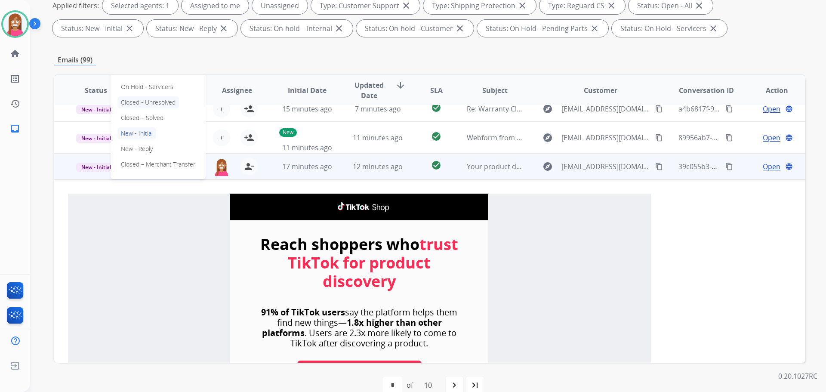
scroll to position [189, 0]
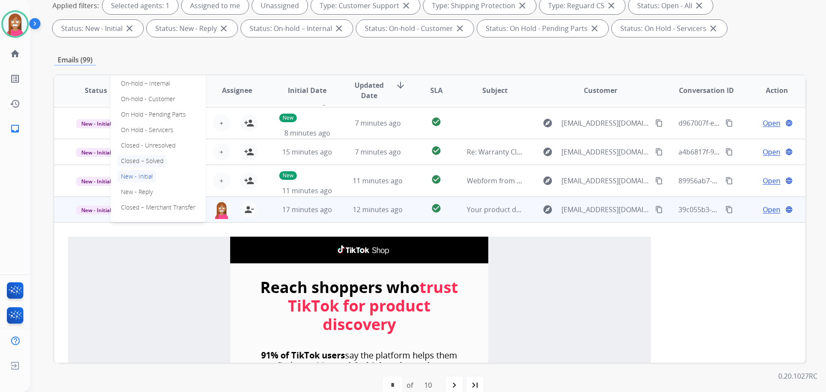
click at [141, 159] on p "Closed – Solved" at bounding box center [141, 161] width 49 height 12
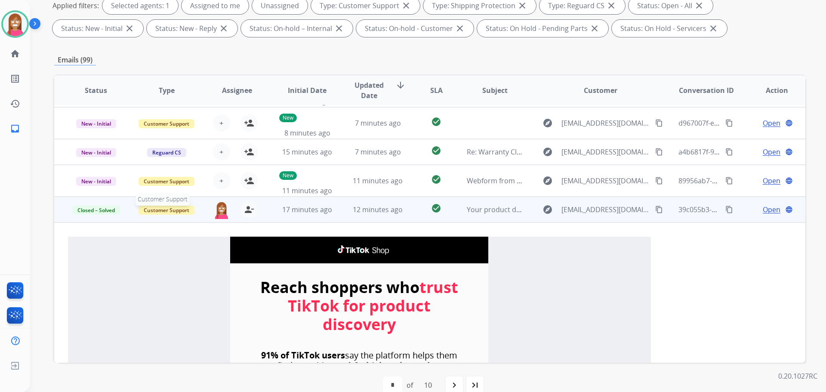
click at [167, 213] on span "Customer Support" at bounding box center [167, 210] width 56 height 9
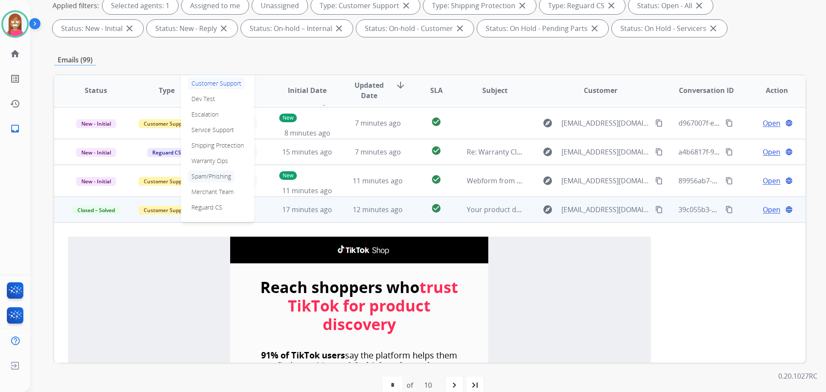
click at [205, 175] on p "Spam/Phishing" at bounding box center [211, 176] width 46 height 12
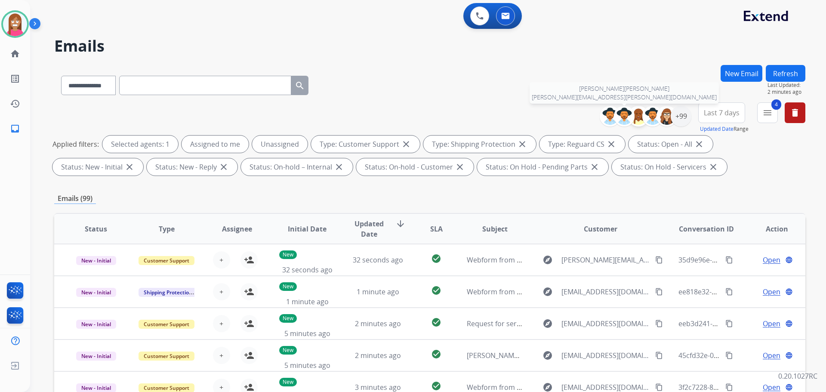
scroll to position [0, 0]
click at [678, 116] on div "+99" at bounding box center [681, 116] width 21 height 21
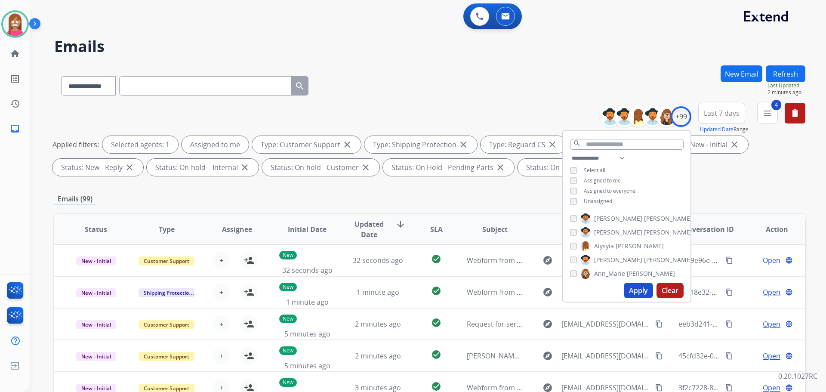
click at [632, 286] on button "Apply" at bounding box center [638, 290] width 29 height 15
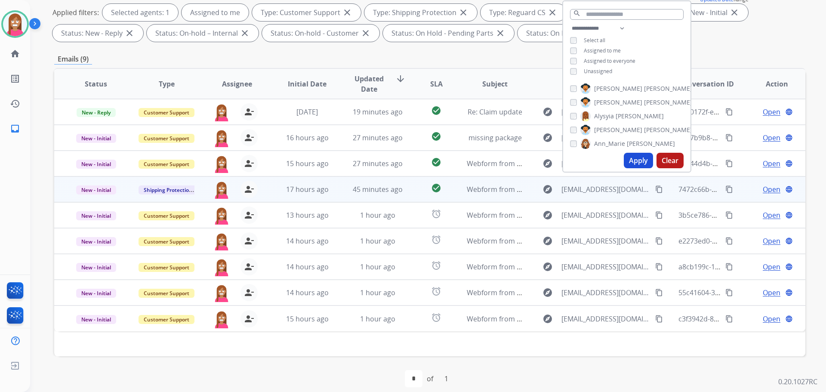
scroll to position [139, 0]
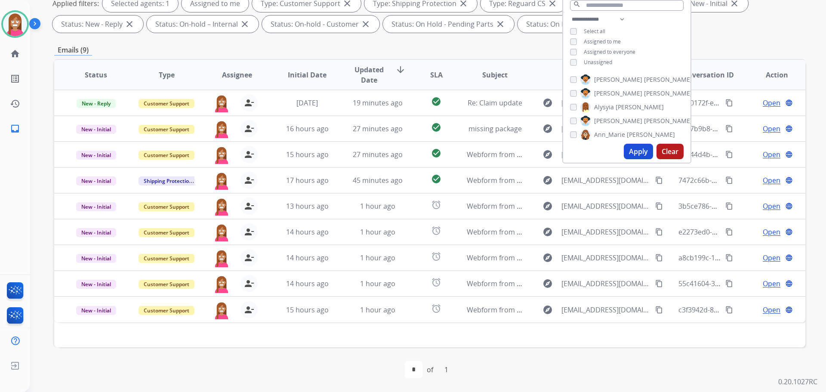
click at [297, 339] on div "Status Type Assignee Initial Date Updated Date arrow_downward SLA Subject Custo…" at bounding box center [429, 203] width 751 height 288
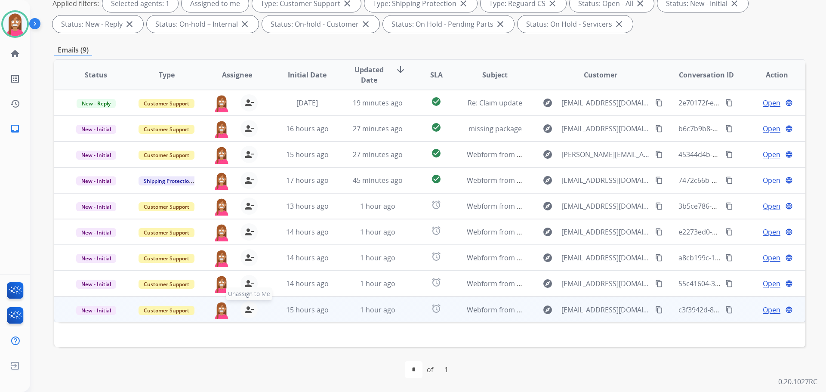
click at [247, 311] on mat-icon "person_remove" at bounding box center [249, 310] width 10 height 10
click at [247, 311] on mat-icon "person_add" at bounding box center [249, 310] width 10 height 10
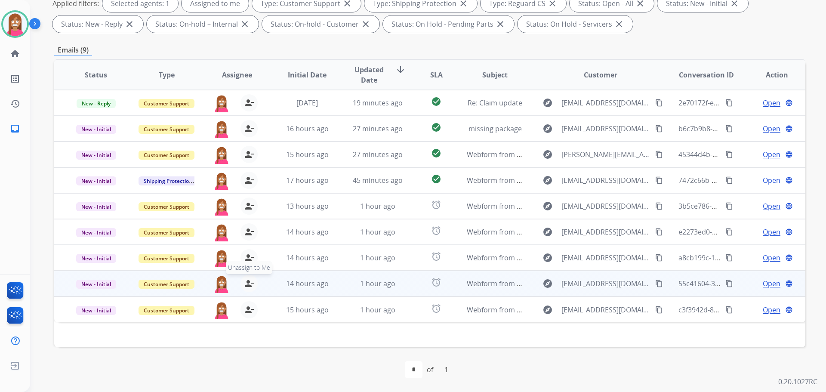
click at [246, 284] on mat-icon "person_remove" at bounding box center [249, 283] width 10 height 10
click at [246, 284] on mat-icon "person_add" at bounding box center [249, 283] width 10 height 10
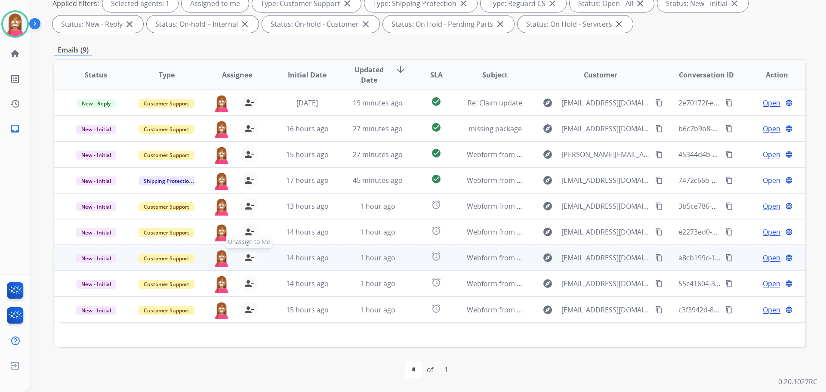
click at [250, 258] on mat-icon "person_remove" at bounding box center [249, 258] width 10 height 10
click at [250, 258] on mat-icon "person_add" at bounding box center [249, 258] width 10 height 10
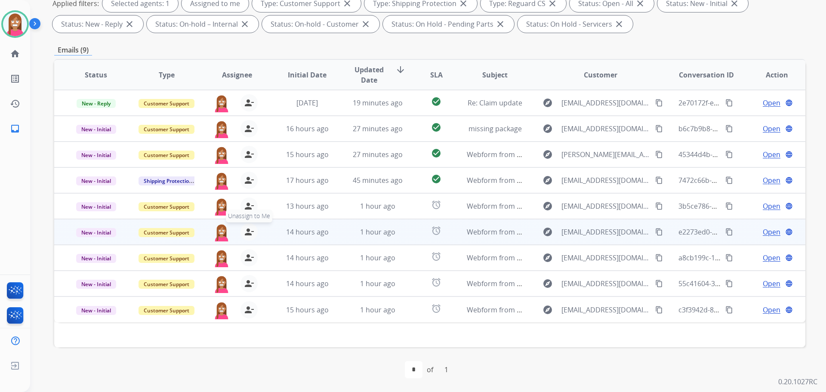
click at [248, 236] on mat-icon "person_remove" at bounding box center [249, 232] width 10 height 10
click at [248, 236] on mat-icon "person_add" at bounding box center [249, 232] width 10 height 10
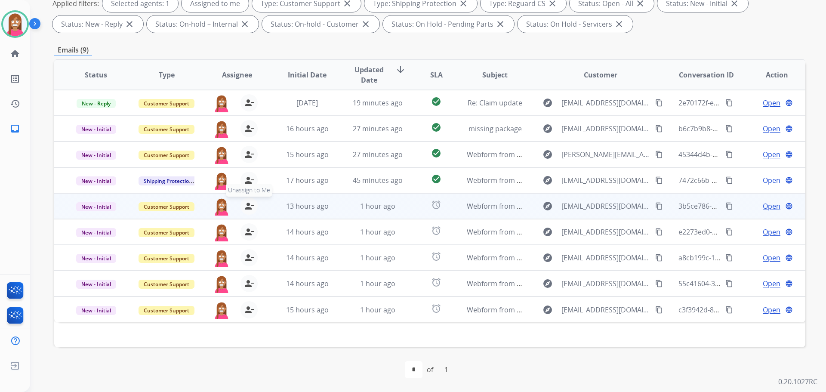
click at [248, 203] on mat-icon "person_remove" at bounding box center [249, 206] width 10 height 10
click at [248, 203] on mat-icon "person_add" at bounding box center [249, 206] width 10 height 10
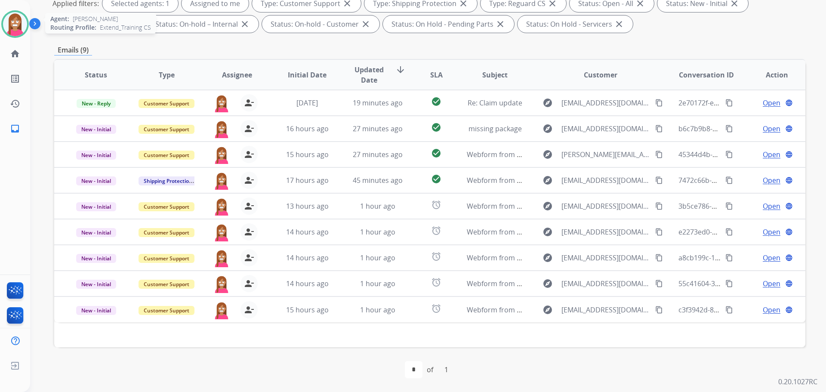
click at [11, 27] on img at bounding box center [15, 24] width 24 height 24
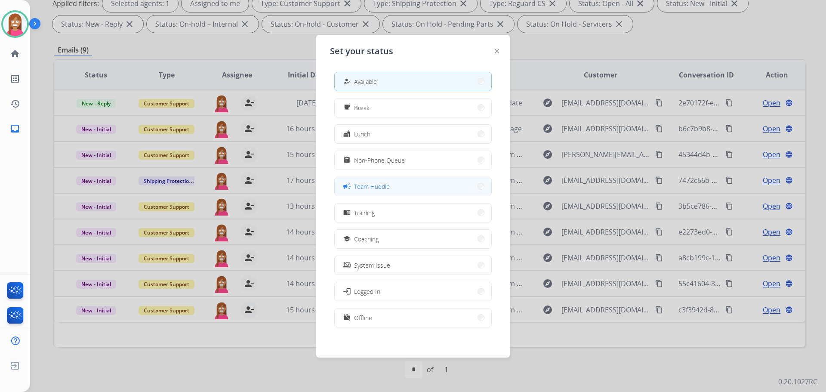
click at [389, 194] on button "campaign Team Huddle" at bounding box center [413, 186] width 157 height 18
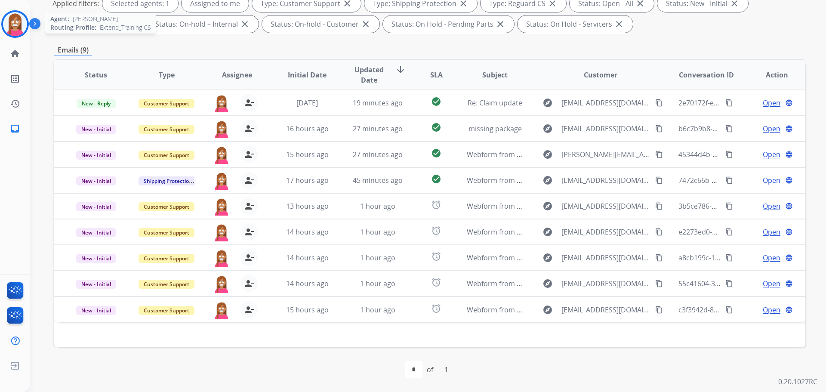
click at [8, 26] on img at bounding box center [15, 24] width 24 height 24
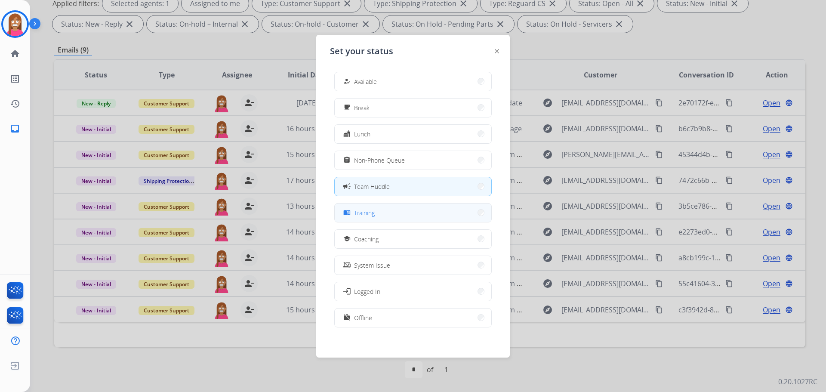
click at [370, 219] on button "menu_book Training" at bounding box center [413, 212] width 157 height 18
